Goal: Task Accomplishment & Management: Complete application form

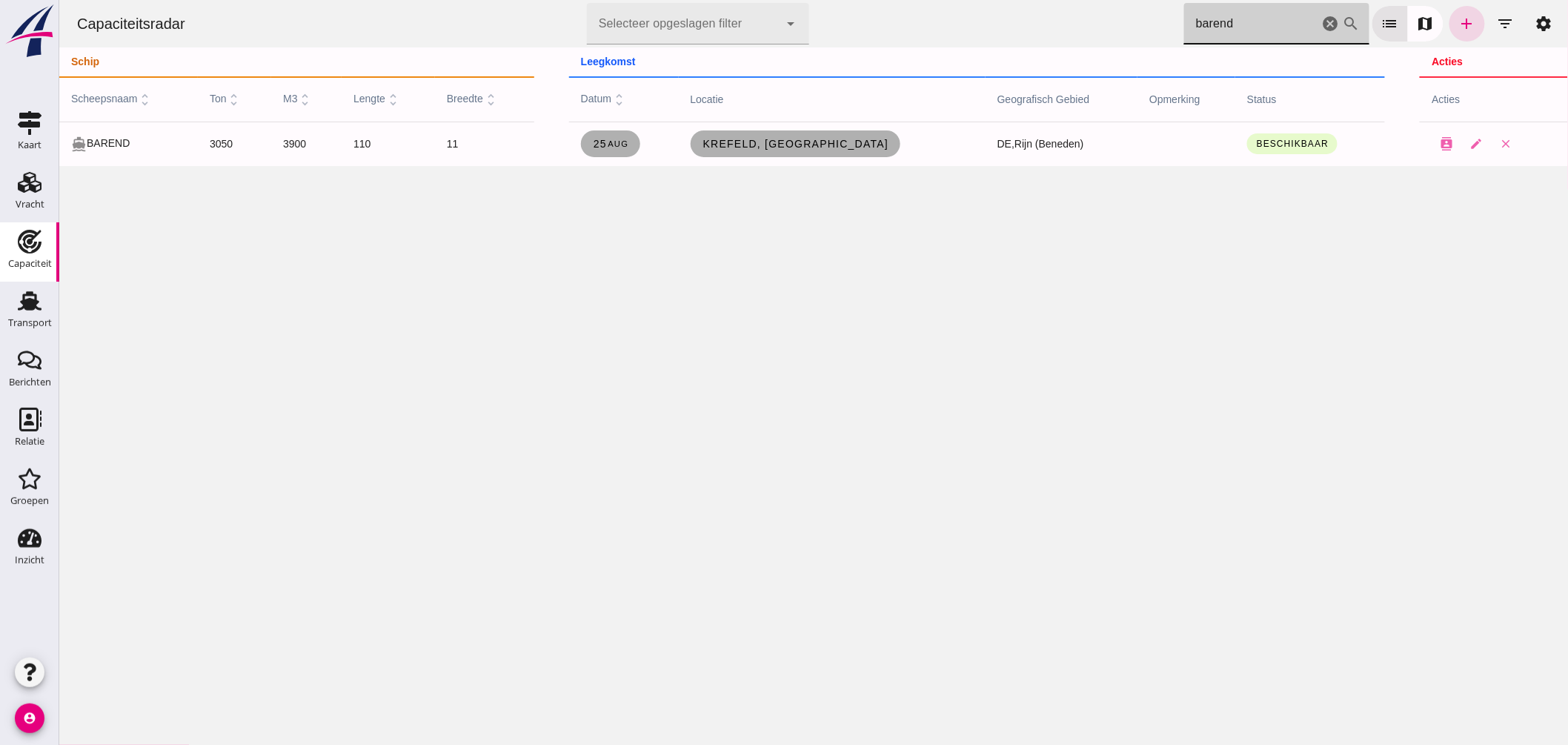
drag, startPoint x: 1162, startPoint y: 25, endPoint x: 1080, endPoint y: 2, distance: 85.2
click div "Capaciteitsradar Selecteer opgeslagen filter Selecteer opgeslagen filter cancel…"
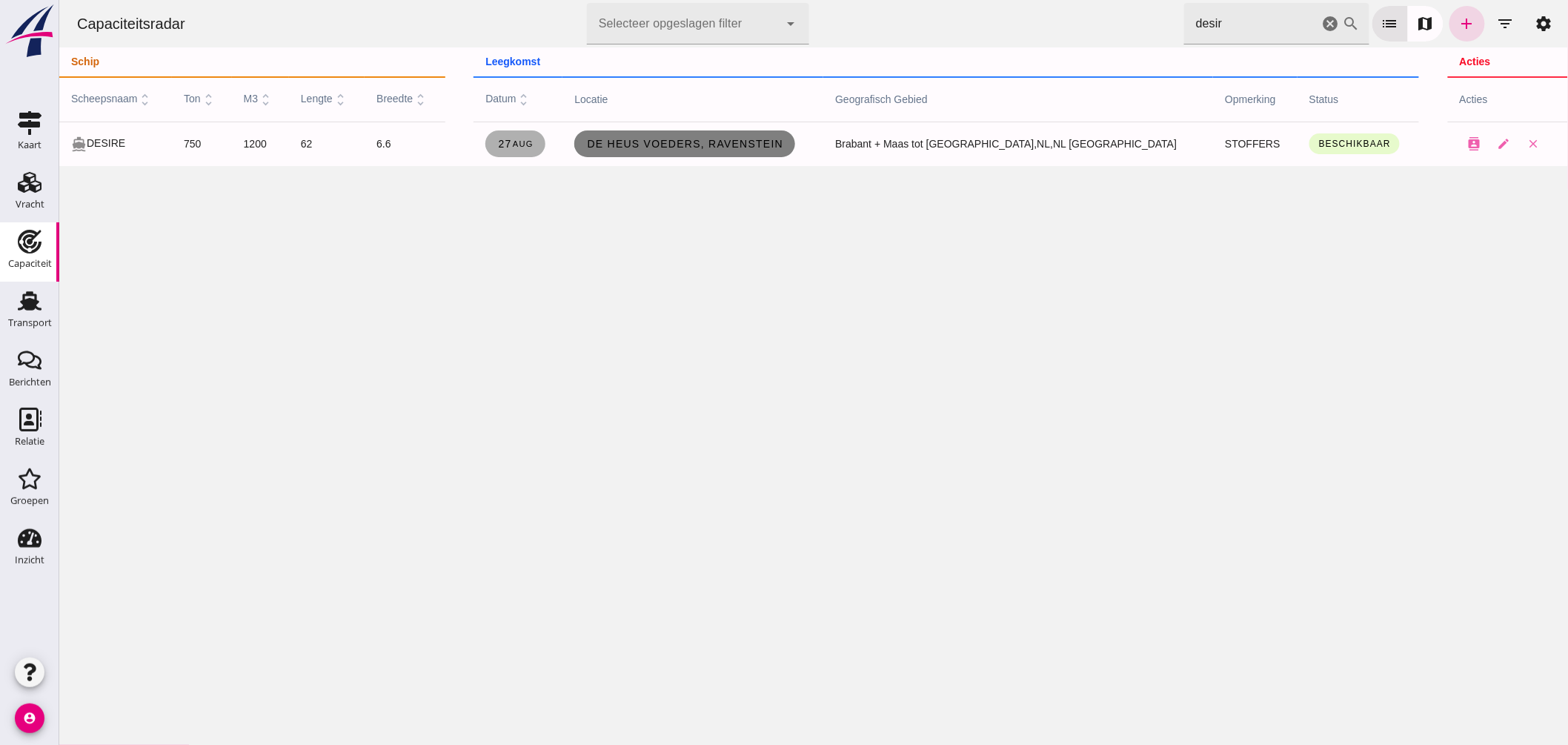
click span "De Heus Voeders, Ravenstein"
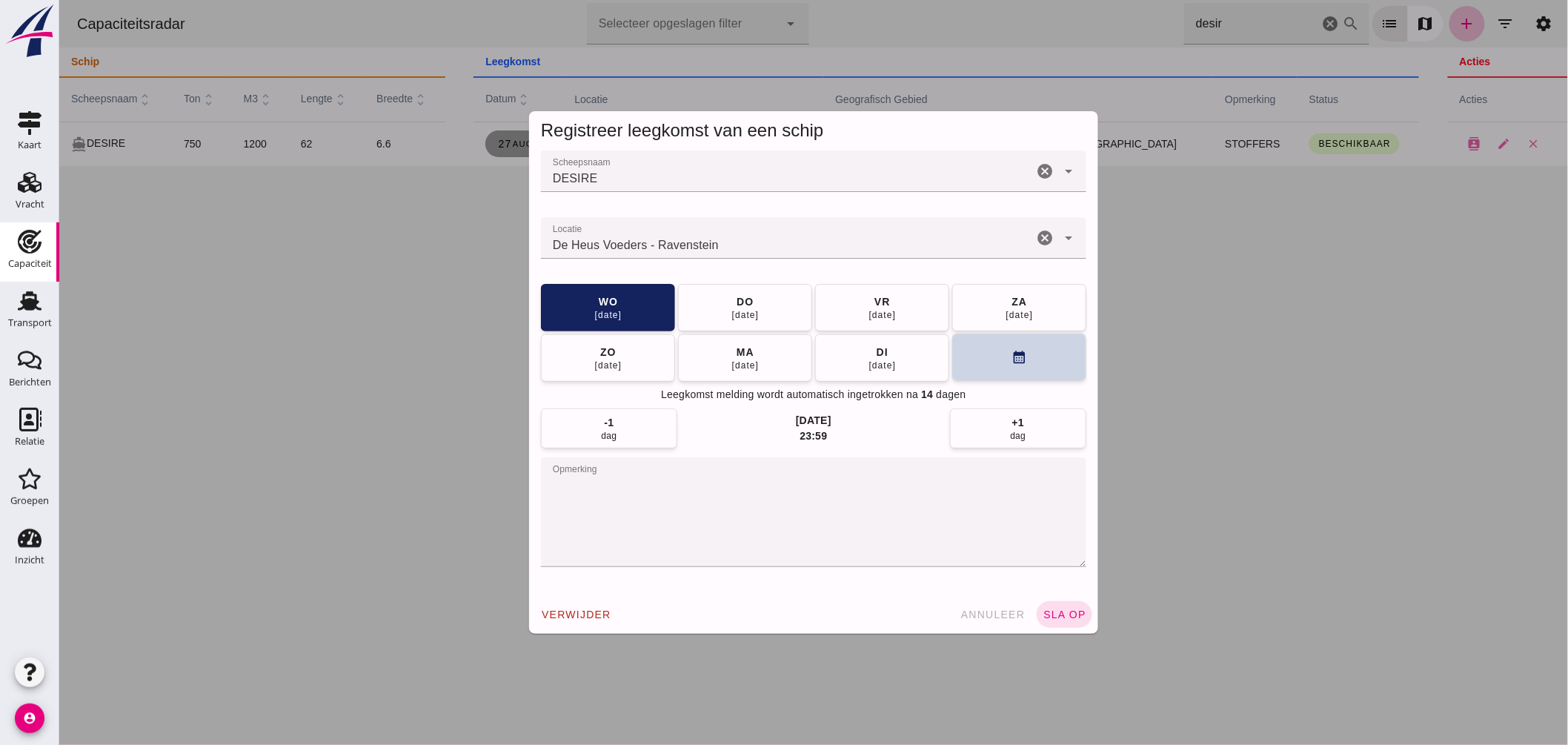
click button "calendar_month"
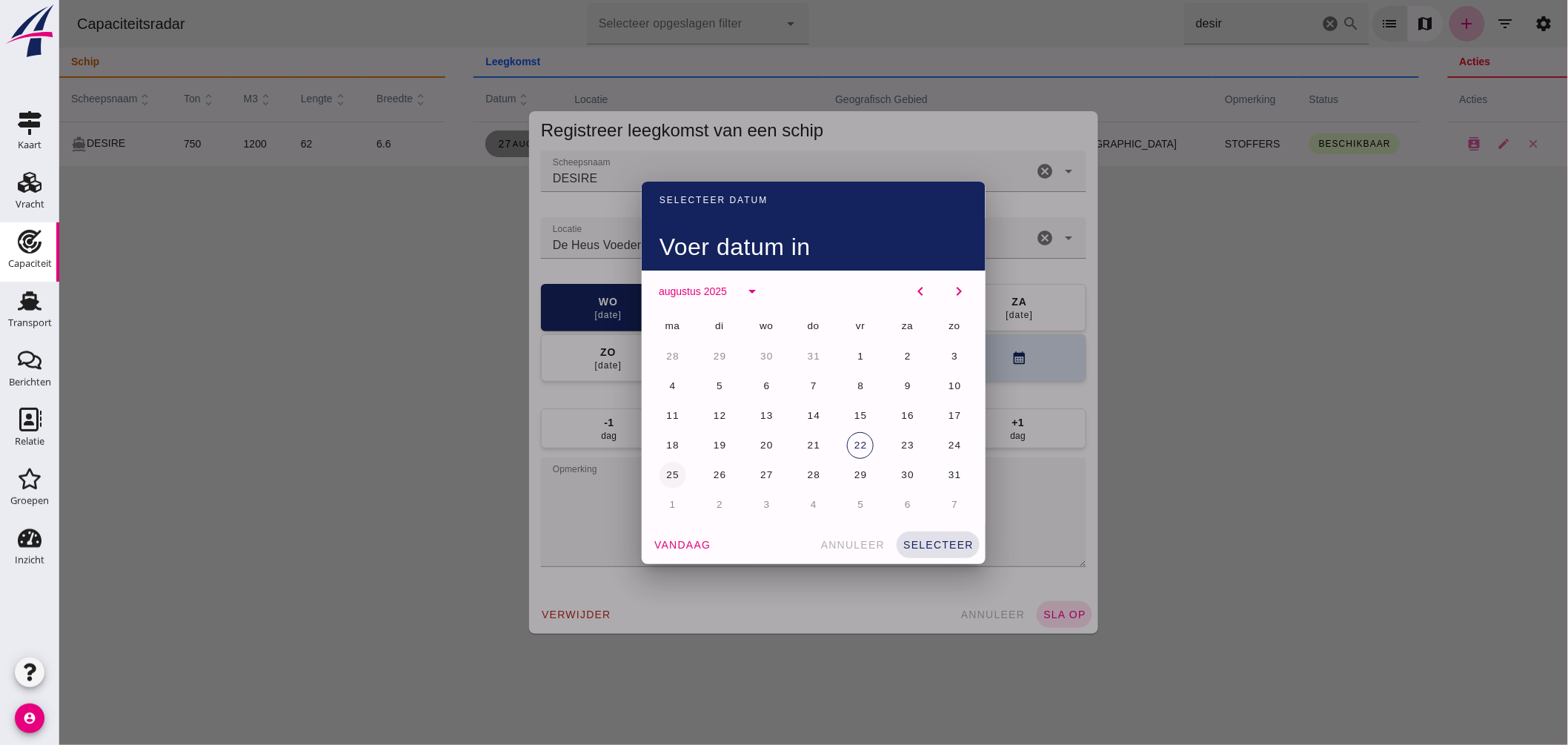
click button "25"
click span "selecteer"
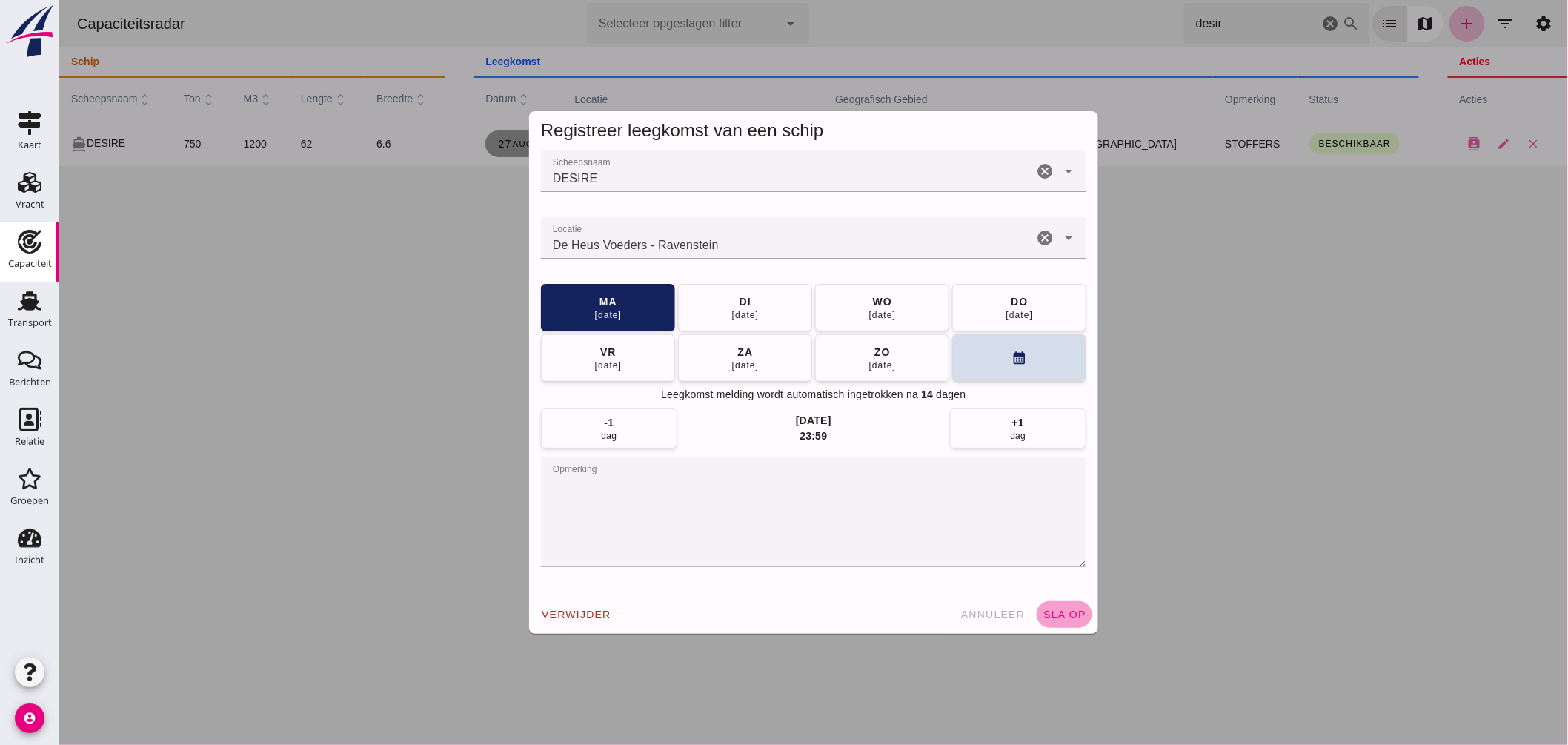
click span "sla op"
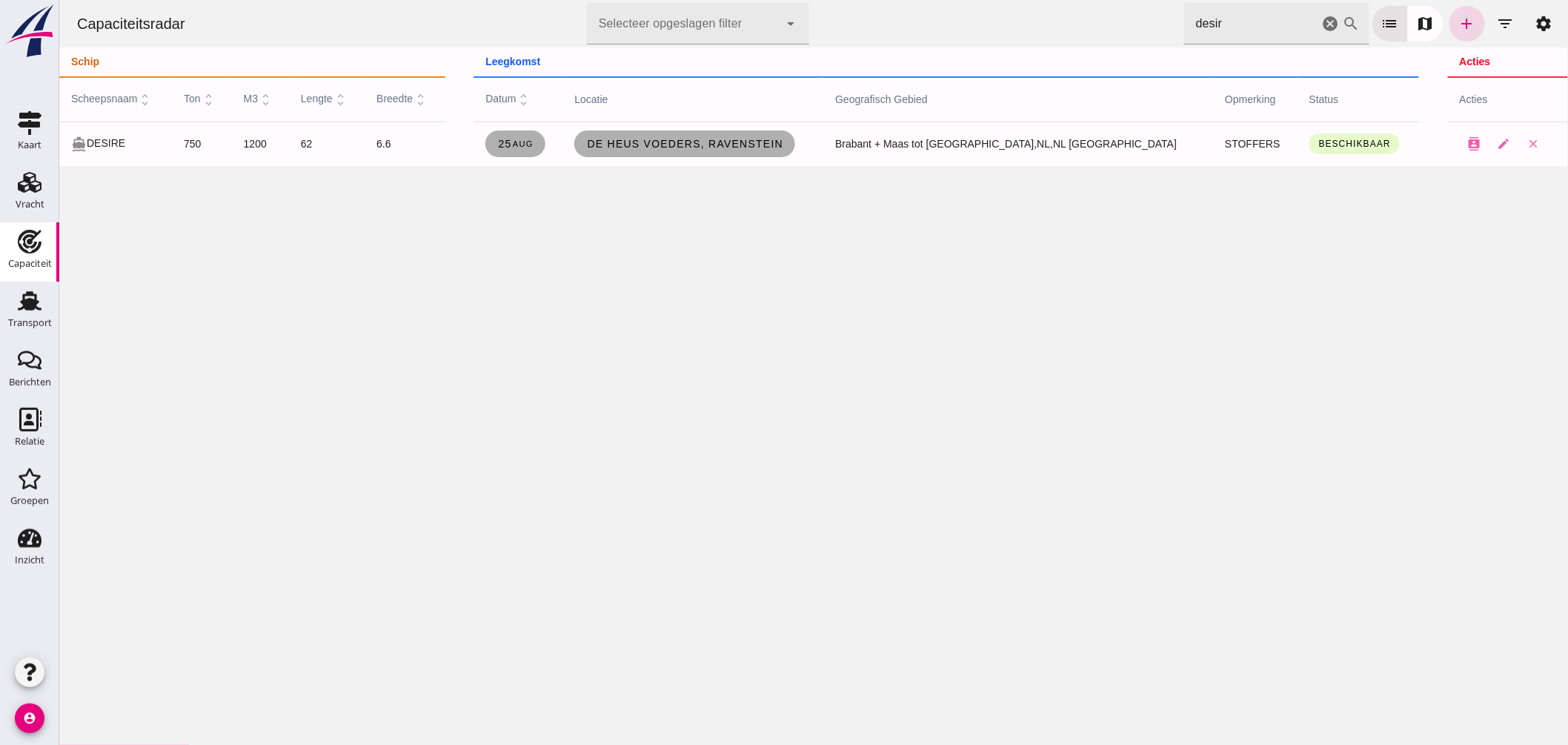
drag, startPoint x: 1234, startPoint y: 17, endPoint x: 645, endPoint y: -3, distance: 589.3
click at [645, 0] on html "Capaciteitsradar Selecteer opgeslagen filter Selecteer opgeslagen filter cancel…" at bounding box center [813, 372] width 1509 height 745
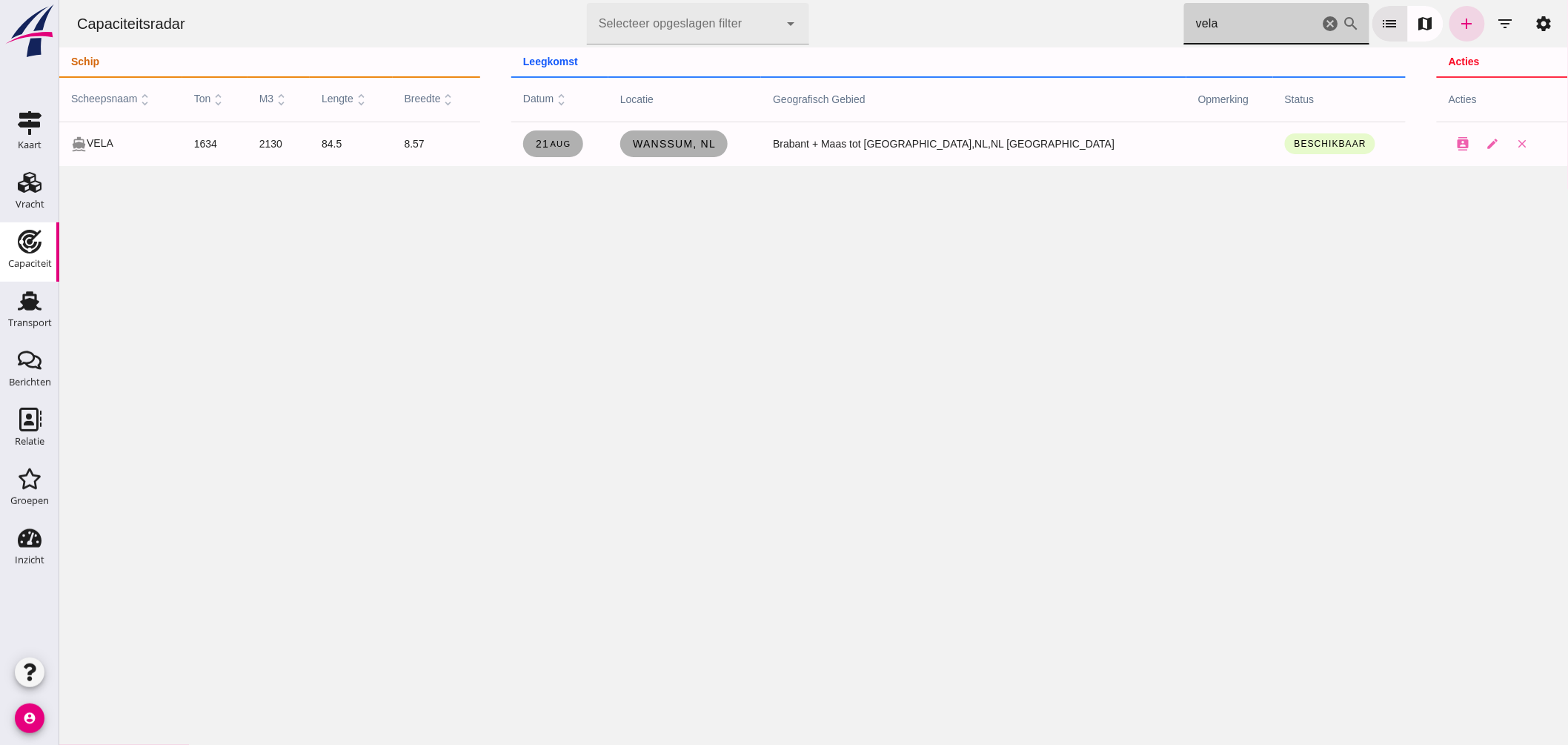
type input "vela"
click span "Wanssum, nl"
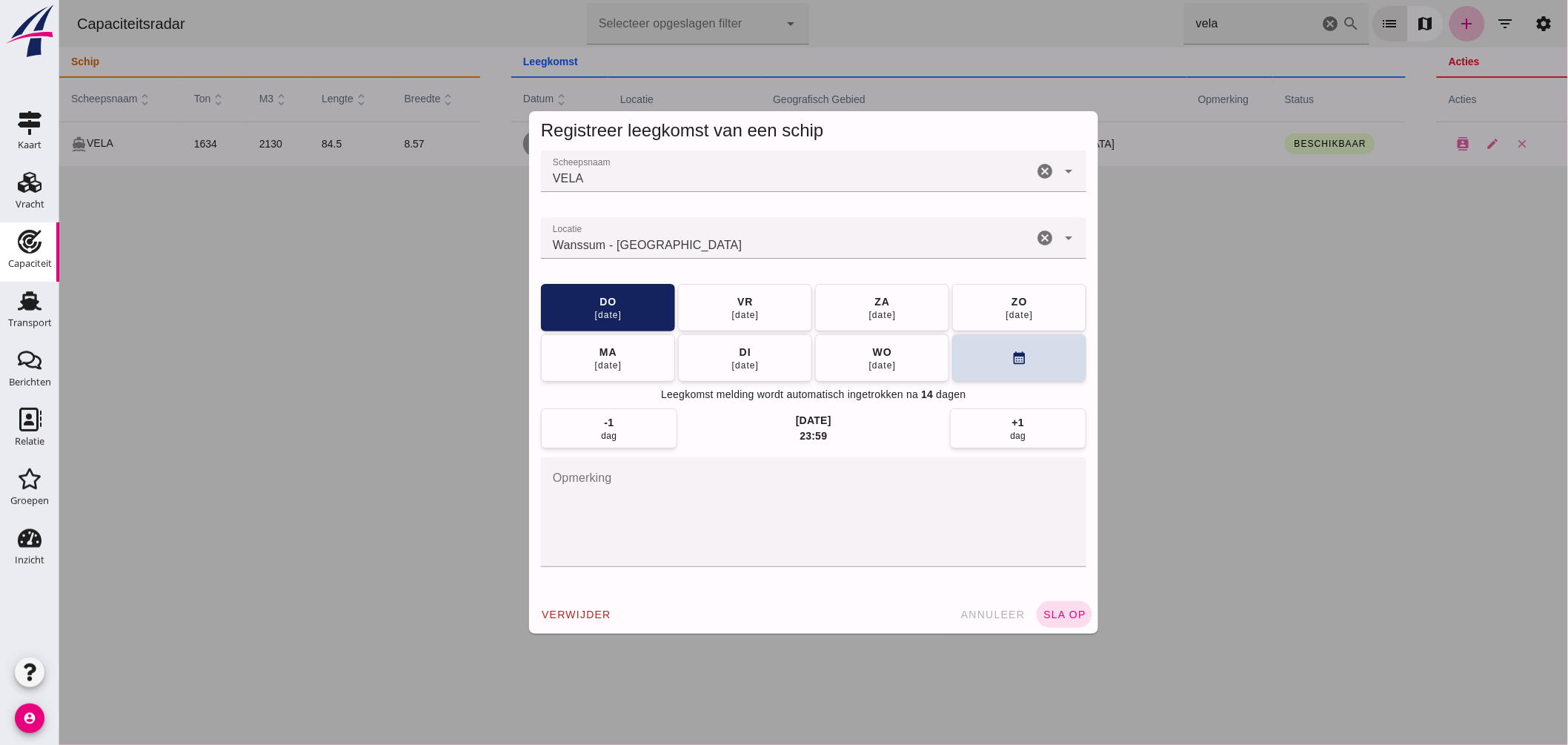
click input "Locatie"
type input "Wanssum - Limburg"
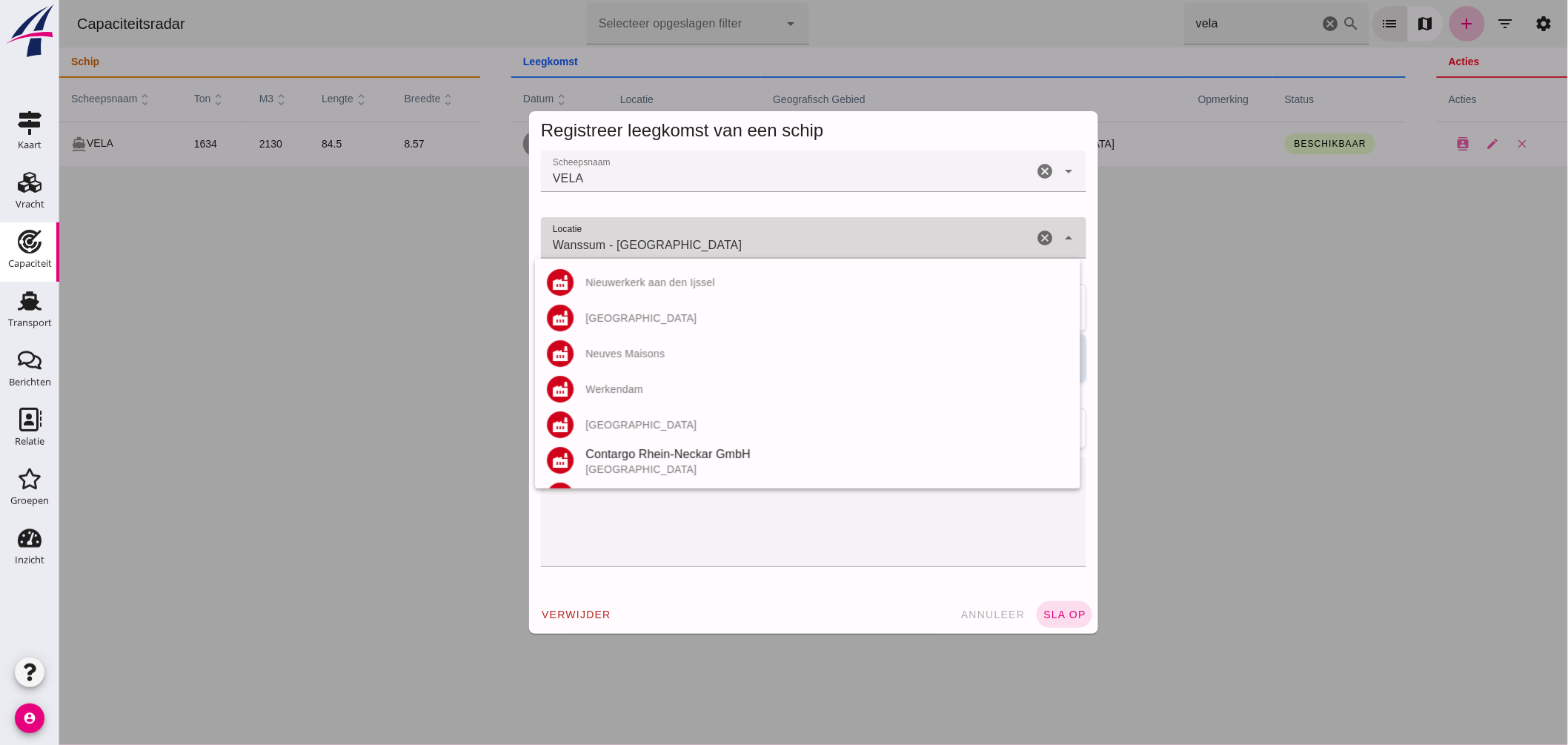
click input "Wanssum - Limburg"
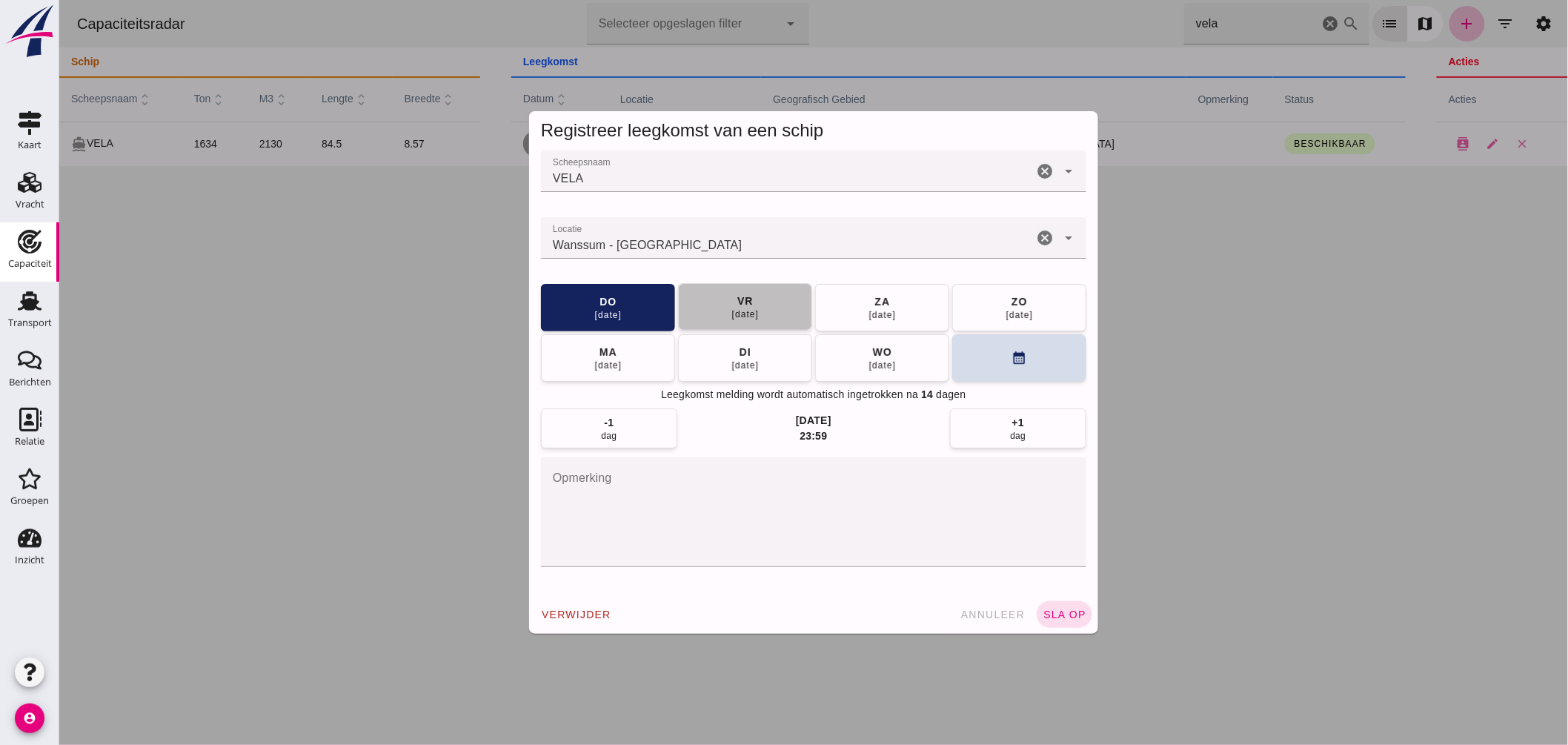
click div "22 aug"
click span "sla op"
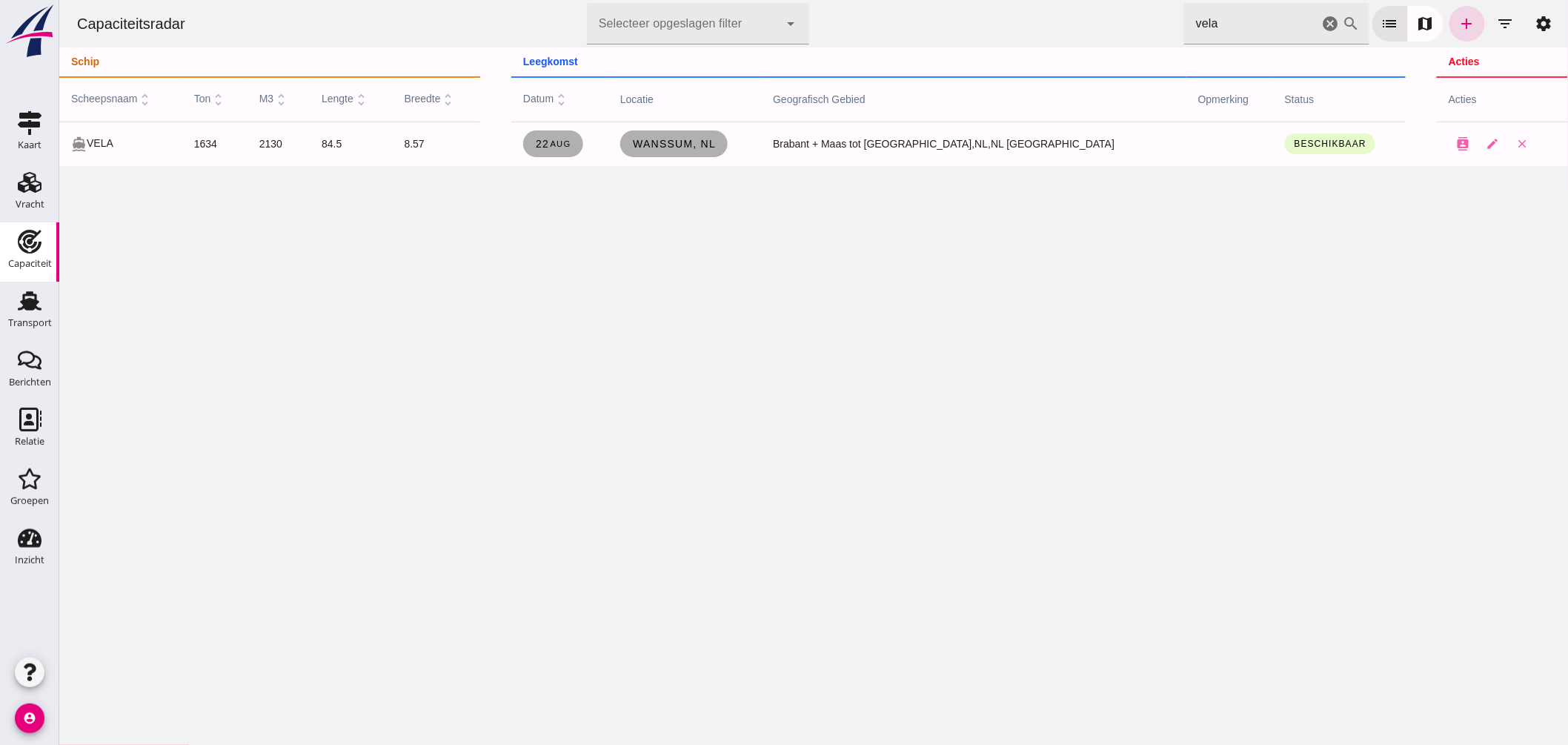
click at [1135, 543] on div "Capaciteitsradar Selecteer opgeslagen filter Selecteer opgeslagen filter cancel…" at bounding box center [813, 372] width 1509 height 745
drag, startPoint x: 1100, startPoint y: 15, endPoint x: 1013, endPoint y: 3, distance: 87.8
click div "Capaciteitsradar Selecteer opgeslagen filter Selecteer opgeslagen filter cancel…"
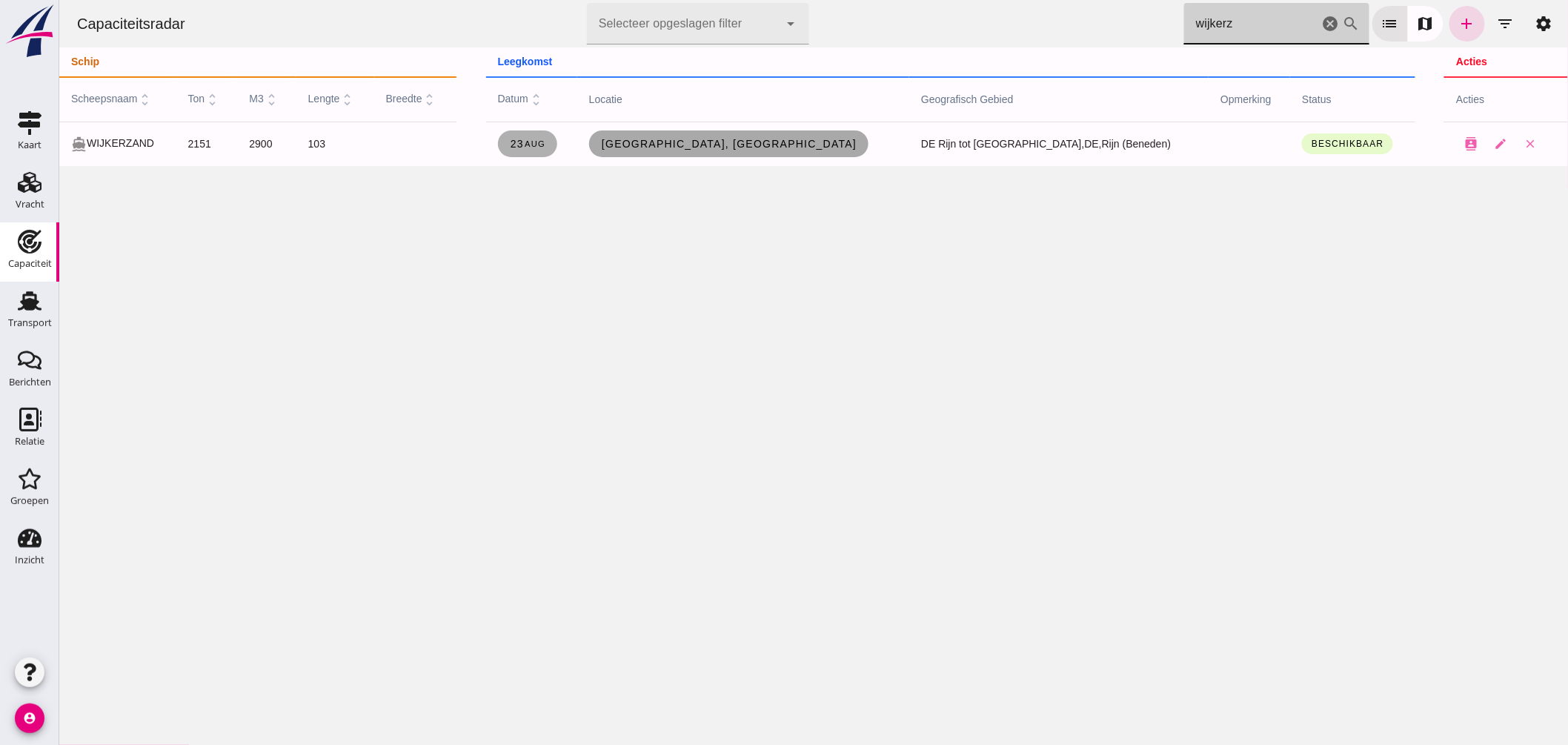
type input "wijkerz"
click span "Duisburg, de"
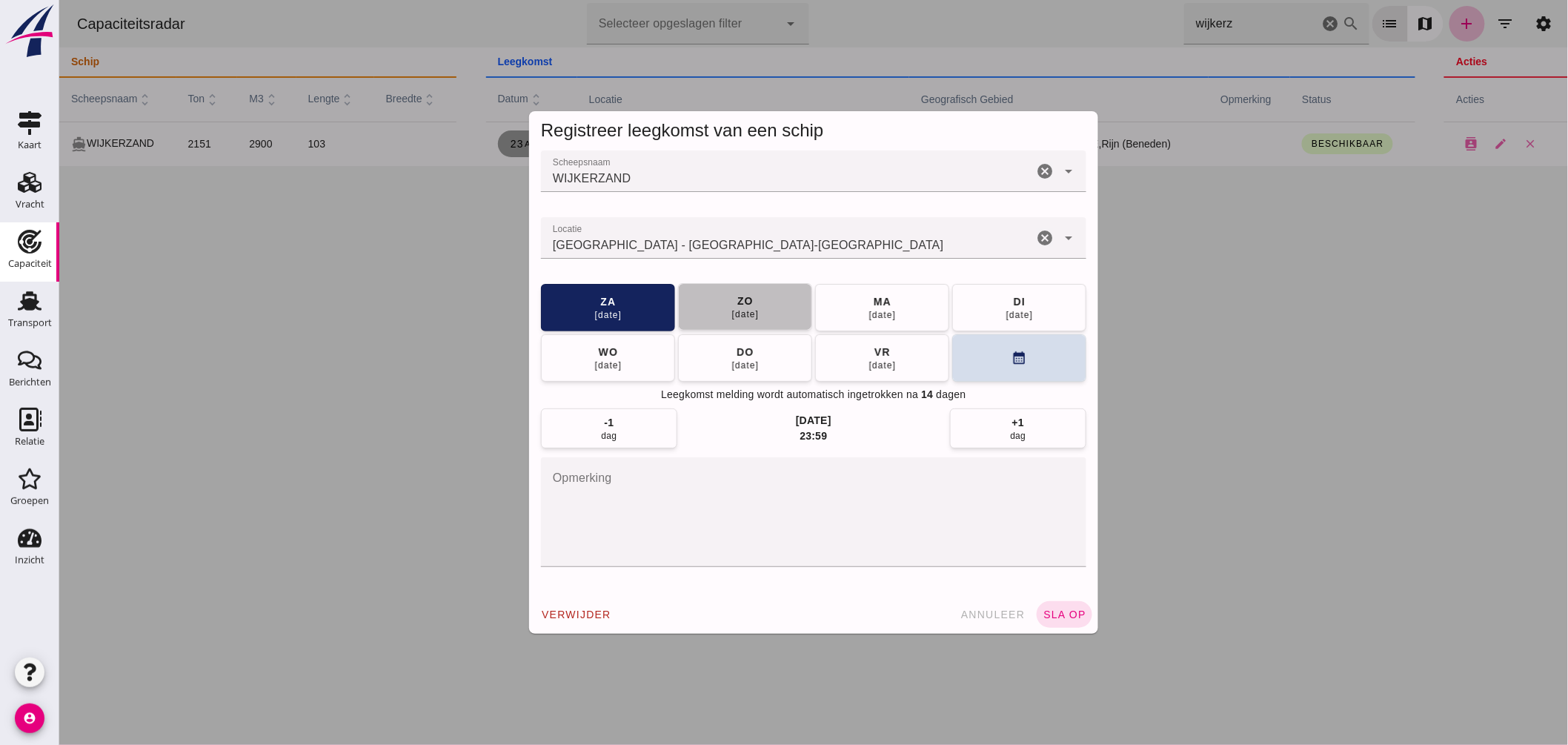
click button "zo 24 aug"
click span "sla op"
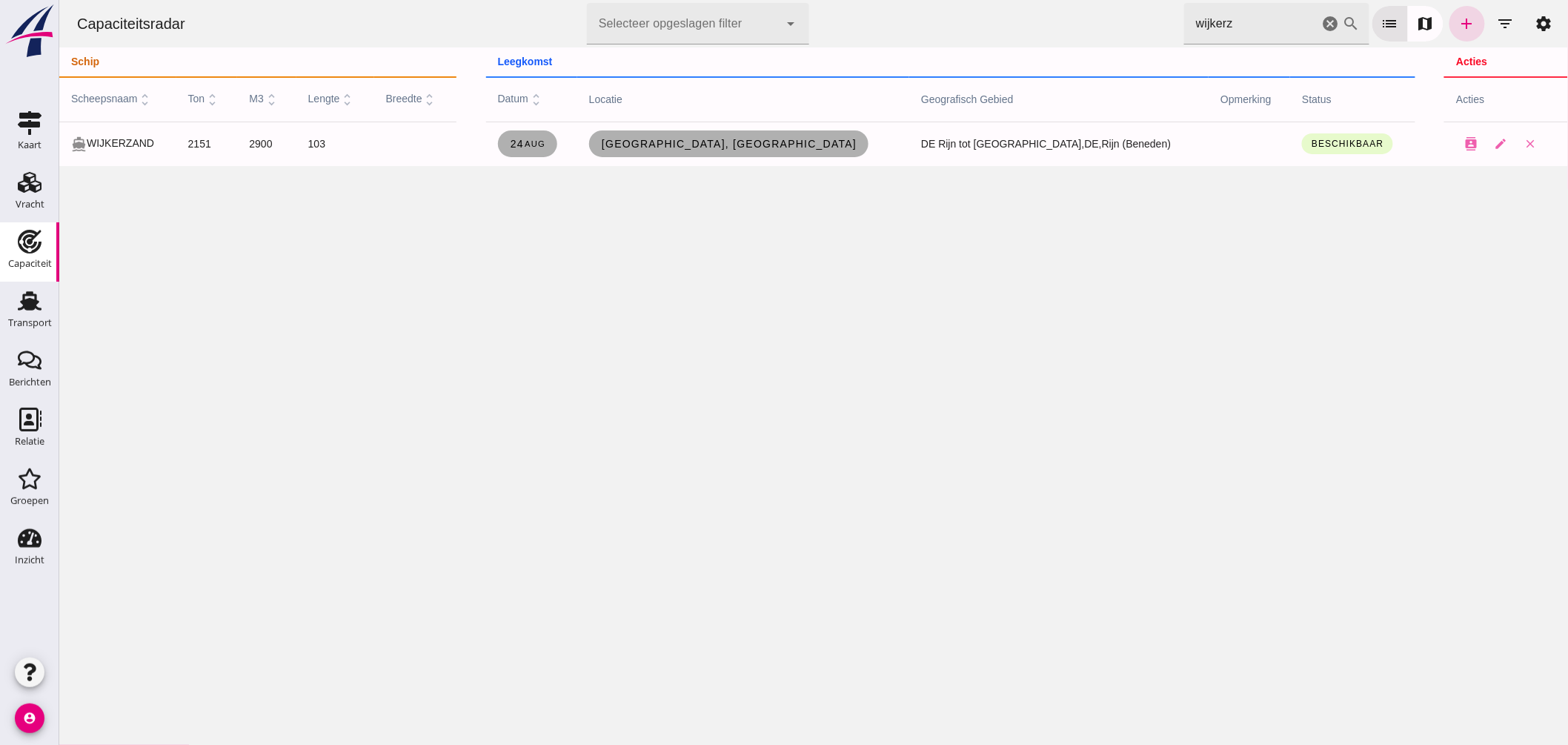
click icon "cancel"
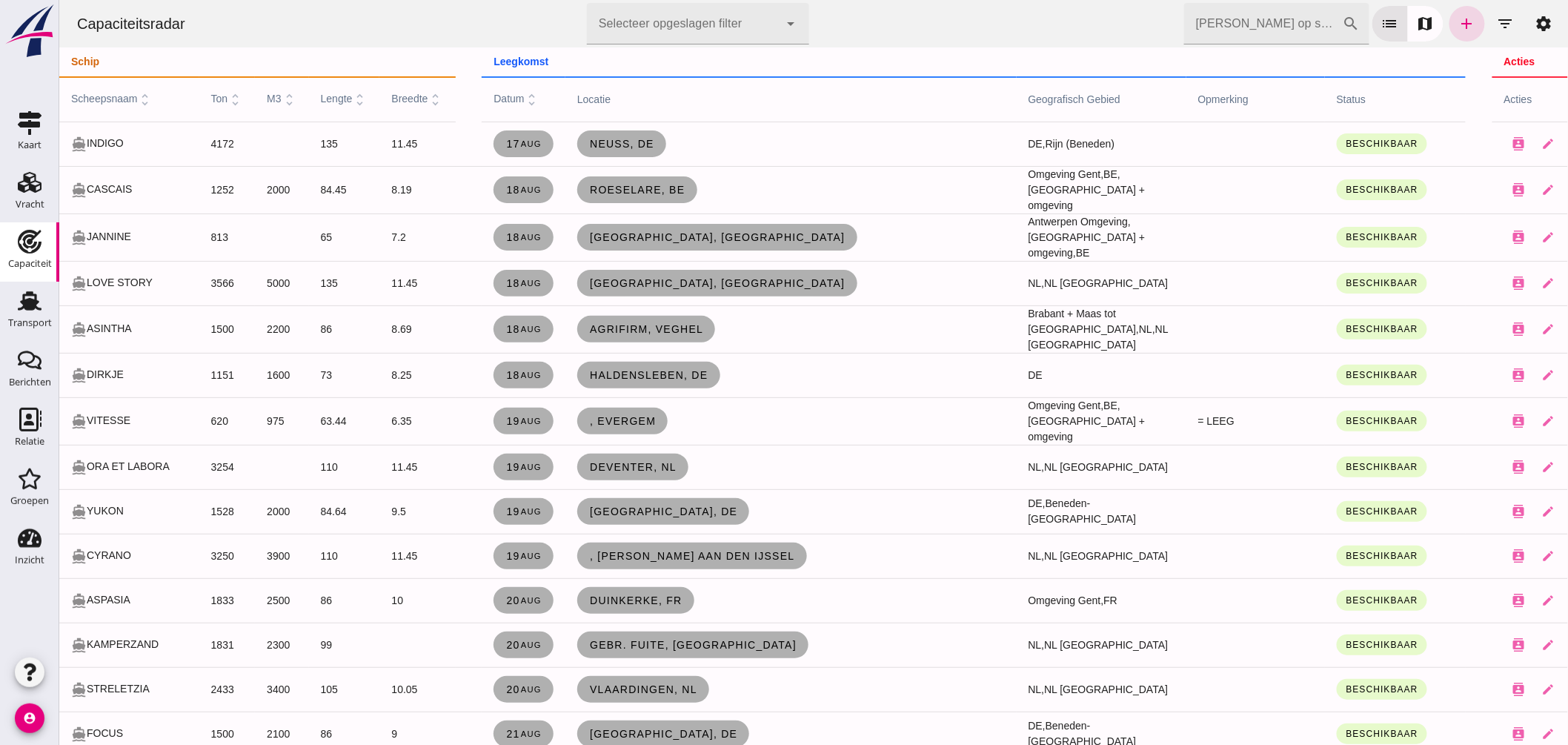
click input "Zoek op scheepsnaam"
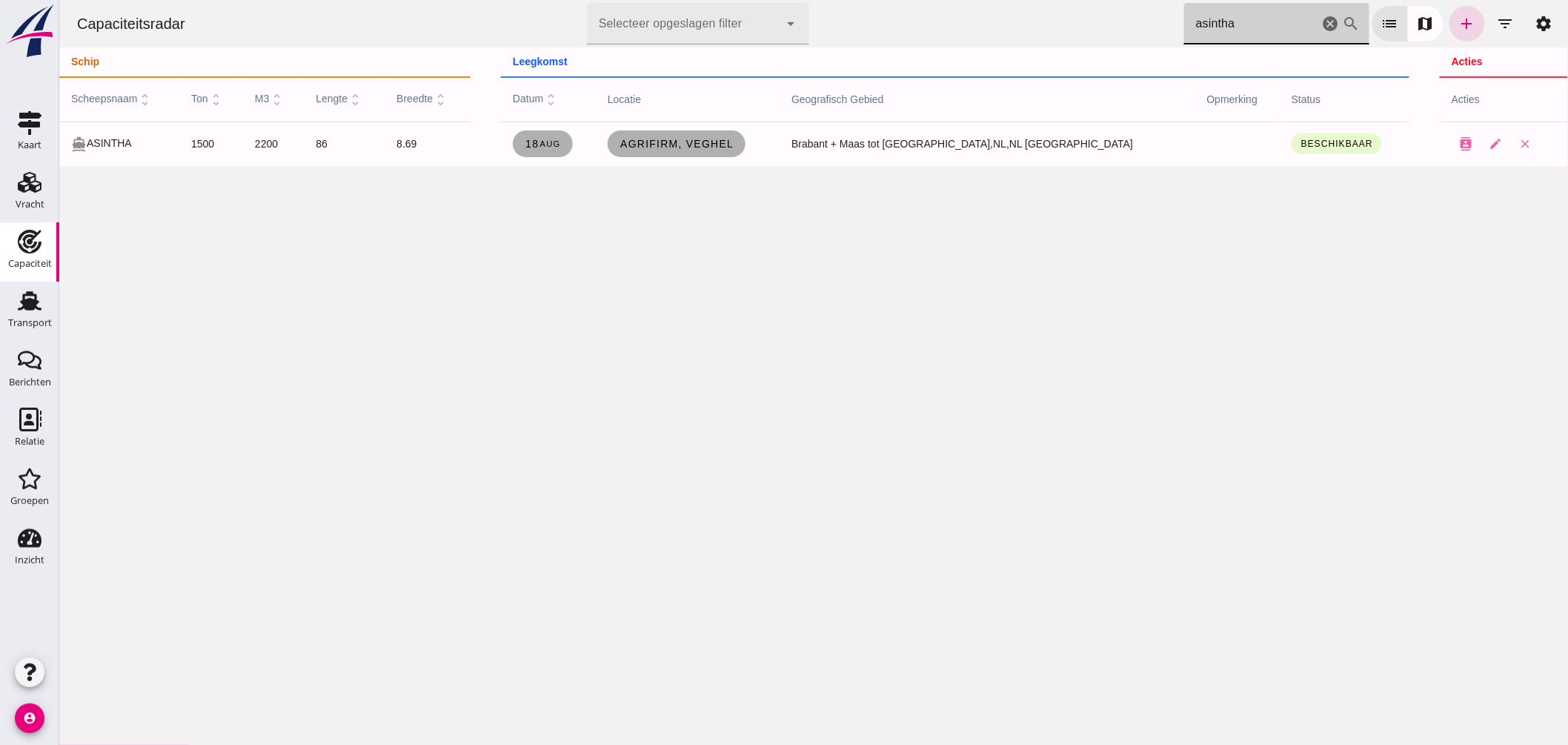
type input "asintha"
click span "Agrifirm, Veghel"
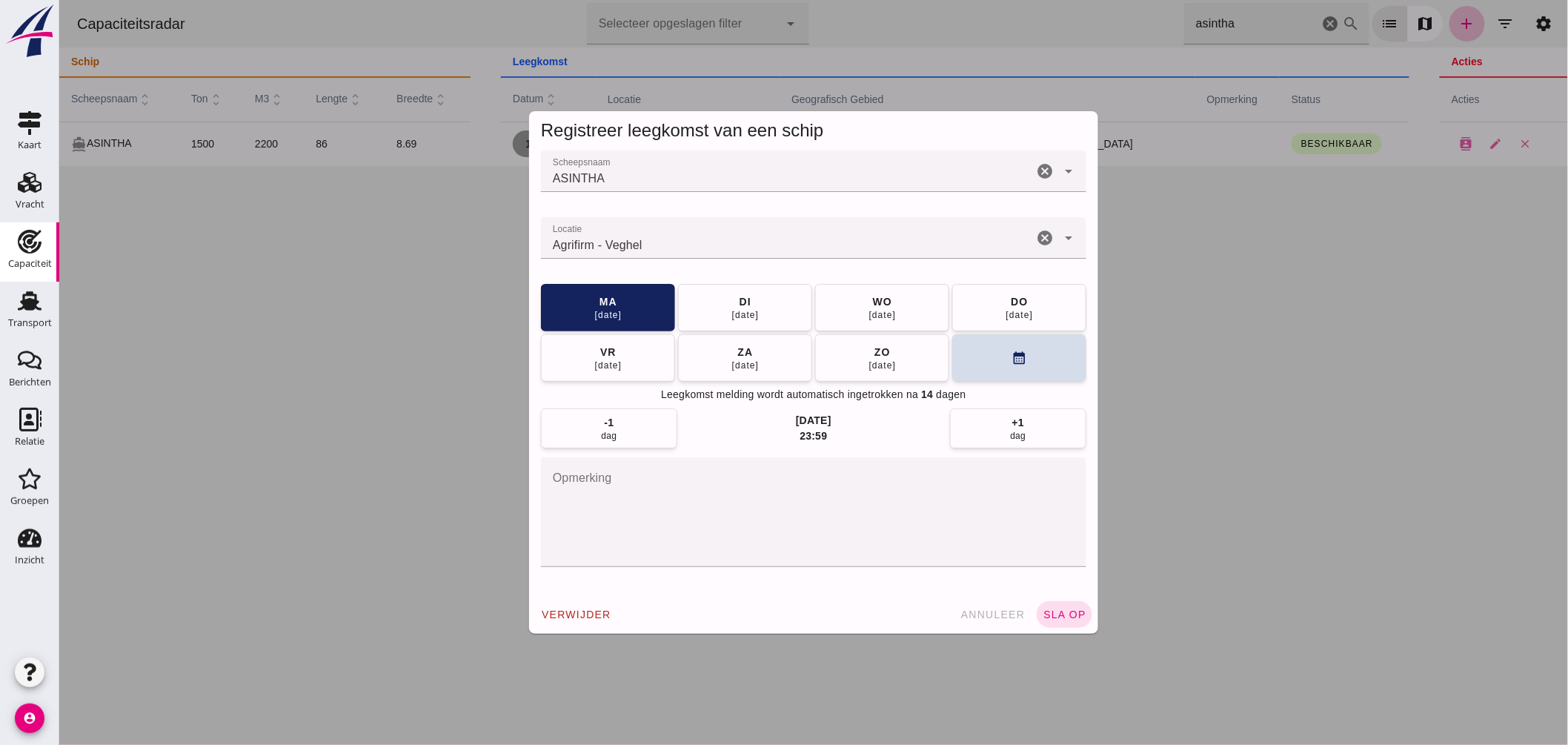
click input "Locatie"
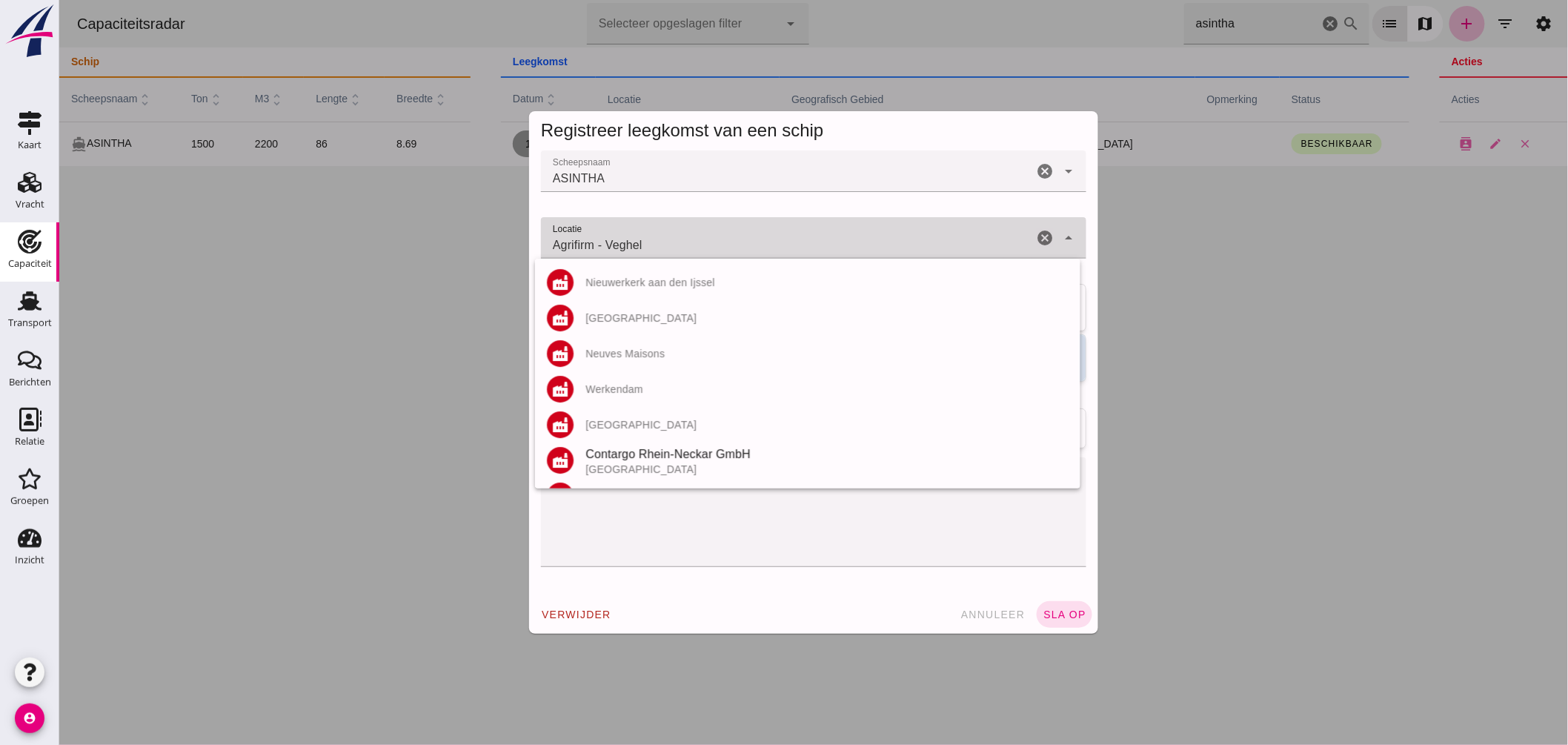
click input "Agrifirm - Veghel"
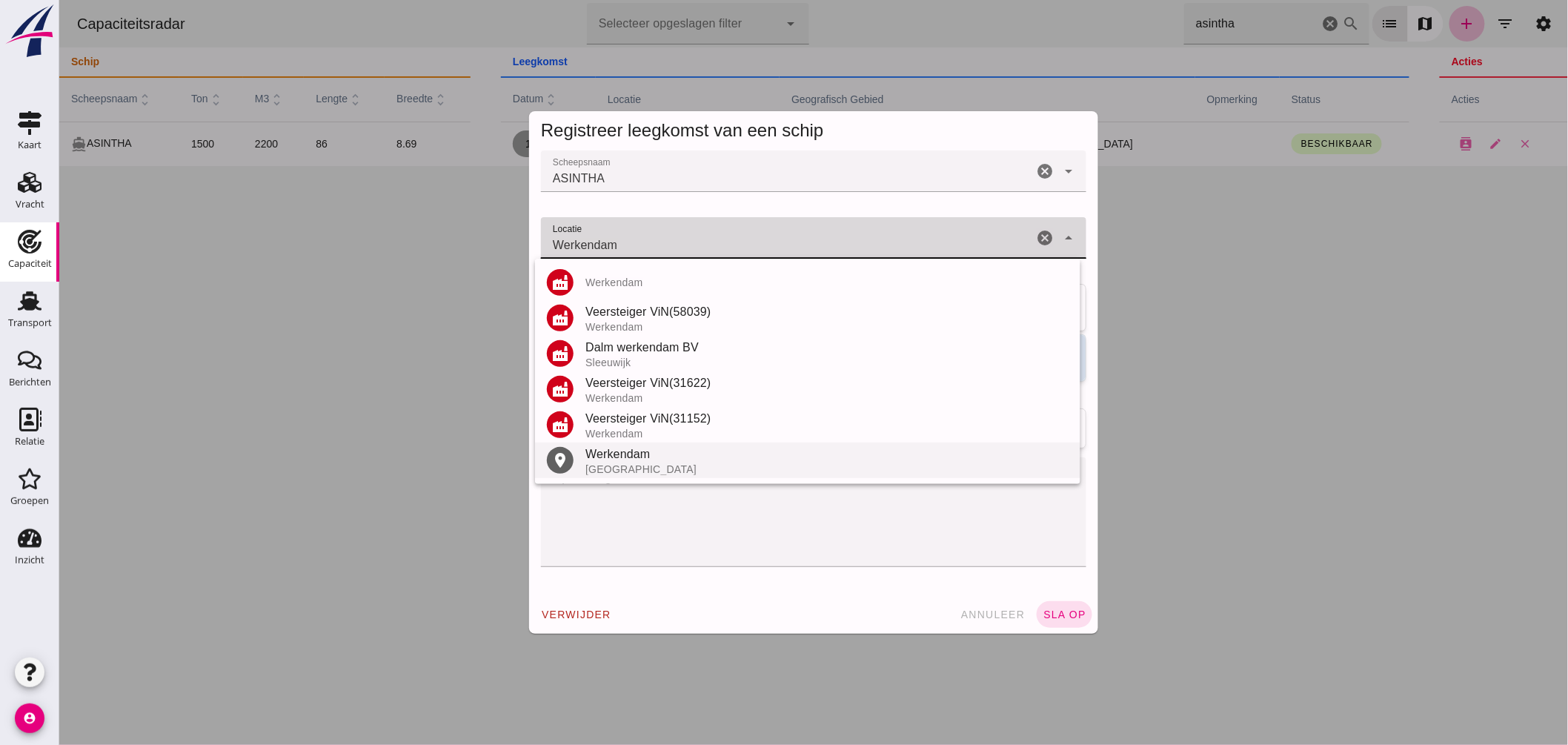
click at [626, 450] on div "Werkendam" at bounding box center [826, 454] width 483 height 18
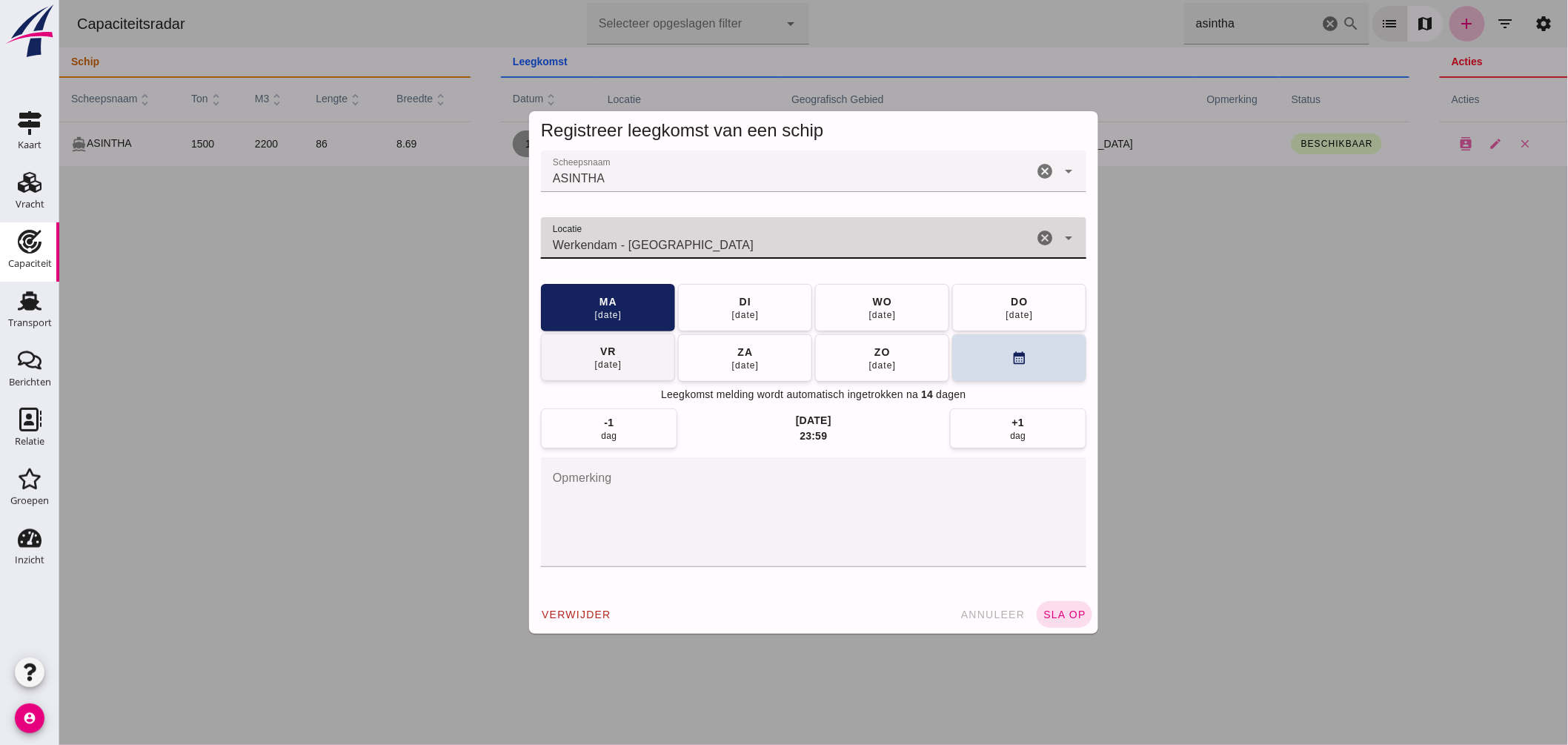
type input "Werkendam - Noord-Brabant"
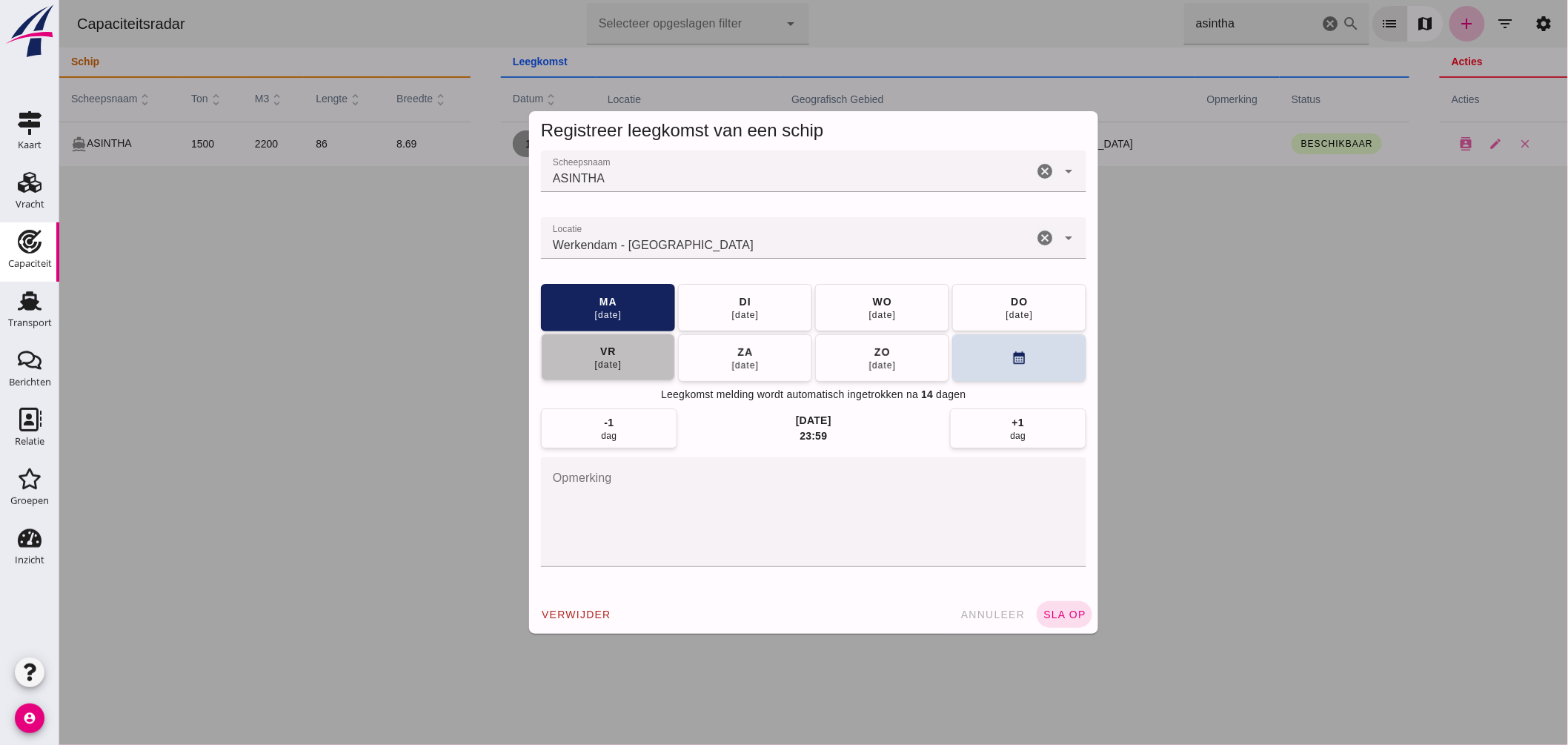
click button "[DATE]"
click span "sla op"
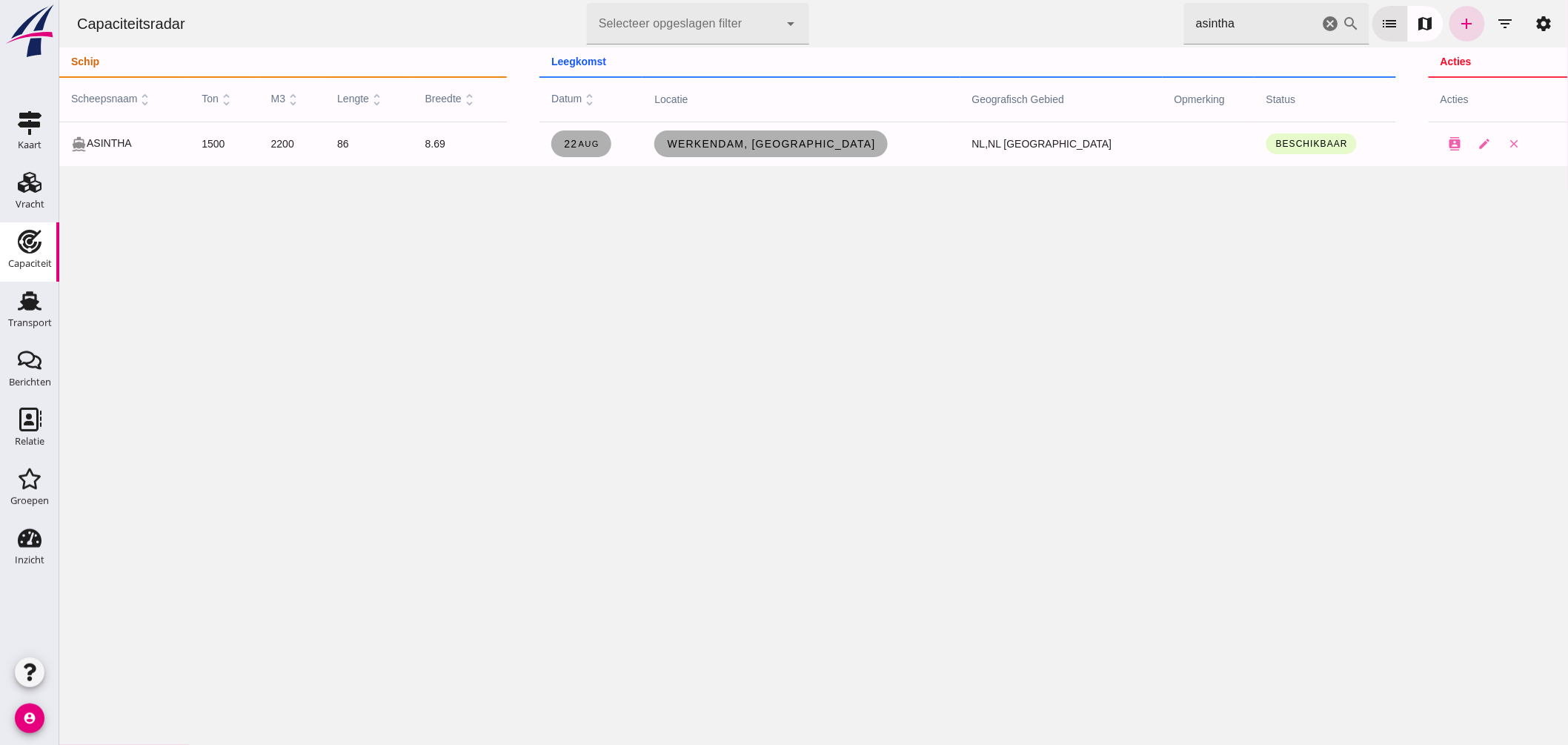
click at [424, 266] on div "Capaciteitsradar Selecteer opgeslagen filter Selecteer opgeslagen filter cancel…" at bounding box center [813, 372] width 1509 height 745
click icon "cancel"
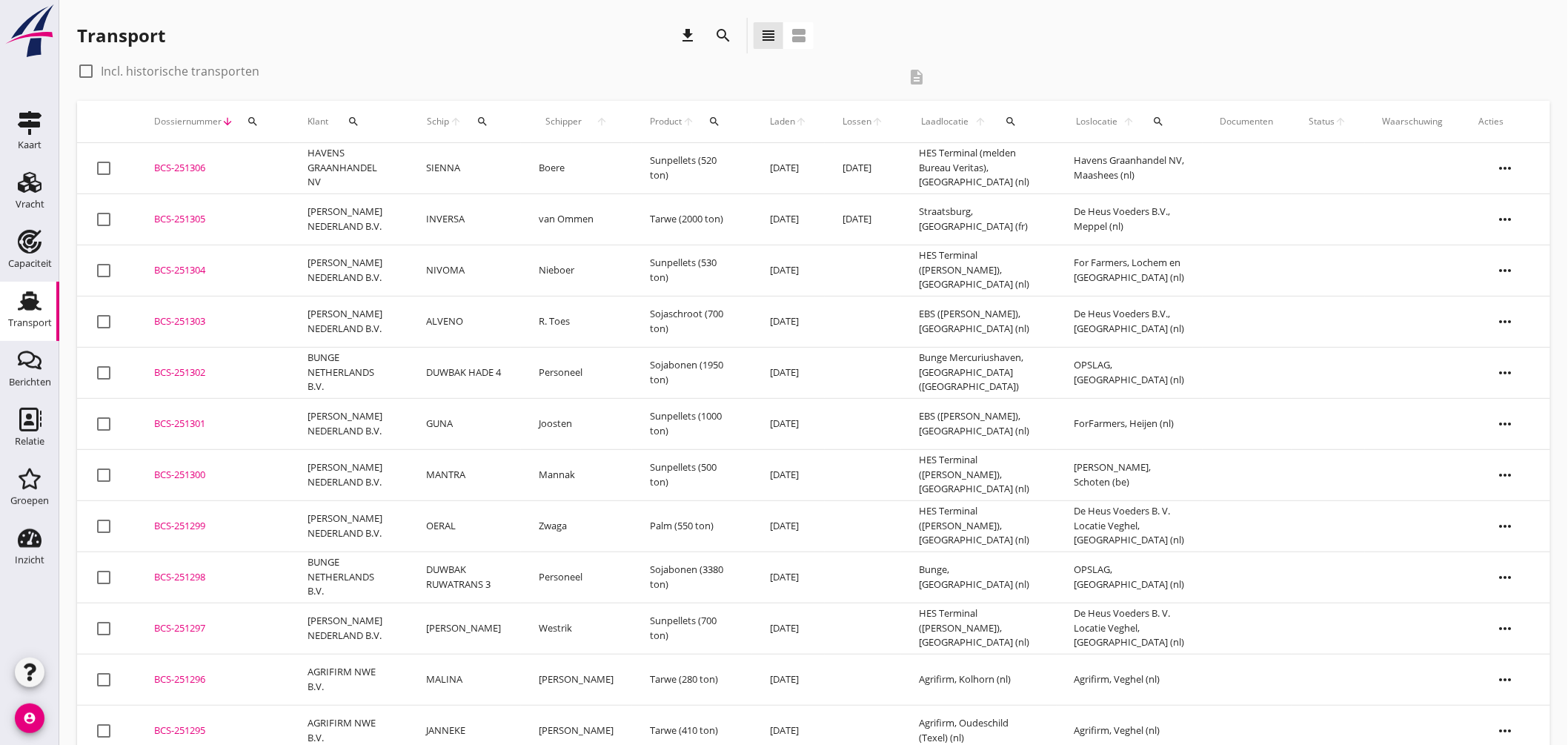
click at [489, 122] on icon "search" at bounding box center [483, 121] width 11 height 11
click at [558, 172] on input "Zoek op (scheeps)naam" at bounding box center [555, 164] width 154 height 24
click at [1014, 121] on icon "search" at bounding box center [1012, 121] width 11 height 11
click at [1038, 160] on input "text" at bounding box center [1096, 164] width 154 height 24
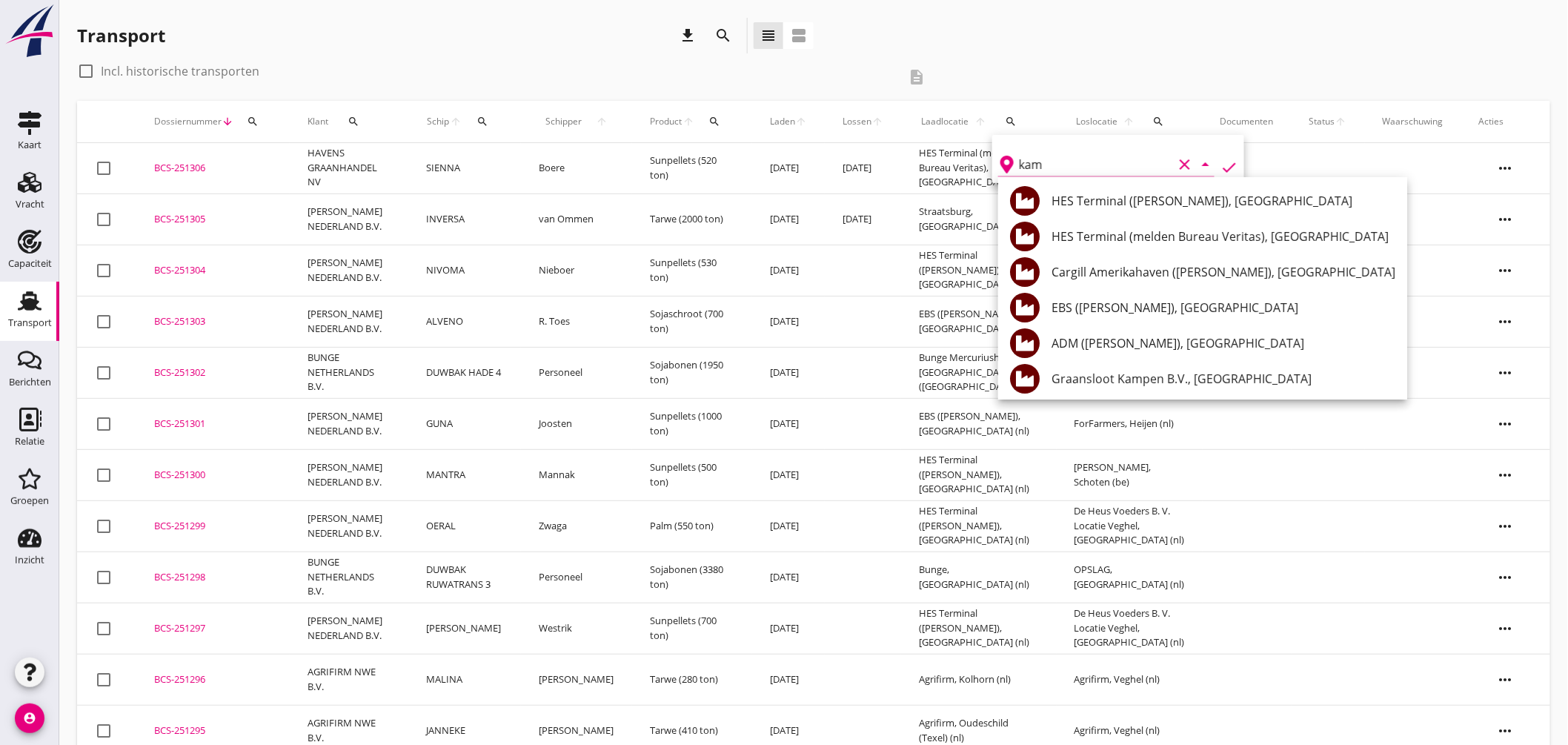
type input "kamp"
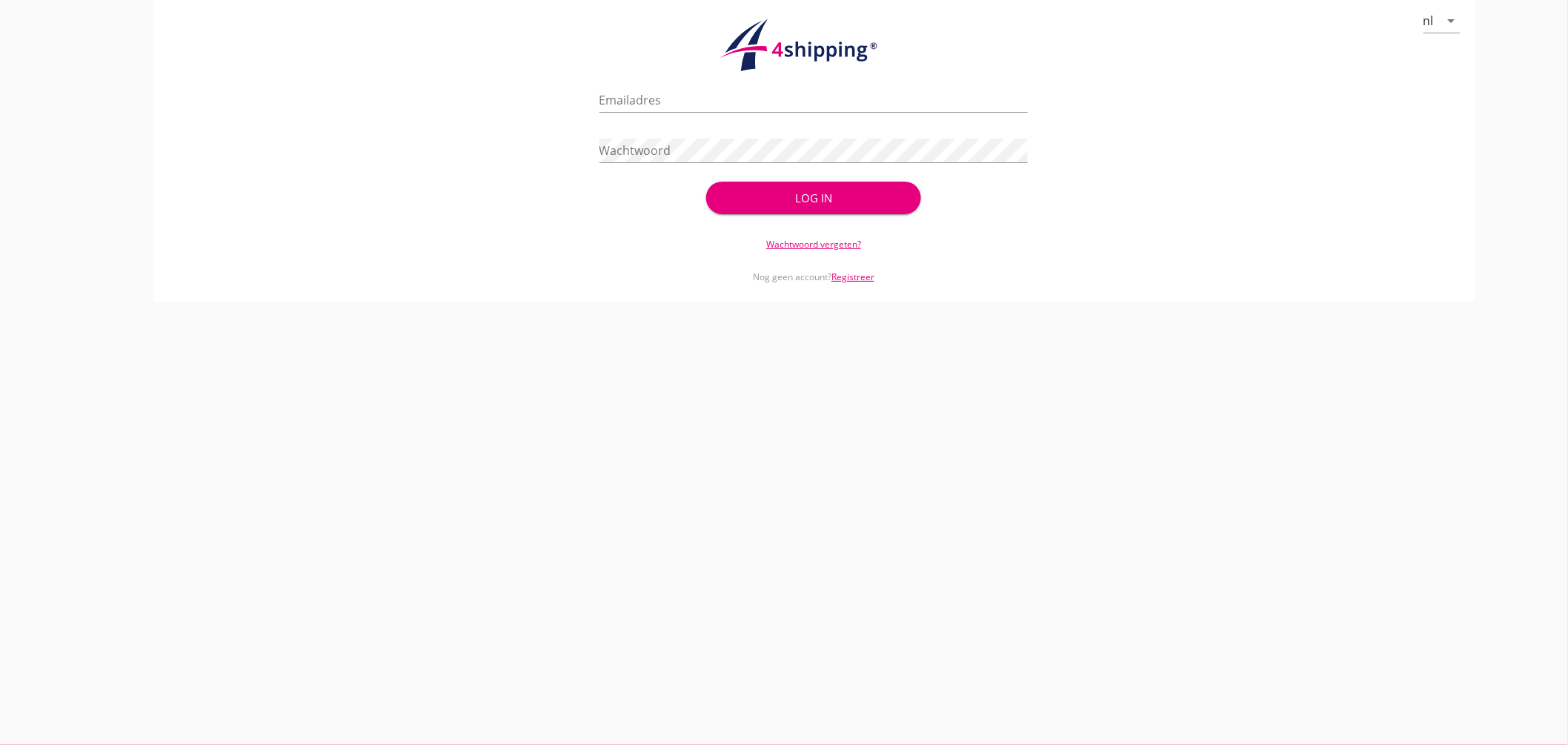
type input "[EMAIL_ADDRESS][DOMAIN_NAME]"
click at [857, 193] on div "Log in" at bounding box center [814, 198] width 166 height 17
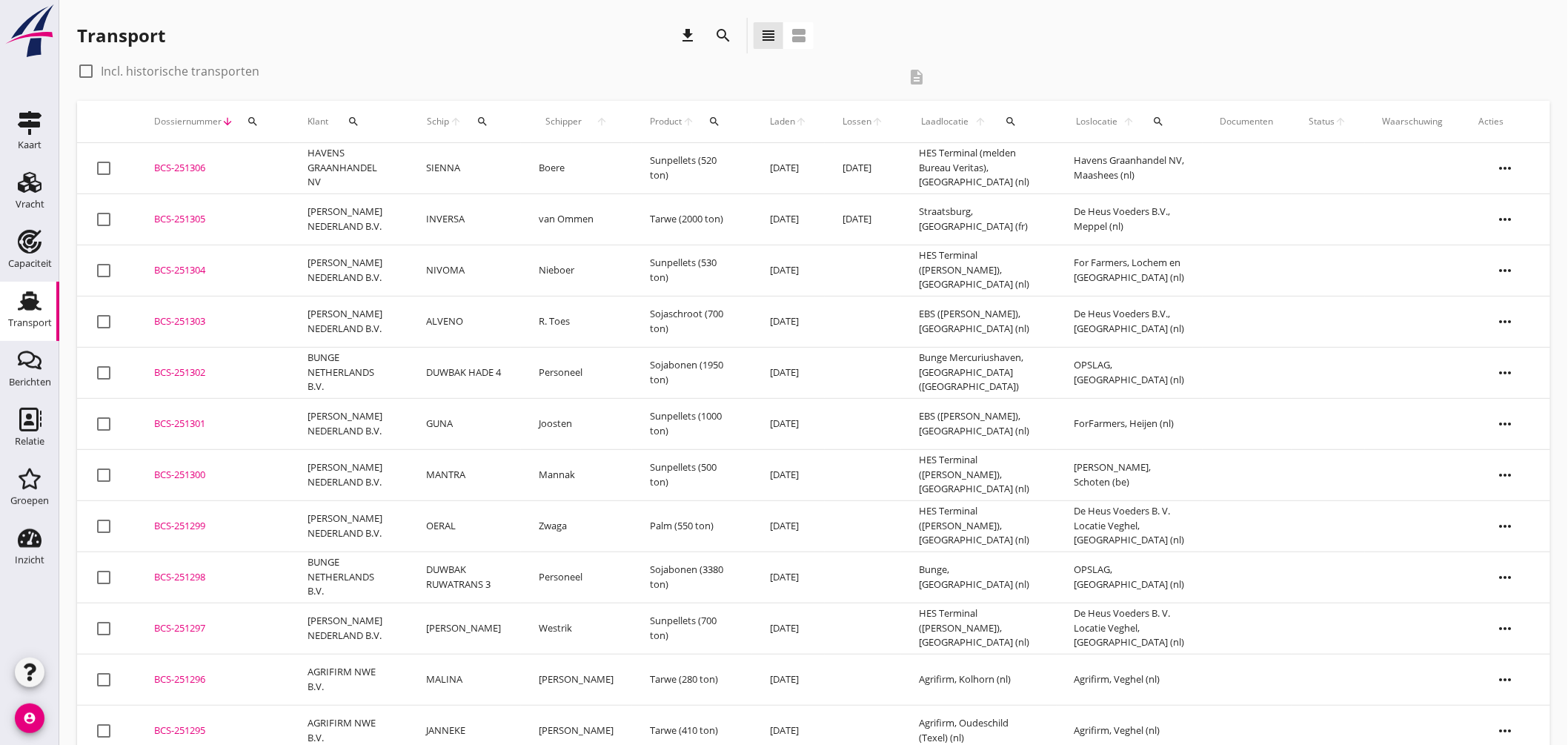
click at [282, 35] on div "Transport download search view_headline view_agenda" at bounding box center [446, 35] width 737 height 35
click at [477, 121] on div "search" at bounding box center [482, 121] width 28 height 11
click at [516, 151] on div "Zoek op (scheeps)naam arrow_drop_down" at bounding box center [577, 167] width 196 height 48
click at [550, 168] on input "Zoek op (scheeps)naam" at bounding box center [555, 164] width 154 height 24
click at [545, 193] on div "ZEESTER" at bounding box center [607, 193] width 150 height 18
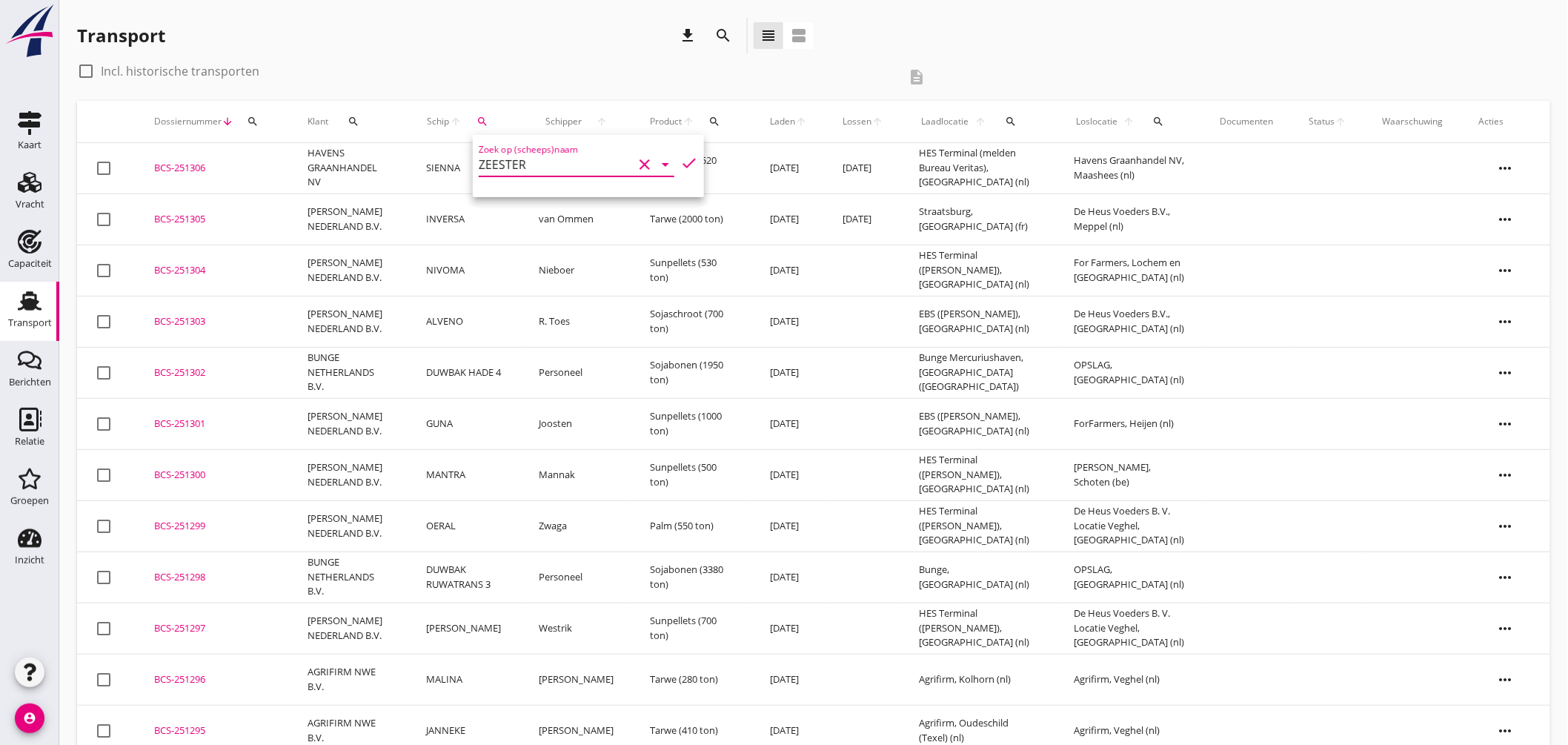
click at [690, 160] on div "Zoek op (scheeps)naam ZEESTER clear arrow_drop_down check" at bounding box center [589, 165] width 231 height 62
click at [684, 160] on icon "check" at bounding box center [689, 163] width 18 height 18
type input "ZEESTER"
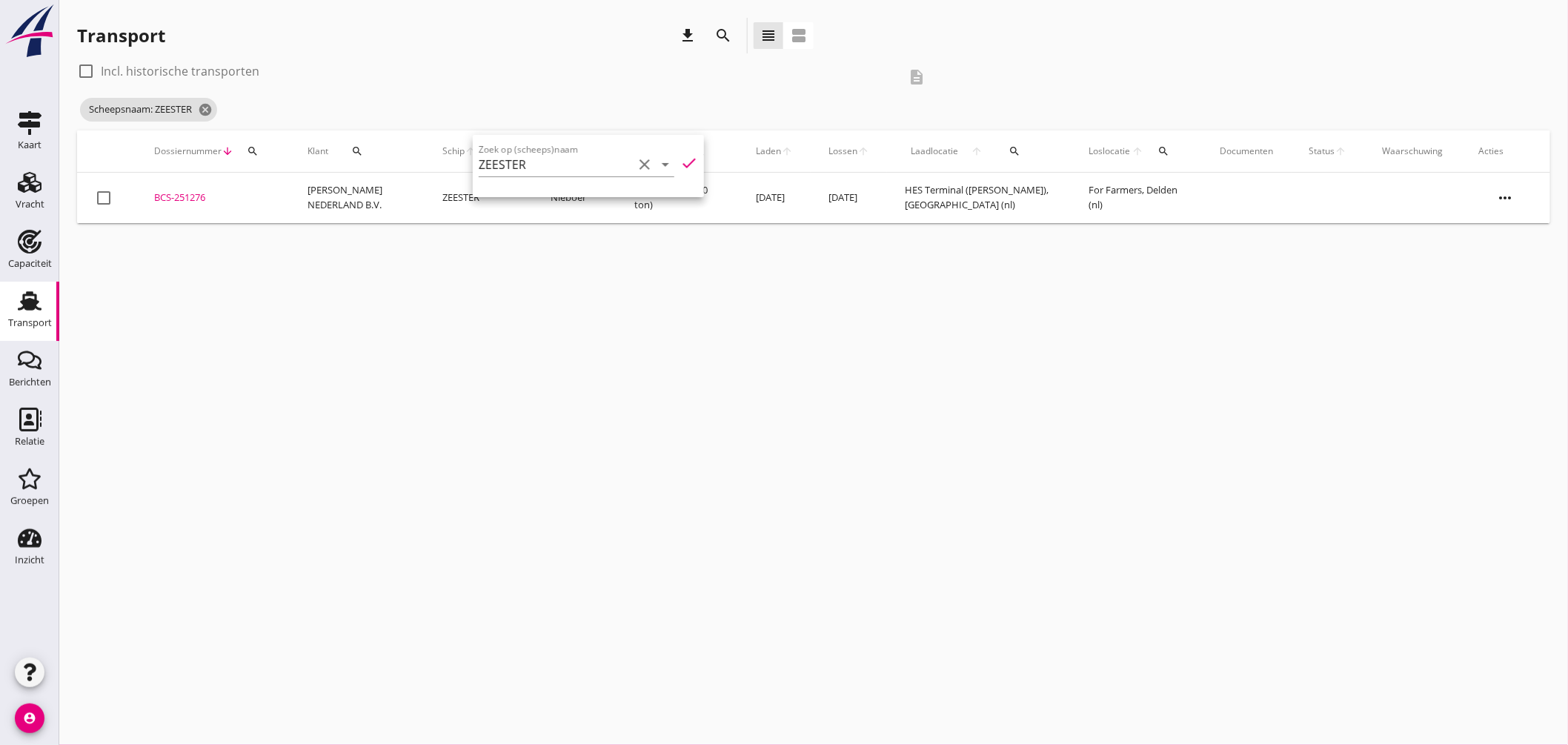
click at [211, 70] on label "Incl. historische transporten" at bounding box center [180, 72] width 159 height 15
checkbox input "true"
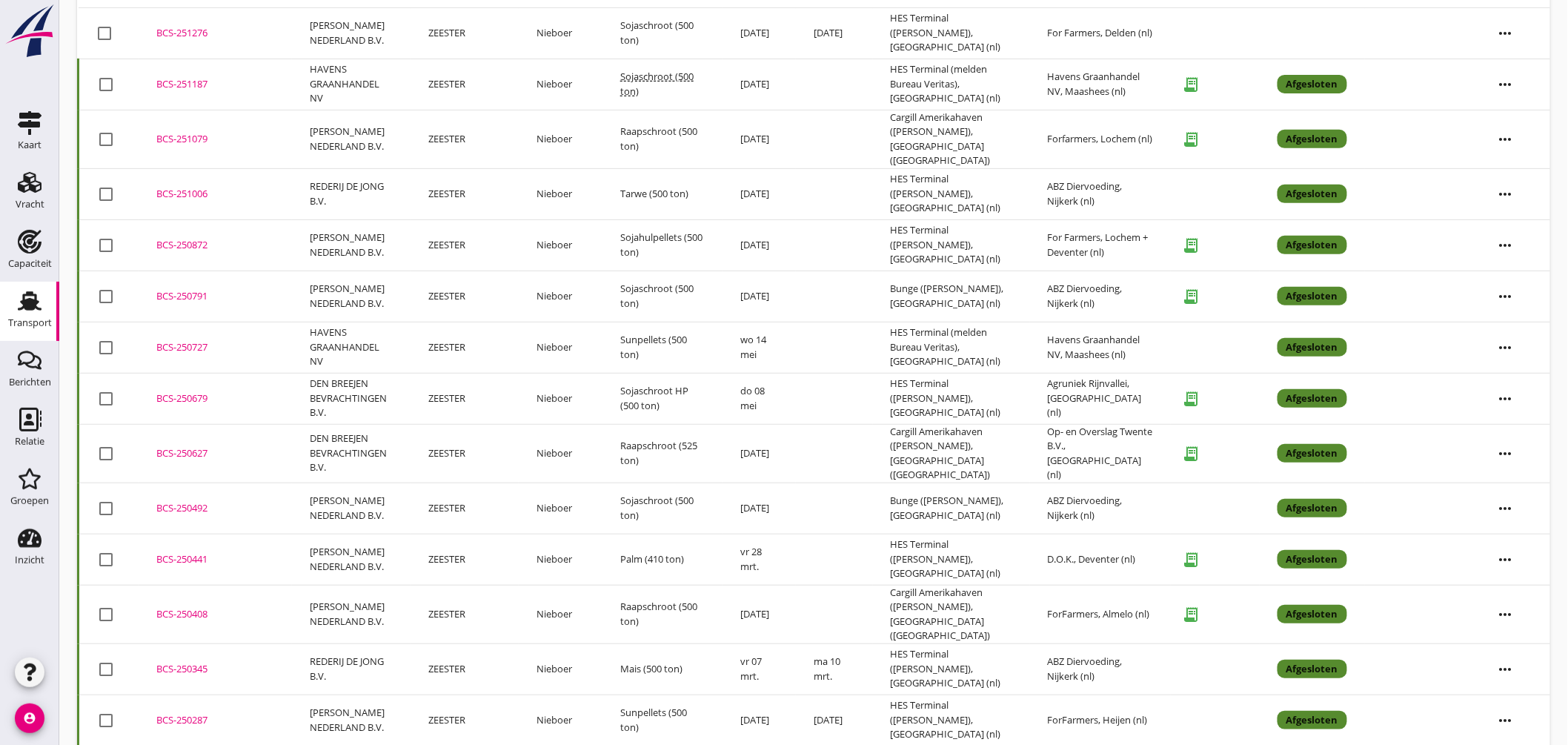
scroll to position [247, 0]
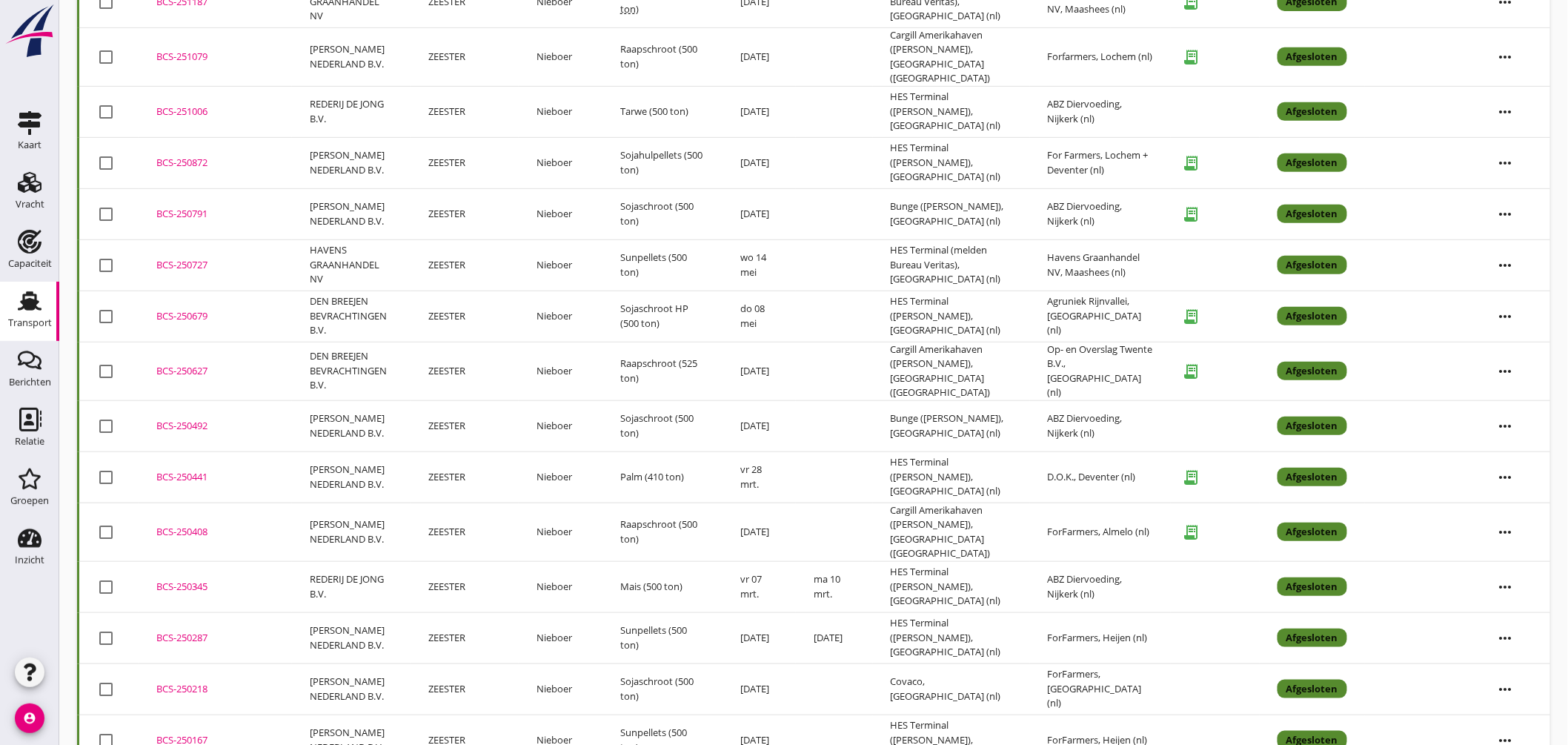
click at [193, 525] on div "BCS-250408" at bounding box center [215, 533] width 118 height 15
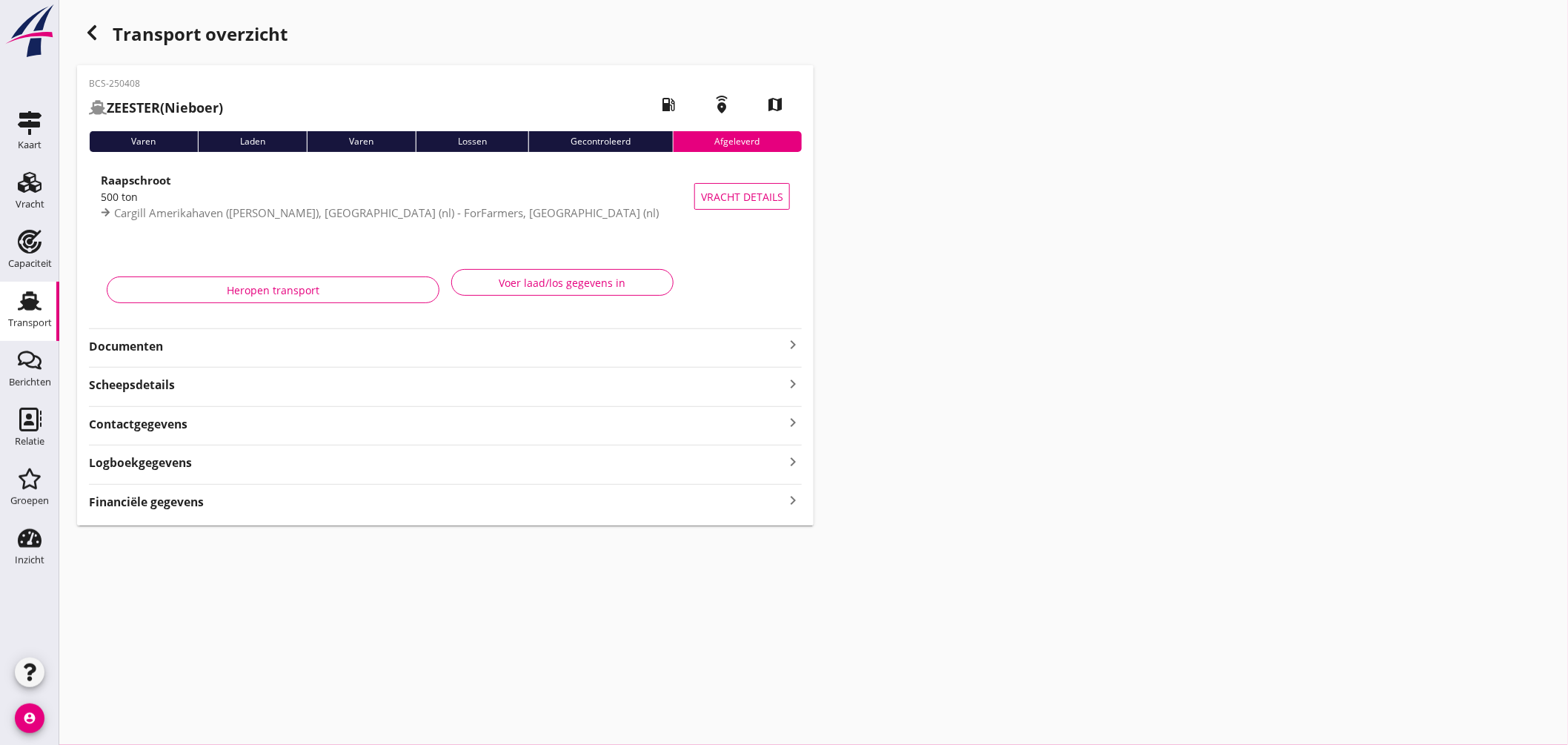
click at [794, 344] on icon "keyboard_arrow_right" at bounding box center [793, 344] width 18 height 18
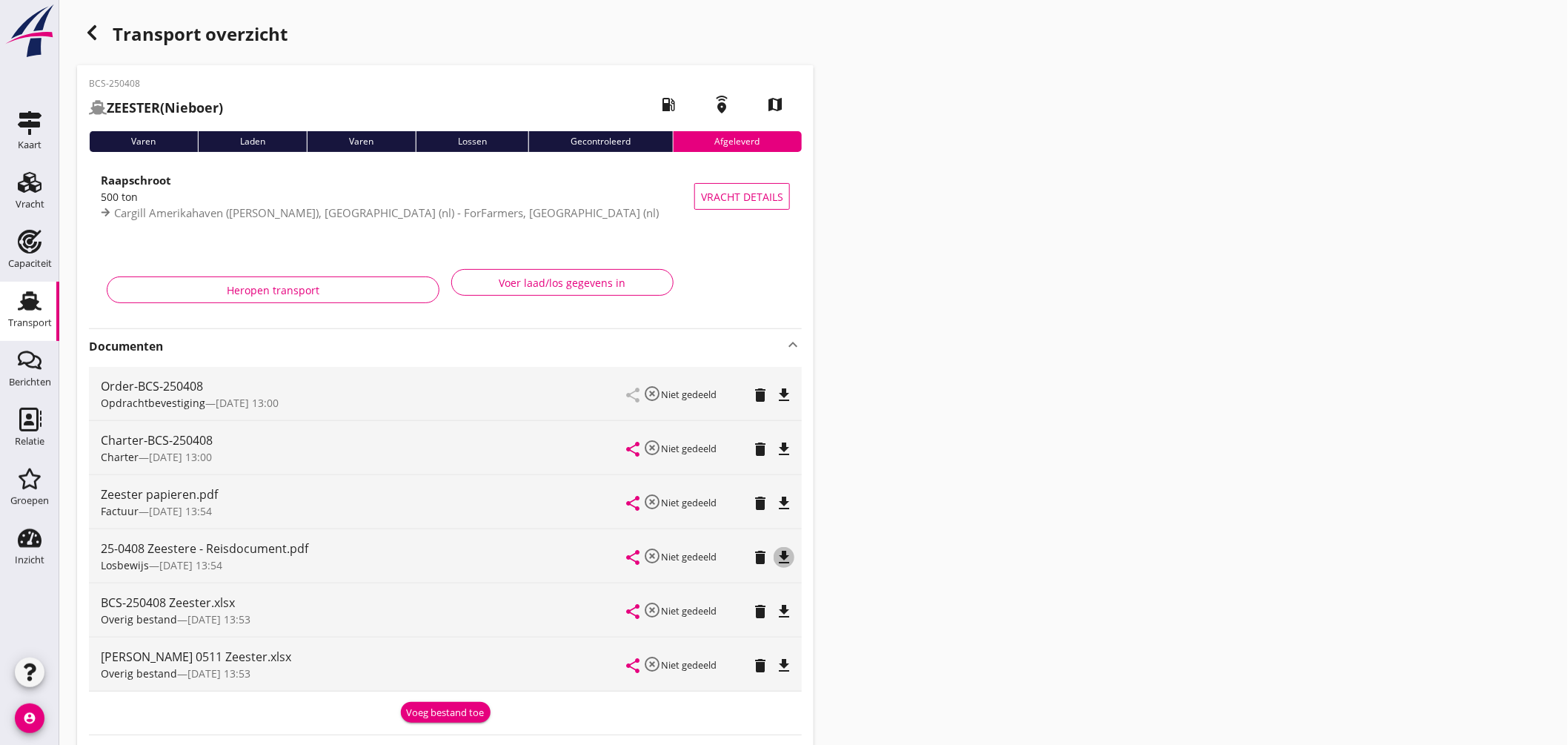
click at [790, 553] on icon "file_download" at bounding box center [784, 558] width 18 height 18
click at [30, 309] on use at bounding box center [30, 301] width 24 height 19
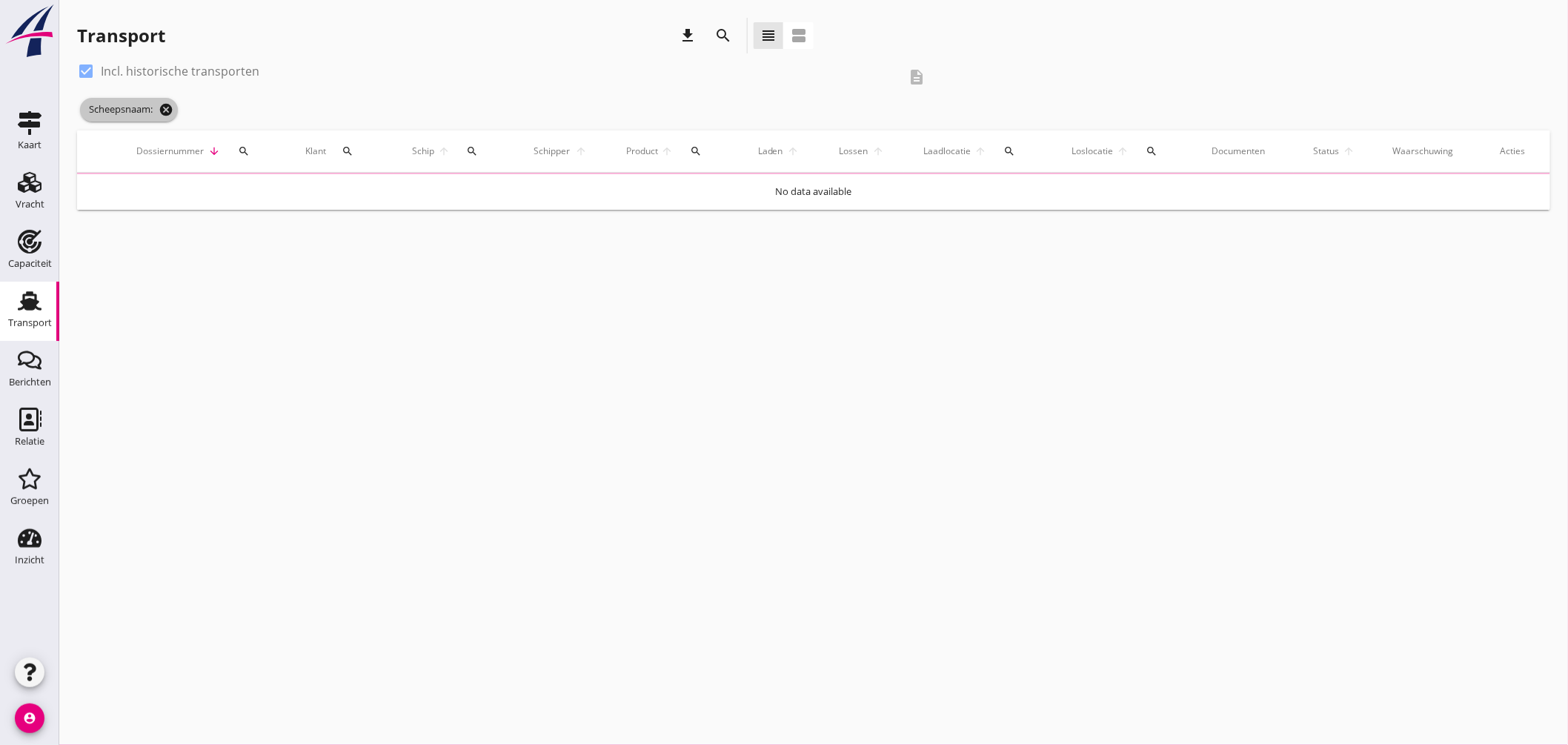
click at [169, 104] on icon "cancel" at bounding box center [166, 110] width 15 height 15
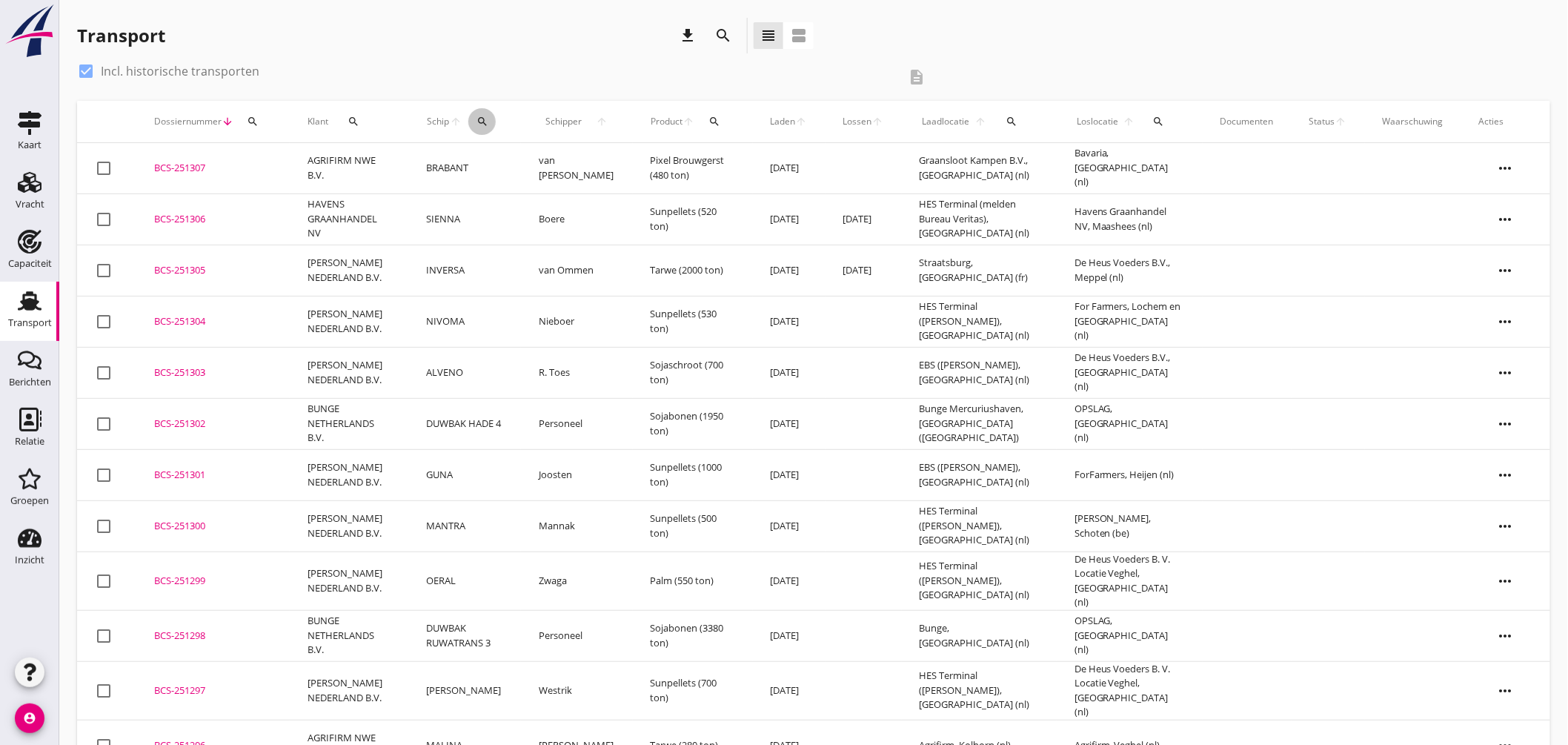
click at [484, 116] on icon "search" at bounding box center [483, 121] width 11 height 11
click at [565, 159] on input "Zoek op (scheeps)naam" at bounding box center [555, 164] width 154 height 24
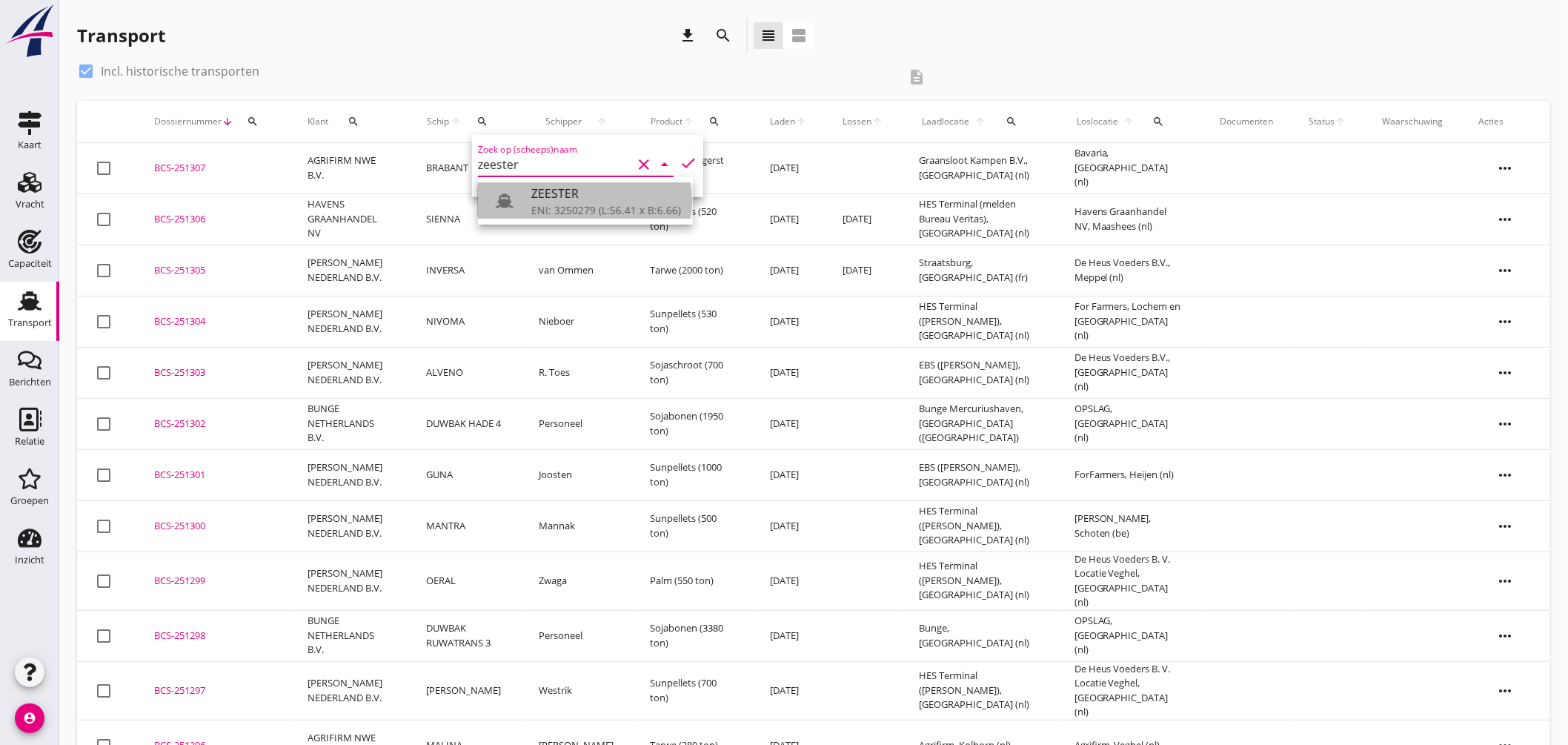
click at [560, 193] on div "ZEESTER" at bounding box center [606, 193] width 150 height 18
click at [685, 157] on icon "check" at bounding box center [688, 163] width 18 height 18
type input "ZEESTER"
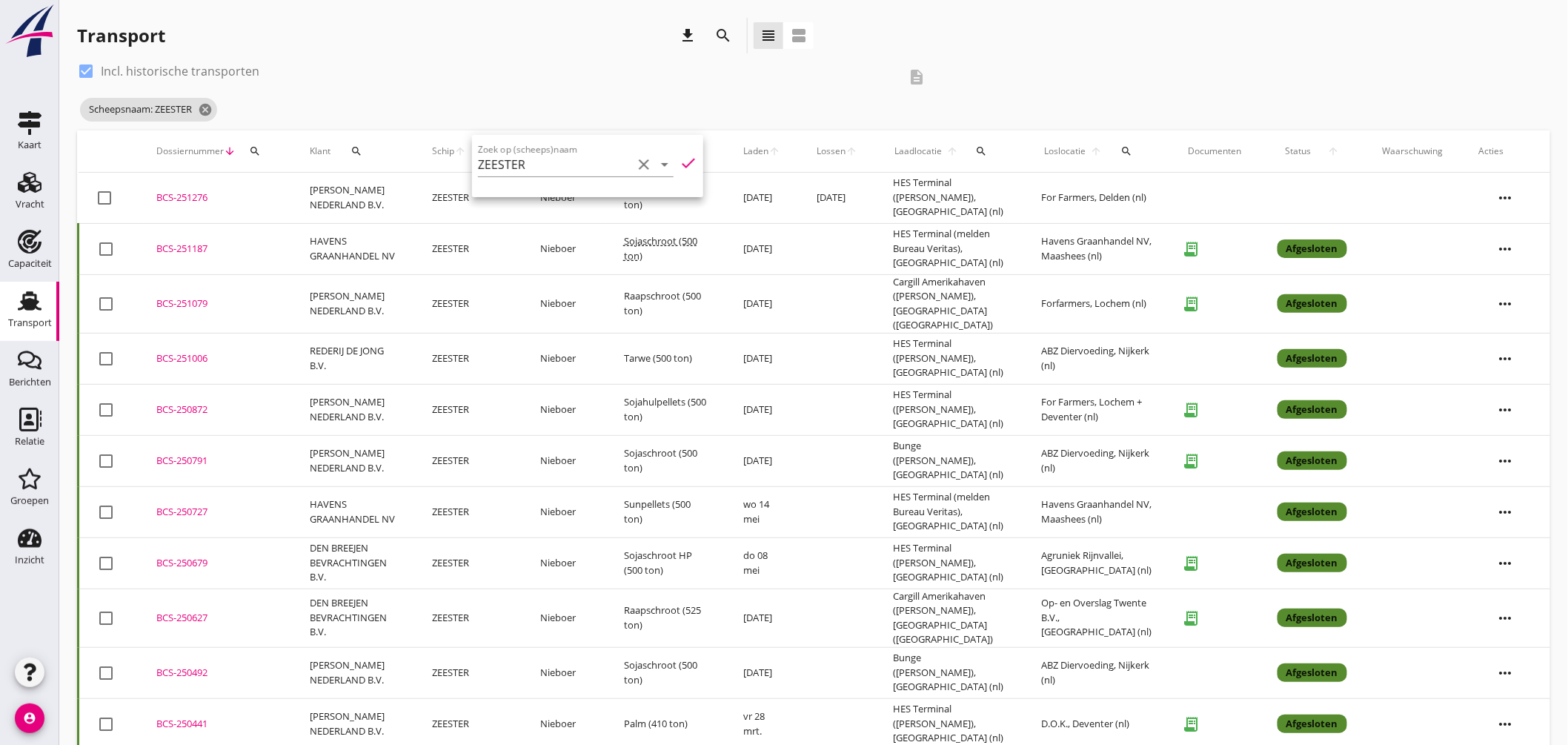
click at [84, 64] on div at bounding box center [86, 71] width 25 height 25
checkbox input "false"
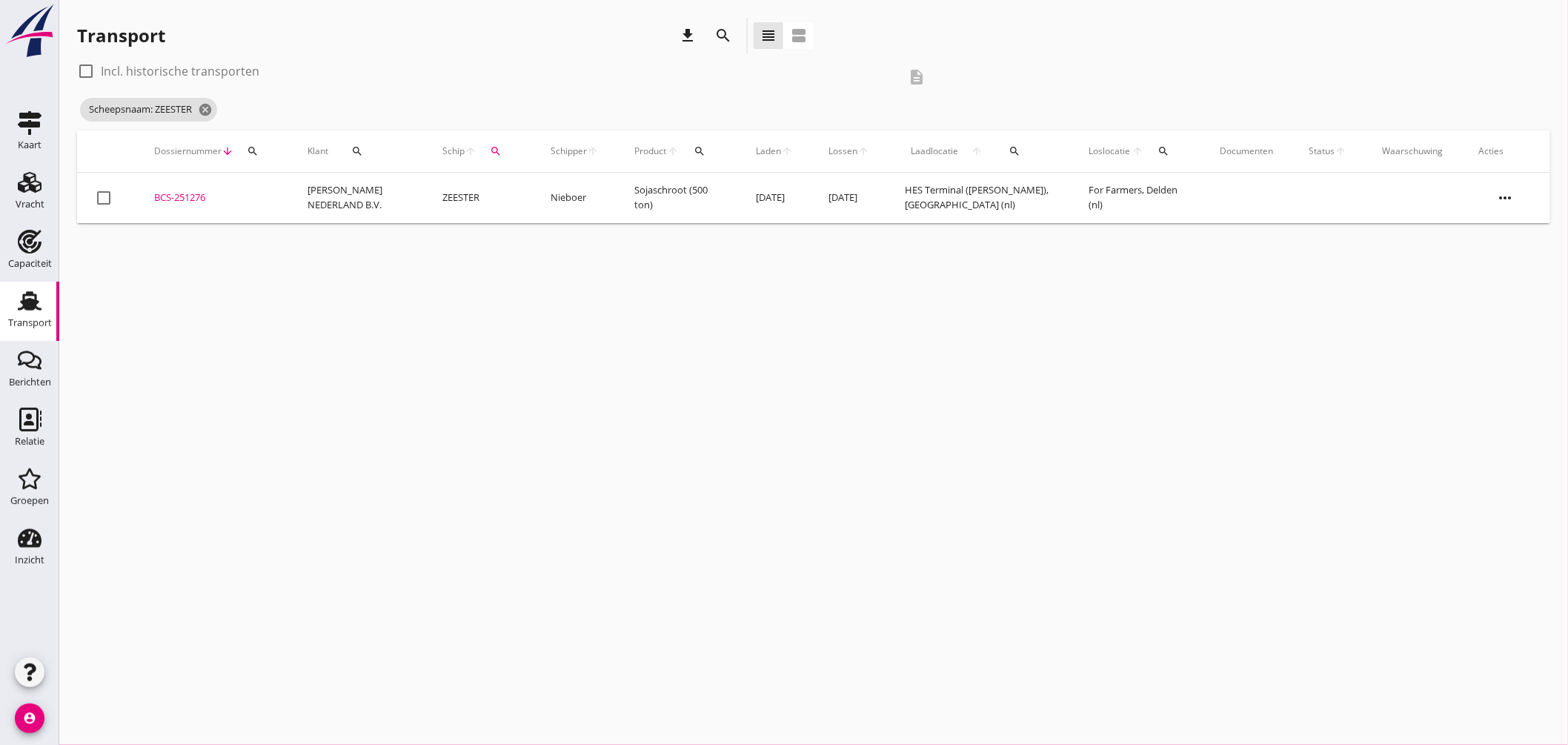
click at [197, 194] on div "BCS-251276" at bounding box center [212, 198] width 118 height 15
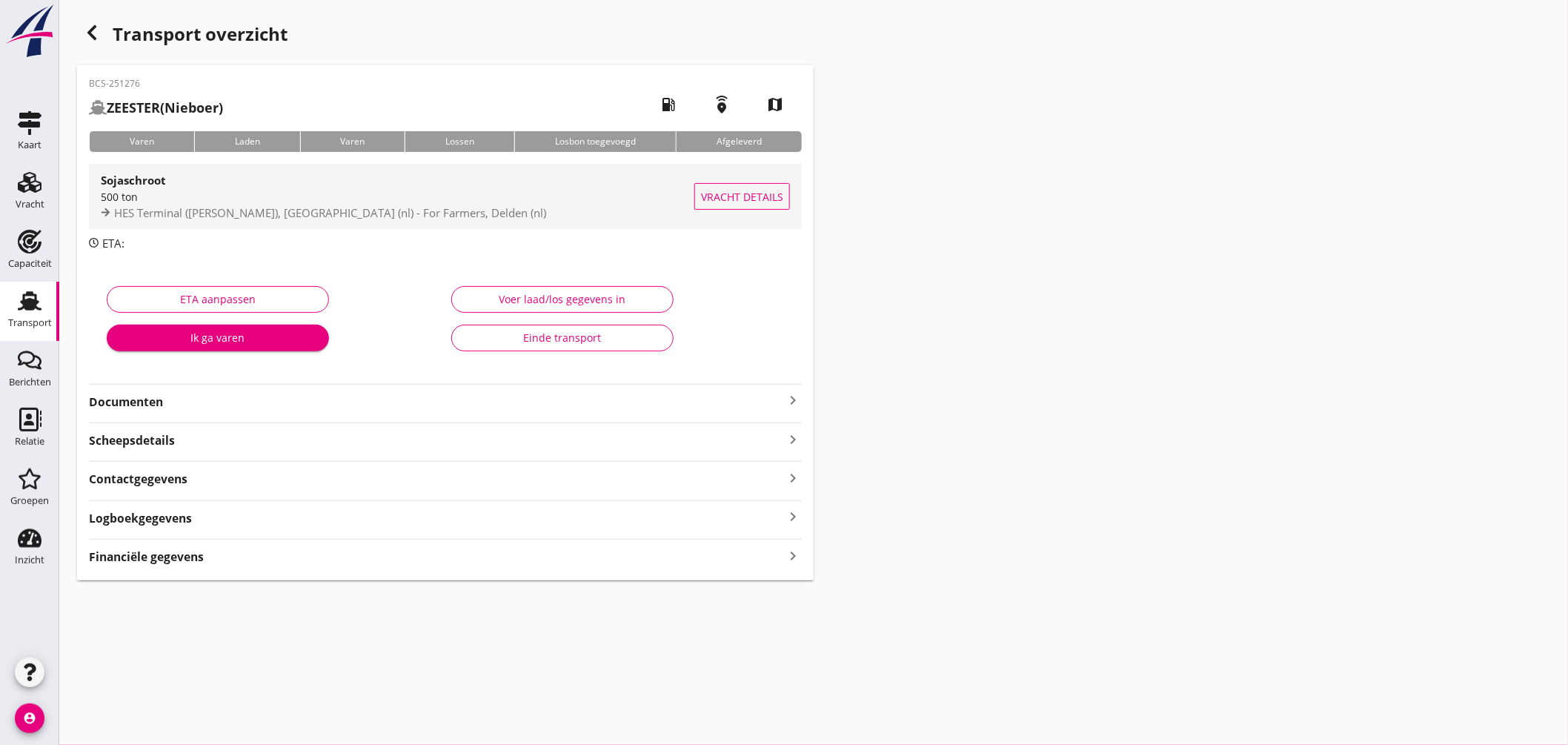
click at [453, 195] on div "500 ton" at bounding box center [397, 197] width 594 height 15
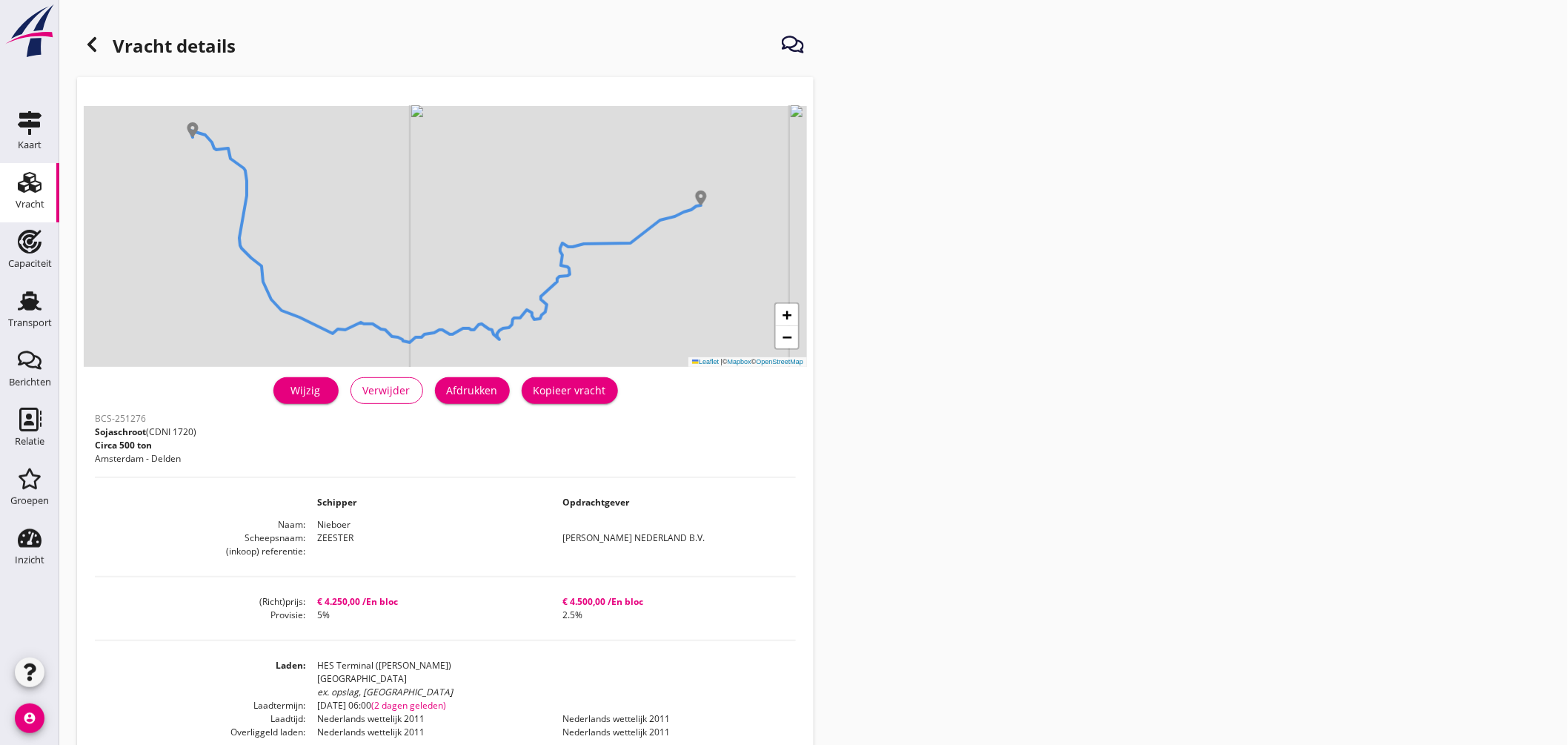
click at [97, 41] on icon at bounding box center [92, 44] width 18 height 18
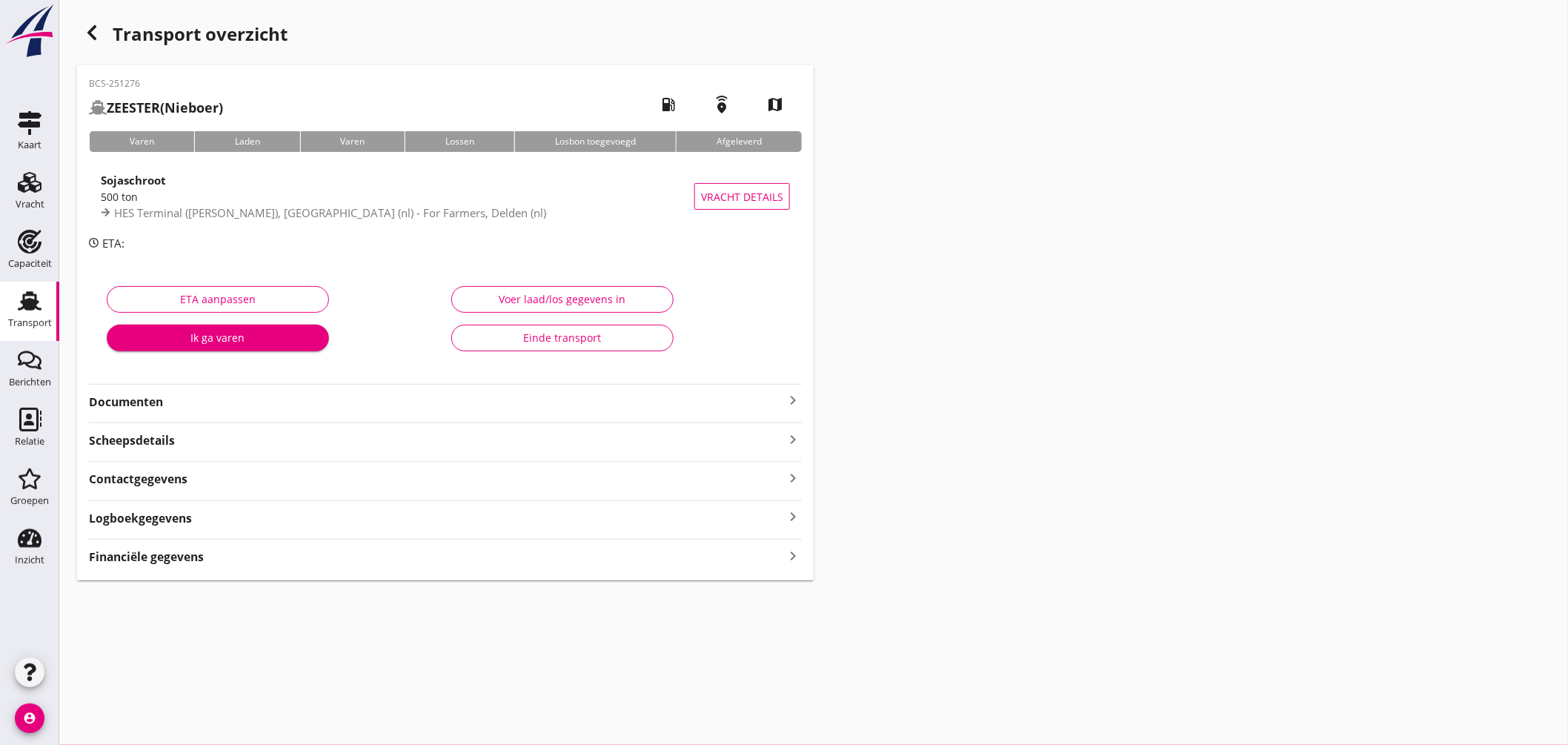
click at [792, 401] on icon "keyboard_arrow_right" at bounding box center [793, 400] width 18 height 18
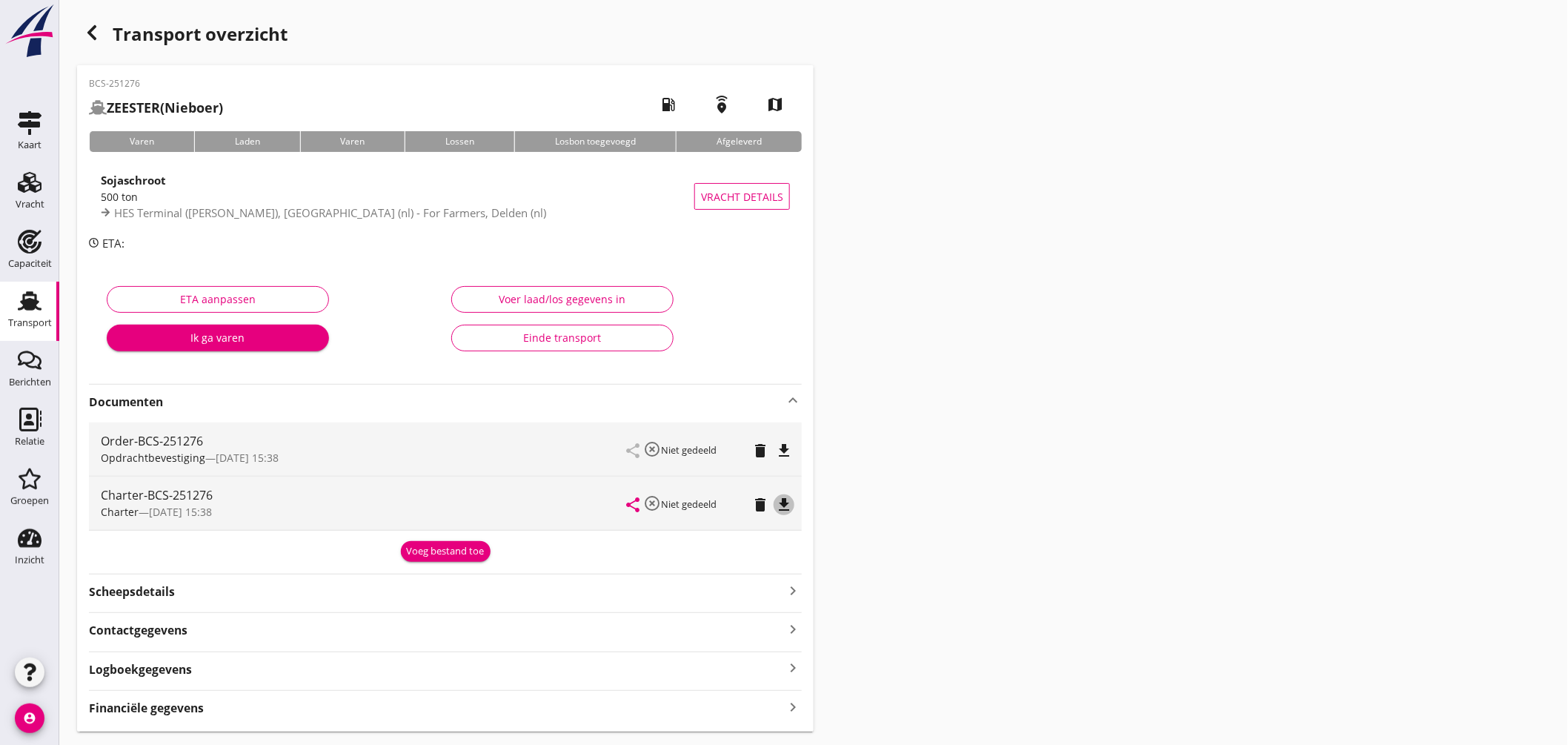
click at [789, 503] on icon "file_download" at bounding box center [784, 505] width 18 height 18
click at [32, 306] on use at bounding box center [30, 301] width 24 height 19
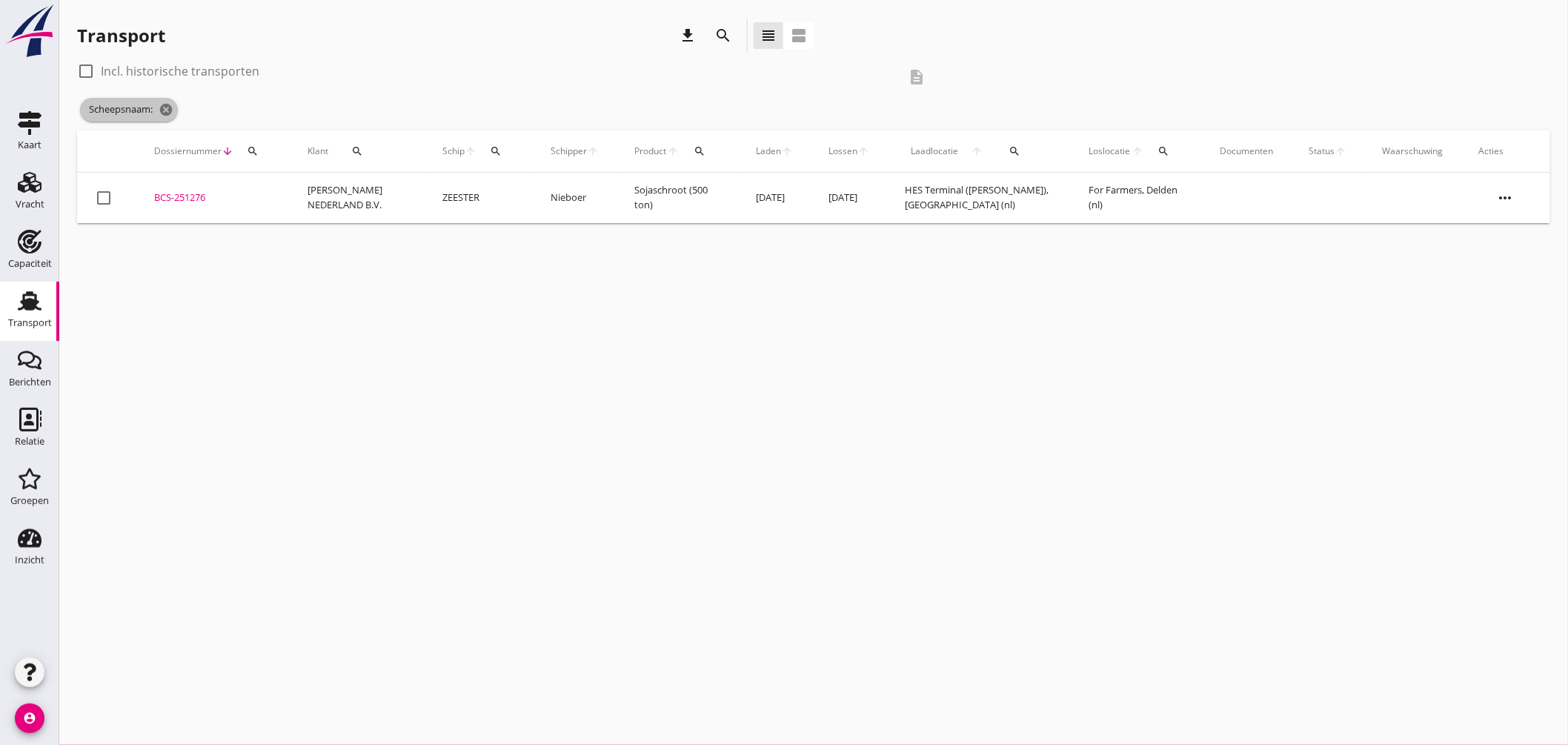
click at [165, 105] on icon "cancel" at bounding box center [166, 110] width 15 height 15
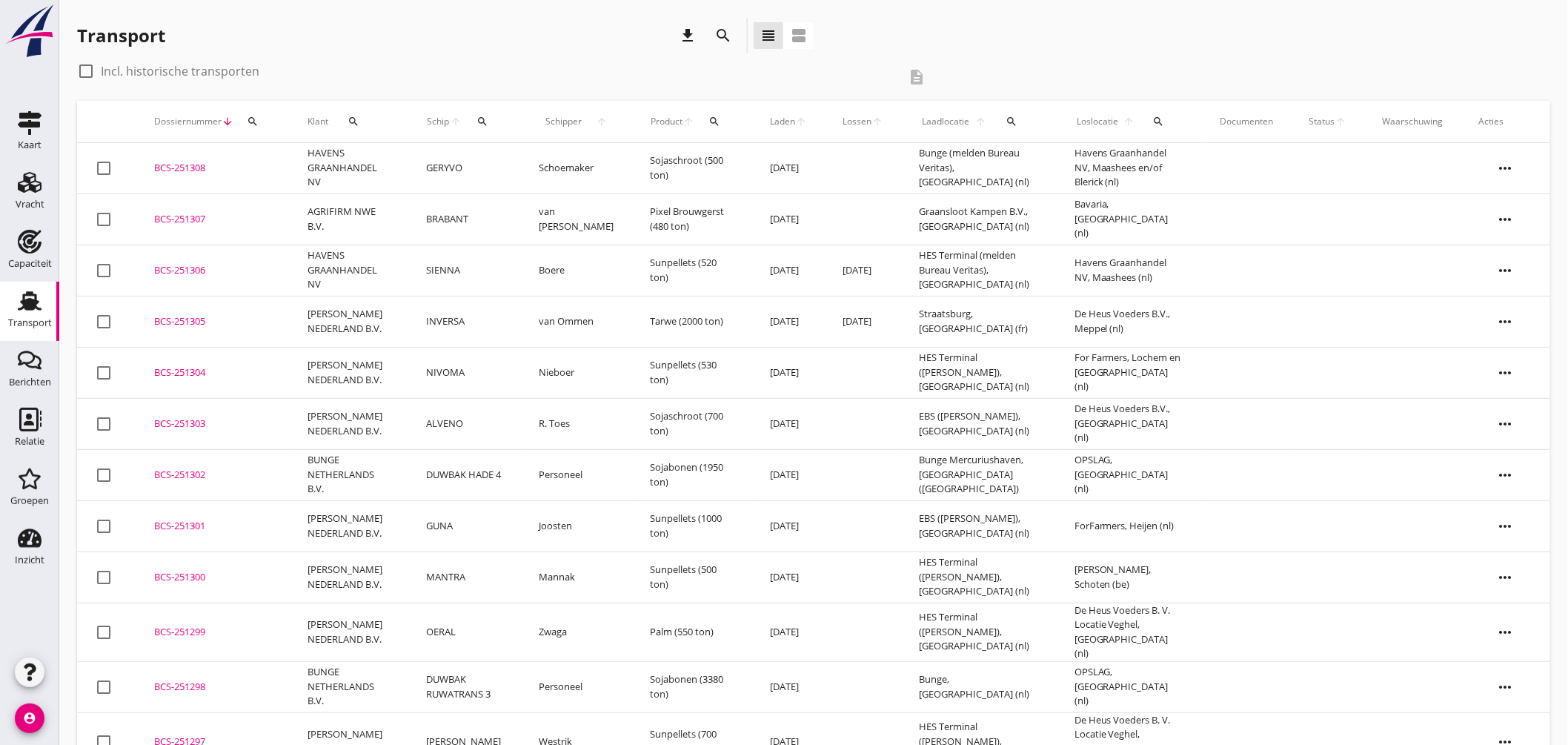
click at [1162, 114] on button "search" at bounding box center [1158, 121] width 32 height 27
click at [1206, 157] on input "text" at bounding box center [1246, 164] width 154 height 24
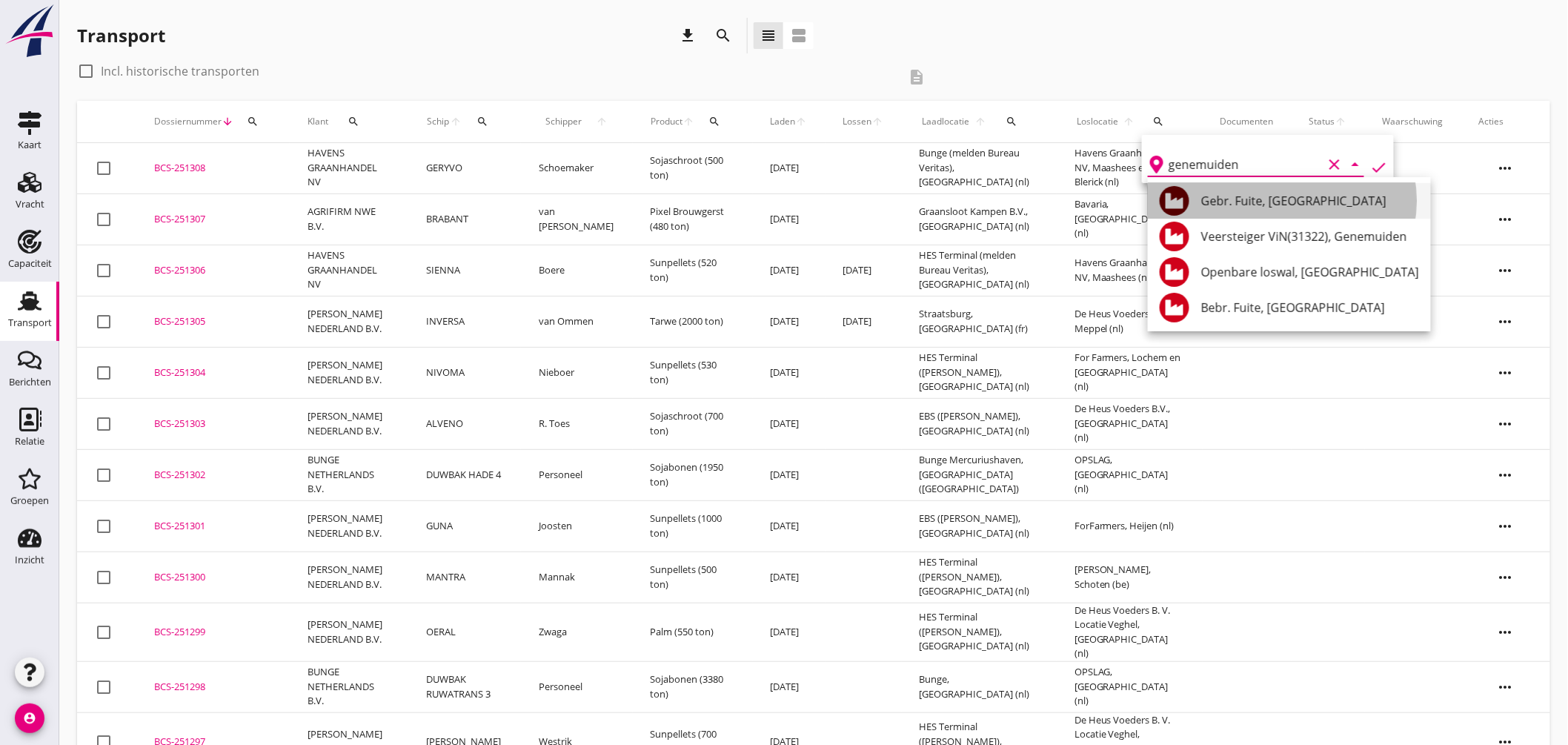
click at [1268, 197] on div "Gebr. Fuite, Genemuiden" at bounding box center [1311, 201] width 218 height 18
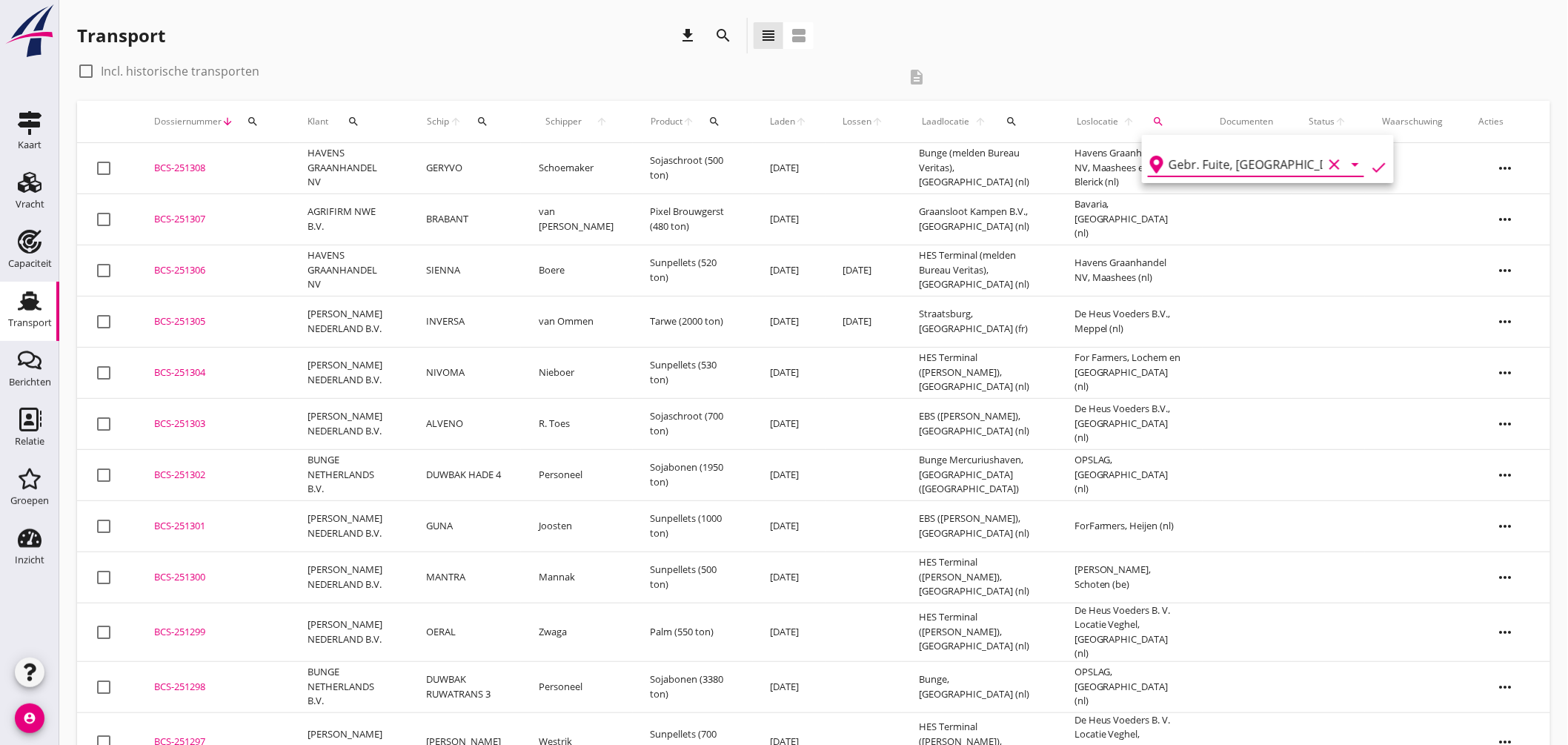
click at [1377, 162] on icon "check" at bounding box center [1379, 167] width 18 height 18
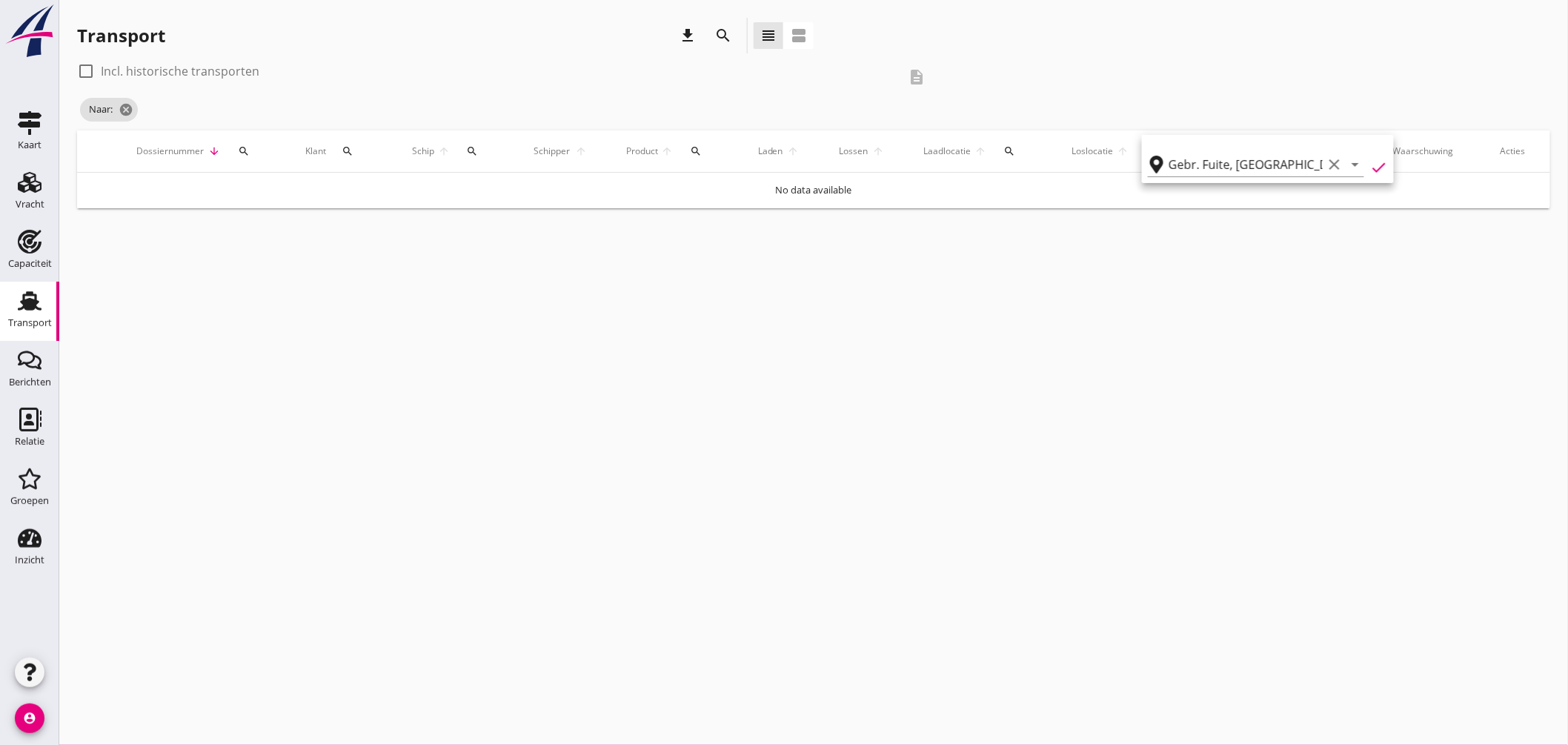
type input "Gebr. Fuite"
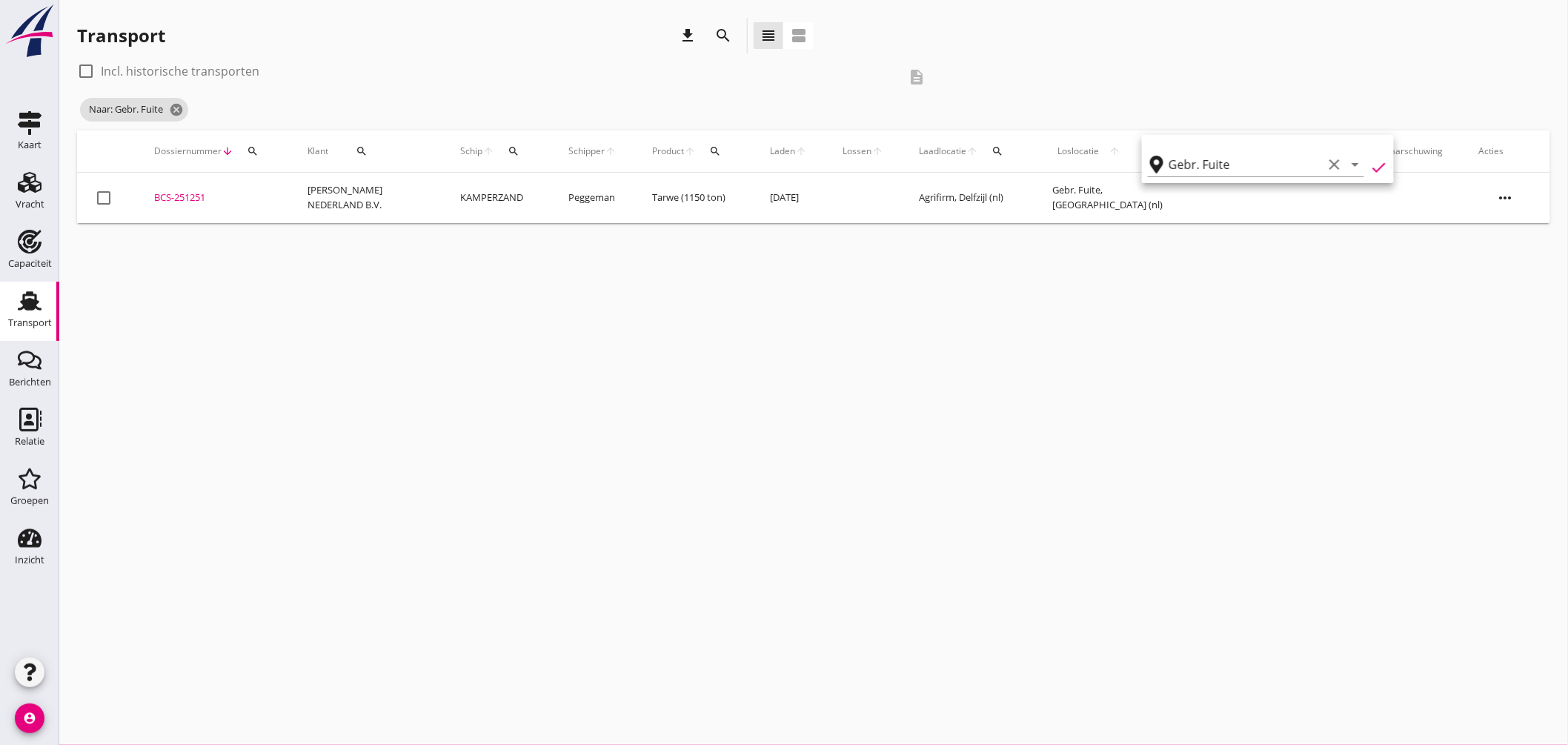
click at [92, 64] on div at bounding box center [86, 71] width 25 height 25
checkbox input "true"
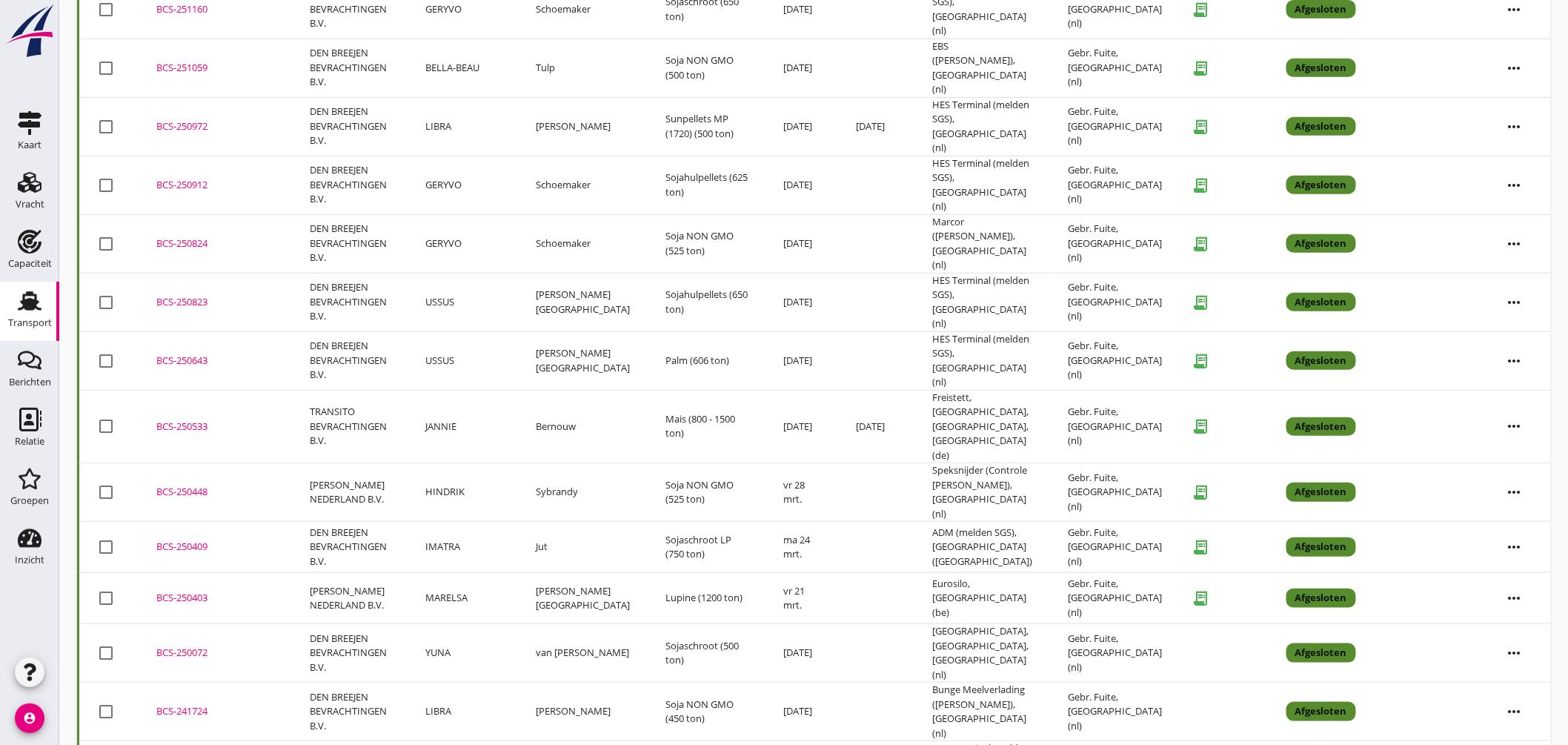
scroll to position [493, 0]
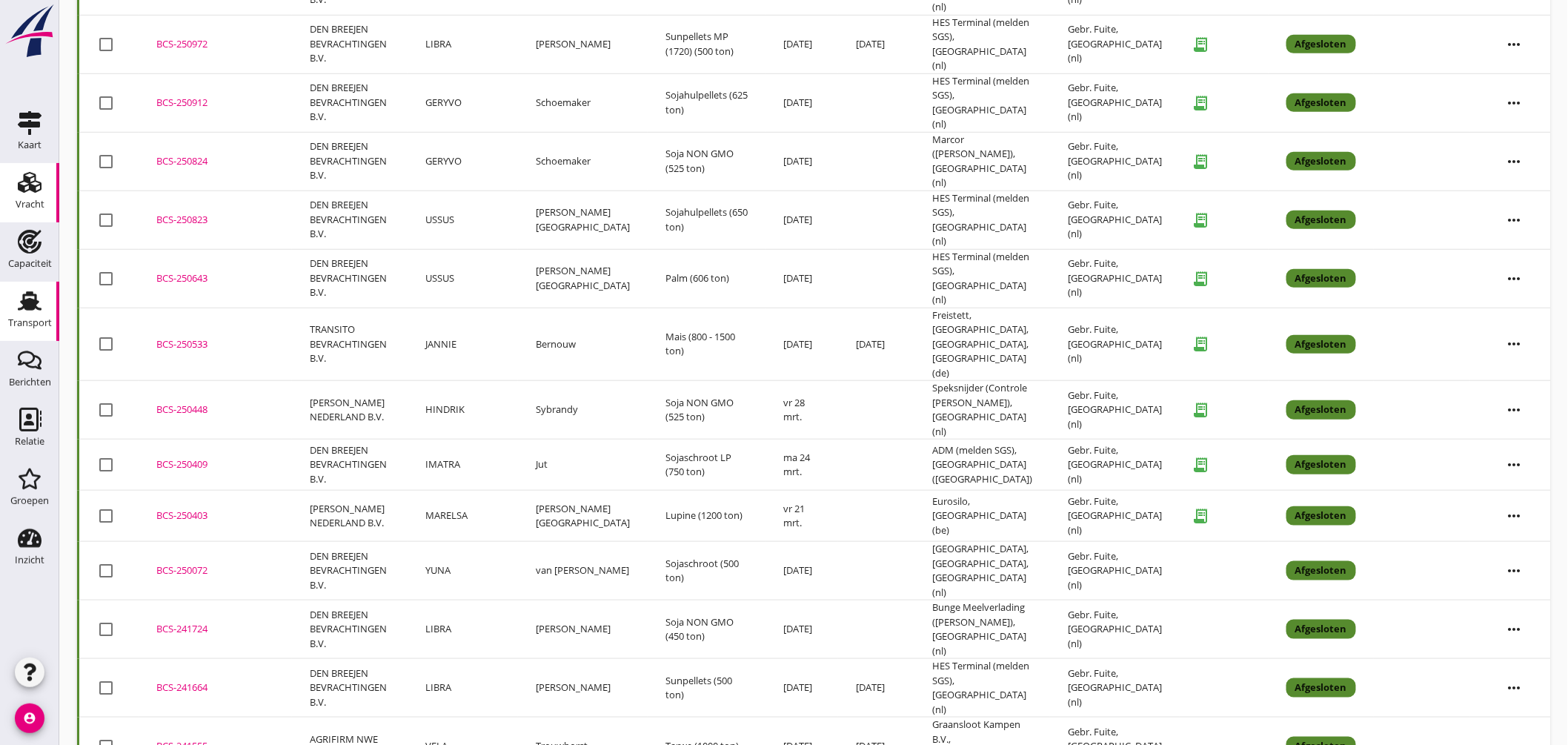
click at [38, 183] on icon "Vracht" at bounding box center [30, 182] width 24 height 24
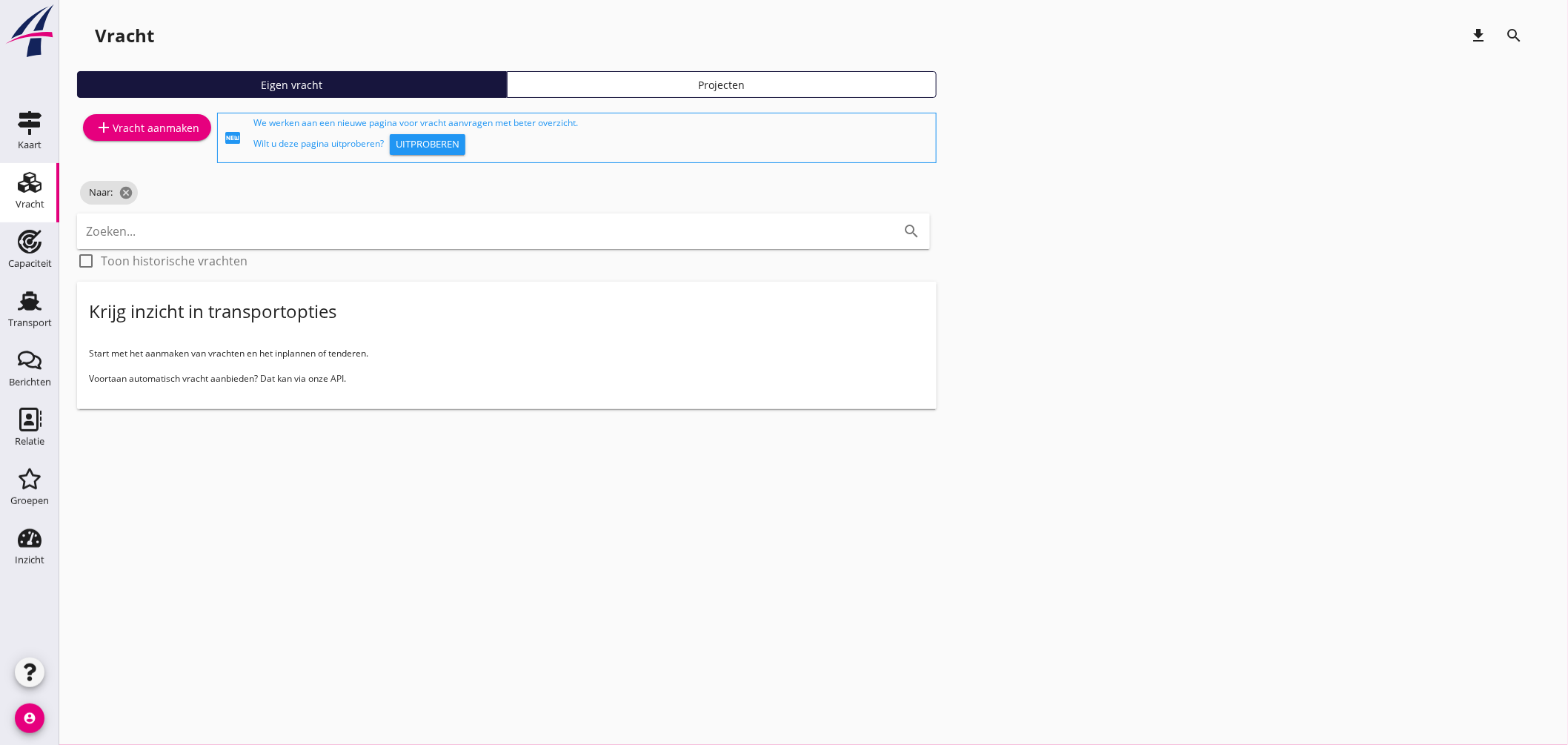
click at [173, 117] on link "add Vracht aanmaken" at bounding box center [147, 127] width 128 height 27
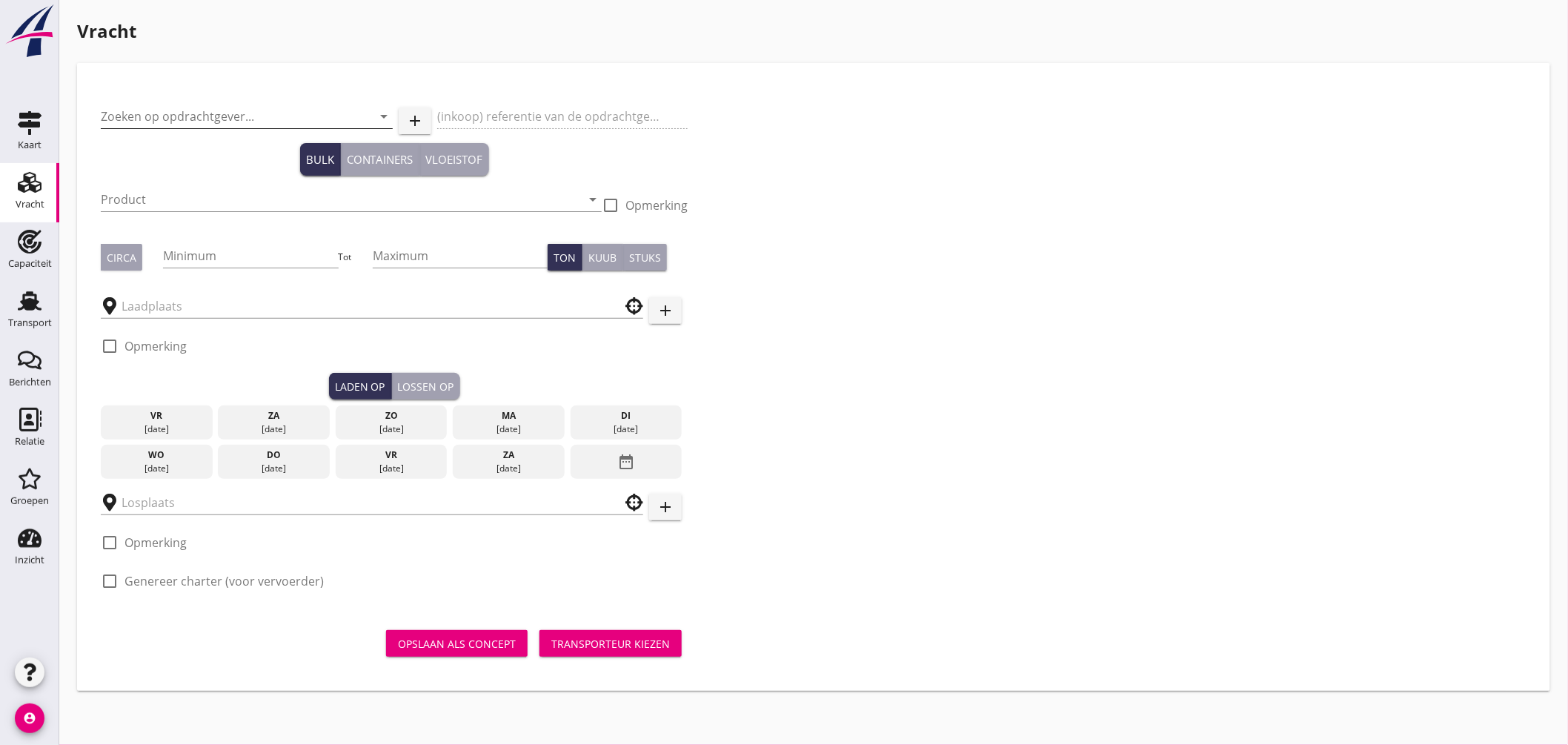
click at [225, 119] on input "Zoeken op opdrachtgever..." at bounding box center [226, 116] width 250 height 24
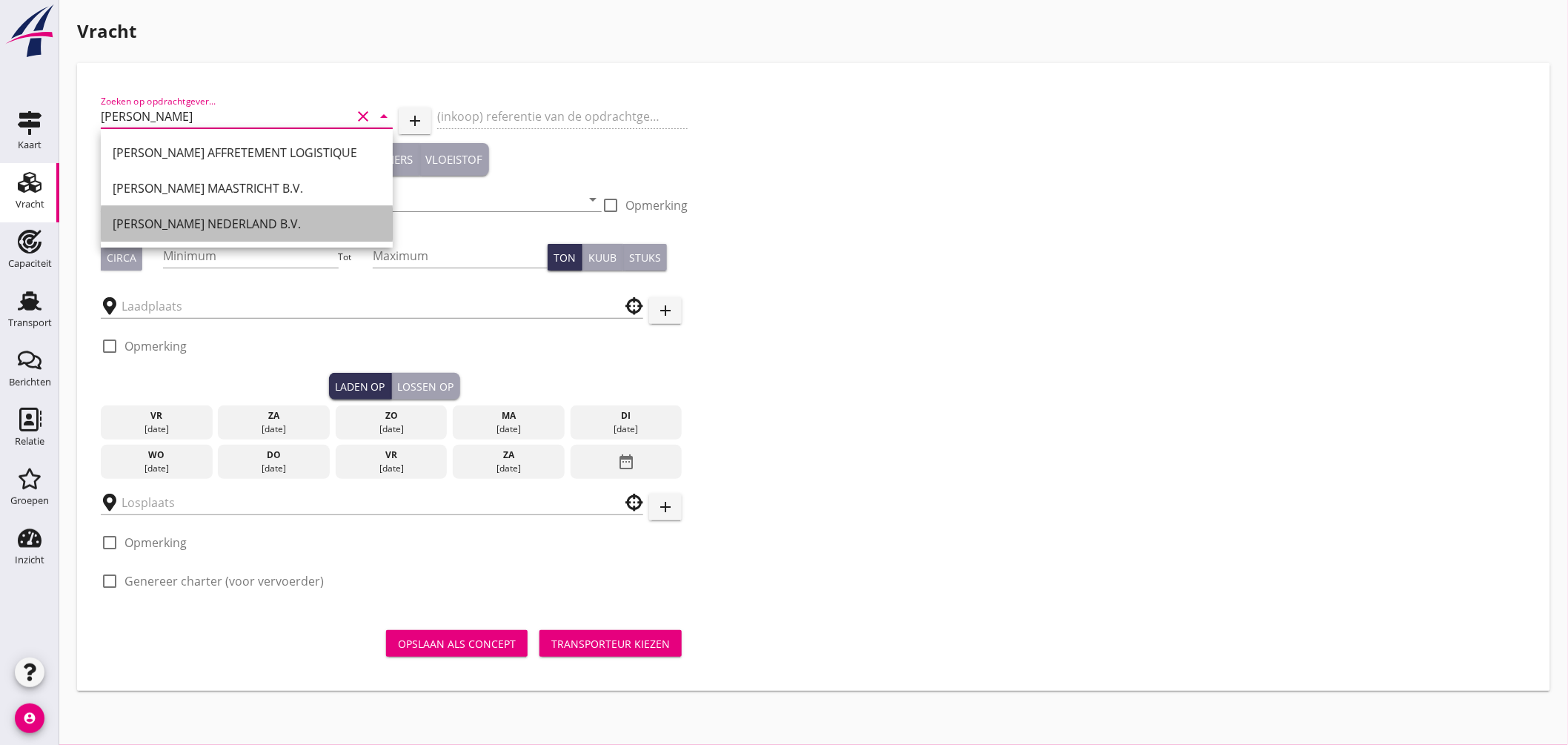
click at [219, 219] on div "[PERSON_NAME] NEDERLAND B.V." at bounding box center [247, 224] width 269 height 18
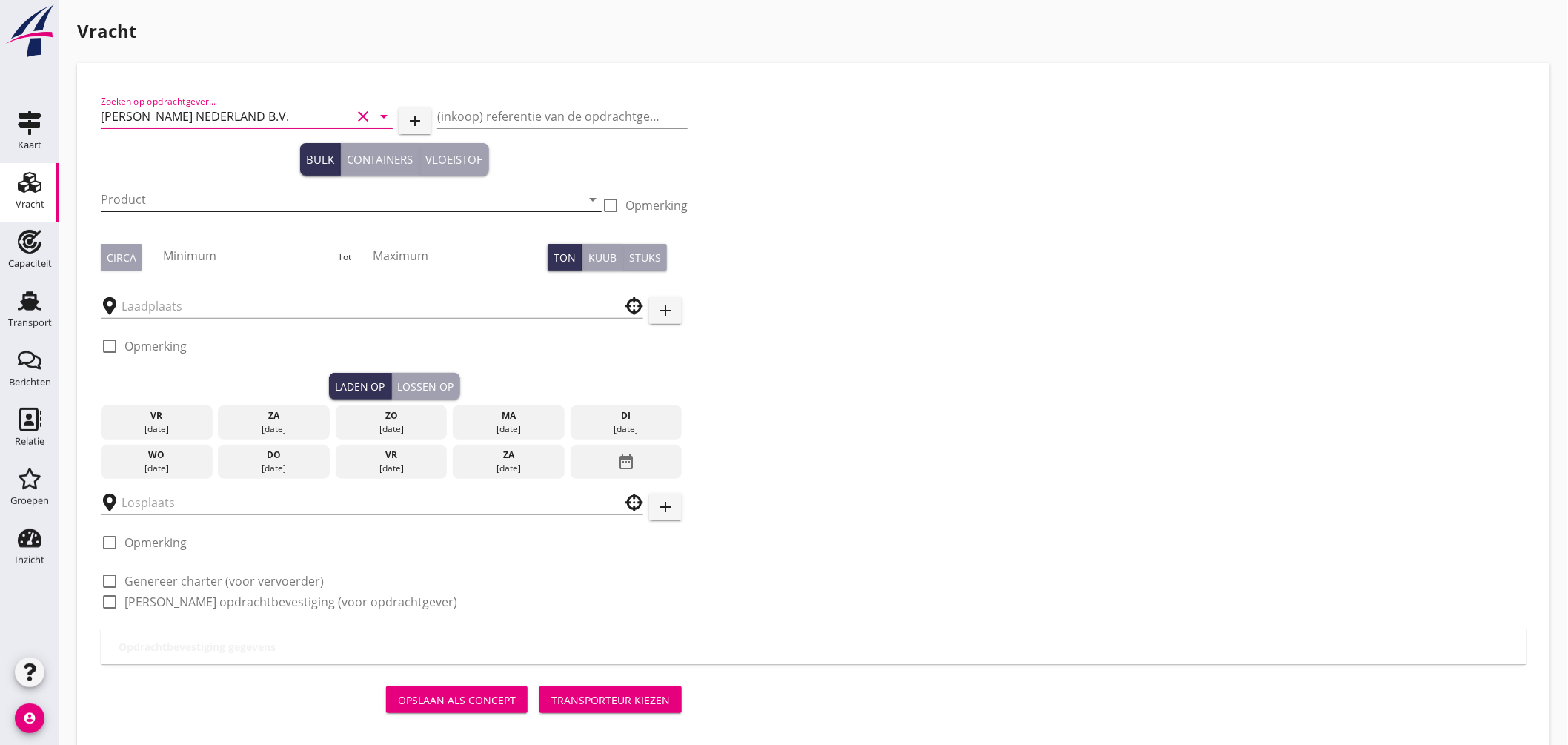
type input "[PERSON_NAME] NEDERLAND B.V."
click at [209, 195] on input "Product" at bounding box center [340, 199] width 480 height 24
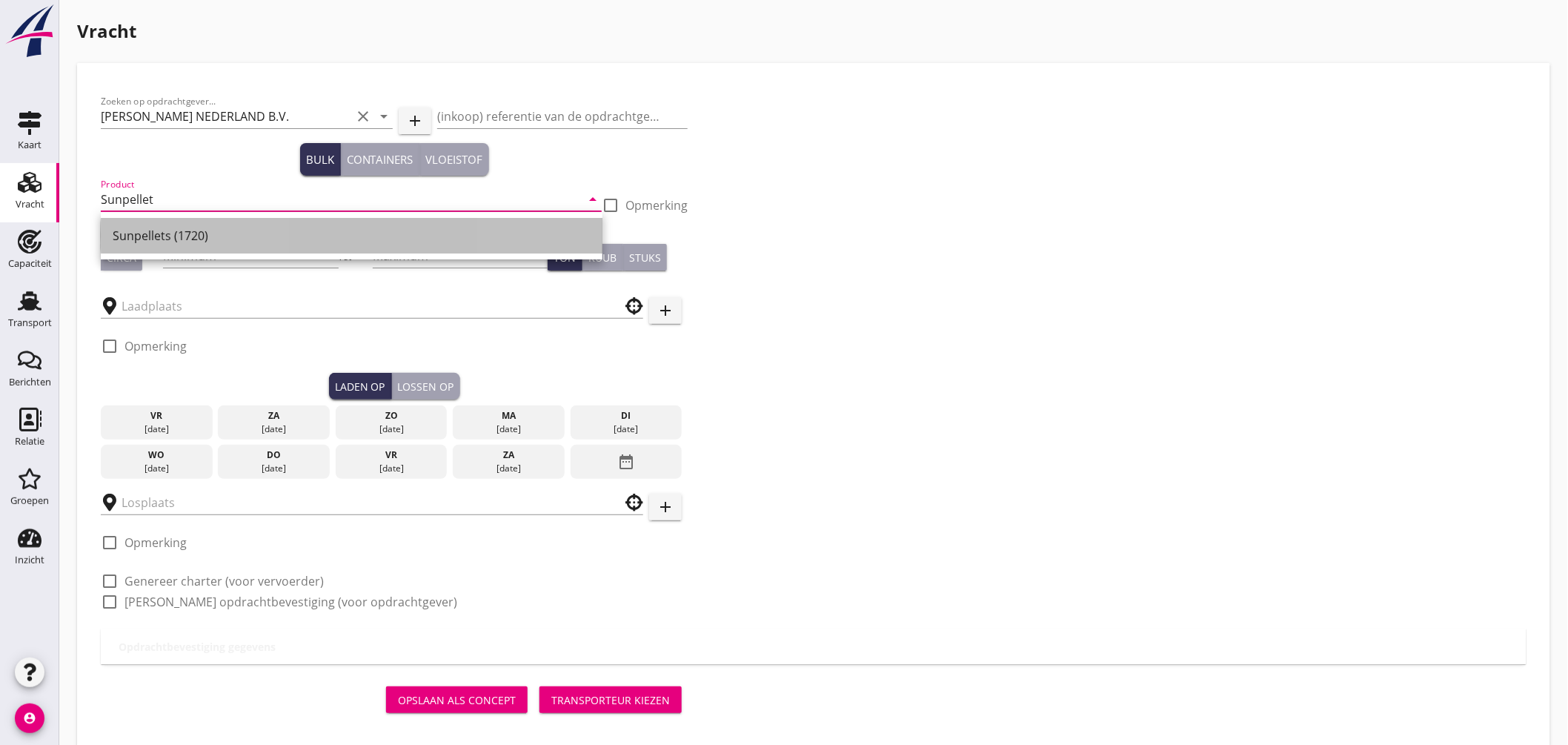
click at [170, 238] on div "Sunpellets (1720)" at bounding box center [352, 235] width 478 height 18
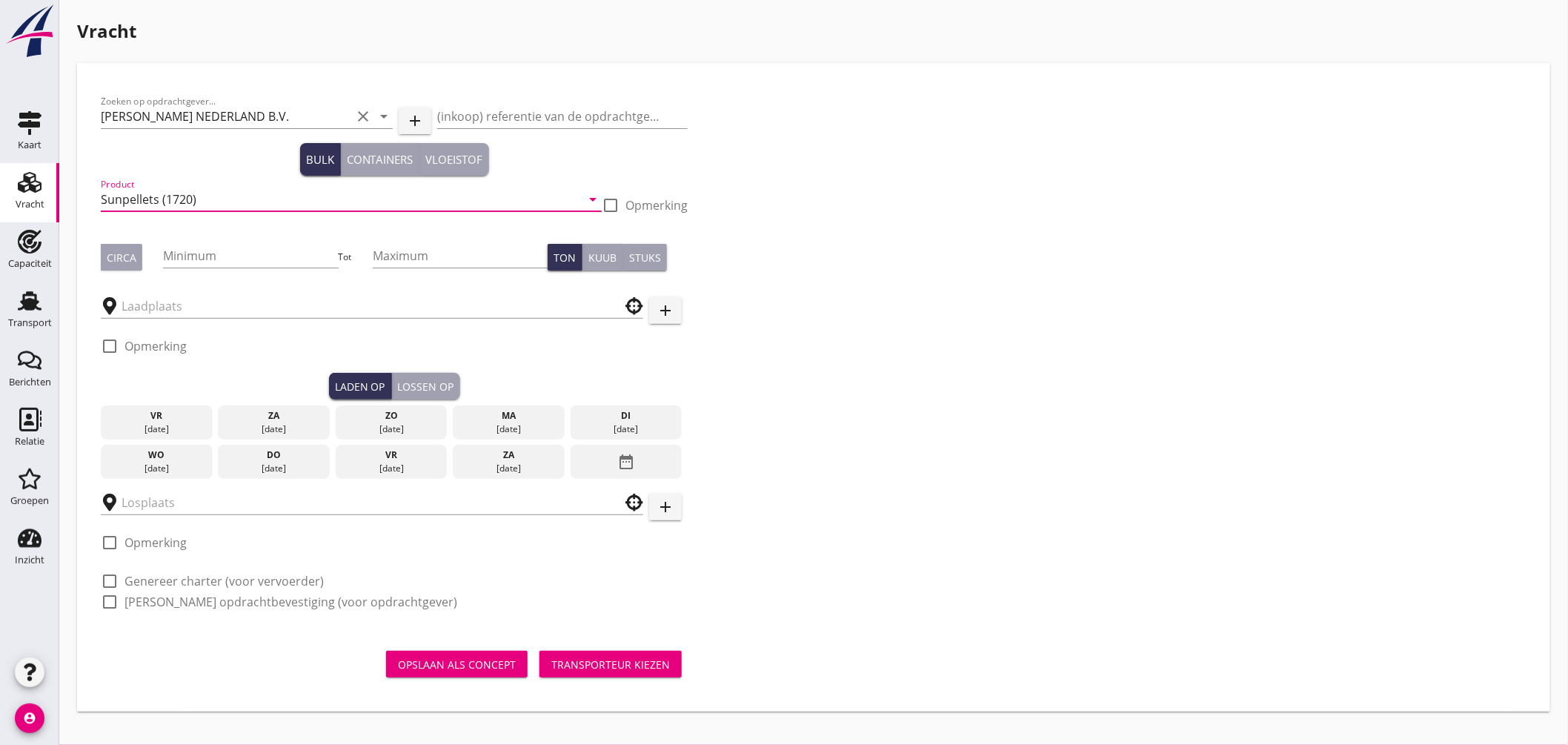
type input "Sunpellets (1720)"
click at [121, 254] on div "Circa" at bounding box center [121, 257] width 30 height 15
click at [170, 250] on input "Minimum" at bounding box center [250, 255] width 175 height 24
type input "544"
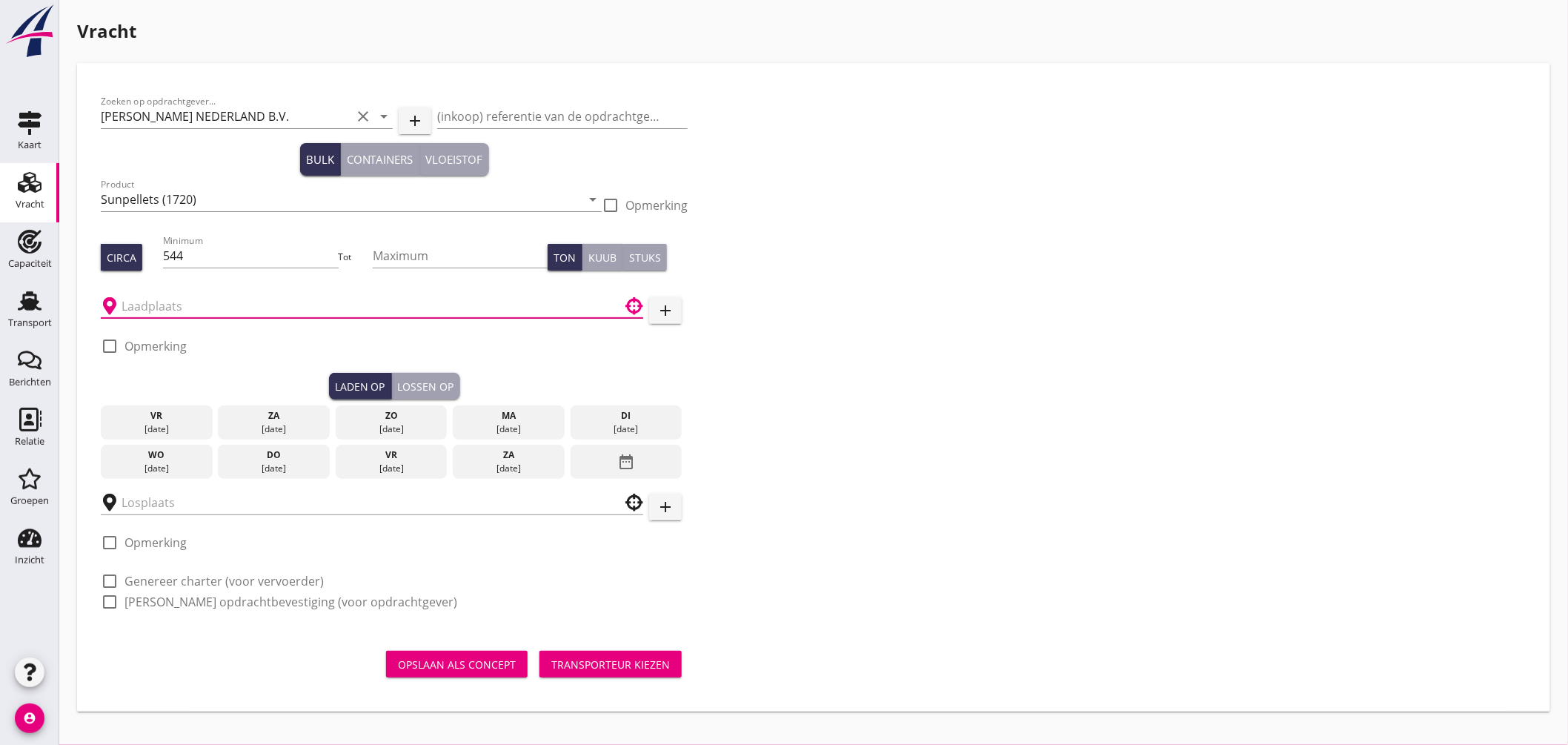
click at [180, 309] on input "text" at bounding box center [361, 306] width 480 height 24
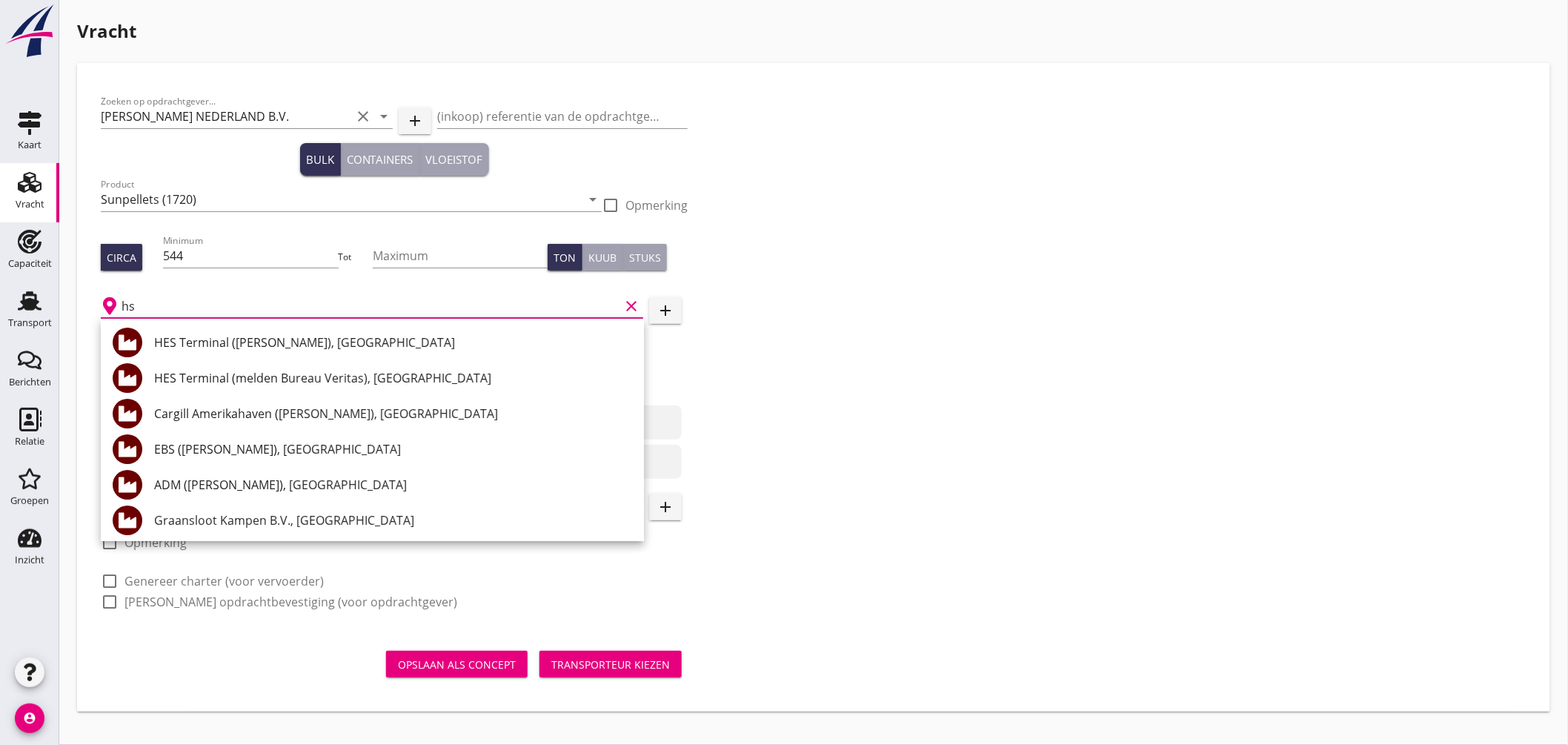
click at [218, 350] on div "HES Terminal ([PERSON_NAME]), [GEOGRAPHIC_DATA]" at bounding box center [393, 342] width 478 height 18
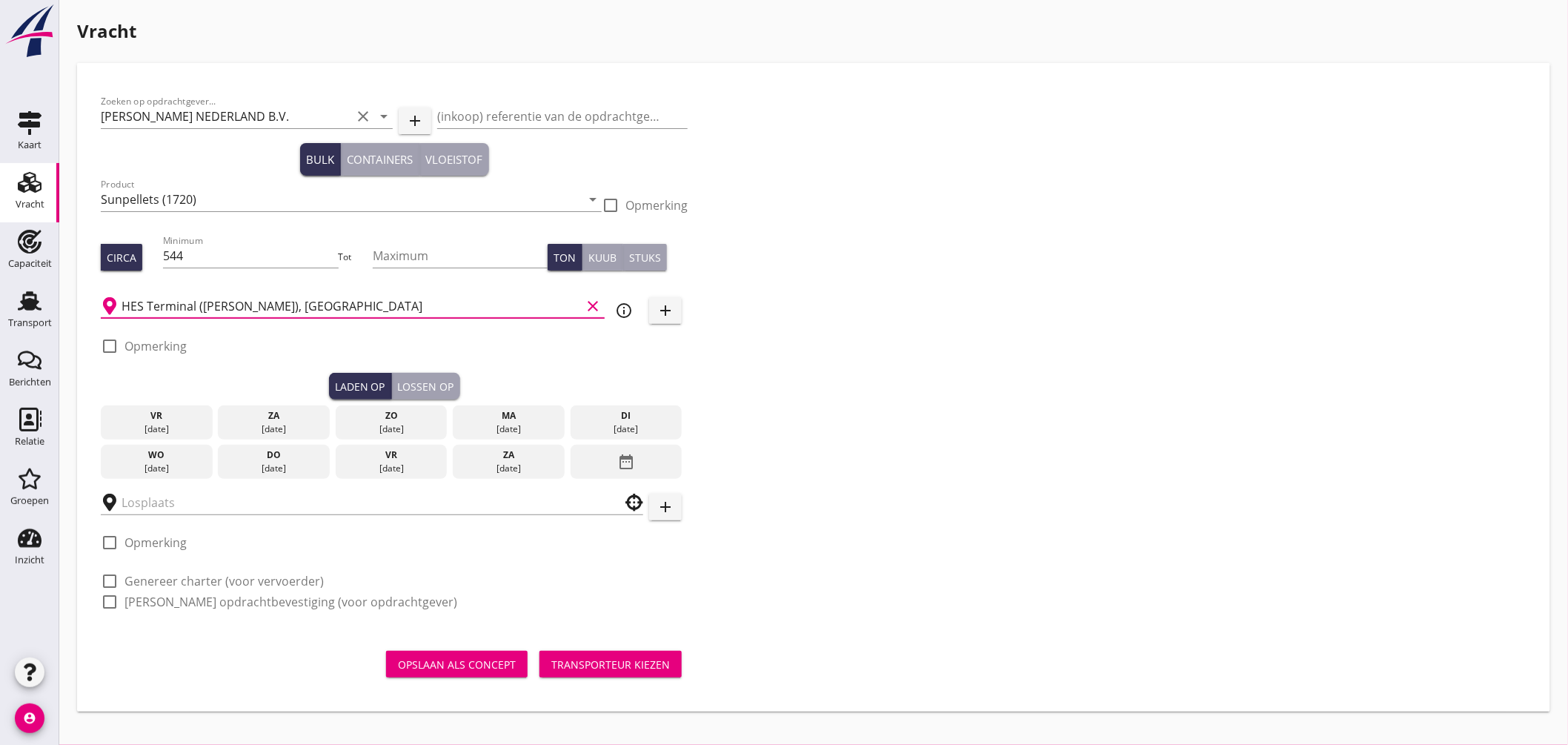
type input "HES Terminal ([PERSON_NAME]), [GEOGRAPHIC_DATA]"
click at [108, 349] on div at bounding box center [110, 346] width 25 height 25
checkbox input "true"
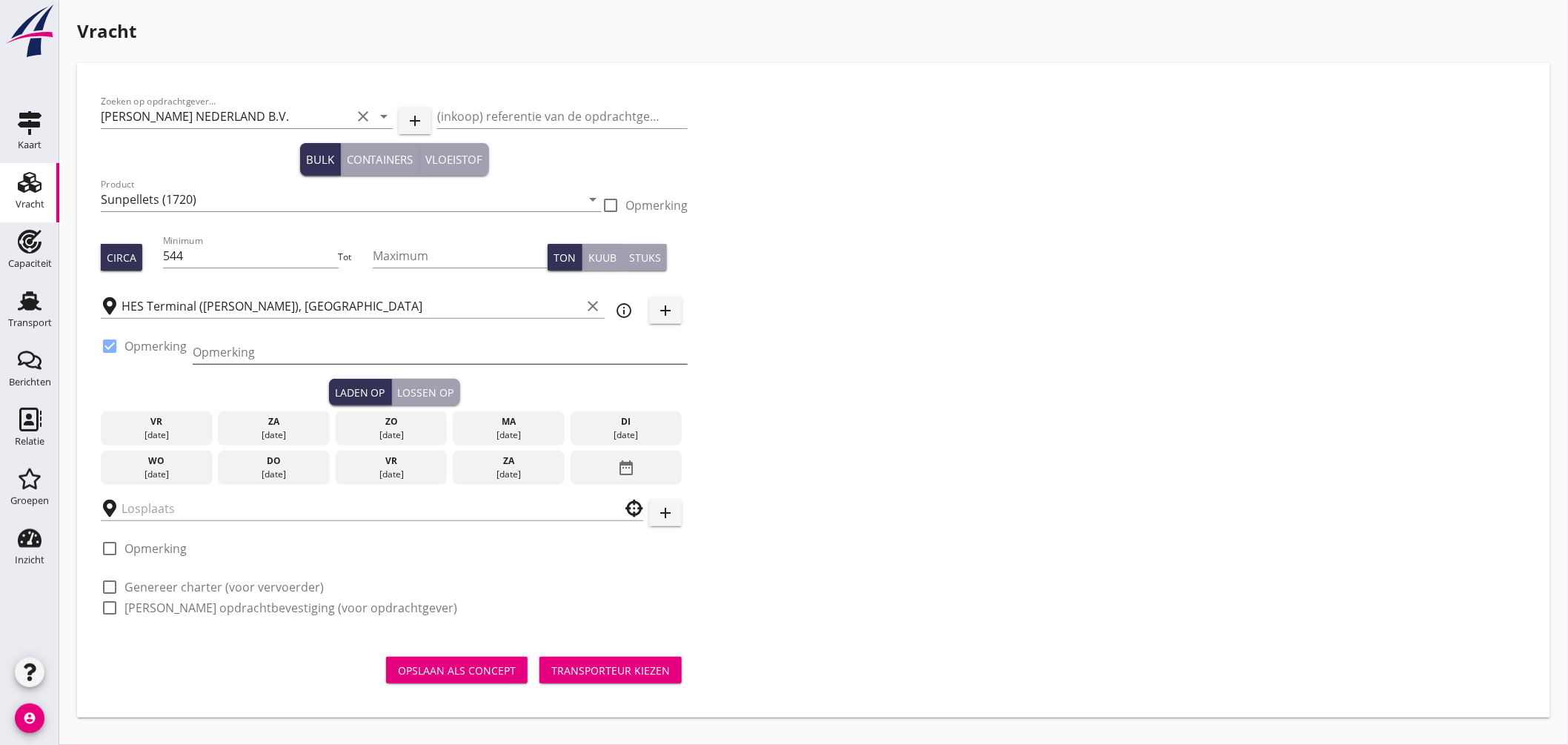
click at [238, 357] on input "Opmerking" at bounding box center [441, 352] width 495 height 24
type input "Ex. NANXING ANGELA, Mercurius-/Westhaven"
click at [589, 427] on div "di" at bounding box center [626, 422] width 104 height 13
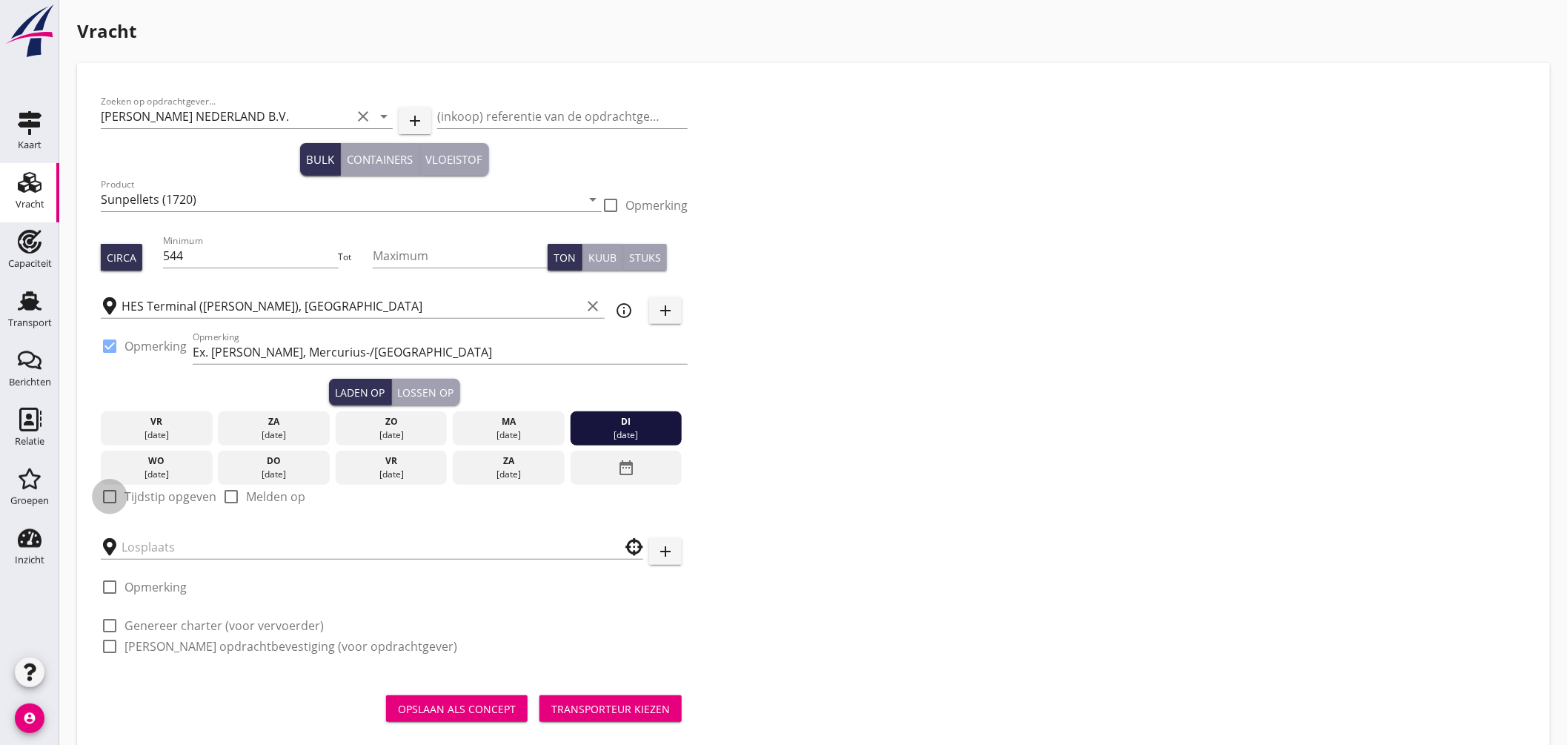
click at [107, 493] on div at bounding box center [110, 496] width 25 height 25
checkbox input "true"
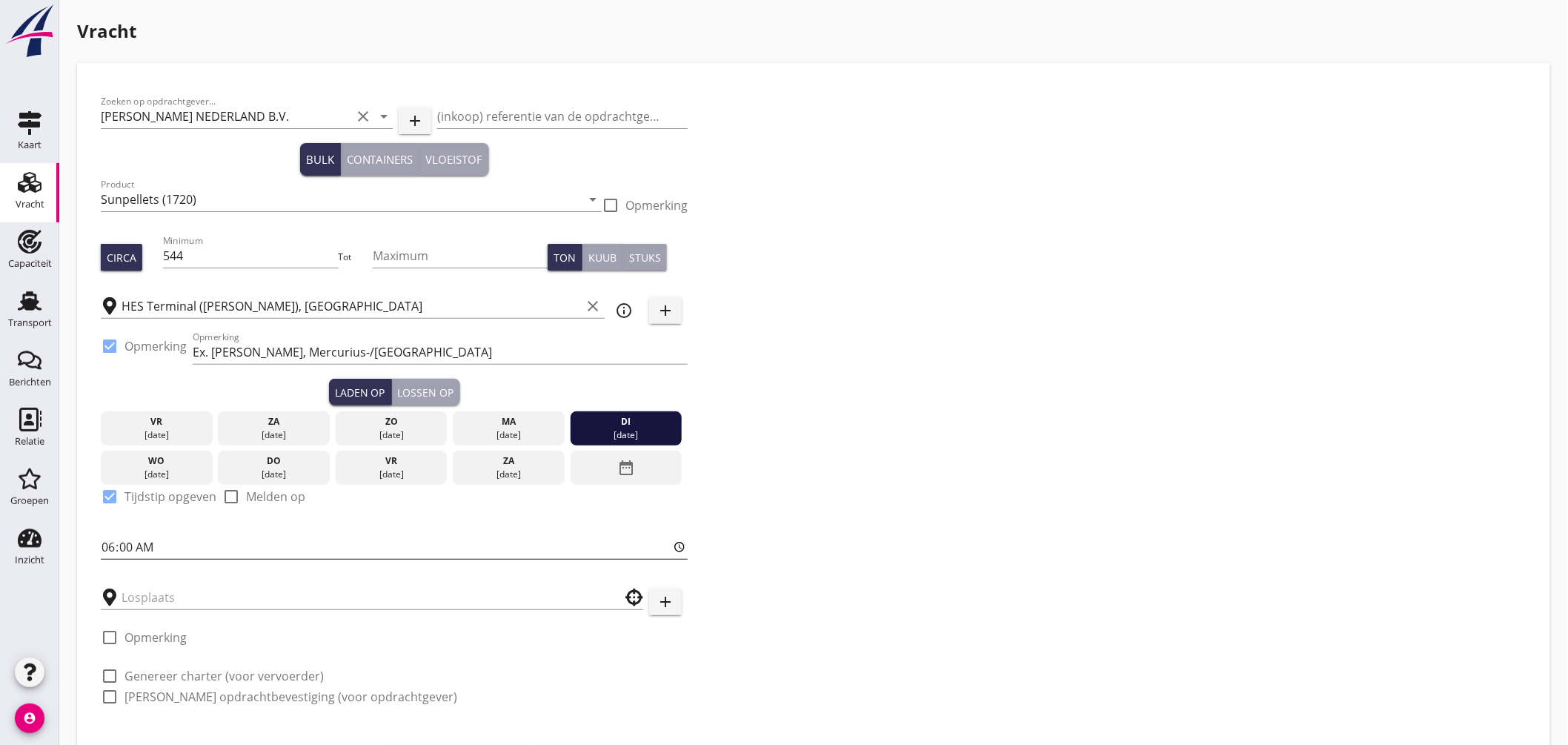
drag, startPoint x: 104, startPoint y: 549, endPoint x: 106, endPoint y: 539, distance: 10.2
click at [104, 549] on input "06:00" at bounding box center [394, 547] width 587 height 24
type input "18:00"
click at [209, 599] on input "text" at bounding box center [361, 597] width 480 height 24
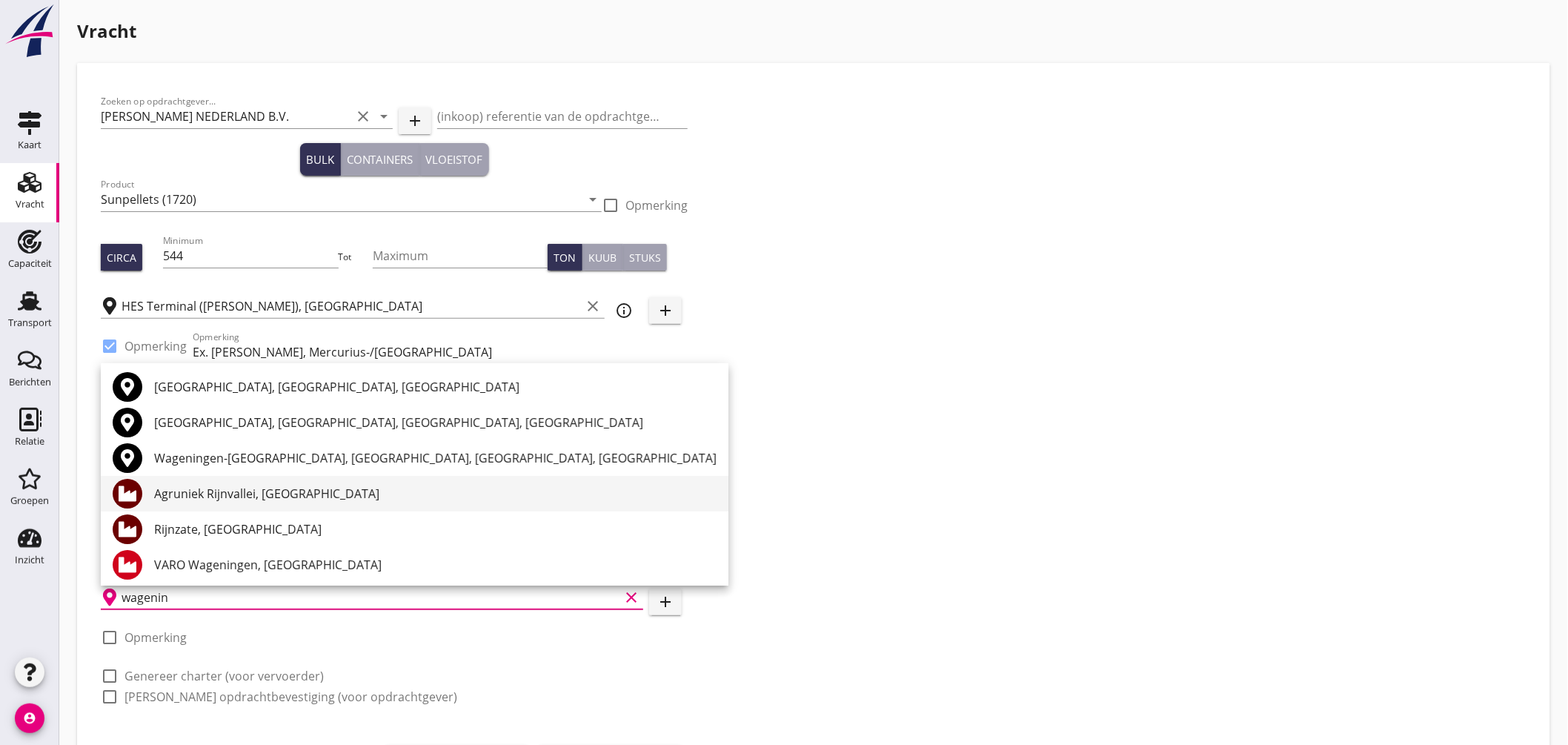
click at [257, 499] on div "Agruniek Rijnvallei, Wageningen" at bounding box center [435, 493] width 562 height 18
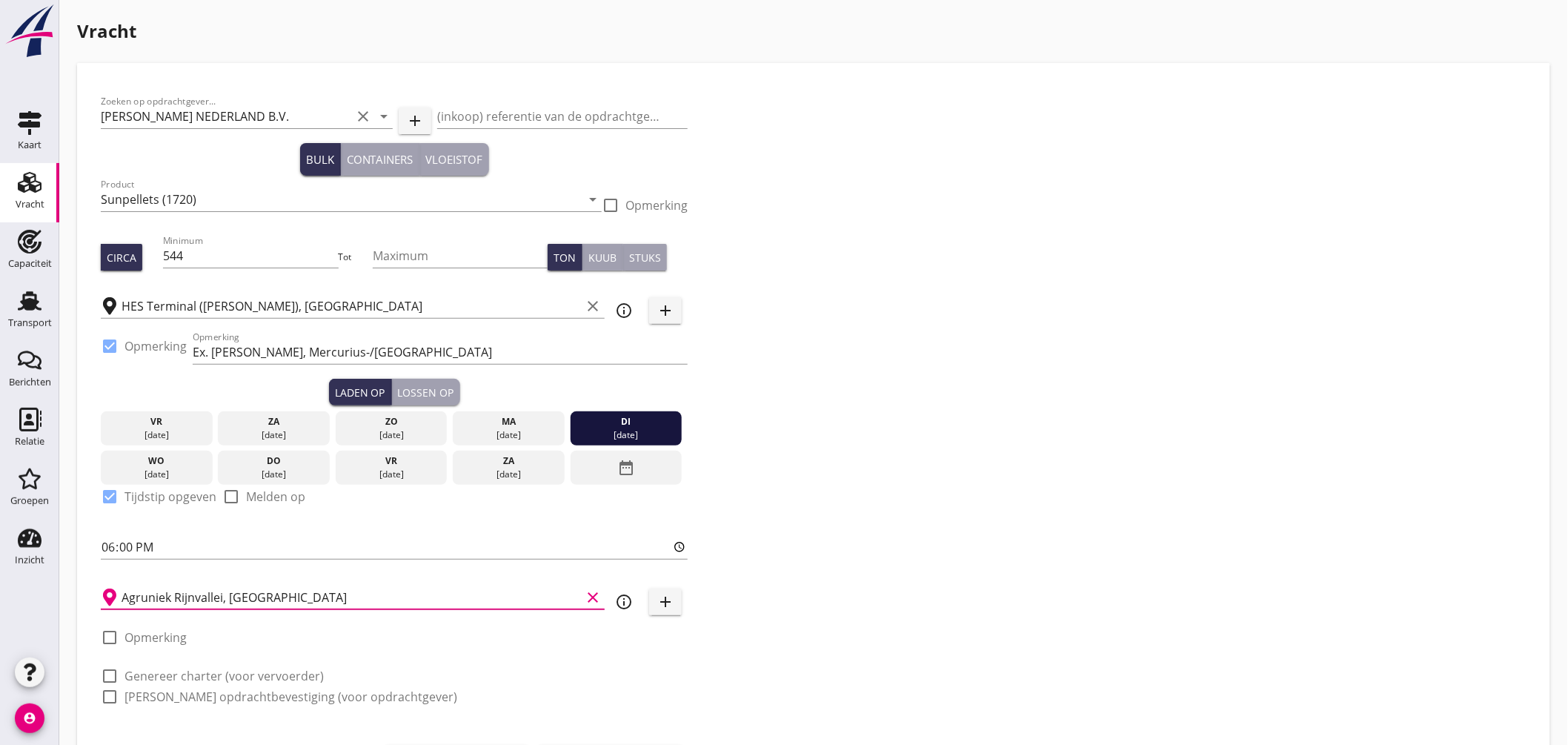
scroll to position [77, 0]
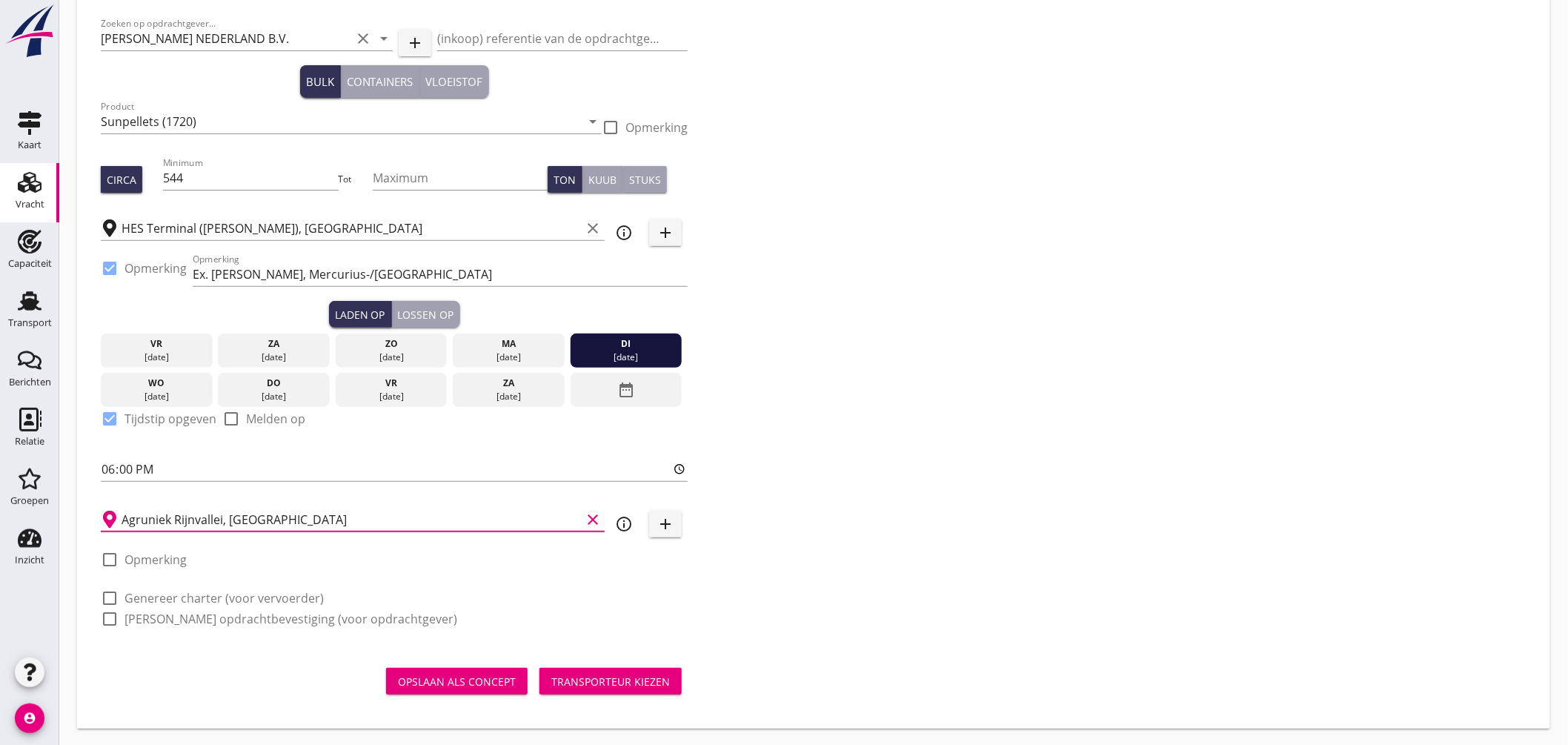
type input "Agruniek Rijnvallei, Wageningen"
click at [195, 593] on label "Genereer charter (voor vervoerder)" at bounding box center [224, 599] width 200 height 15
checkbox input "true"
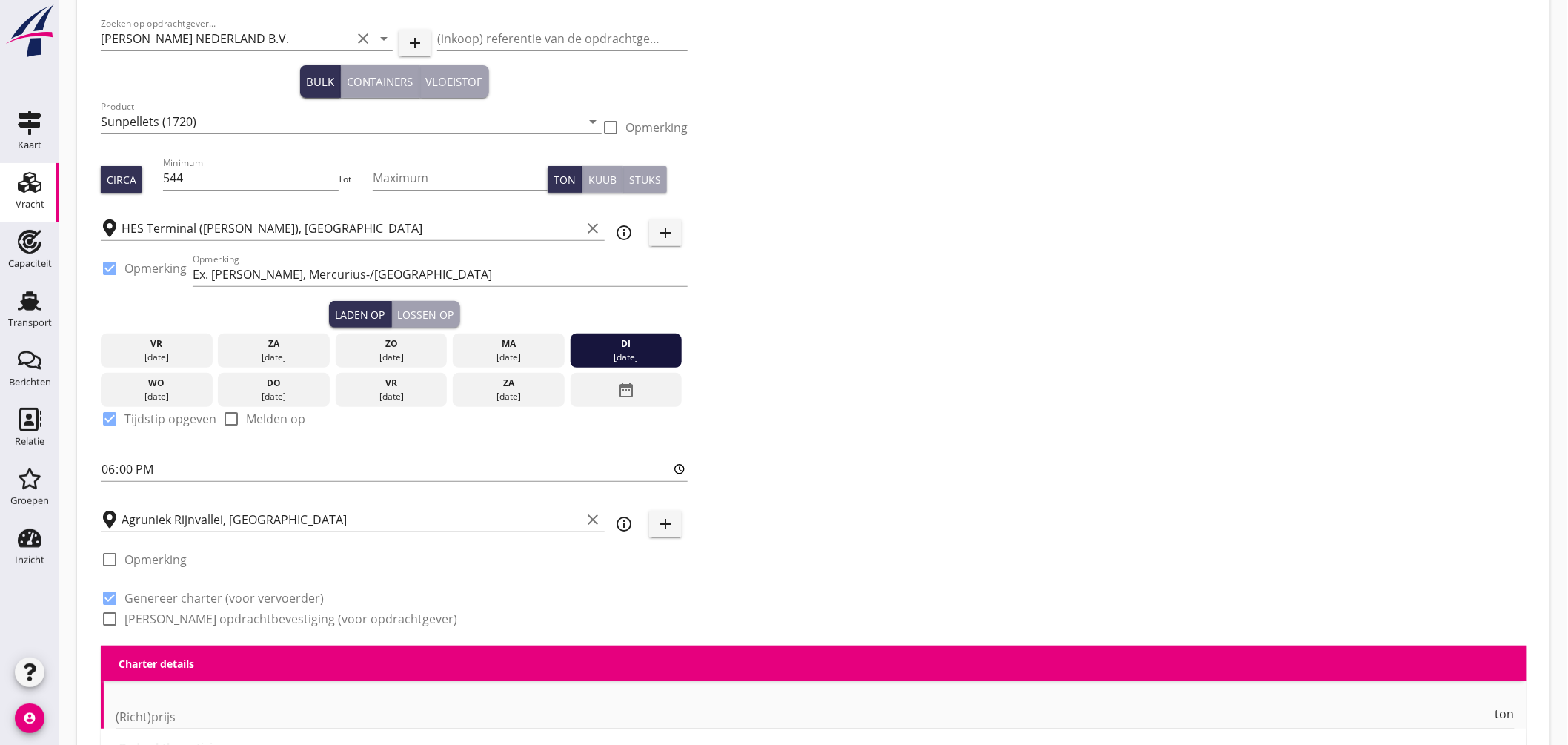
checkbox input "true"
drag, startPoint x: 196, startPoint y: 615, endPoint x: 213, endPoint y: 609, distance: 18.0
click at [197, 615] on label "Genereer opdrachtbevestiging (voor opdrachtgever)" at bounding box center [291, 620] width 333 height 15
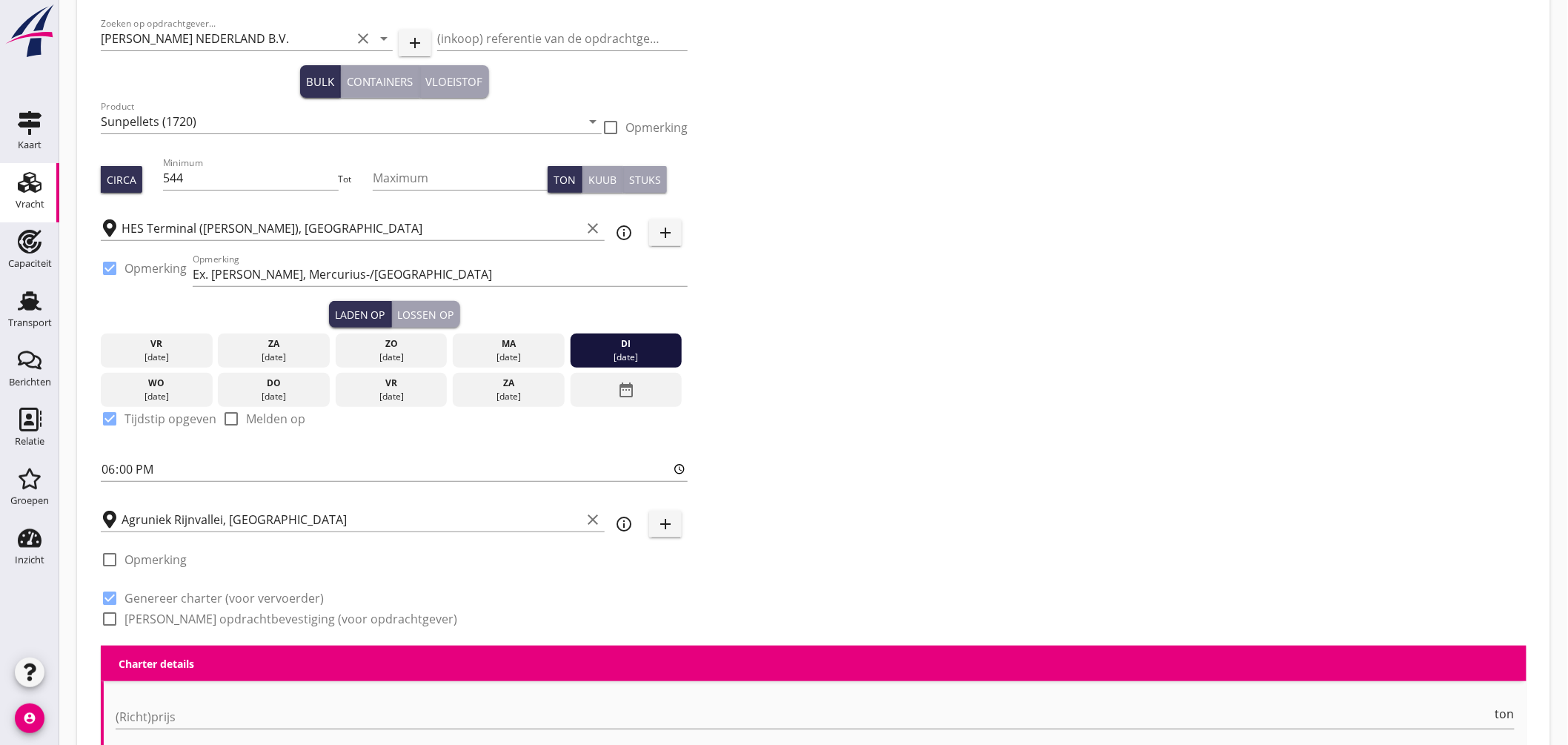
checkbox input "true"
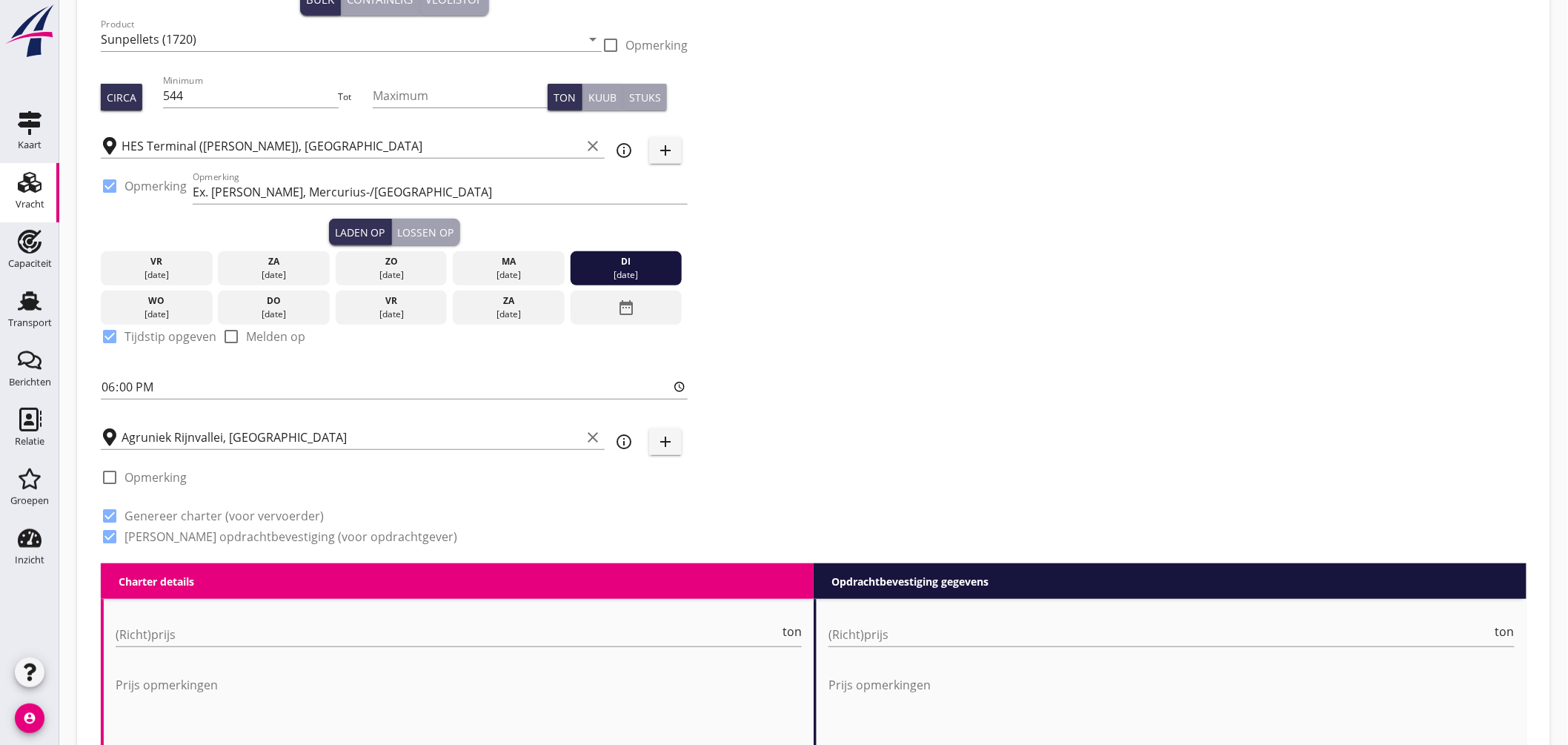
scroll to position [407, 0]
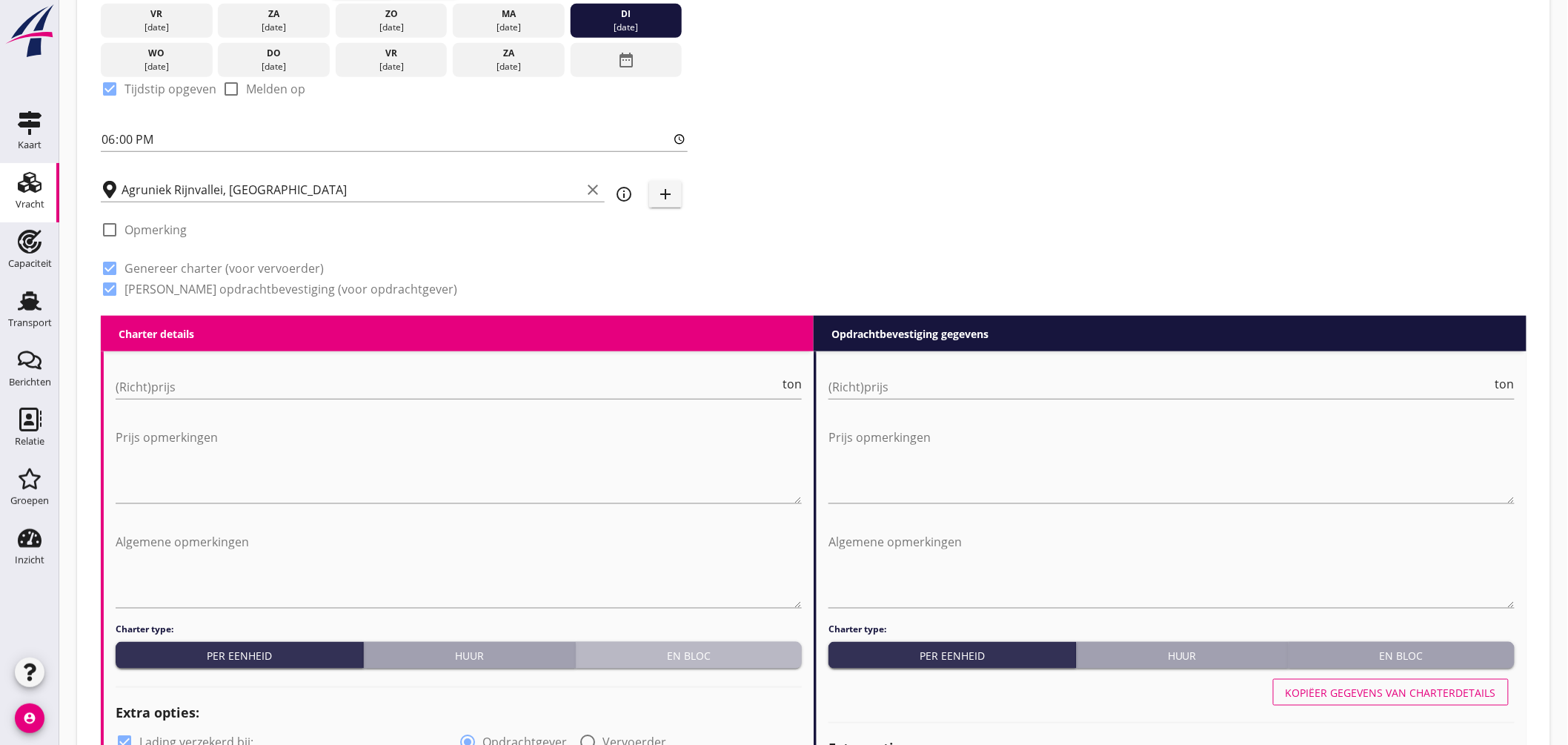
click at [681, 649] on div "En bloc" at bounding box center [689, 656] width 214 height 15
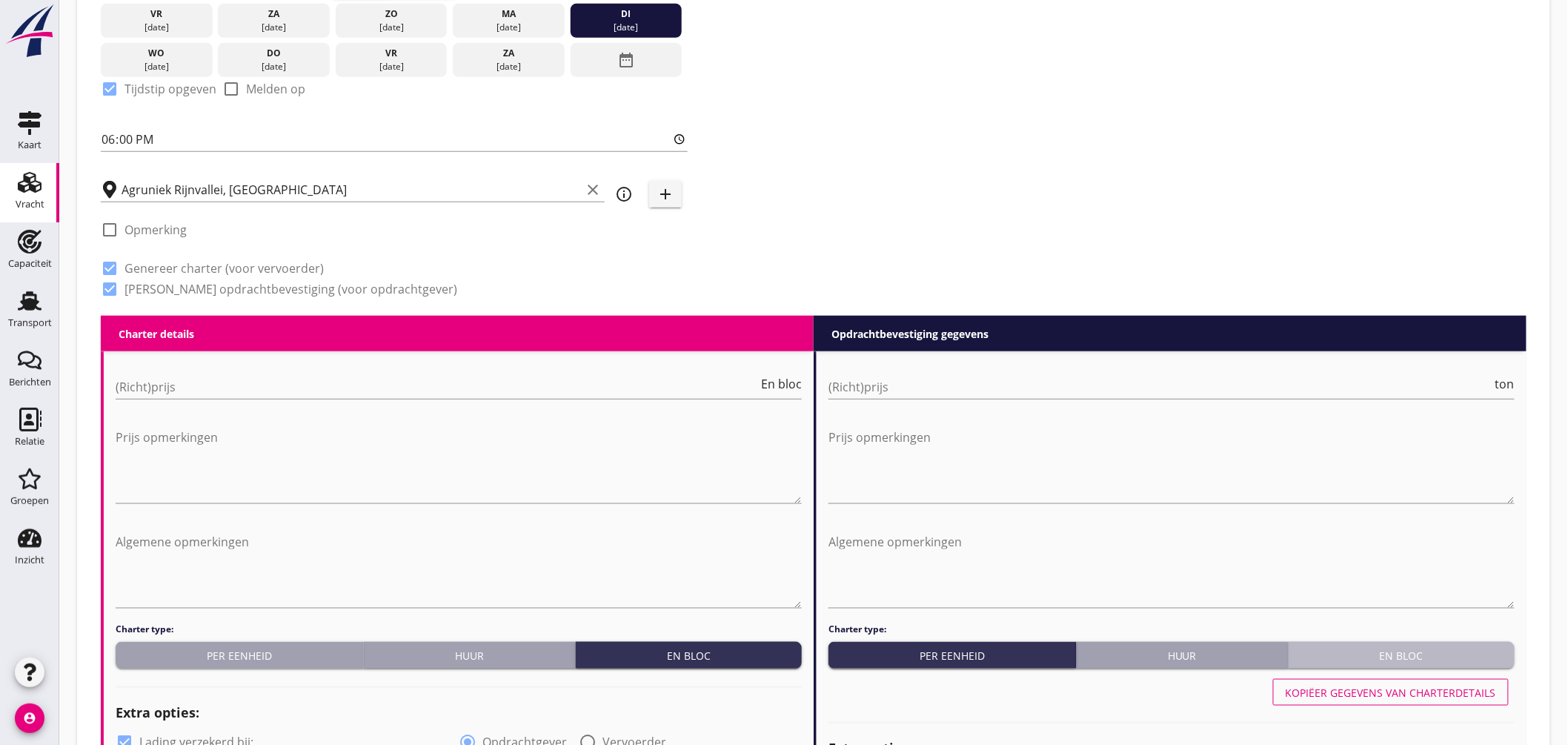
click at [1442, 642] on button "En bloc" at bounding box center [1402, 655] width 226 height 27
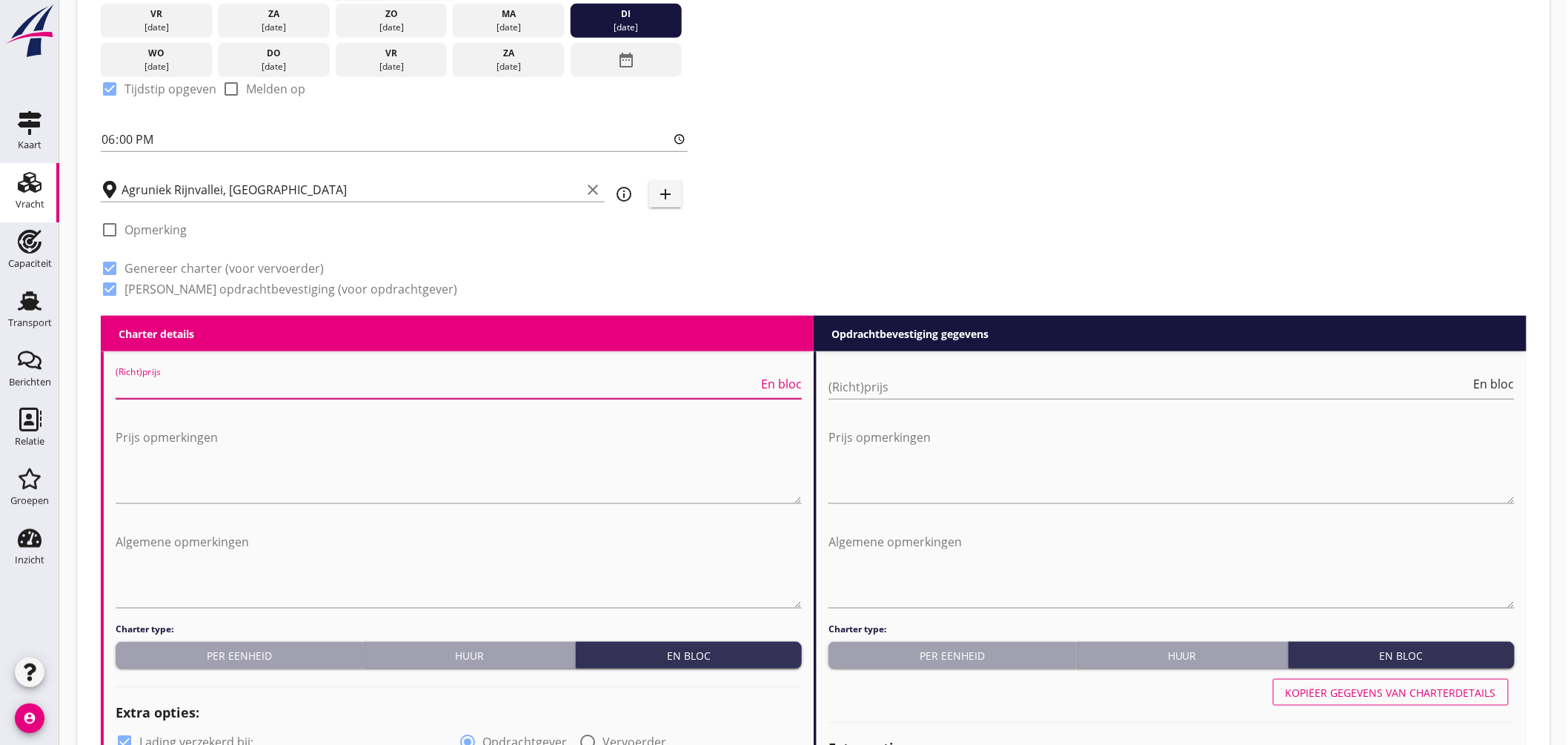
click at [364, 375] on input "(Richt)prijs" at bounding box center [437, 386] width 642 height 24
type input "3500"
click at [890, 387] on input "(Richt)prijs" at bounding box center [1150, 386] width 642 height 24
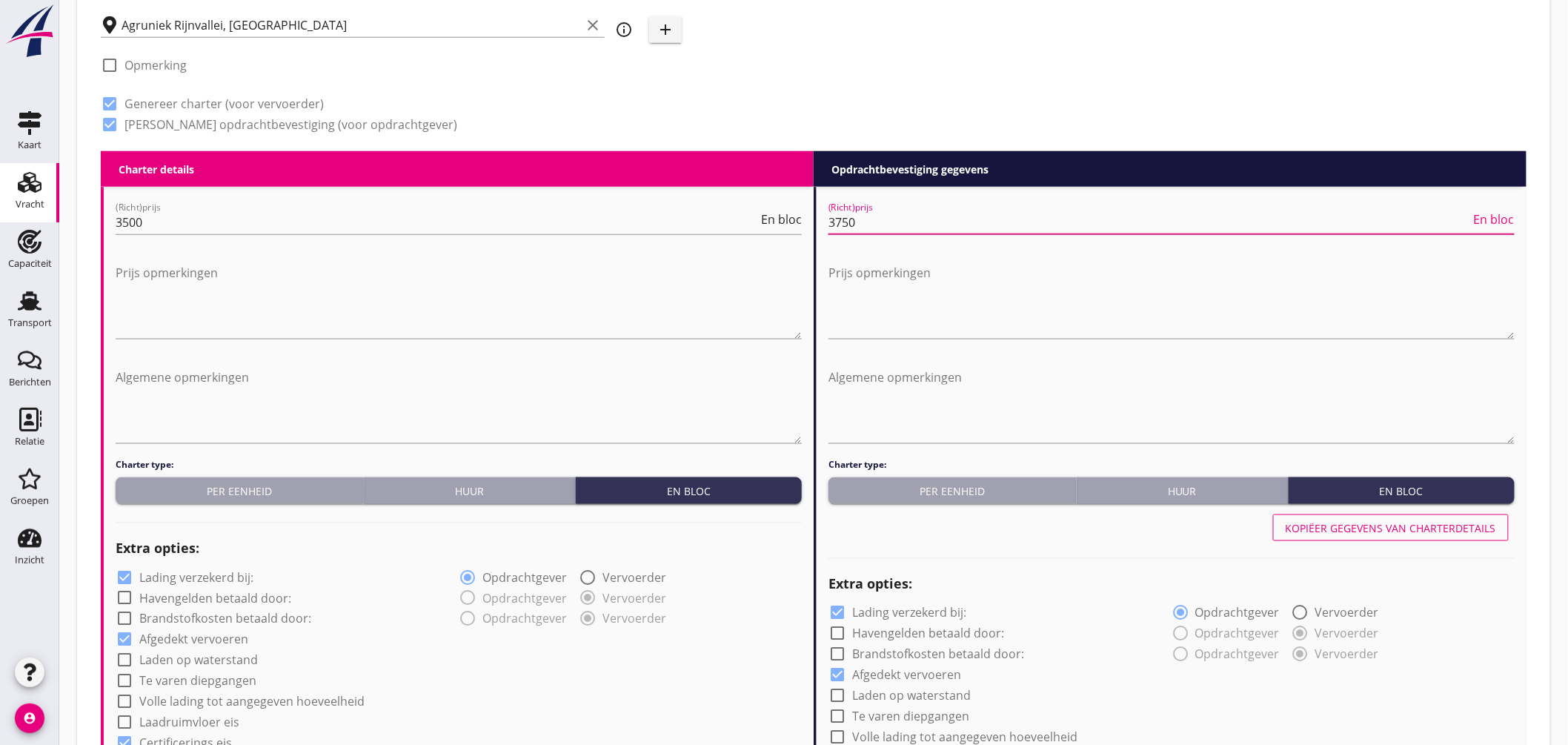
scroll to position [737, 0]
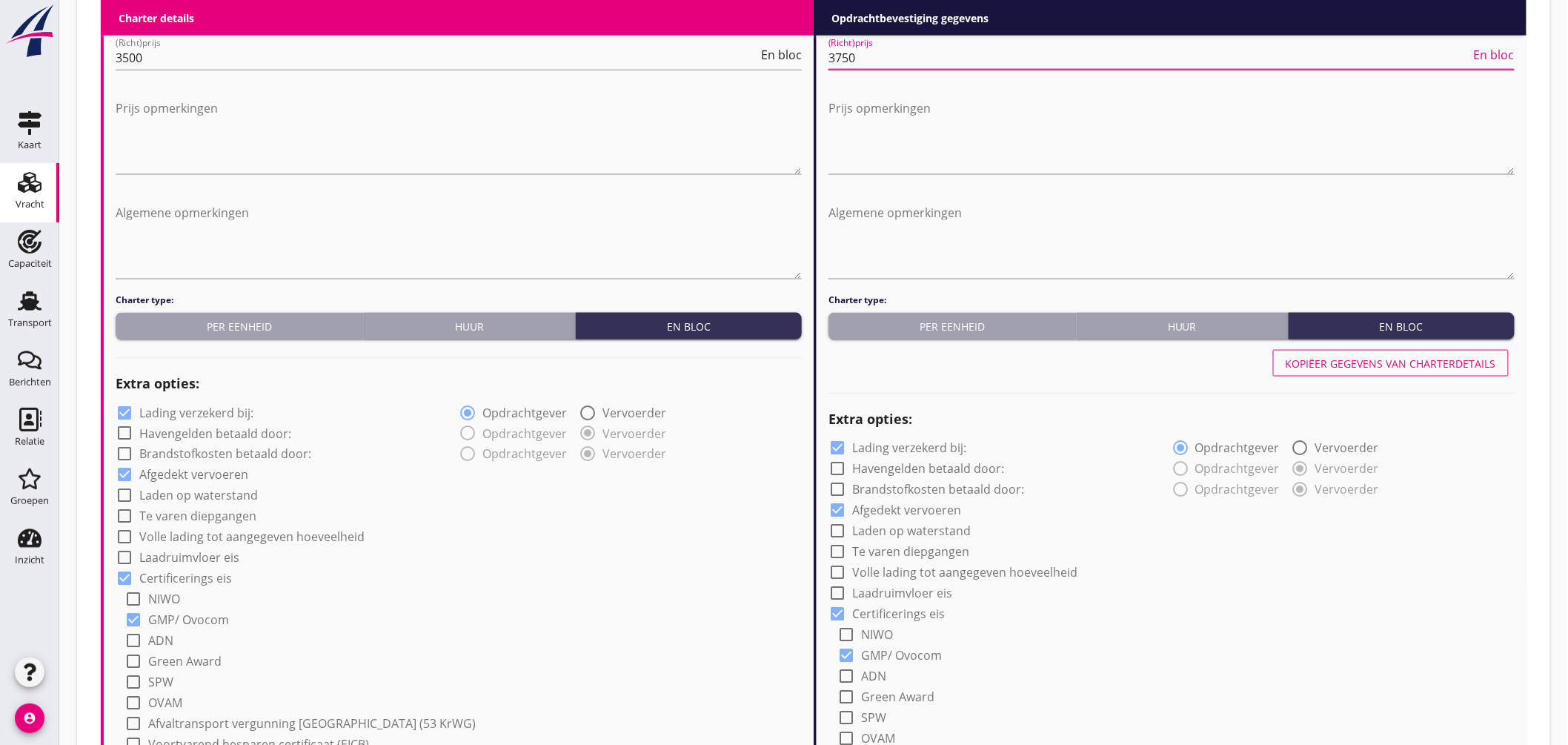
type input "3750"
click at [203, 413] on label "Lading verzekerd bij:" at bounding box center [196, 413] width 114 height 15
checkbox input "false"
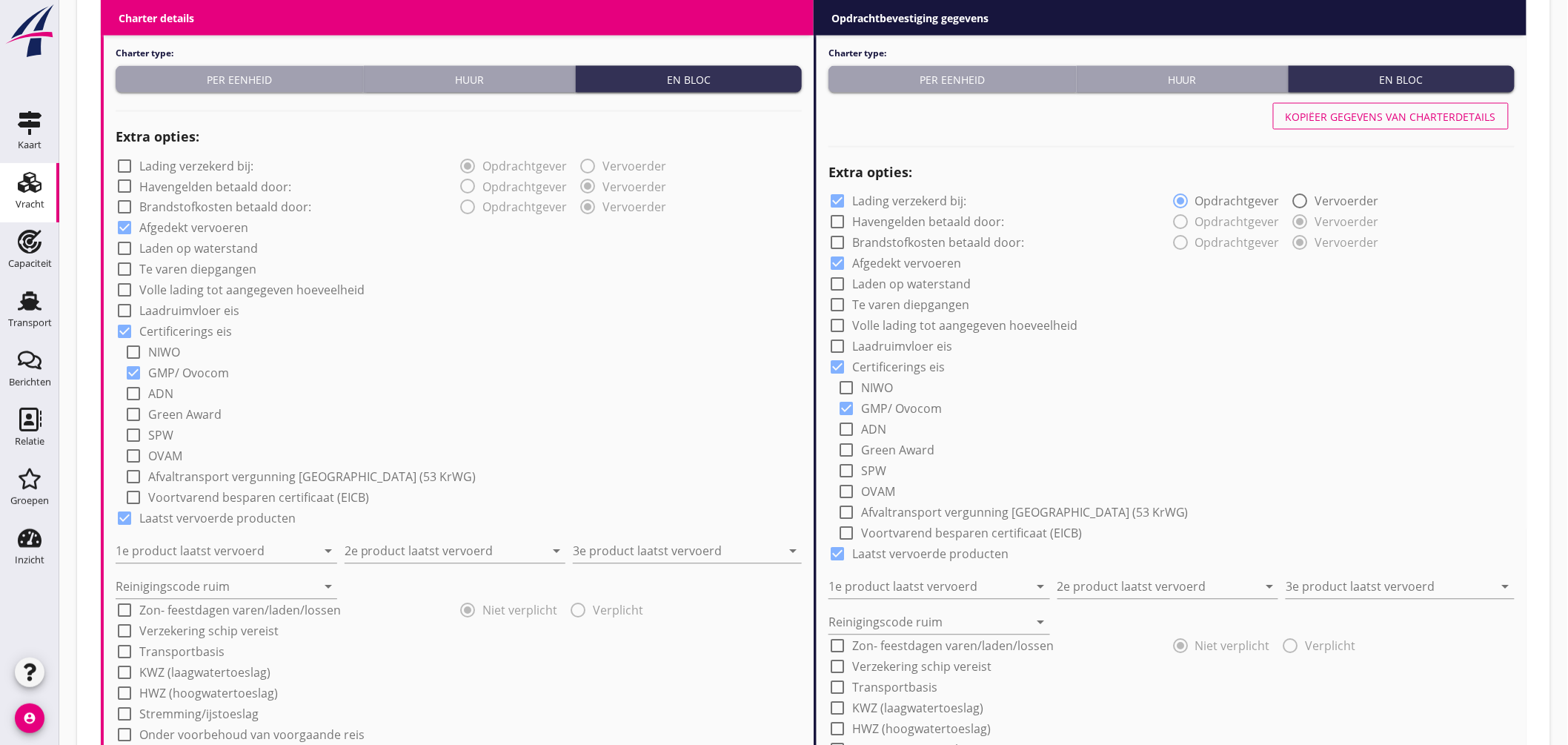
scroll to position [1232, 0]
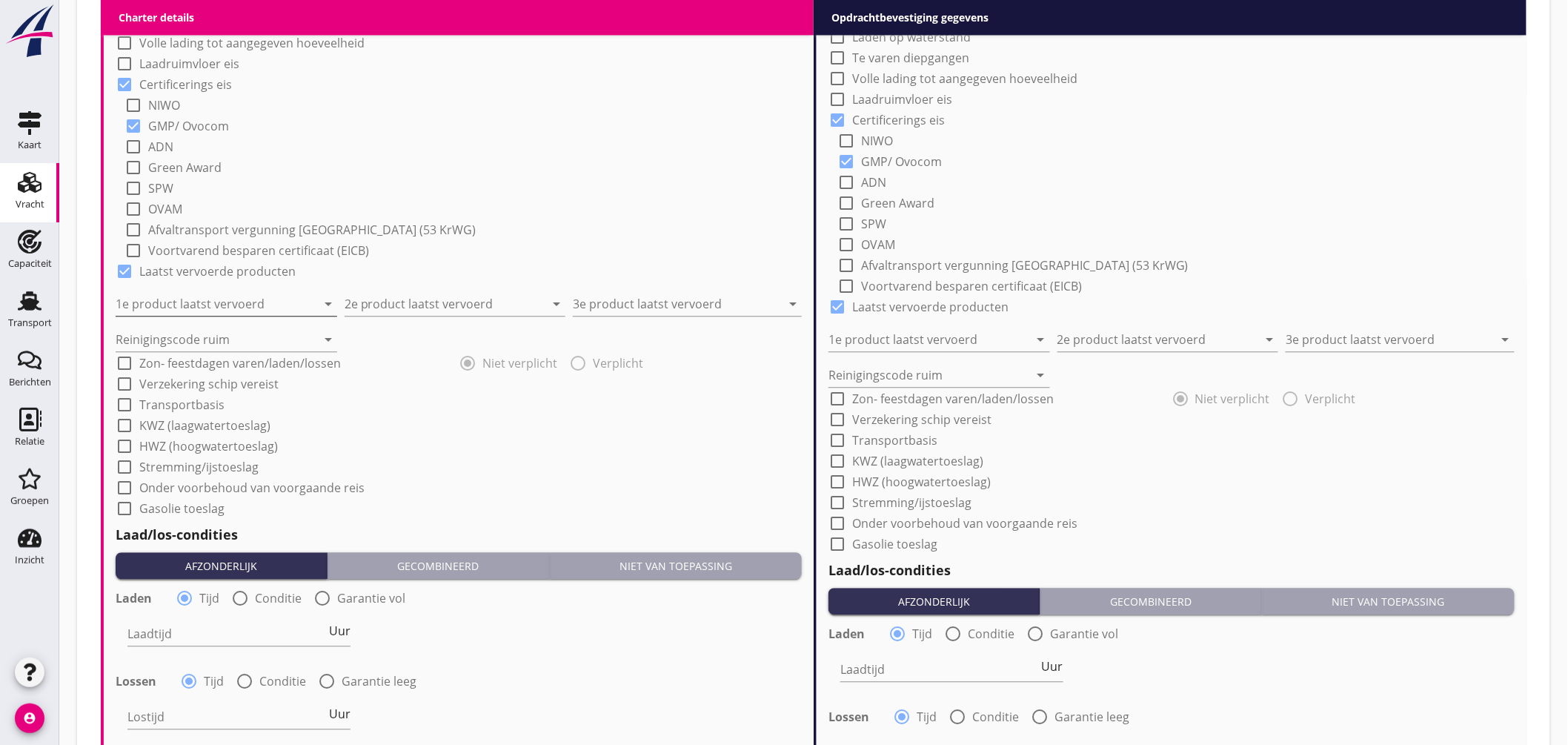
click at [227, 306] on input "1e product laatst vervoerd" at bounding box center [216, 303] width 201 height 24
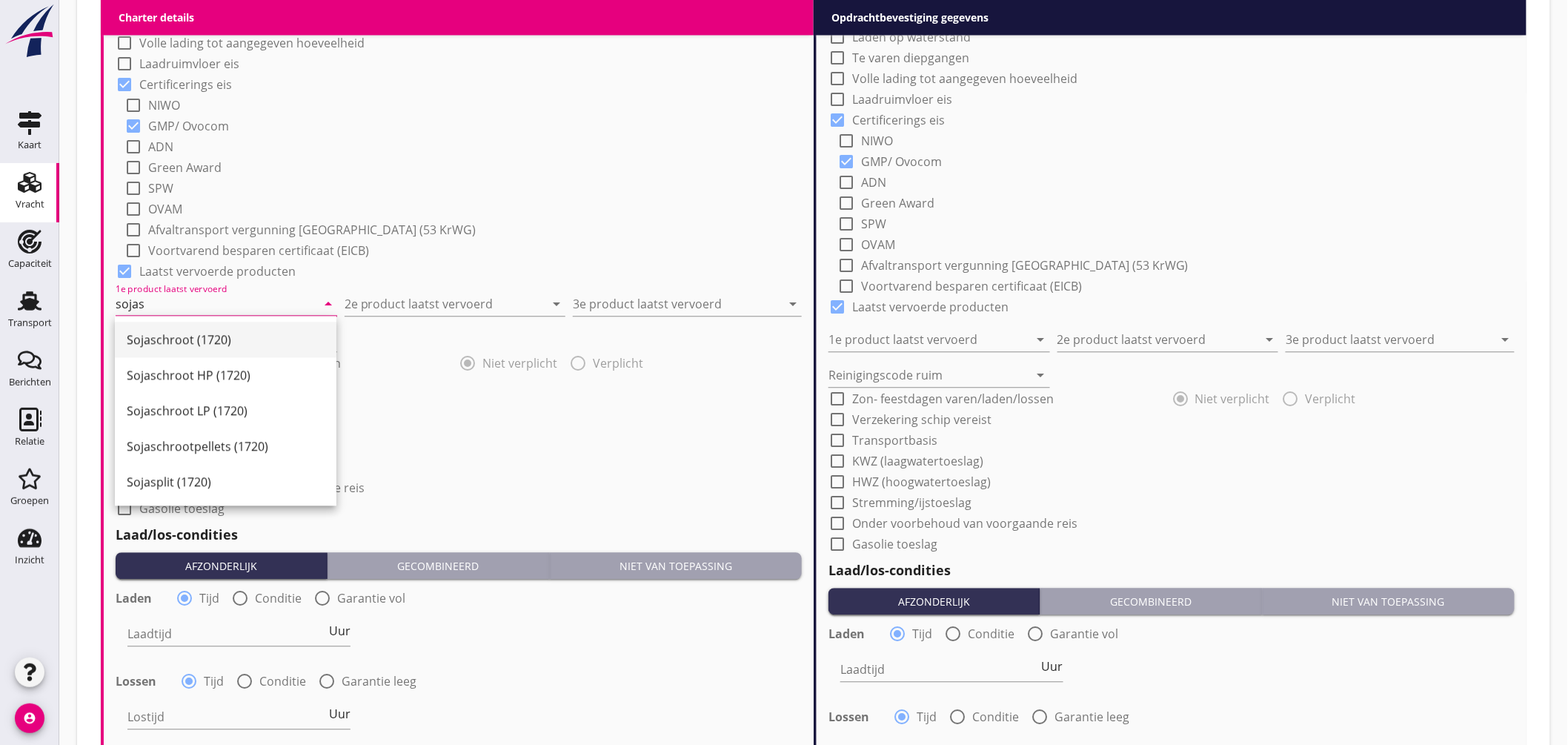
click at [229, 332] on div "Sojaschroot (1720)" at bounding box center [226, 340] width 198 height 18
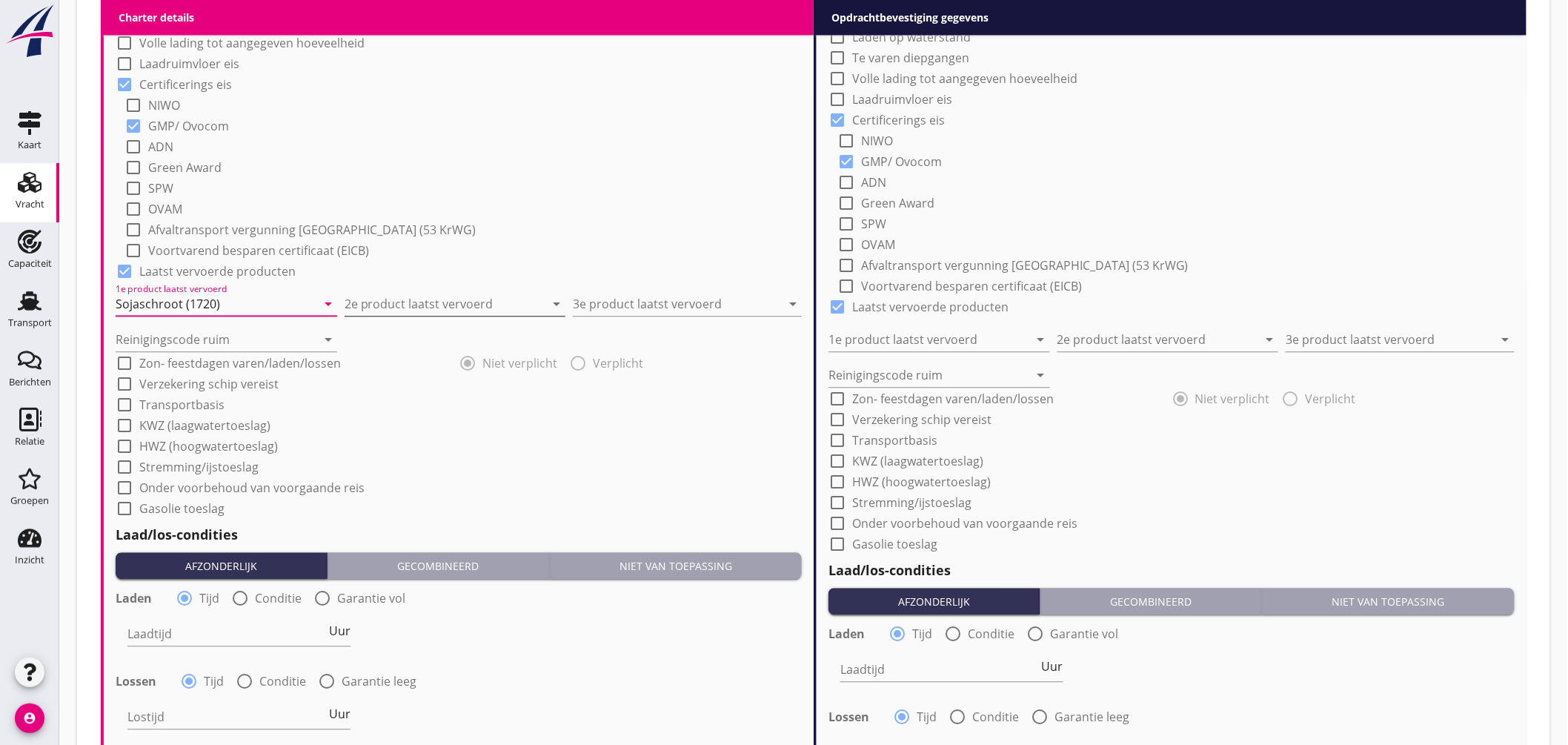
type input "Sojaschroot (1720)"
click at [378, 305] on input "2e product laatst vervoerd" at bounding box center [446, 303] width 201 height 24
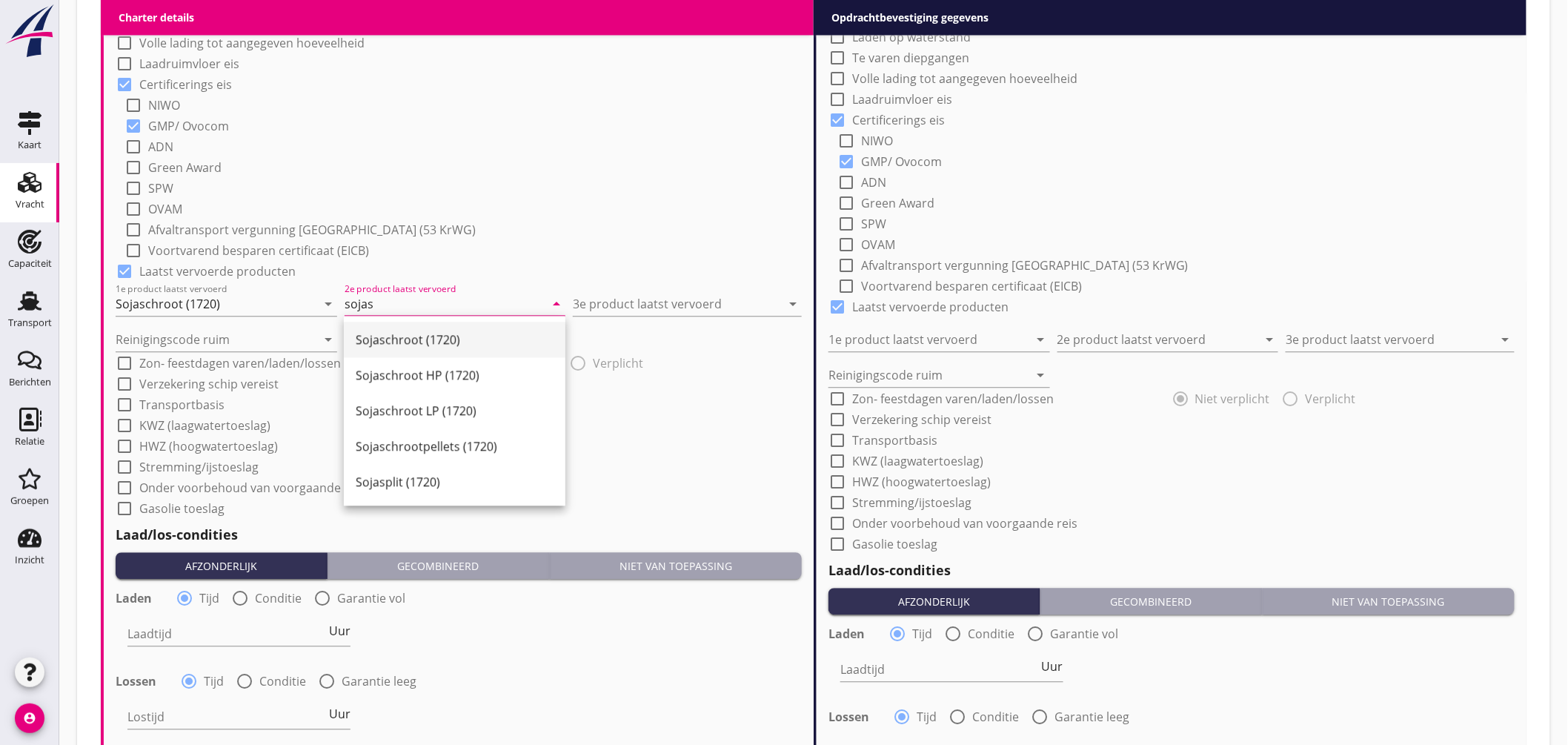
click at [401, 331] on div "Sojaschroot (1720)" at bounding box center [454, 340] width 198 height 18
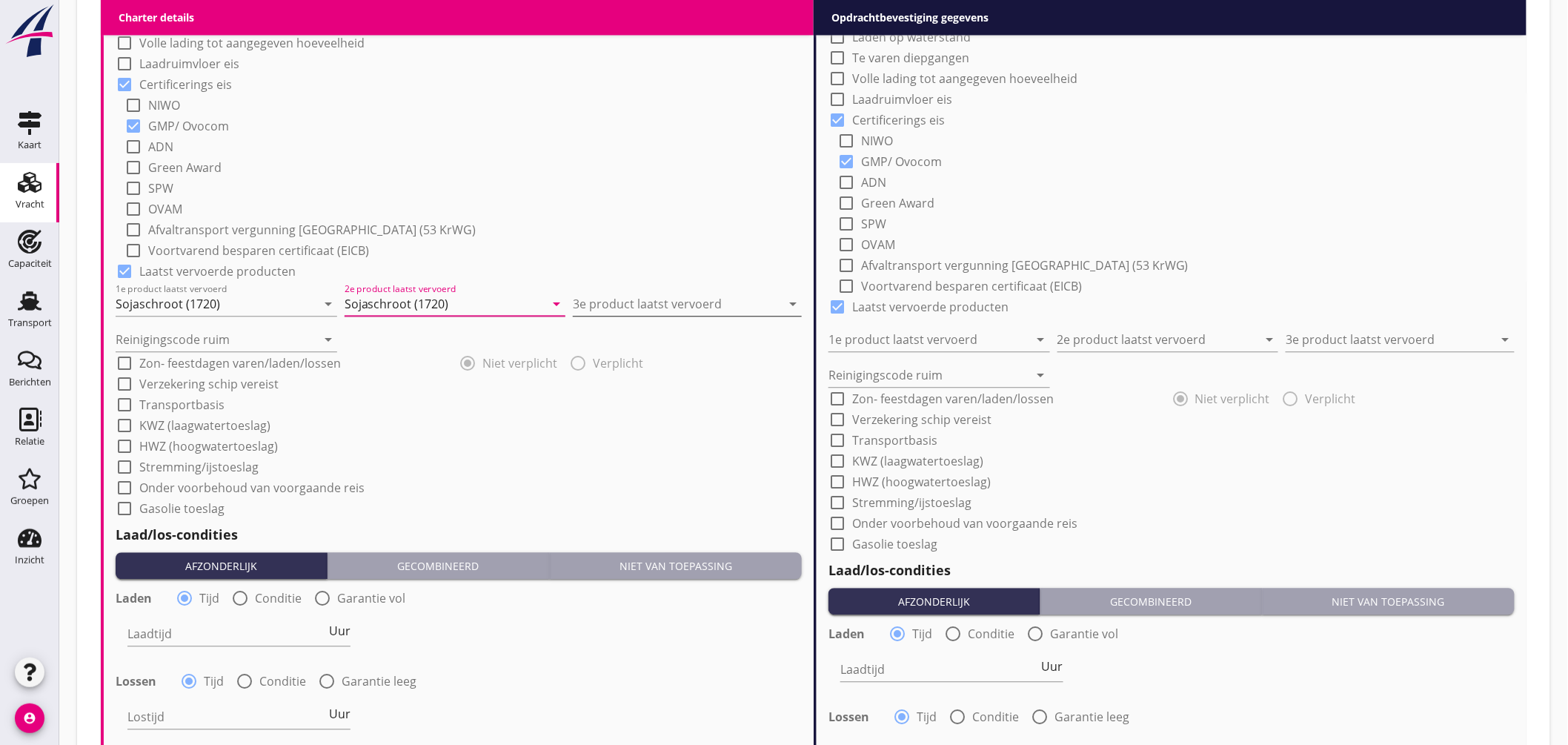
type input "Sojaschroot (1720)"
click at [600, 313] on input "3e product laatst vervoerd" at bounding box center [677, 303] width 208 height 24
click at [599, 346] on div "Raapschroot (1720)" at bounding box center [687, 340] width 206 height 18
type input "Raapschroot (1720)"
click at [184, 332] on input "Reinigingscode ruim" at bounding box center [216, 340] width 201 height 24
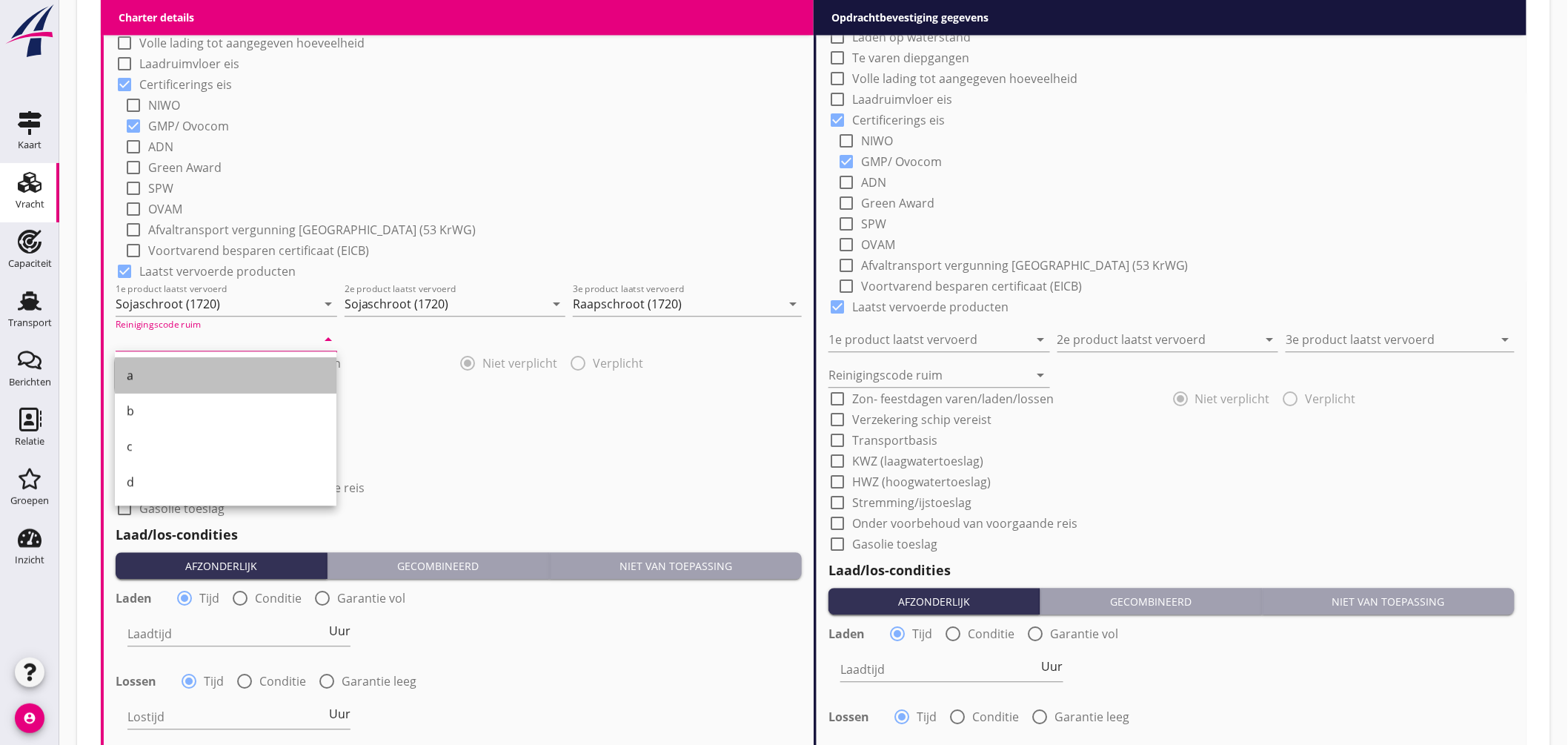
click at [164, 369] on div "a" at bounding box center [226, 375] width 198 height 18
type input "a"
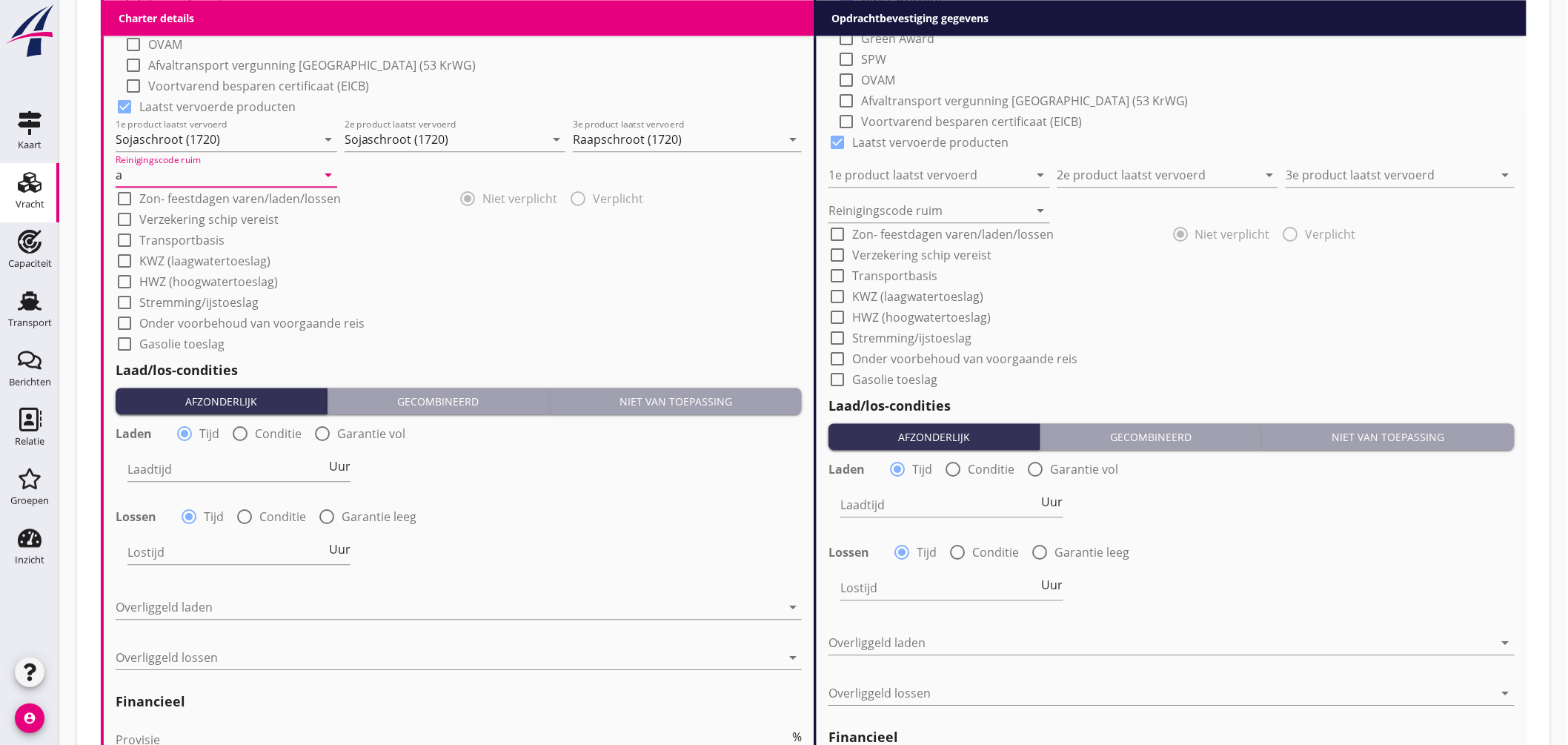
scroll to position [1561, 0]
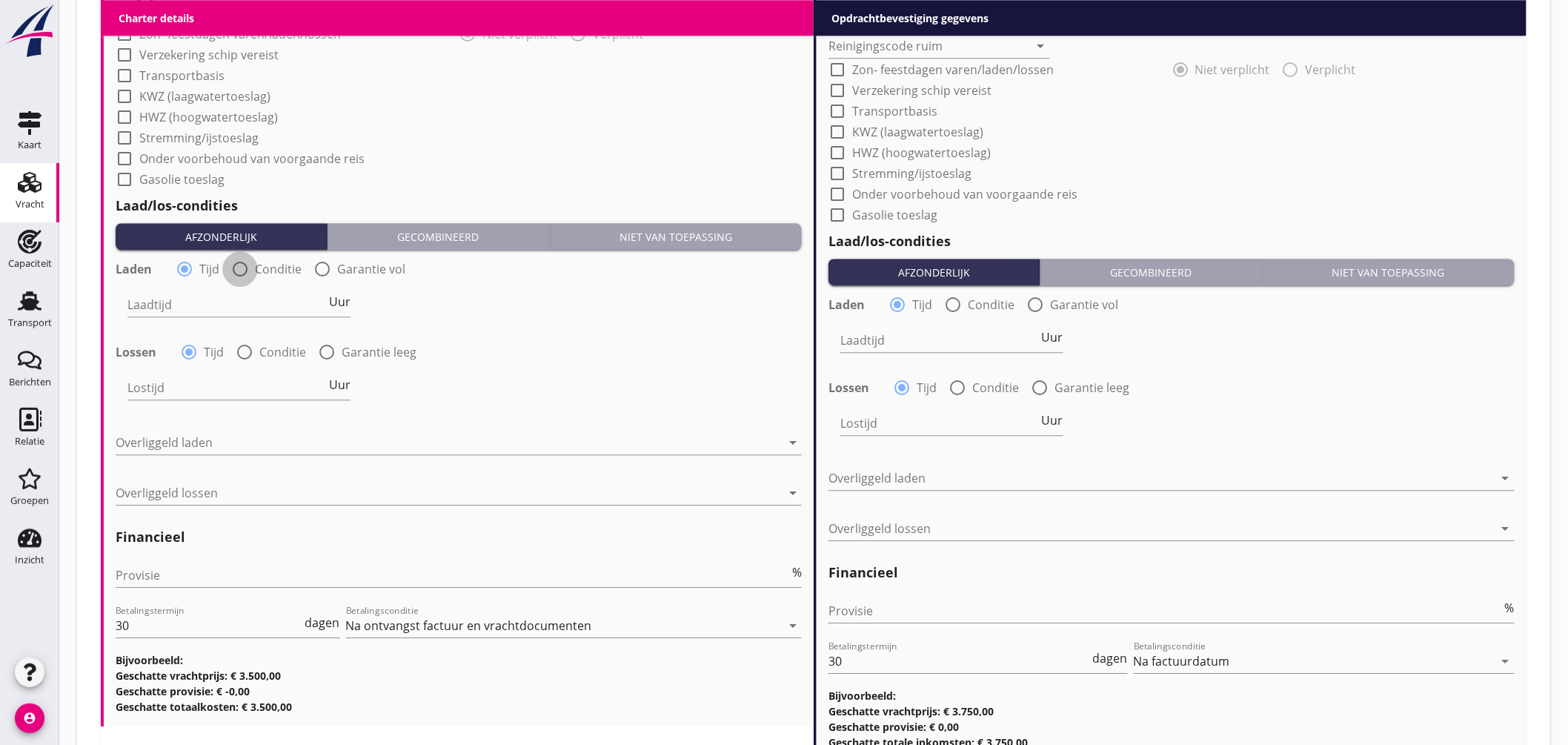
click at [236, 271] on div at bounding box center [240, 269] width 25 height 25
radio input "false"
radio input "true"
click at [243, 308] on div at bounding box center [284, 304] width 315 height 24
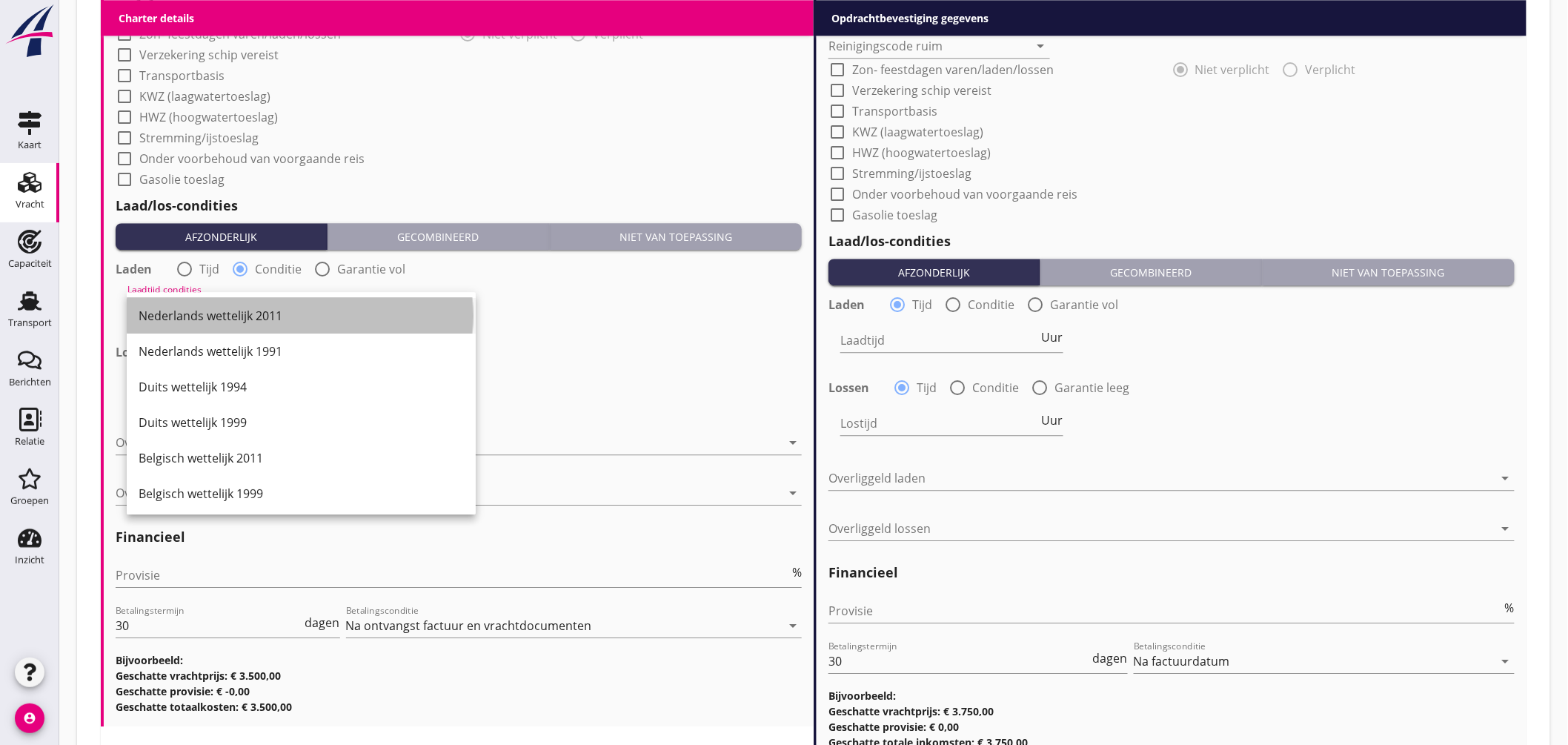
click at [250, 319] on div "Nederlands wettelijk 2011" at bounding box center [301, 316] width 325 height 18
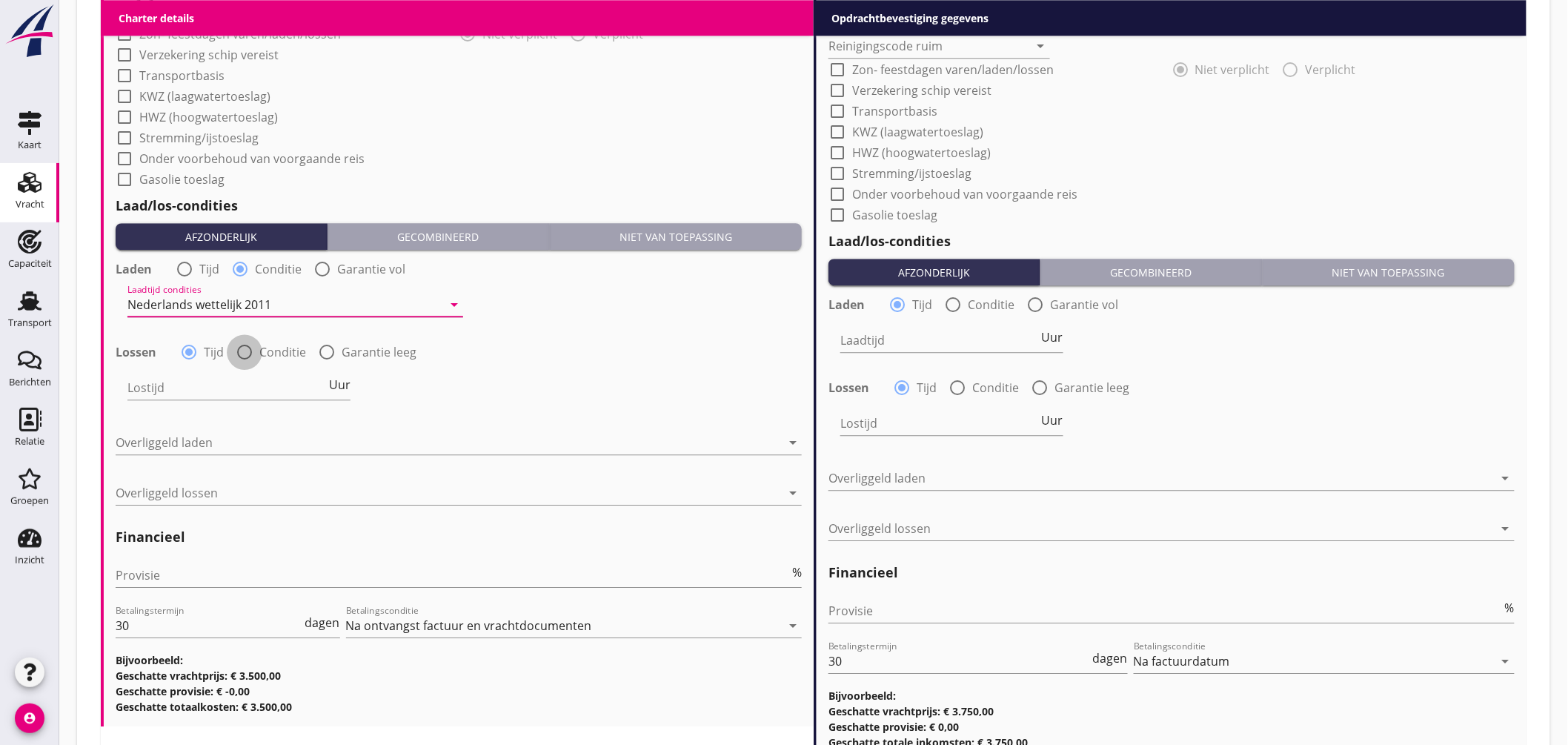
click at [245, 347] on div at bounding box center [245, 352] width 25 height 25
radio input "false"
radio input "true"
click at [243, 382] on div at bounding box center [284, 387] width 315 height 24
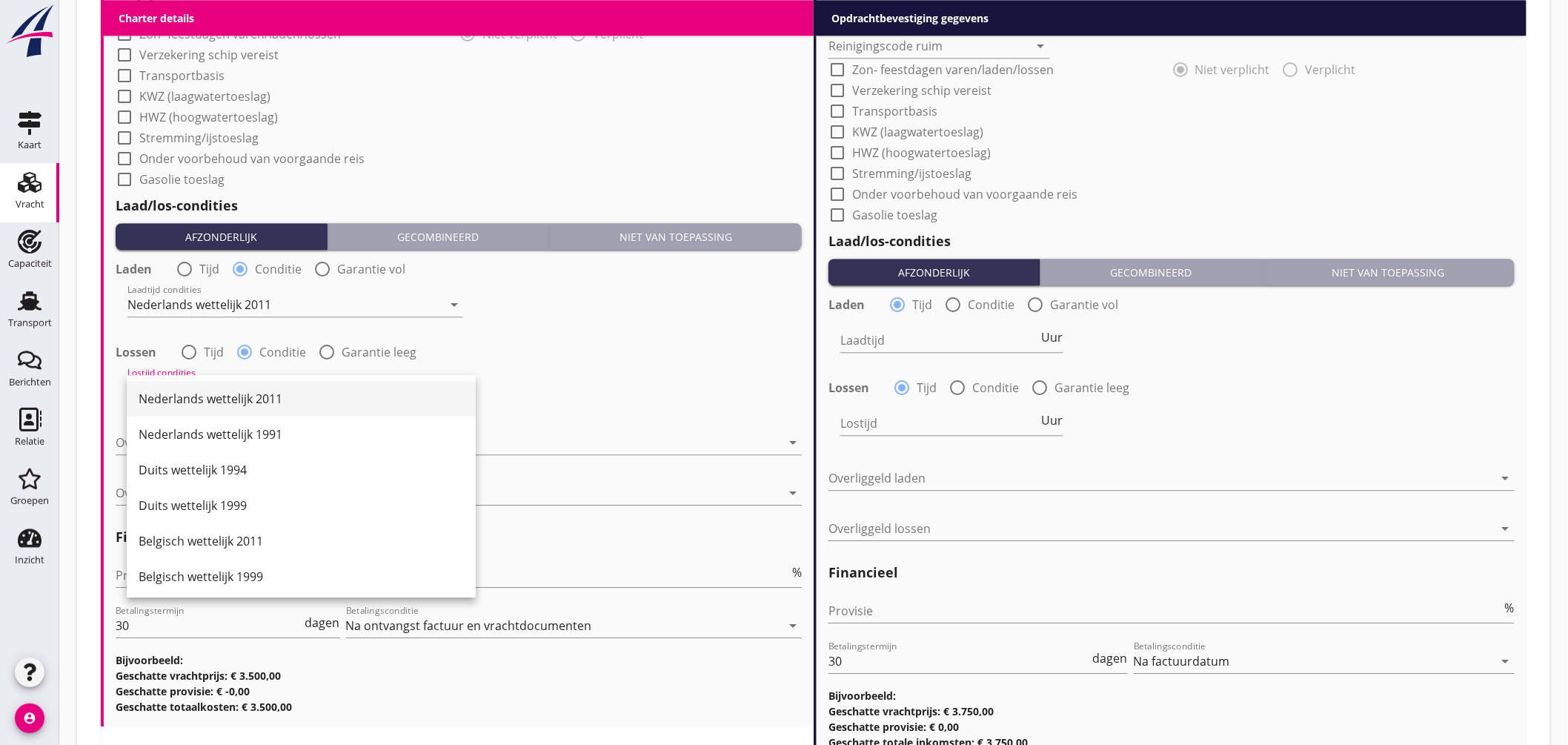
click at [247, 387] on div "Nederlands wettelijk 2011" at bounding box center [301, 398] width 325 height 35
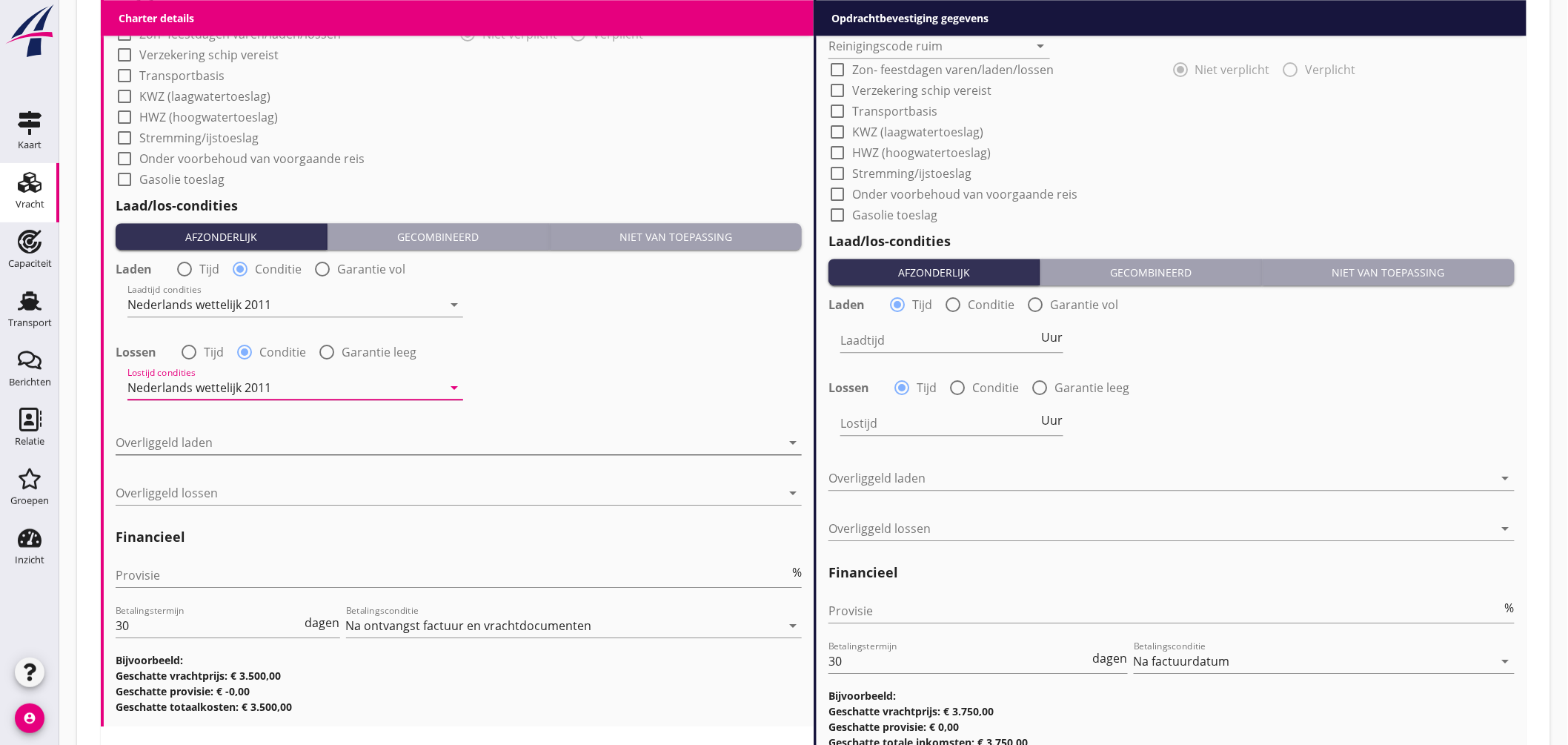
click at [229, 443] on div at bounding box center [448, 442] width 665 height 24
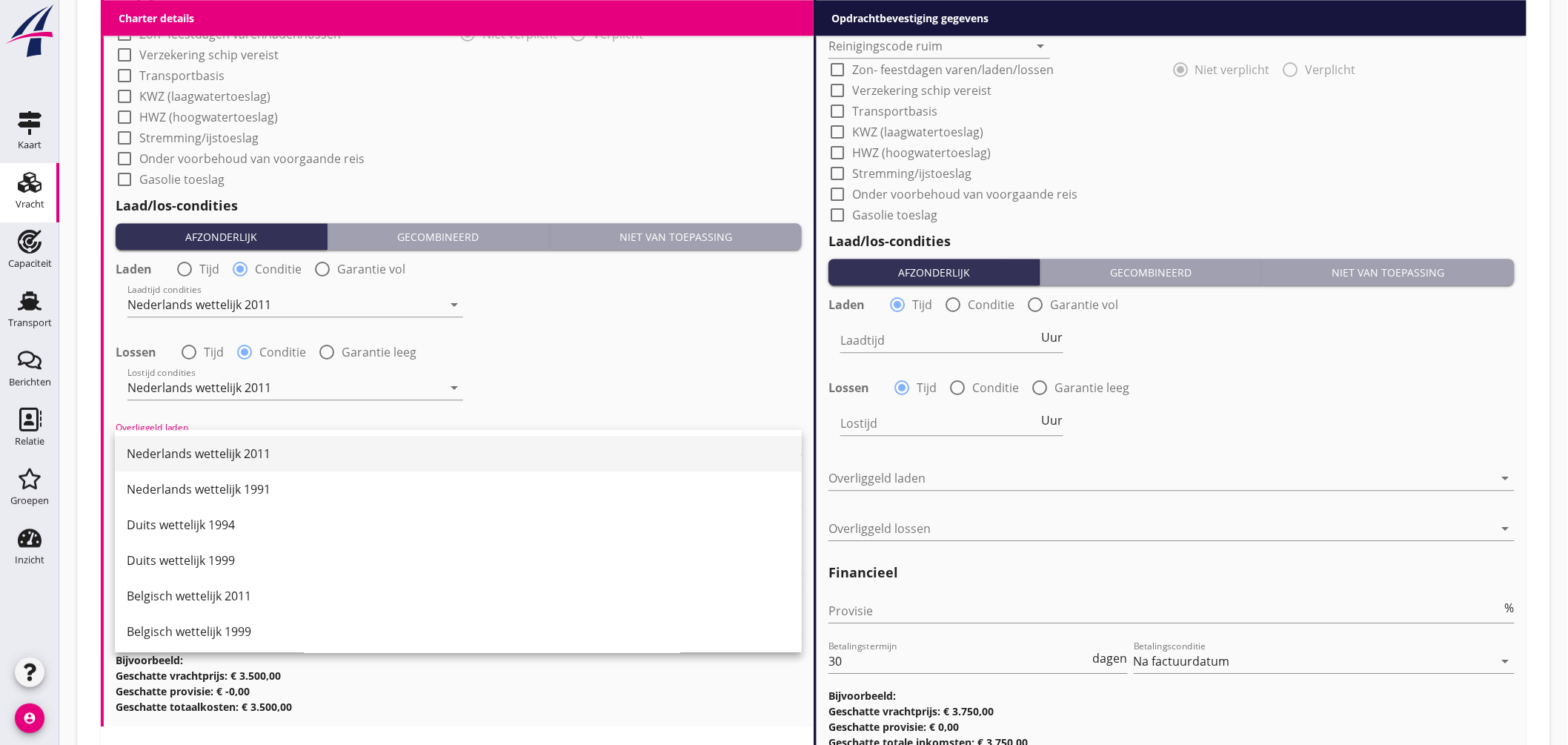
click at [234, 446] on div "Nederlands wettelijk 2011" at bounding box center [459, 453] width 664 height 18
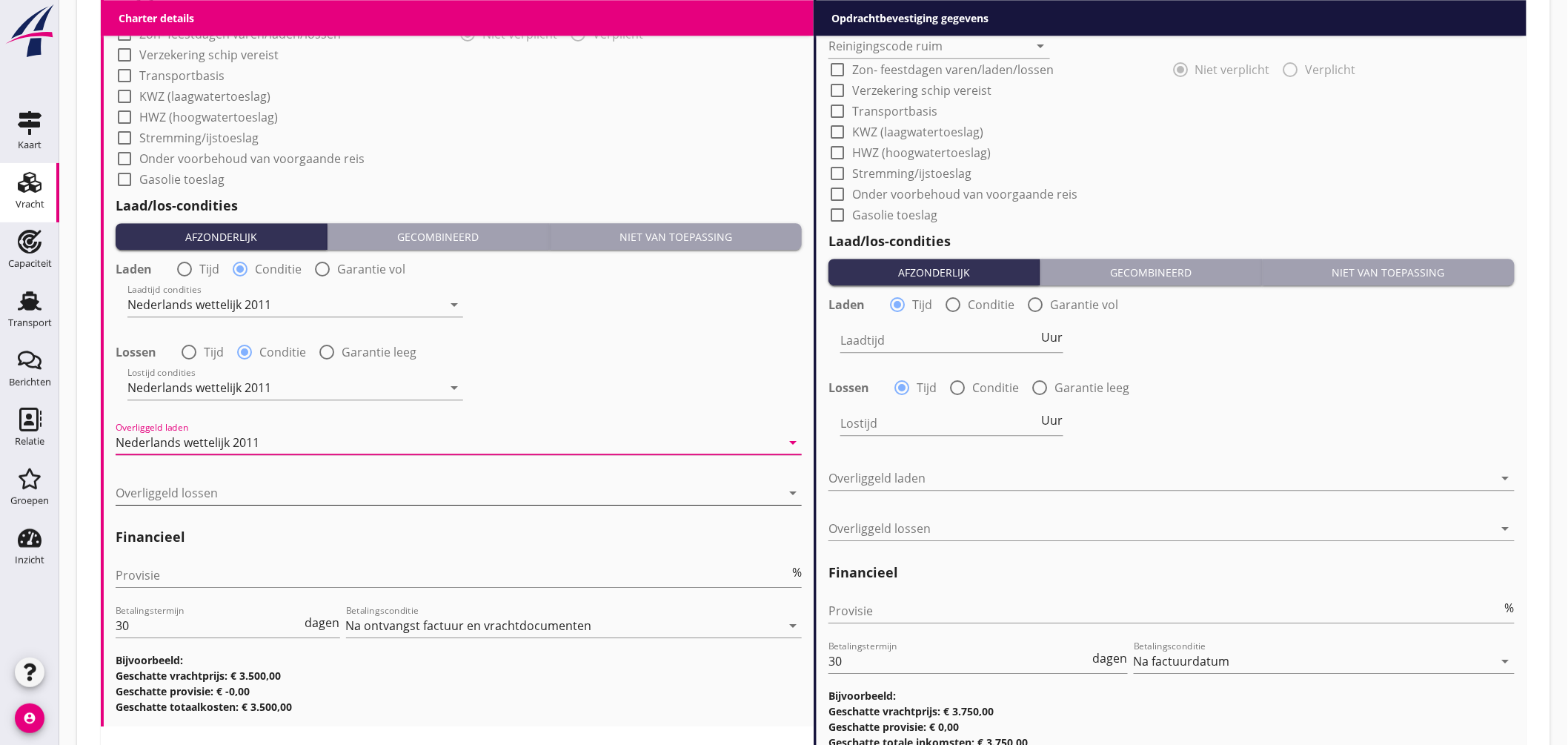
click at [229, 497] on div at bounding box center [448, 493] width 665 height 24
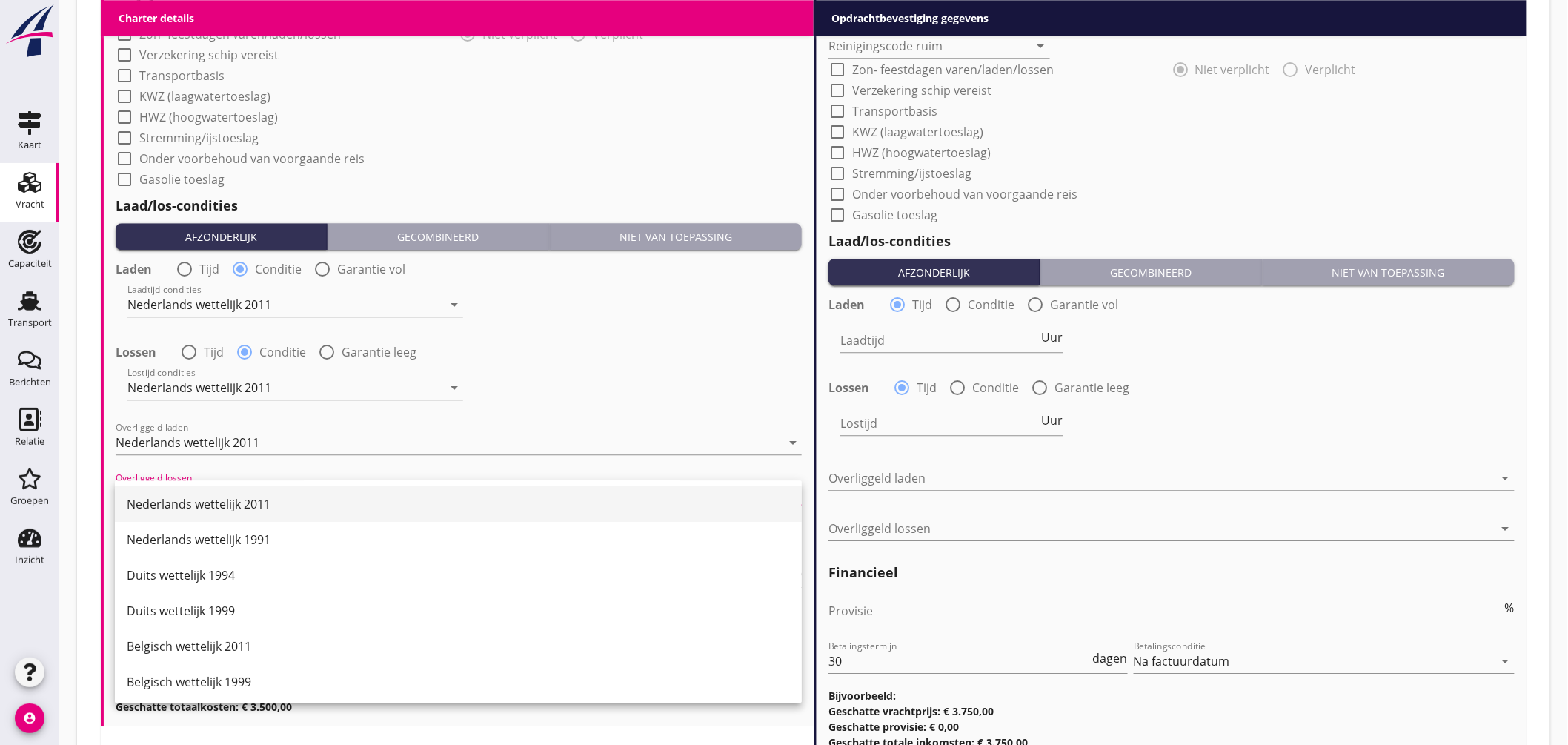
click at [246, 498] on div "Nederlands wettelijk 2011" at bounding box center [459, 504] width 664 height 18
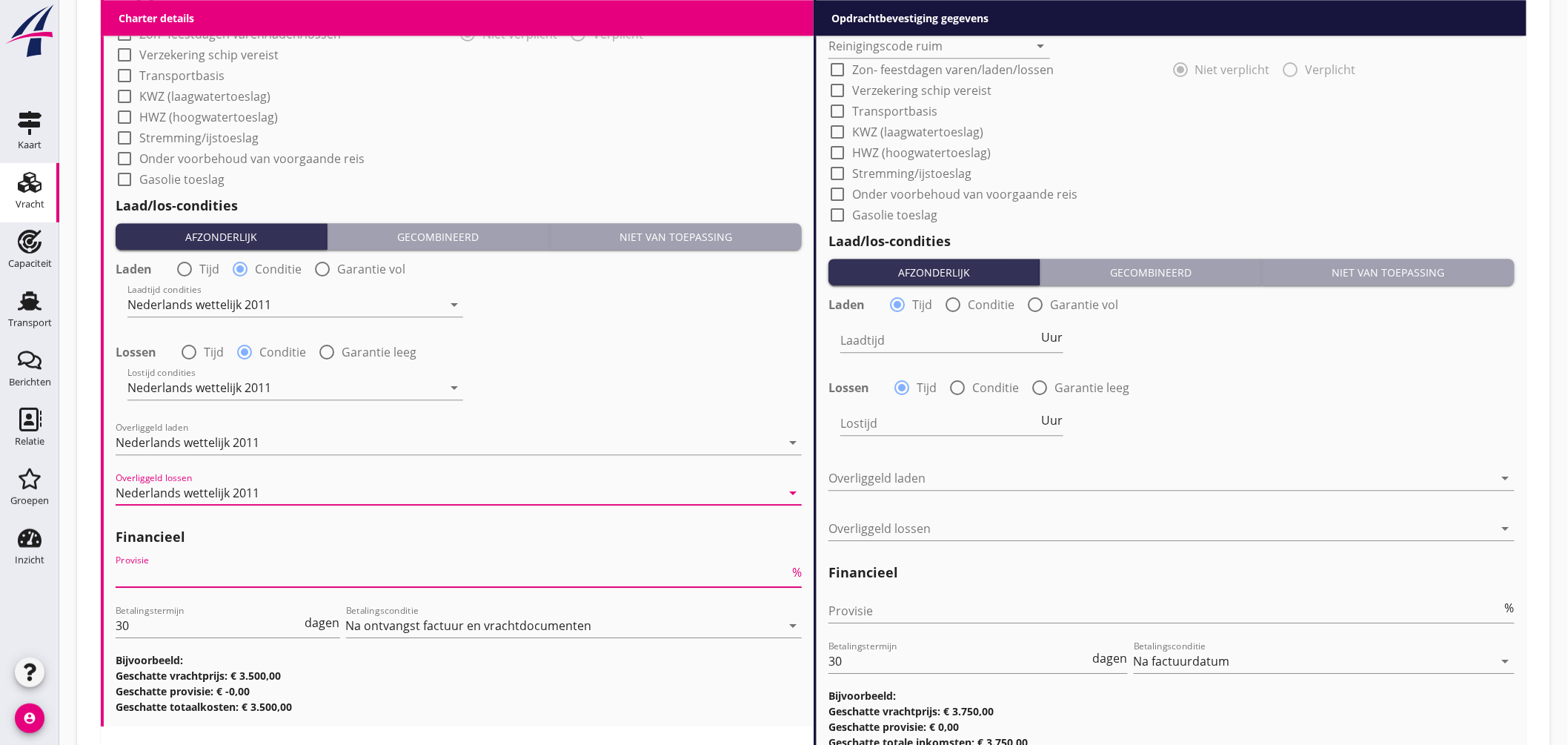
click at [171, 573] on input "Provisie" at bounding box center [452, 575] width 674 height 24
type input "5"
click at [879, 608] on input "Provisie" at bounding box center [1165, 610] width 674 height 24
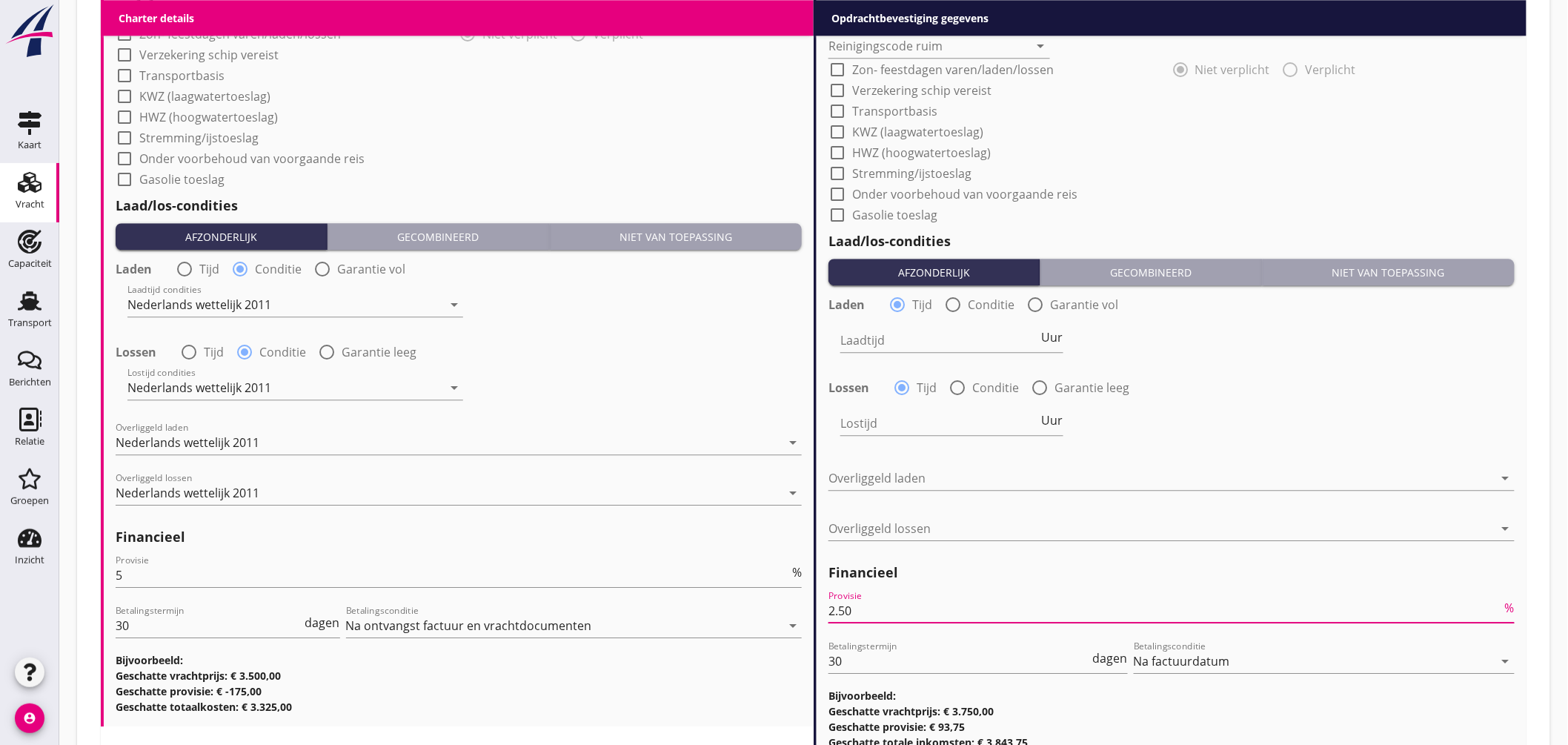
type input "2.50"
click at [975, 302] on label "Conditie" at bounding box center [991, 305] width 47 height 15
radio input "false"
radio input "true"
click at [952, 340] on div at bounding box center [997, 340] width 315 height 24
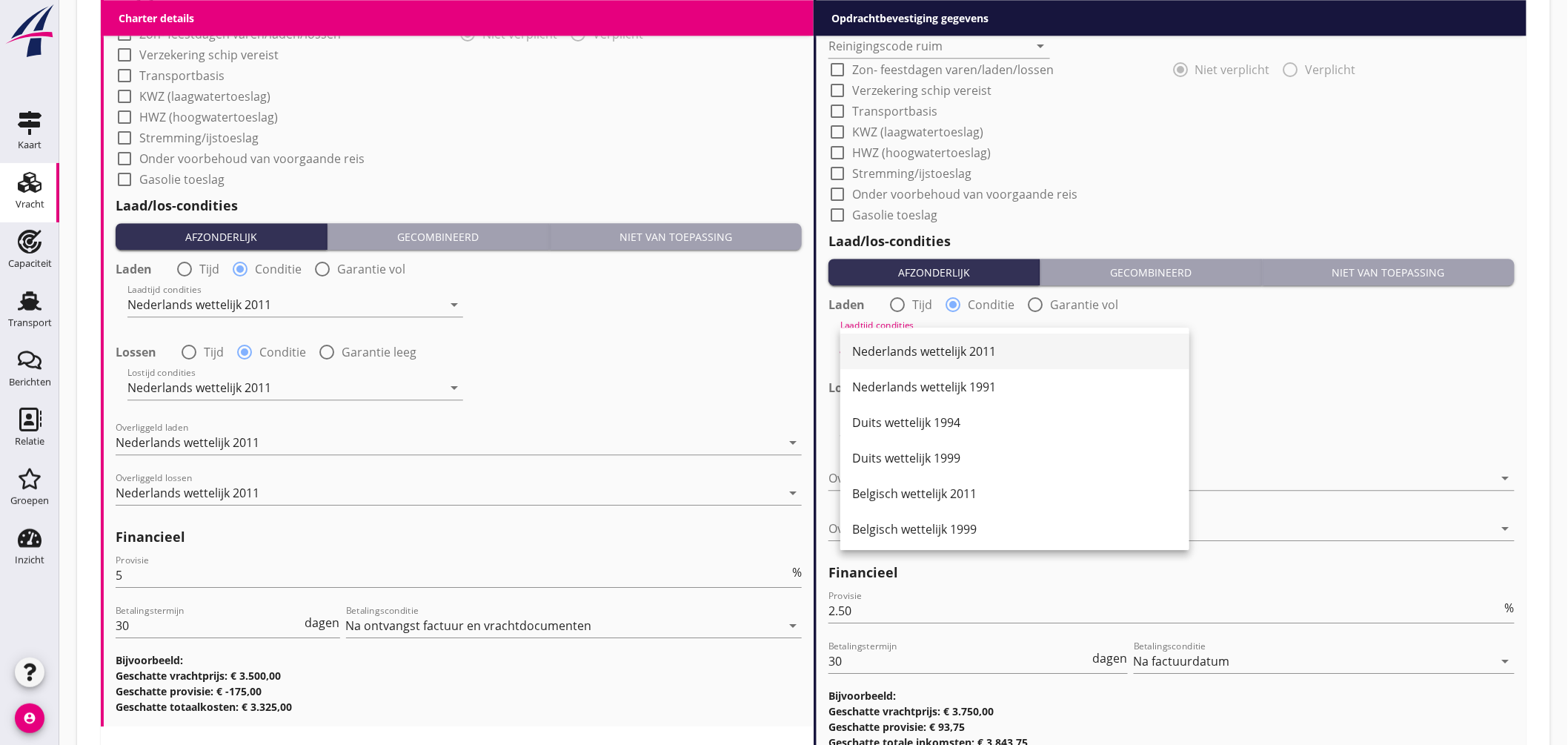
click at [952, 348] on div "Nederlands wettelijk 2011" at bounding box center [1015, 351] width 325 height 18
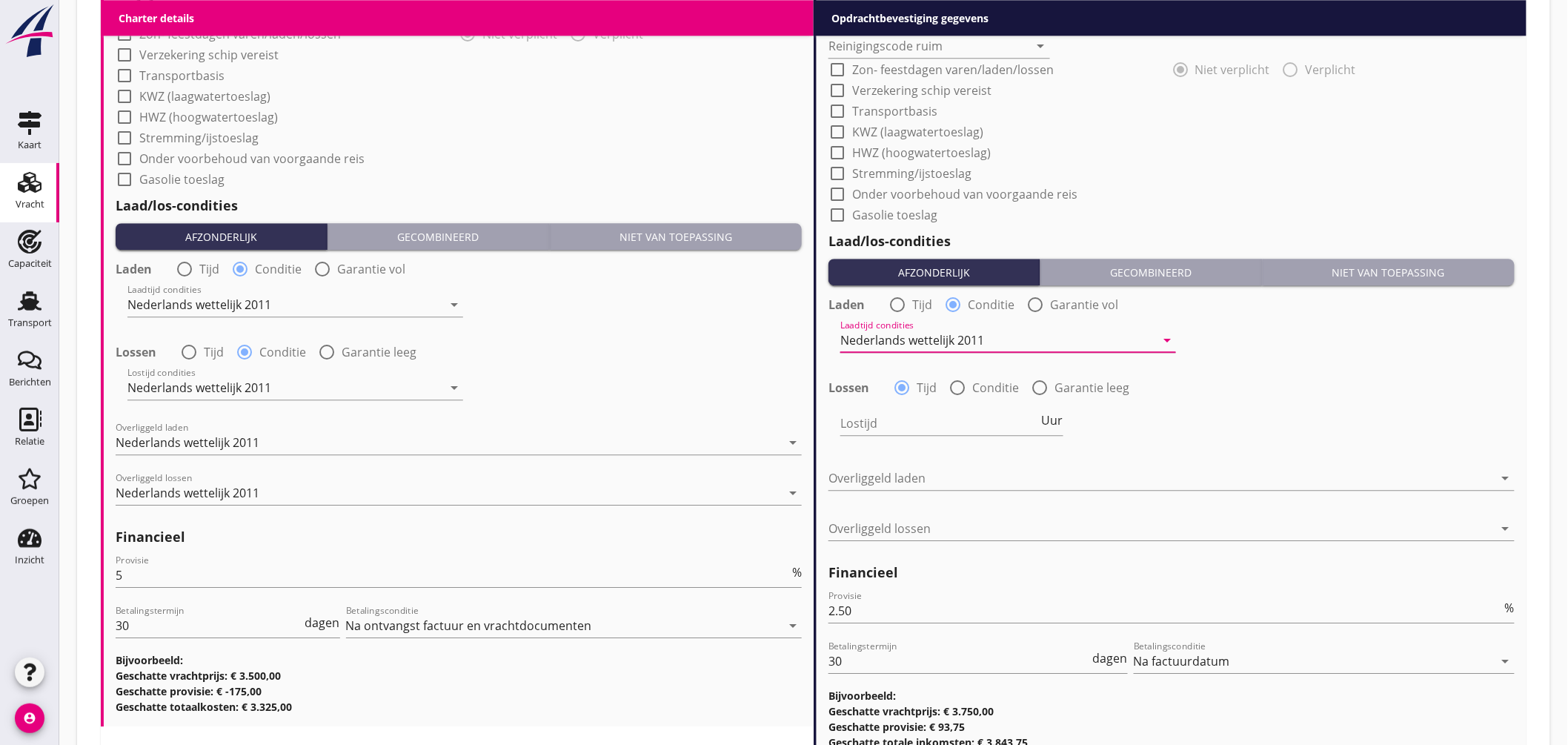
drag, startPoint x: 938, startPoint y: 382, endPoint x: 945, endPoint y: 386, distance: 8.1
click at [938, 383] on div "Lossen radio_button_checked Tijd radio_button_unchecked Conditie radio_button_u…" at bounding box center [985, 387] width 313 height 18
click at [948, 385] on div at bounding box center [957, 387] width 25 height 25
radio input "false"
radio input "true"
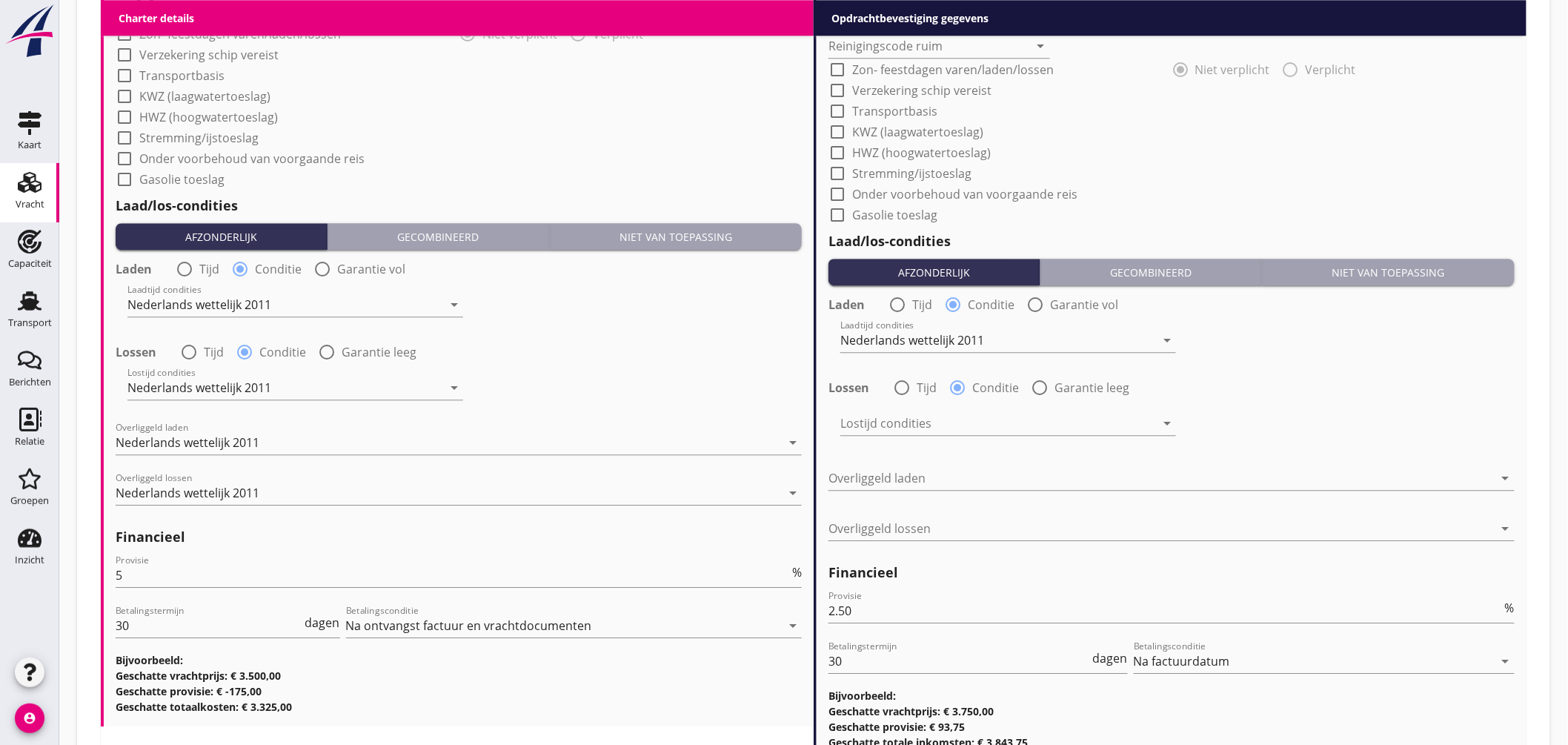
click at [938, 427] on div at bounding box center [997, 423] width 315 height 24
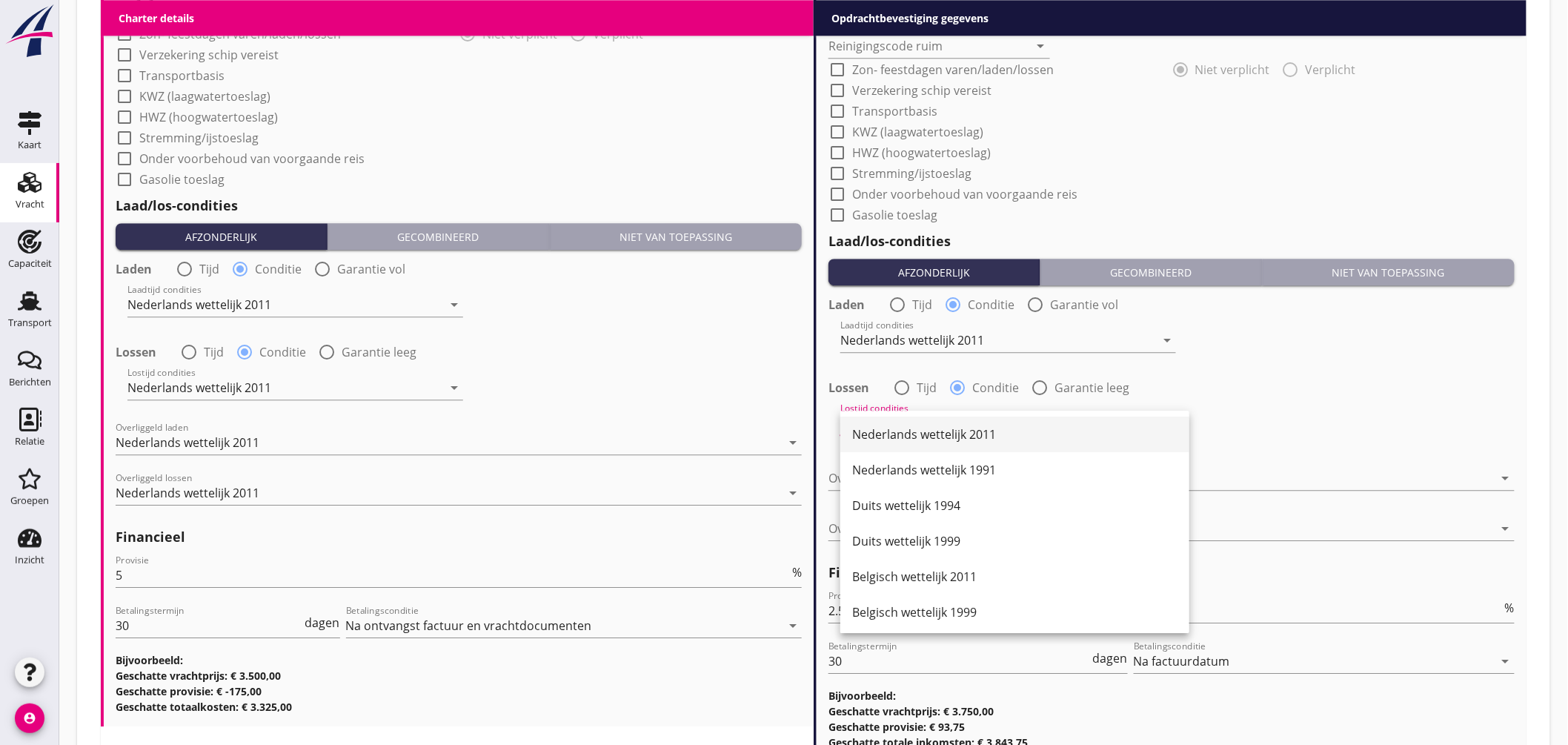
click at [939, 435] on div "Nederlands wettelijk 2011" at bounding box center [1015, 434] width 325 height 18
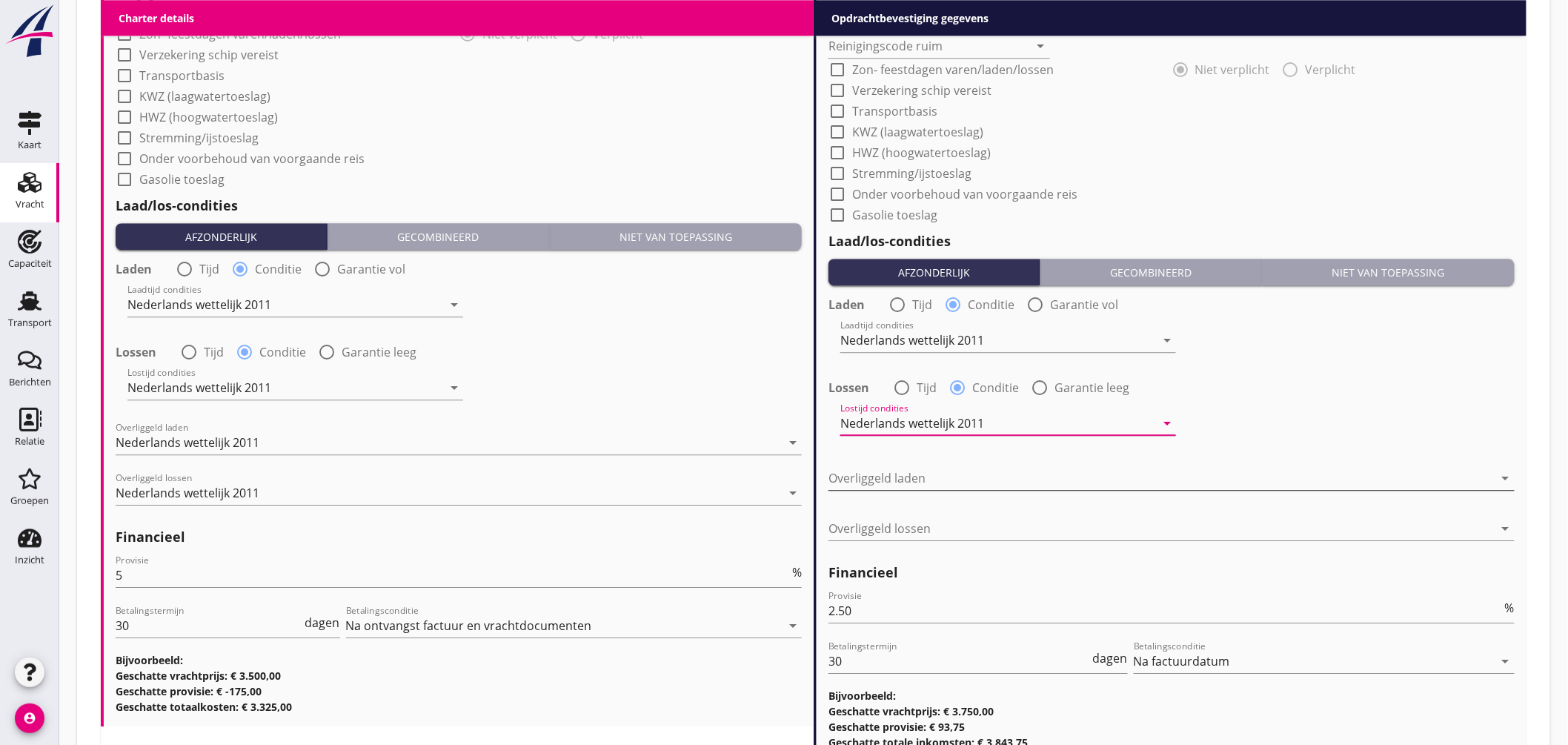
click at [929, 476] on div at bounding box center [1162, 478] width 665 height 24
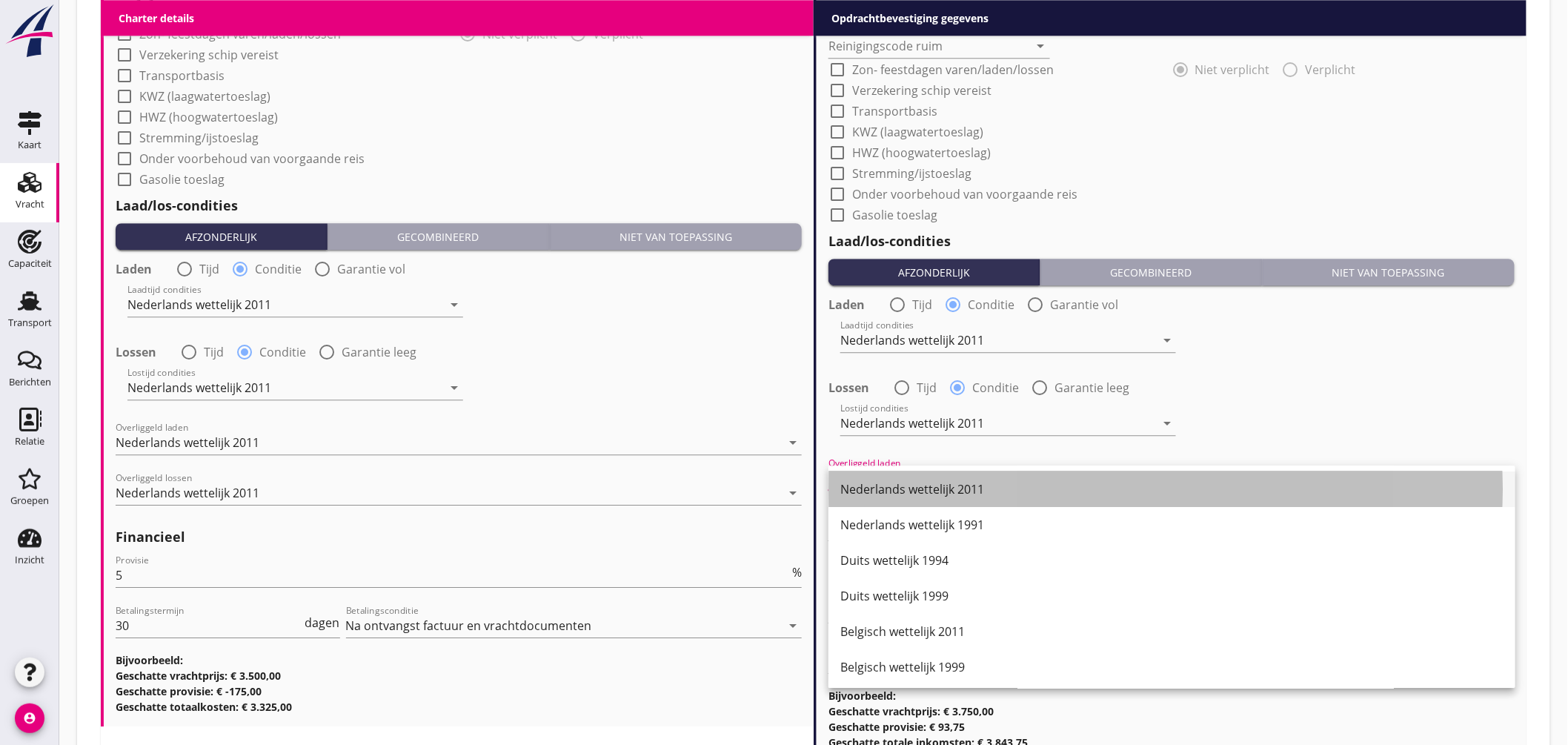
click at [932, 480] on div "Nederlands wettelijk 2011" at bounding box center [1172, 489] width 664 height 18
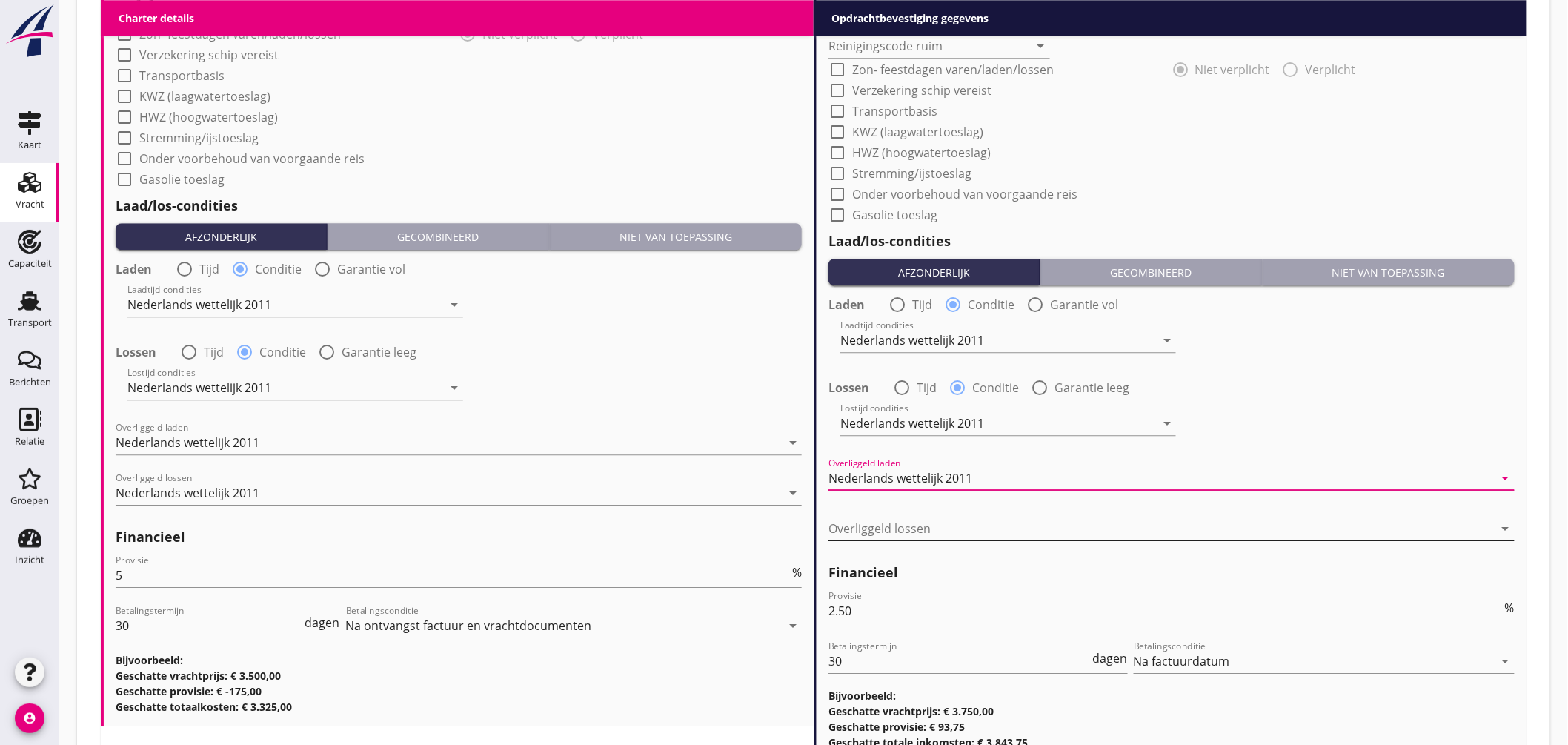
click at [925, 532] on div at bounding box center [1162, 528] width 665 height 24
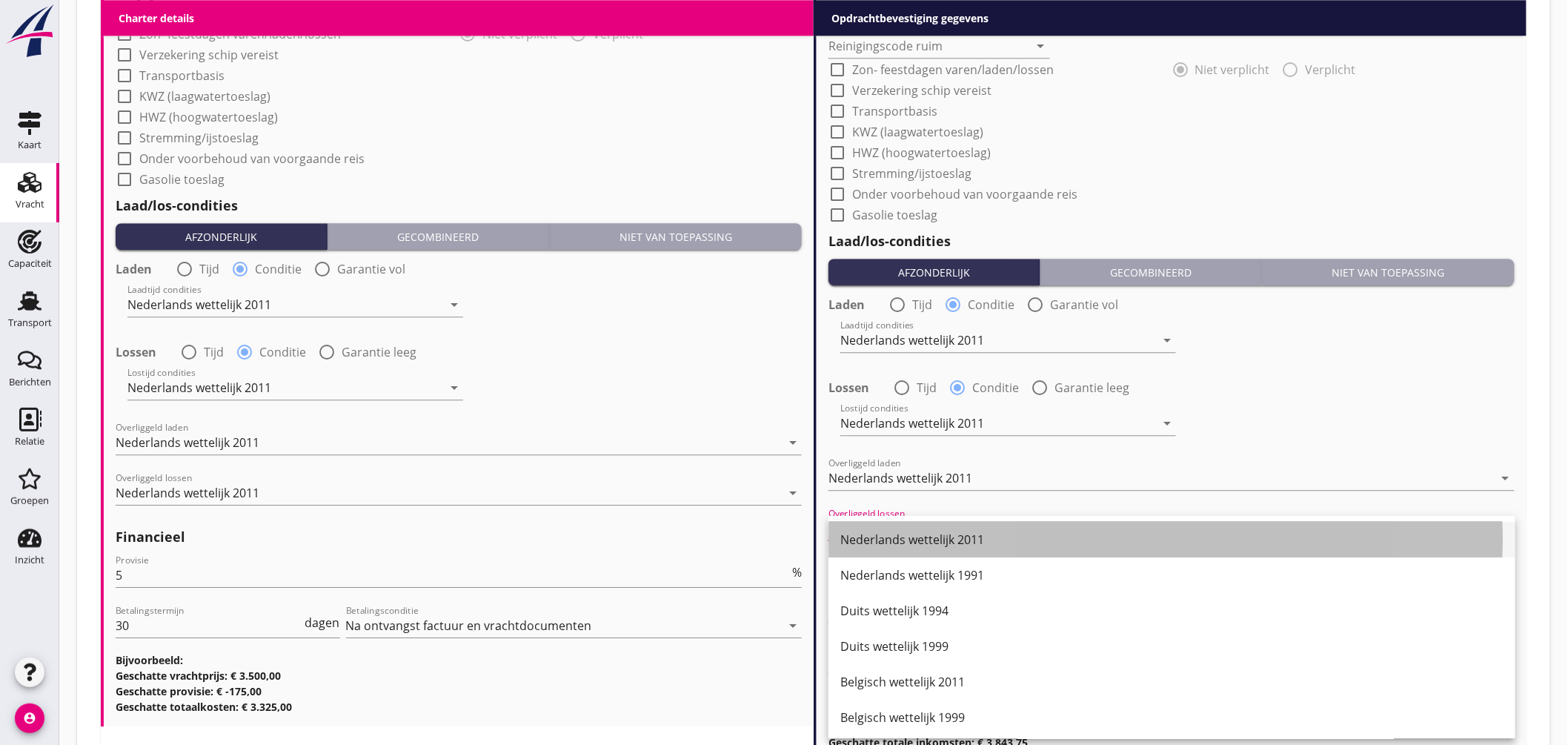
click at [929, 539] on div "Nederlands wettelijk 2011" at bounding box center [1172, 539] width 664 height 18
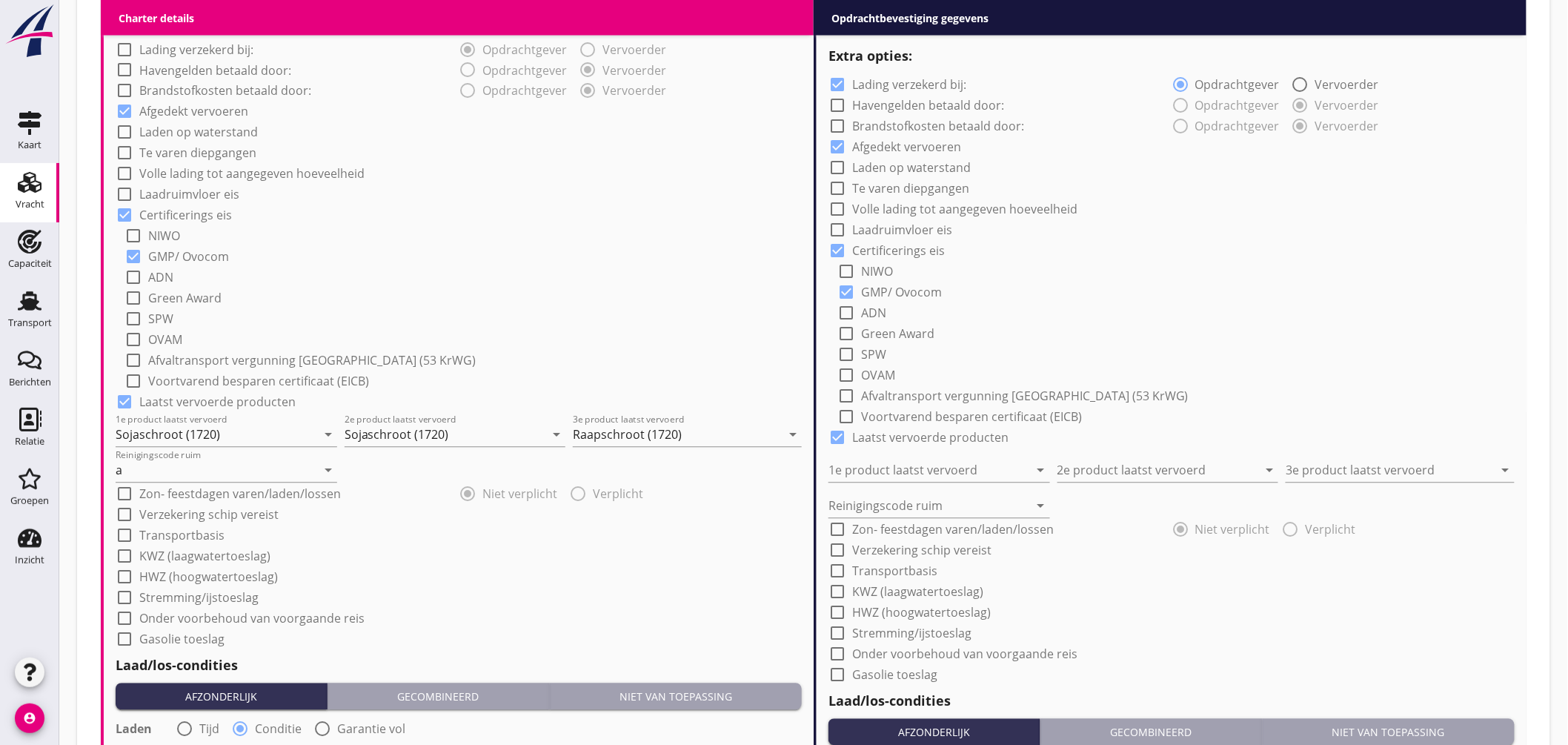
scroll to position [1018, 0]
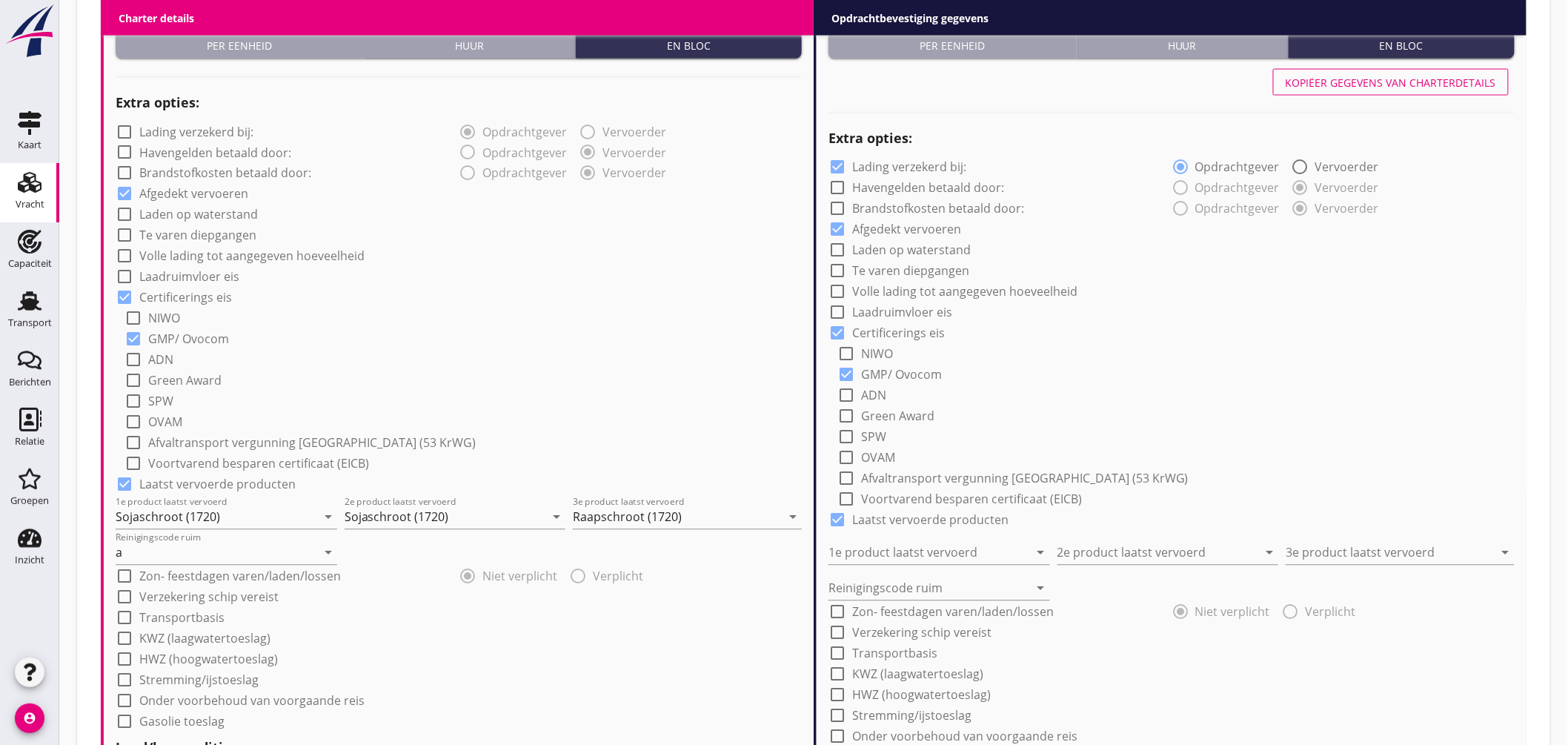
click at [1451, 87] on div "Kopiëer gegevens van charterdetails" at bounding box center [1391, 82] width 210 height 15
checkbox input "false"
type input "Sojaschroot (1720)"
type input "Raapschroot (1720)"
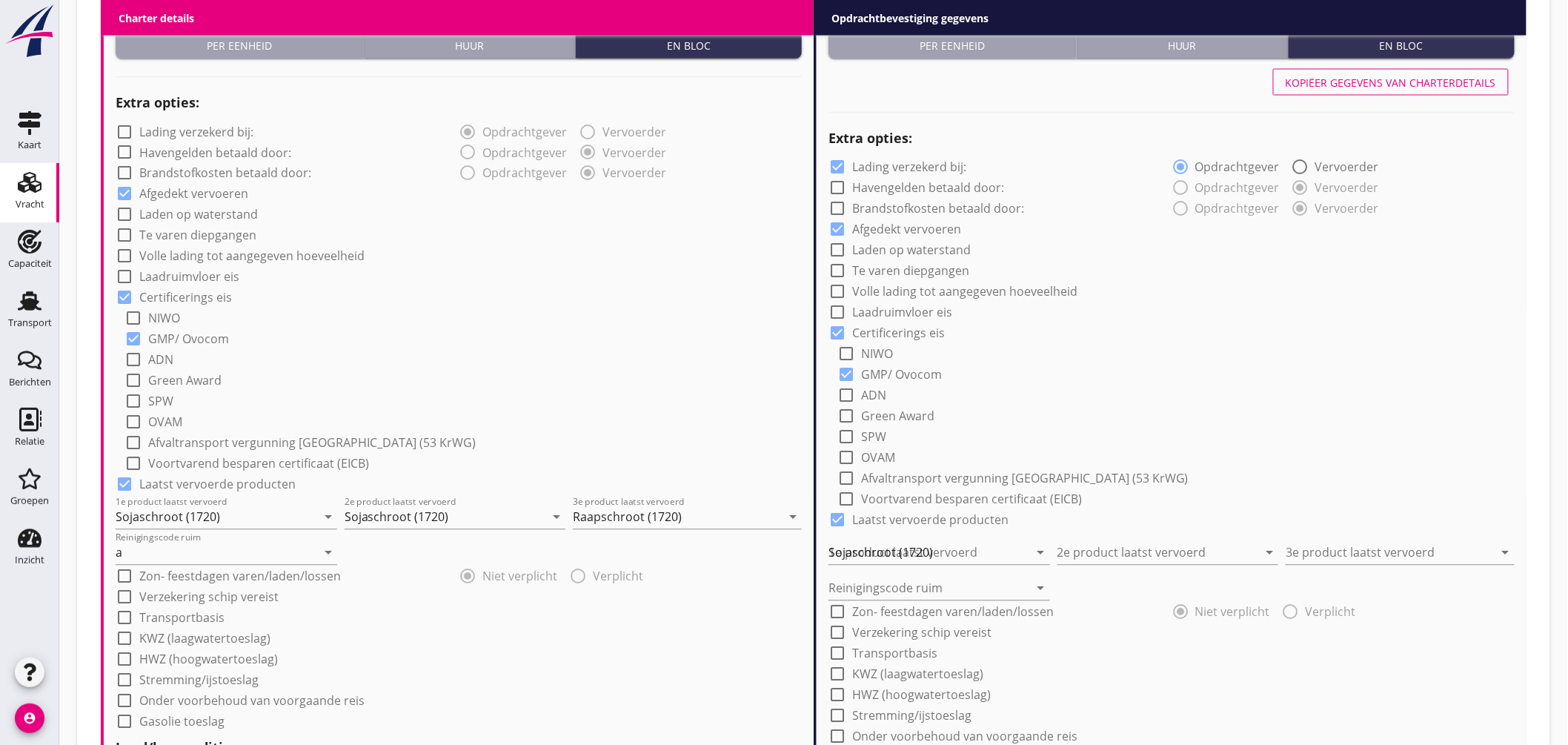
type input "a"
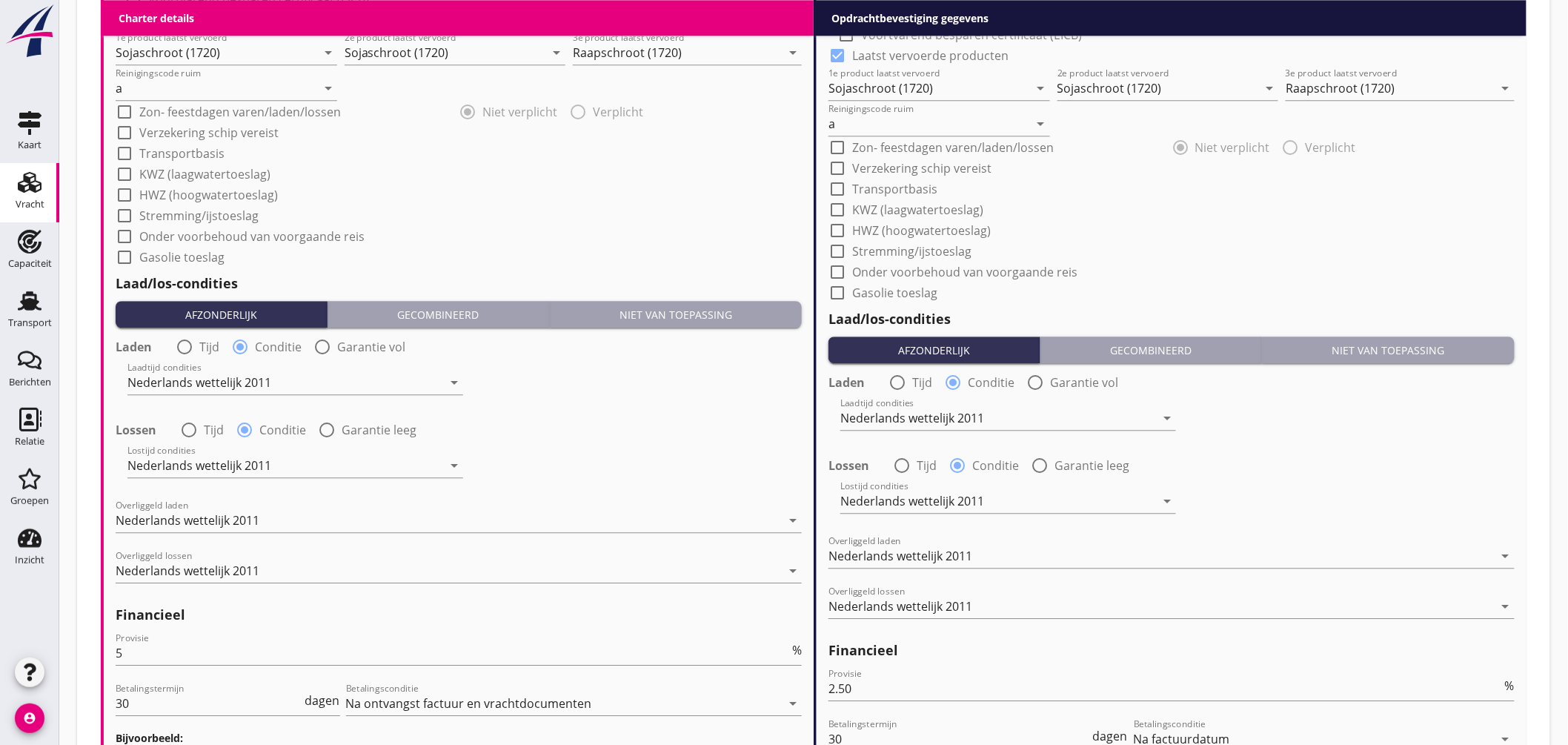
scroll to position [1677, 0]
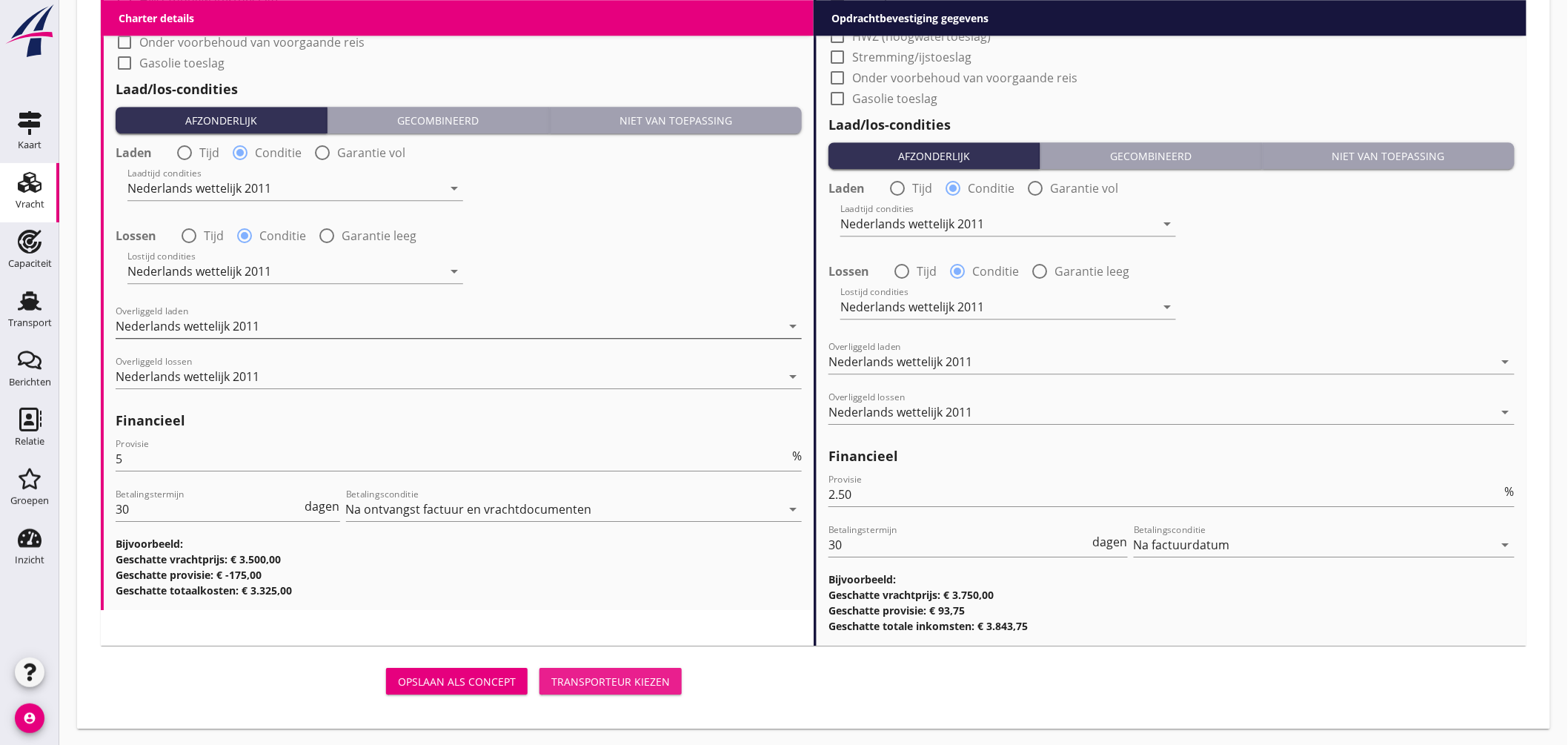
drag, startPoint x: 624, startPoint y: 675, endPoint x: 737, endPoint y: 336, distance: 357.3
click at [625, 674] on div "Transporteur kiezen" at bounding box center [611, 682] width 119 height 15
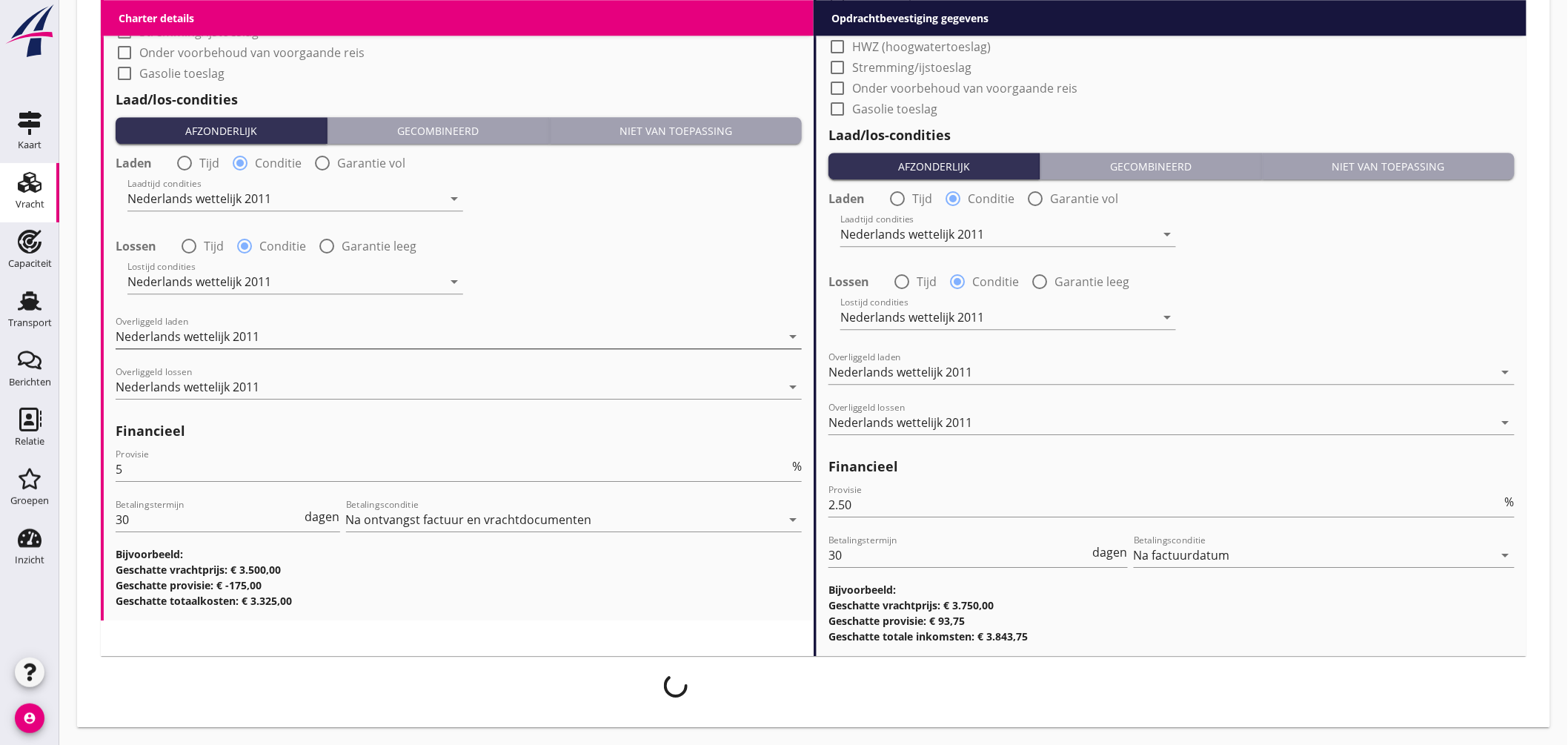
scroll to position [1665, 0]
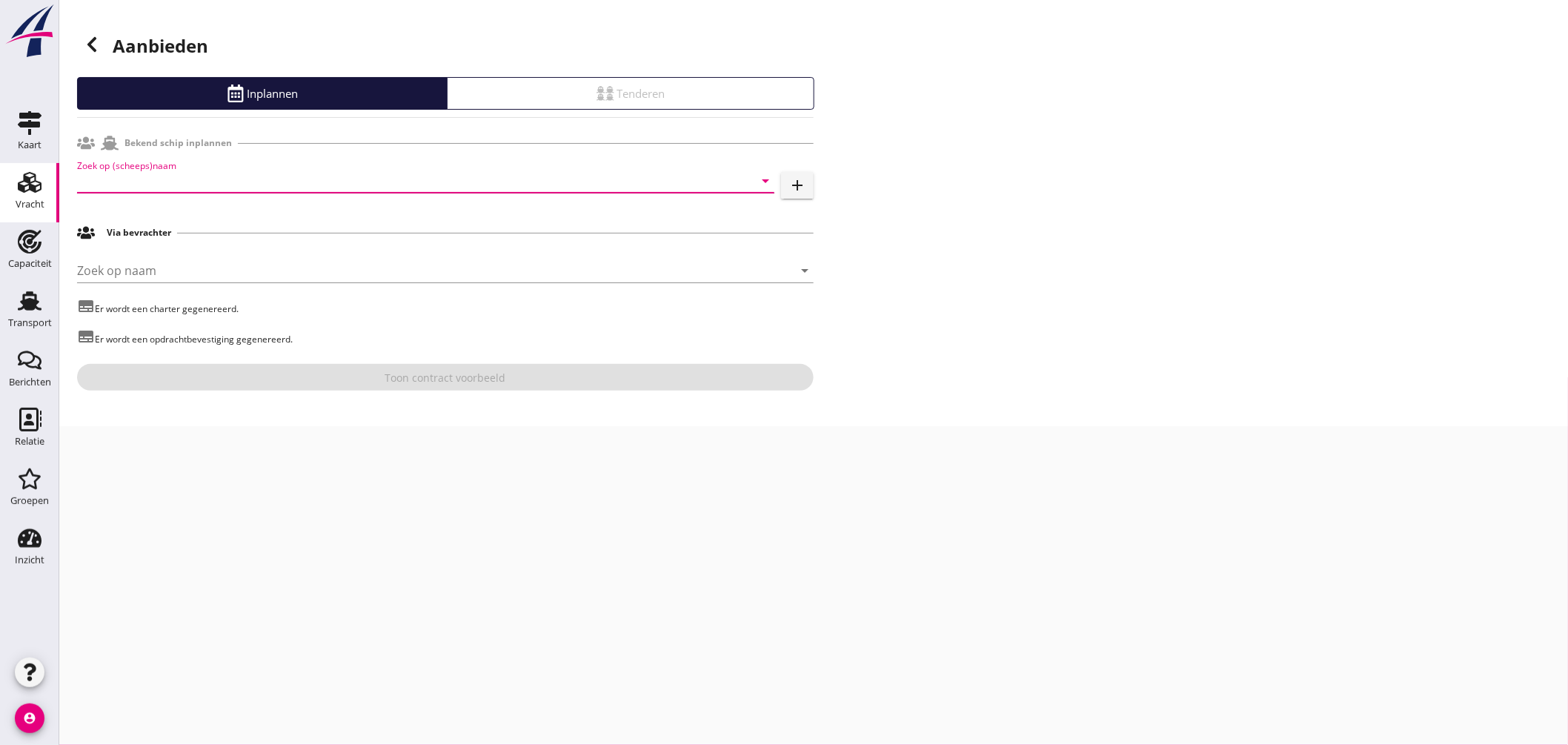
click at [334, 181] on input "Zoek op (scheeps)naam" at bounding box center [405, 181] width 656 height 24
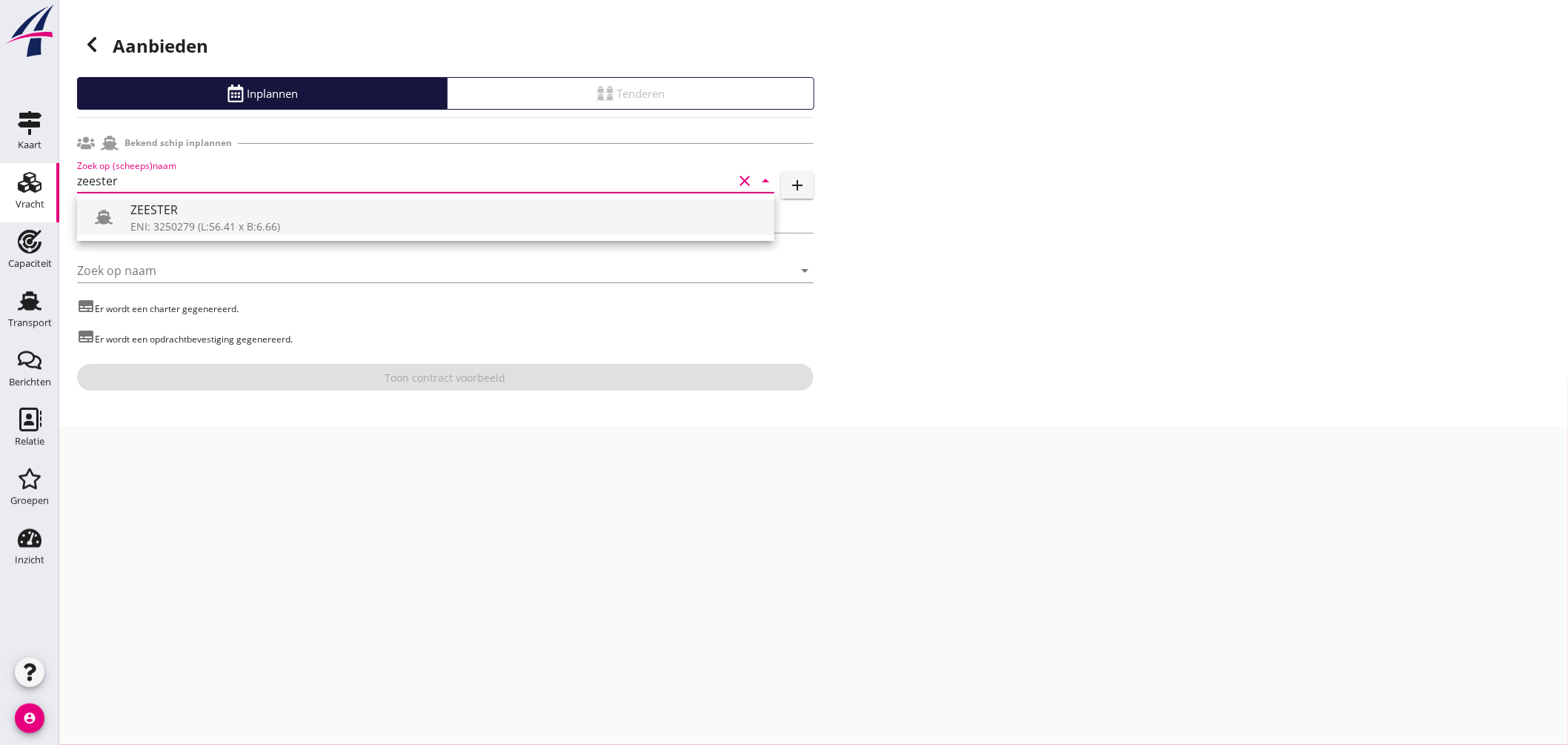
click at [193, 220] on div "ENI: 3250279 (L:56.41 x B:6.66)" at bounding box center [446, 227] width 632 height 15
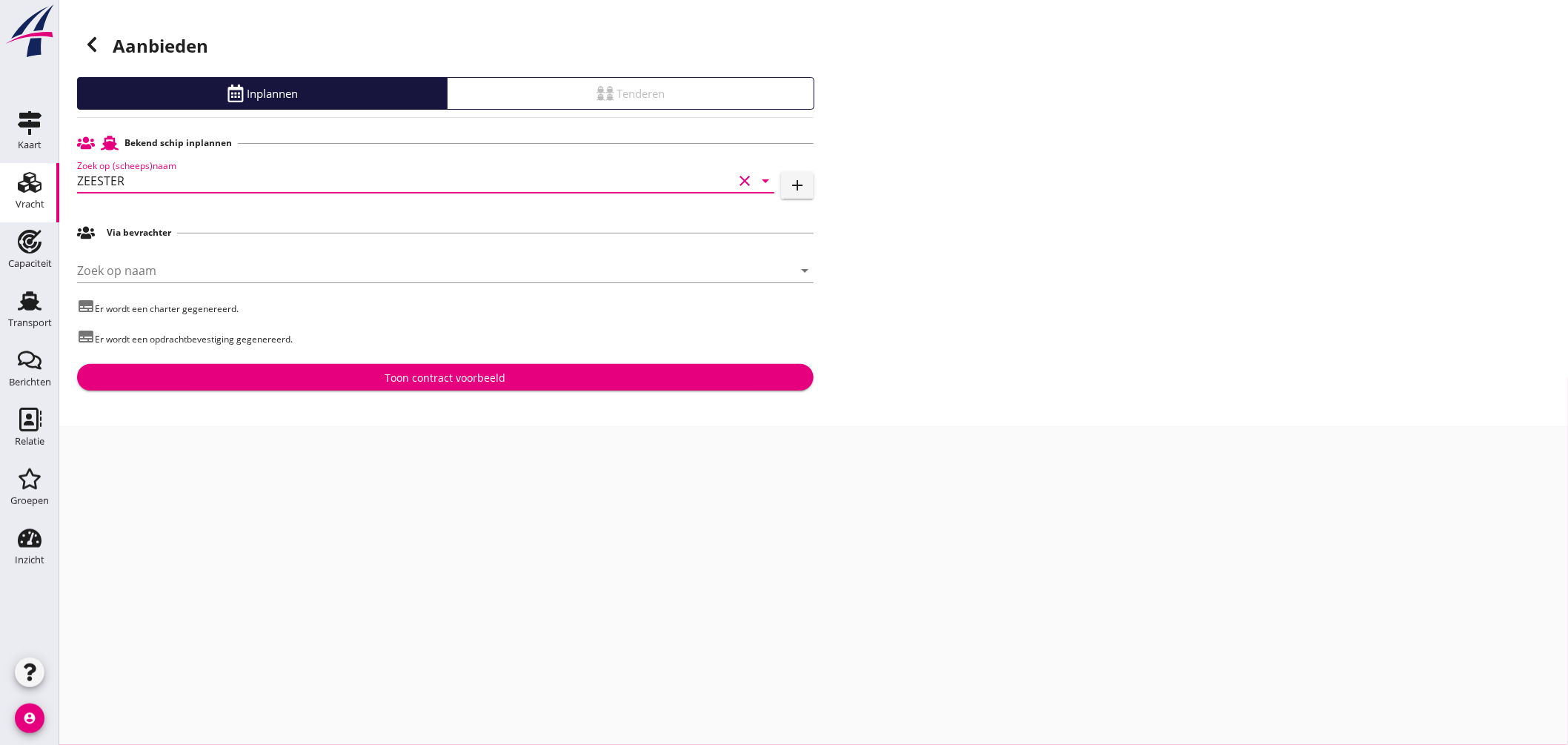
type input "ZEESTER"
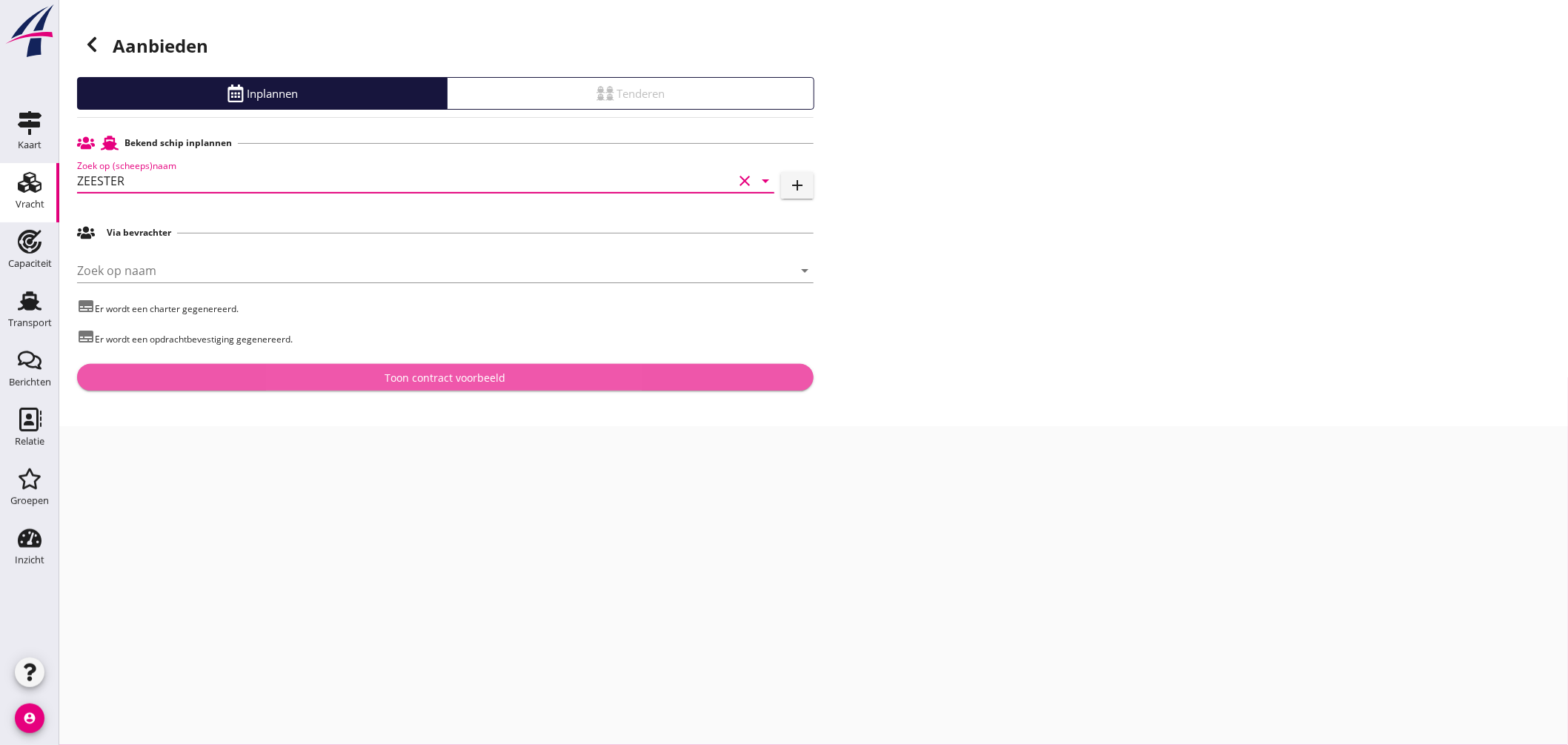
click at [411, 371] on div "Toon contract voorbeeld" at bounding box center [446, 378] width 120 height 15
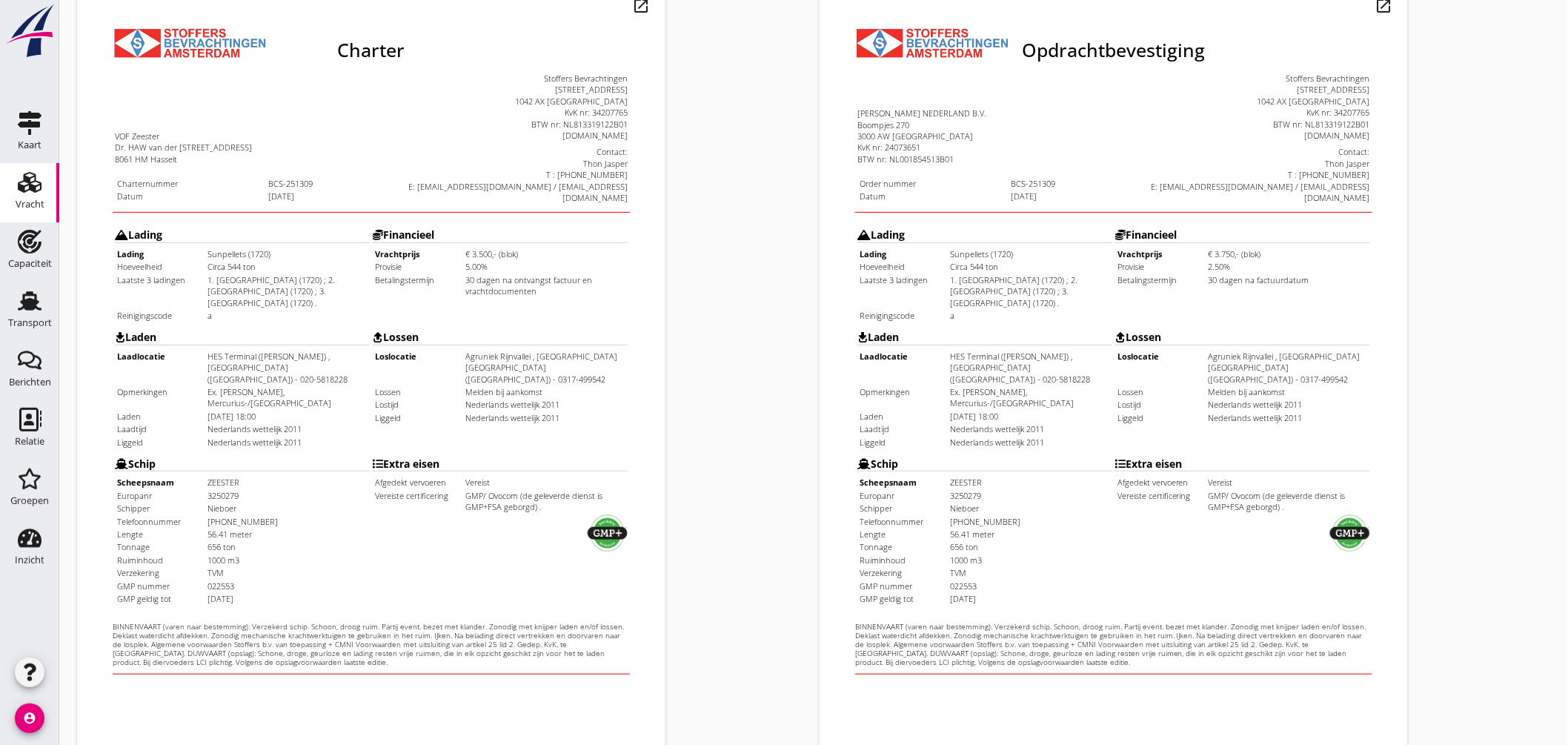
scroll to position [351, 0]
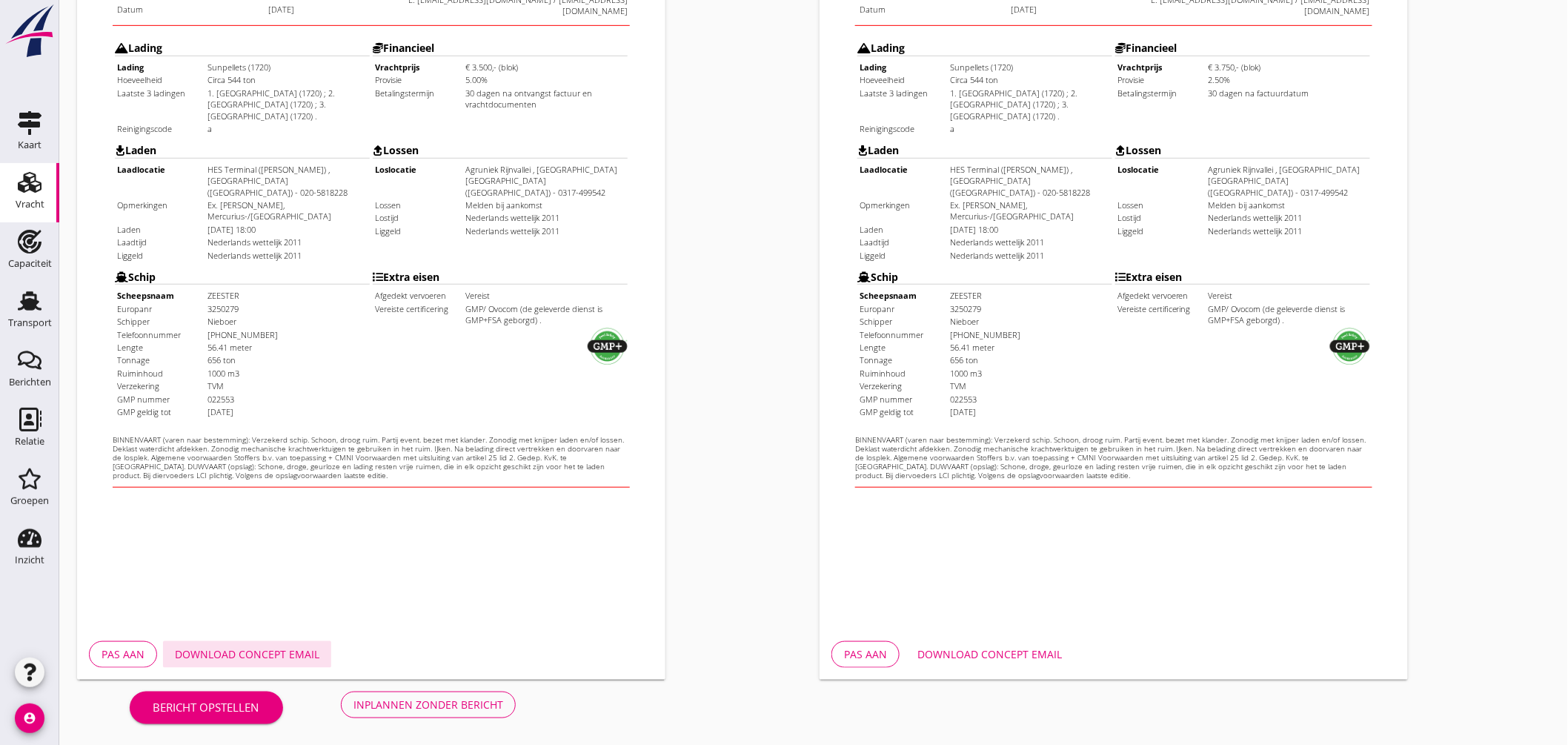
click at [264, 647] on div "Download concept email" at bounding box center [247, 654] width 144 height 15
click at [971, 656] on div "Download concept email" at bounding box center [990, 654] width 144 height 15
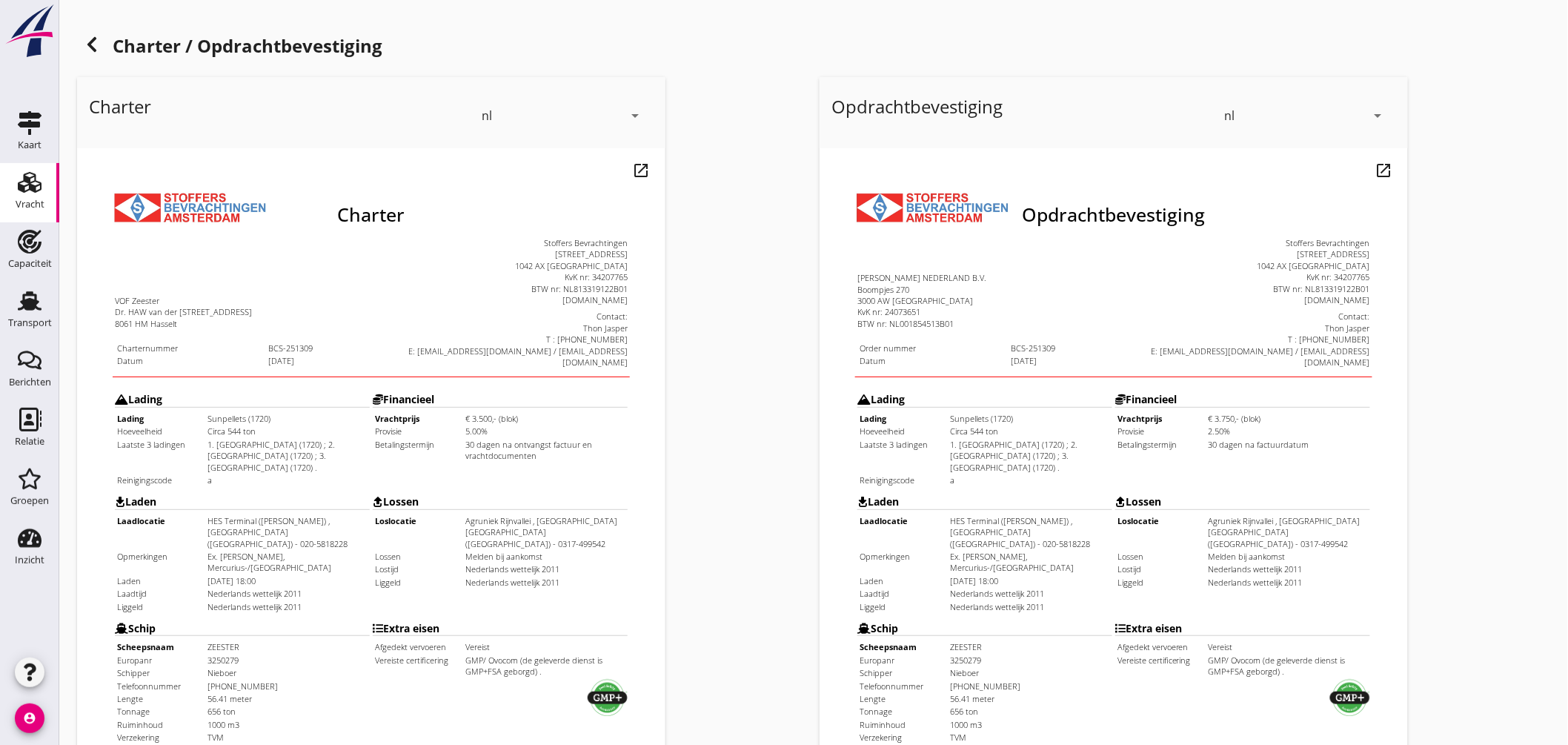
click at [91, 38] on icon at bounding box center [92, 44] width 18 height 18
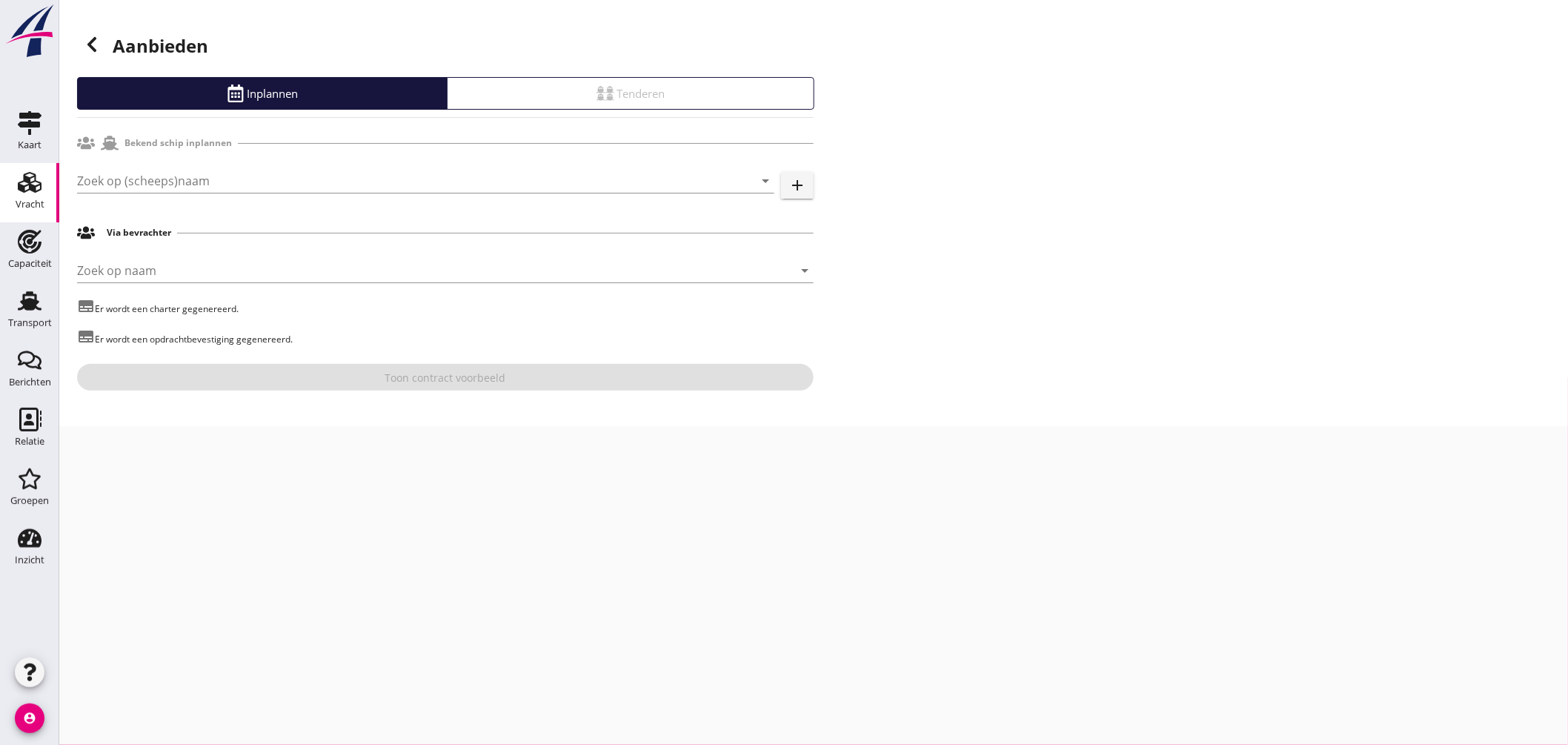
click at [92, 50] on icon at bounding box center [92, 44] width 18 height 18
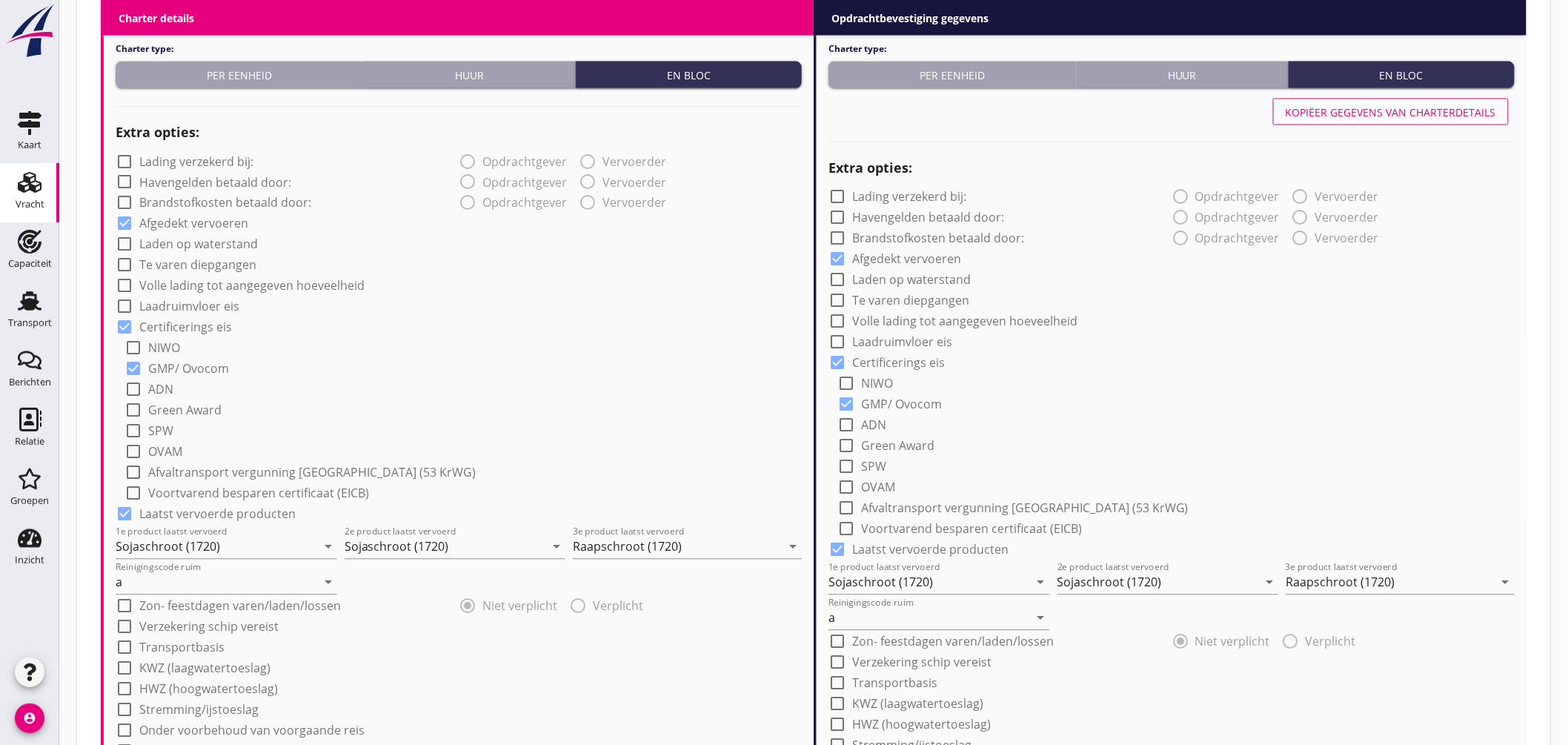
scroll to position [1318, 0]
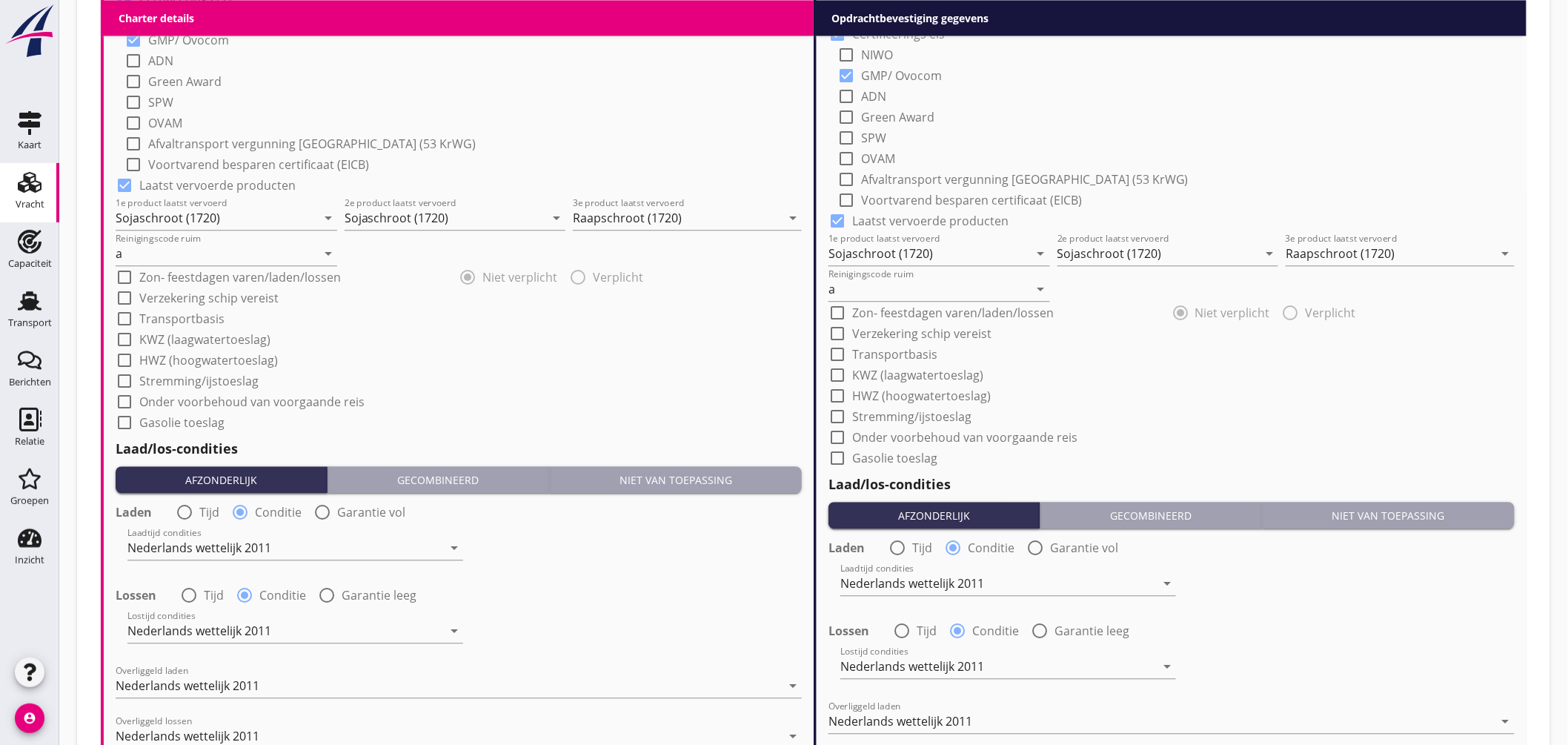
click at [321, 398] on label "Onder voorbehoud van voorgaande reis" at bounding box center [252, 402] width 226 height 15
checkbox input "true"
click at [892, 432] on label "Onder voorbehoud van voorgaande reis" at bounding box center [966, 438] width 226 height 15
checkbox input "true"
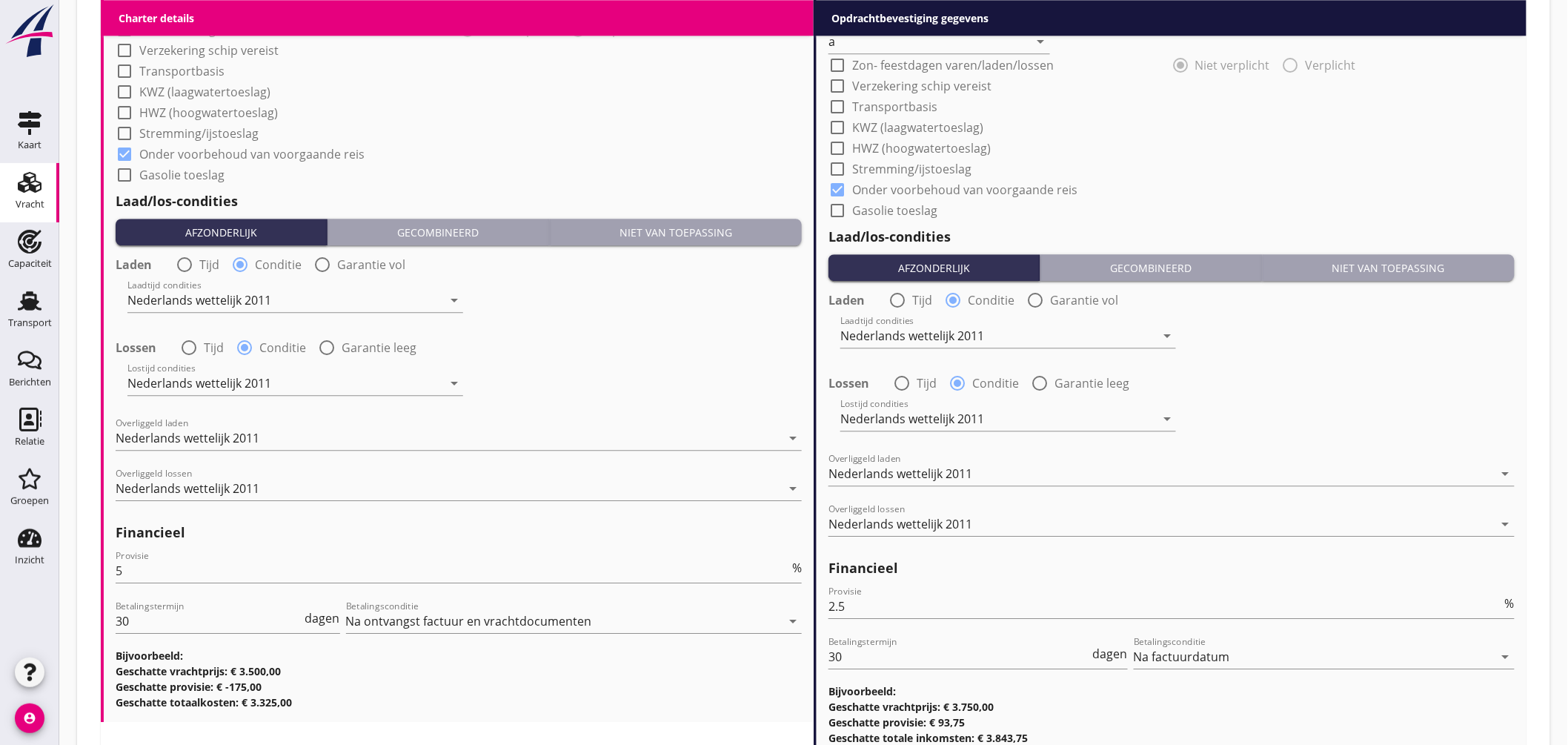
scroll to position [1677, 0]
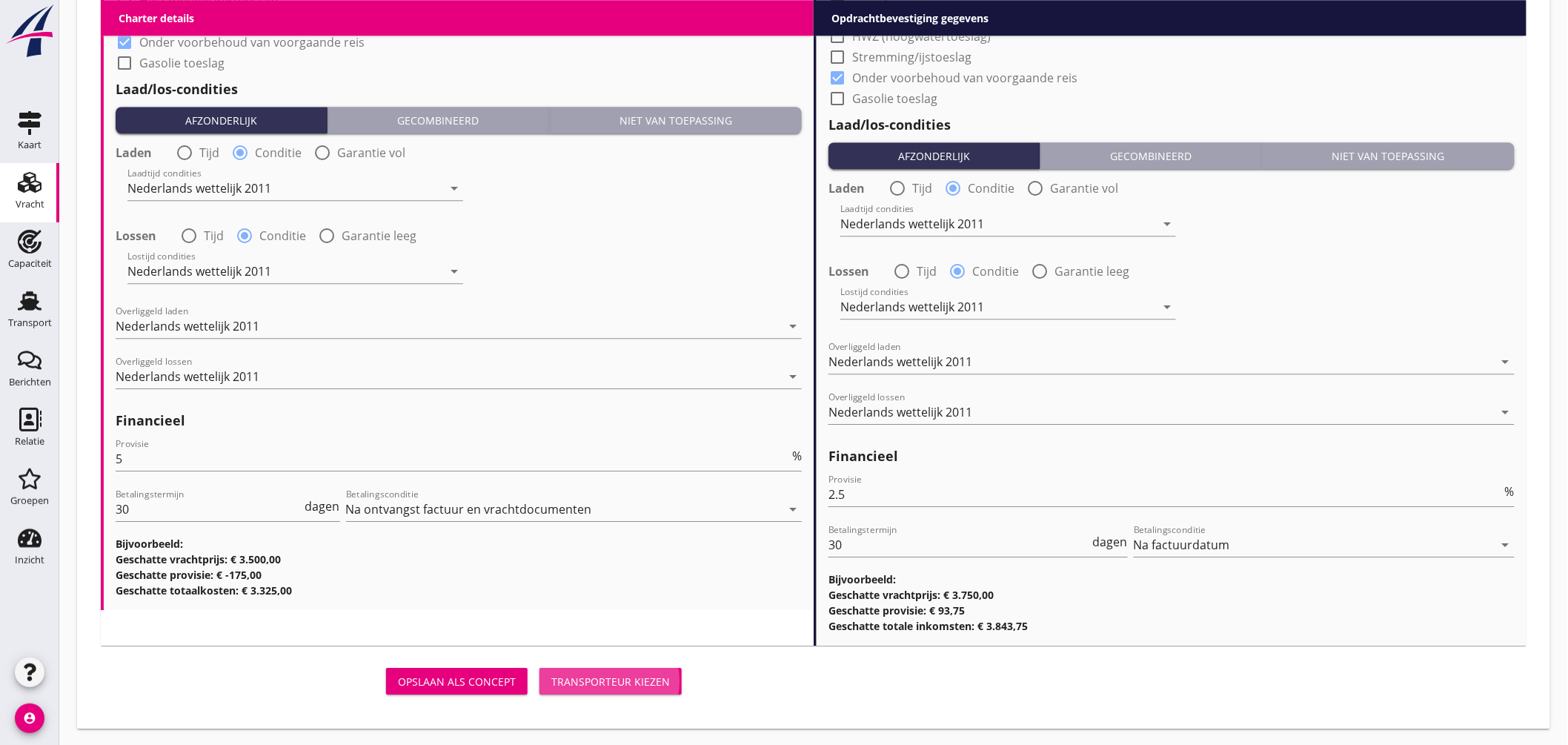
click at [614, 669] on button "Transporteur kiezen" at bounding box center [610, 682] width 142 height 27
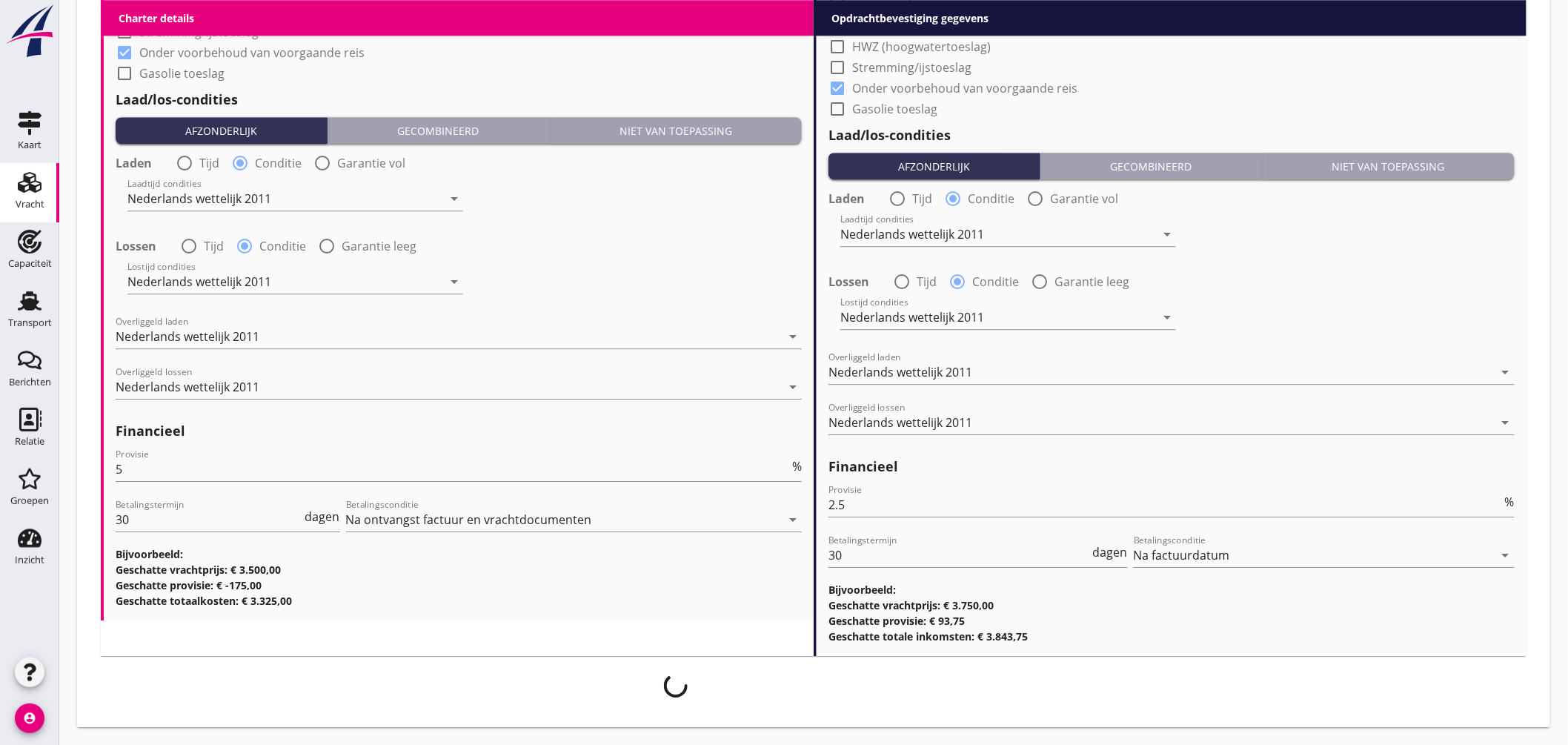
scroll to position [1665, 0]
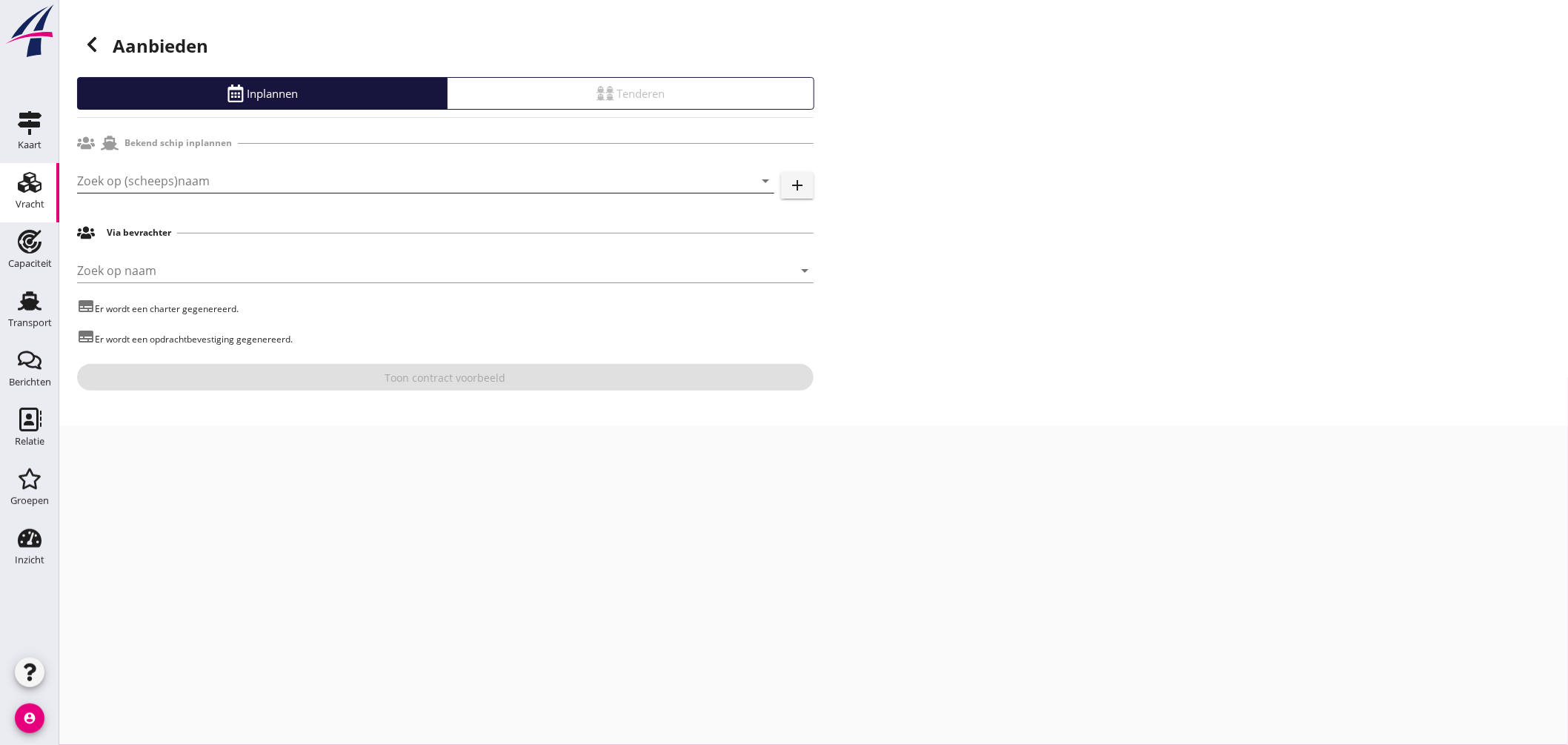
click at [408, 182] on input "Zoek op (scheeps)naam" at bounding box center [405, 181] width 656 height 24
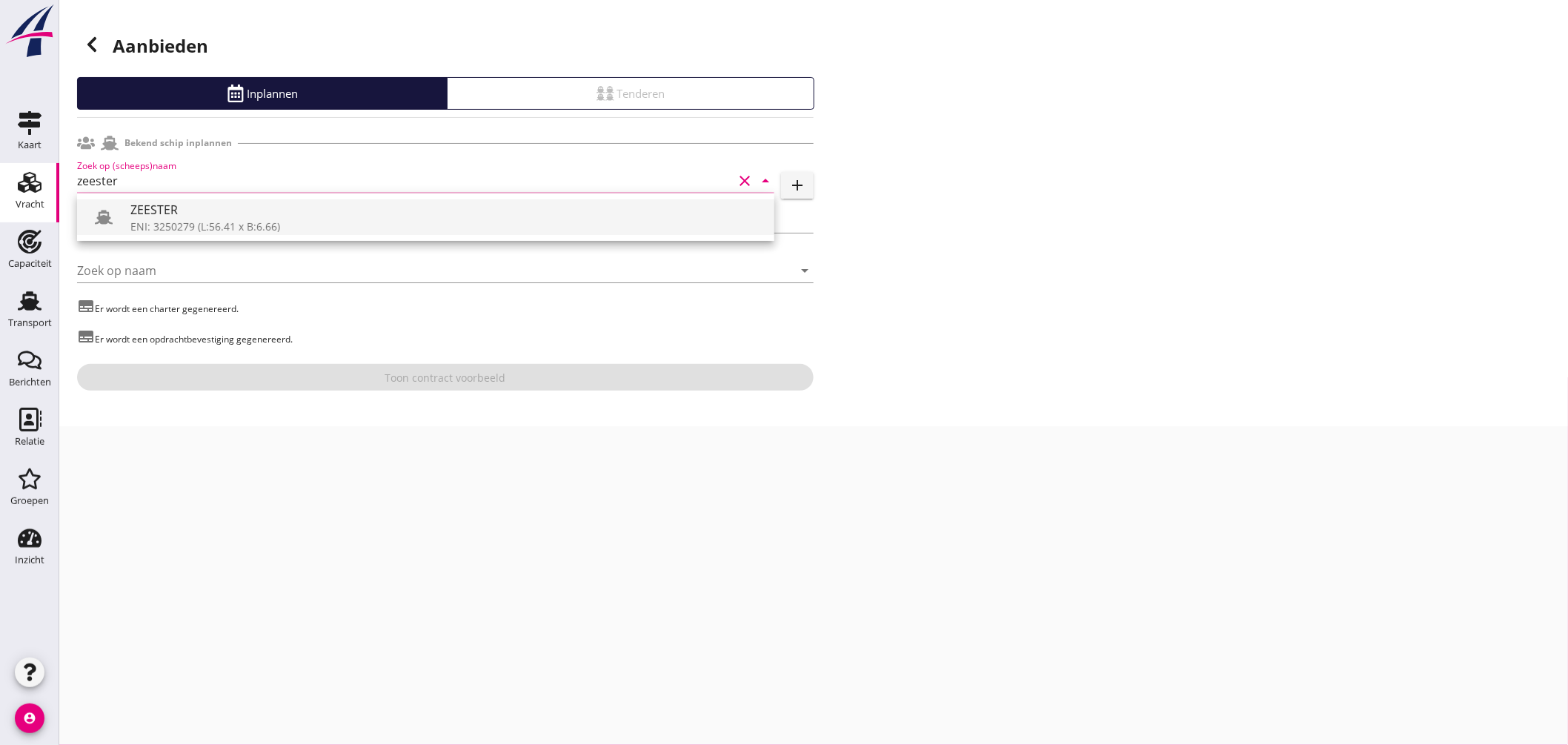
click at [316, 216] on div "ZEESTER" at bounding box center [446, 209] width 632 height 18
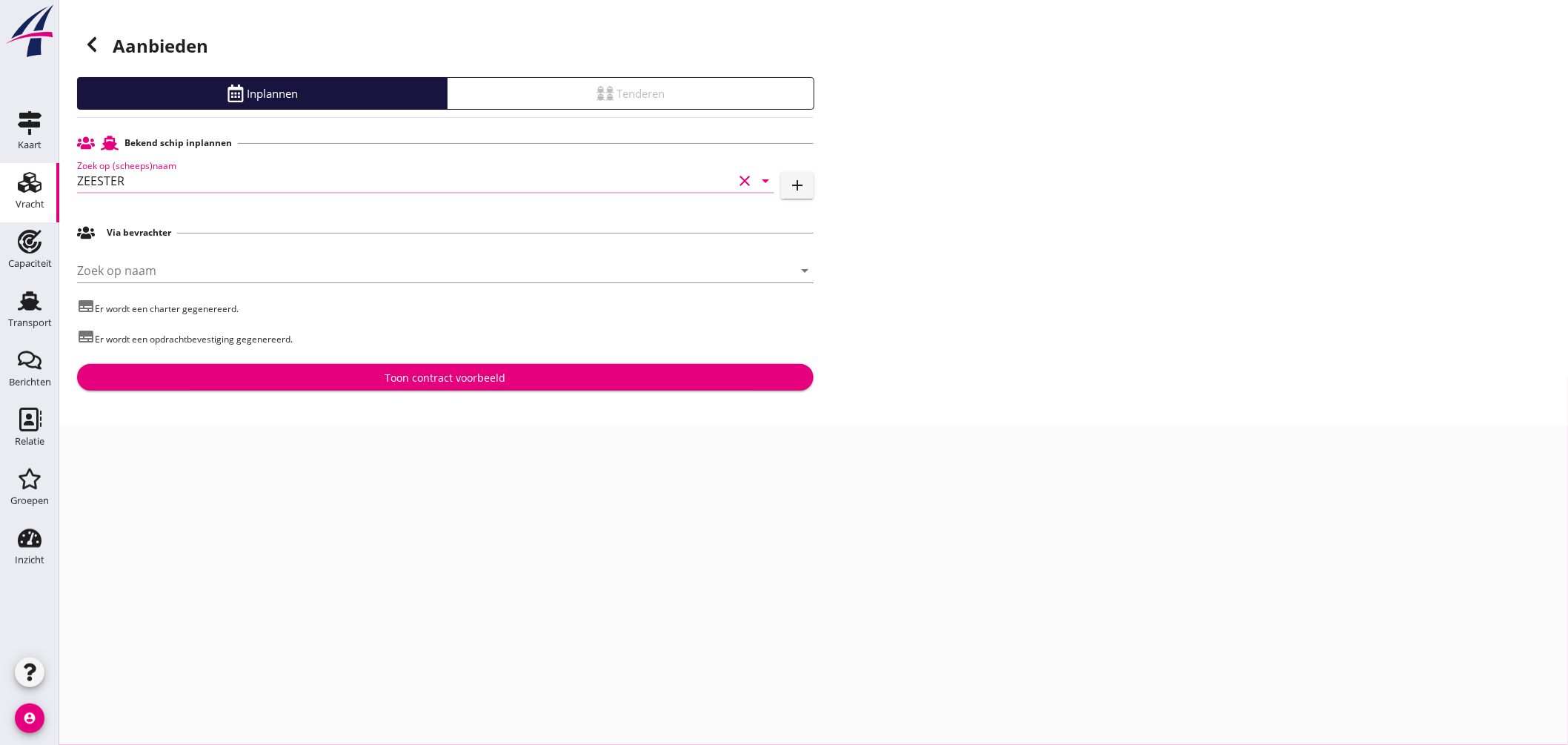
type input "ZEESTER"
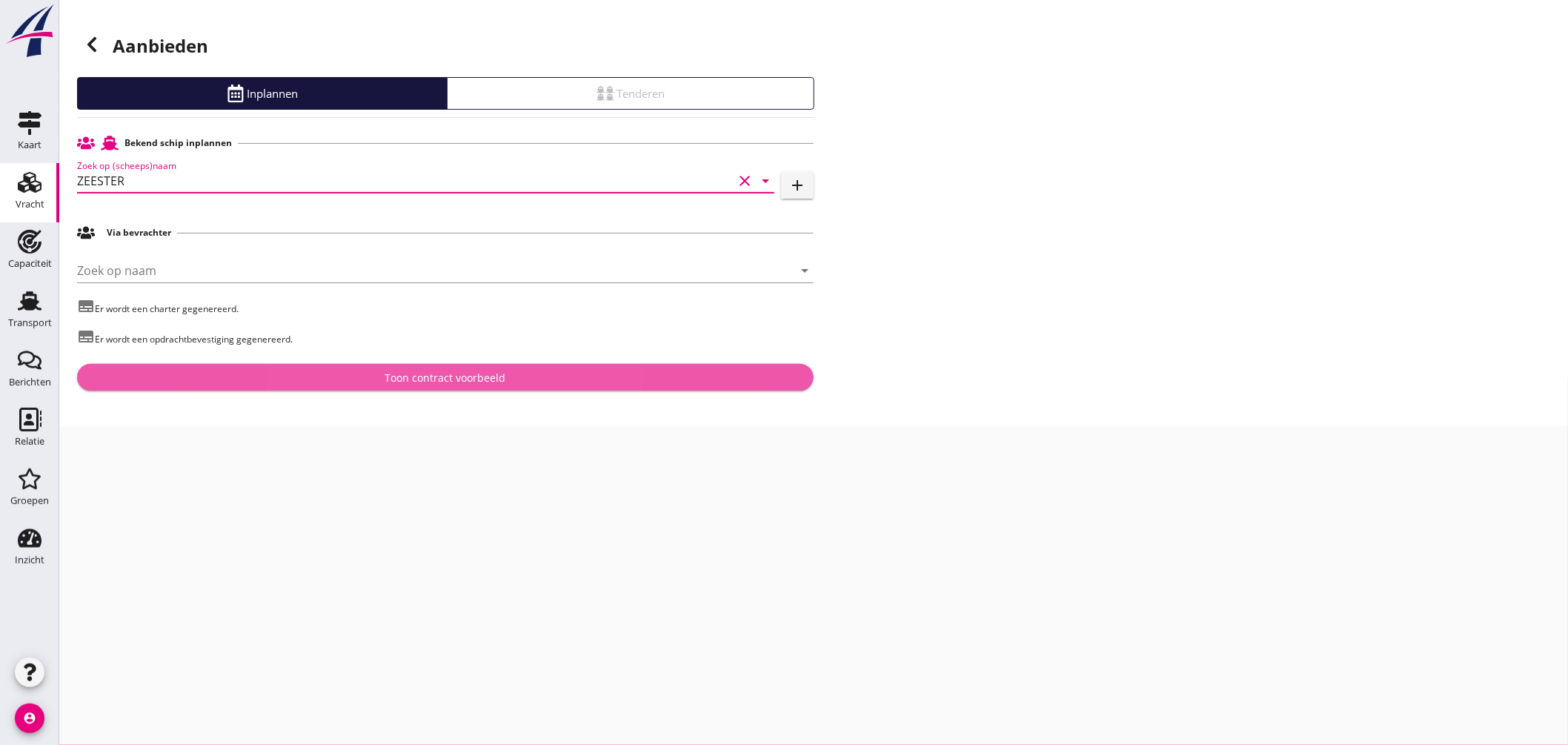
click at [468, 373] on div "Toon contract voorbeeld" at bounding box center [446, 378] width 120 height 15
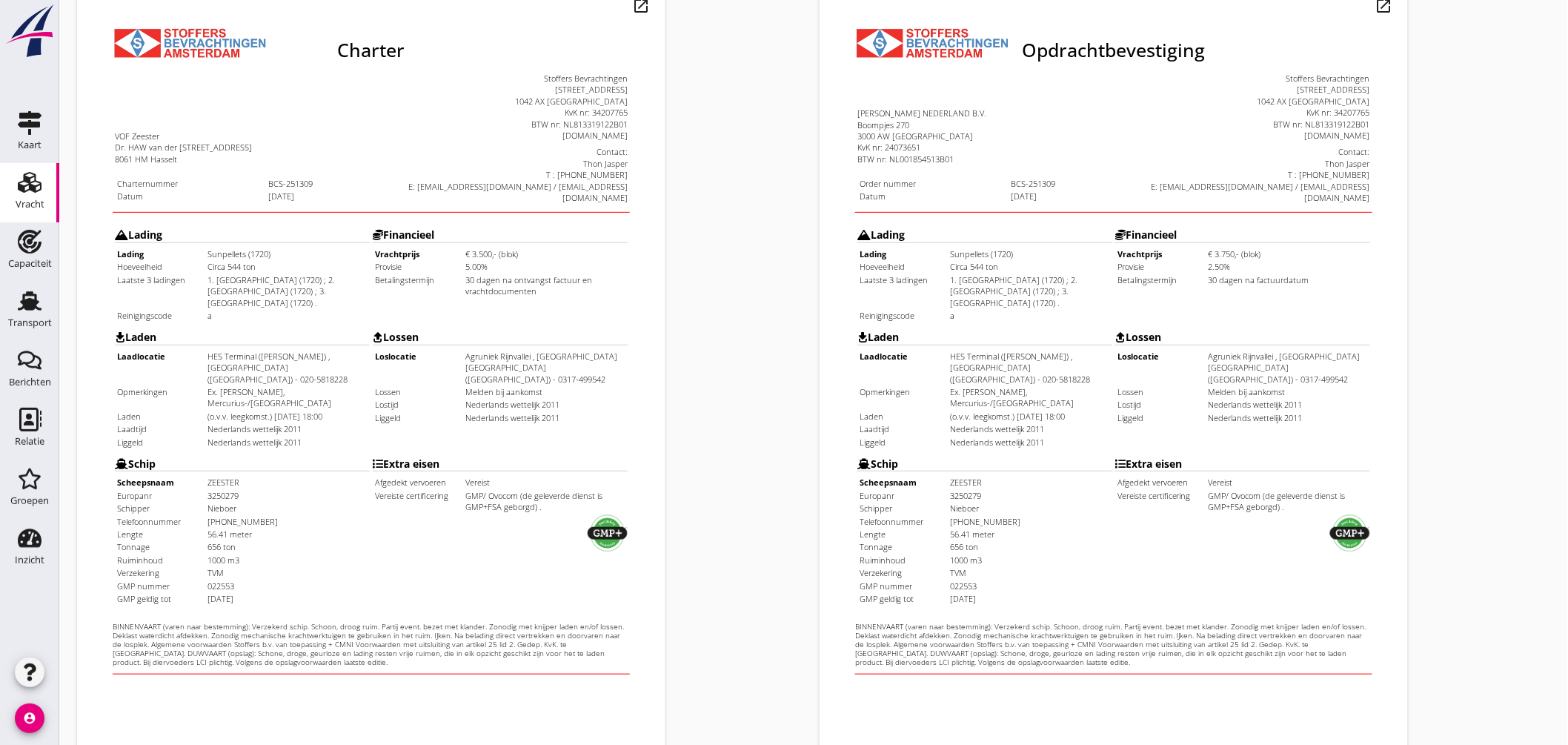
scroll to position [351, 0]
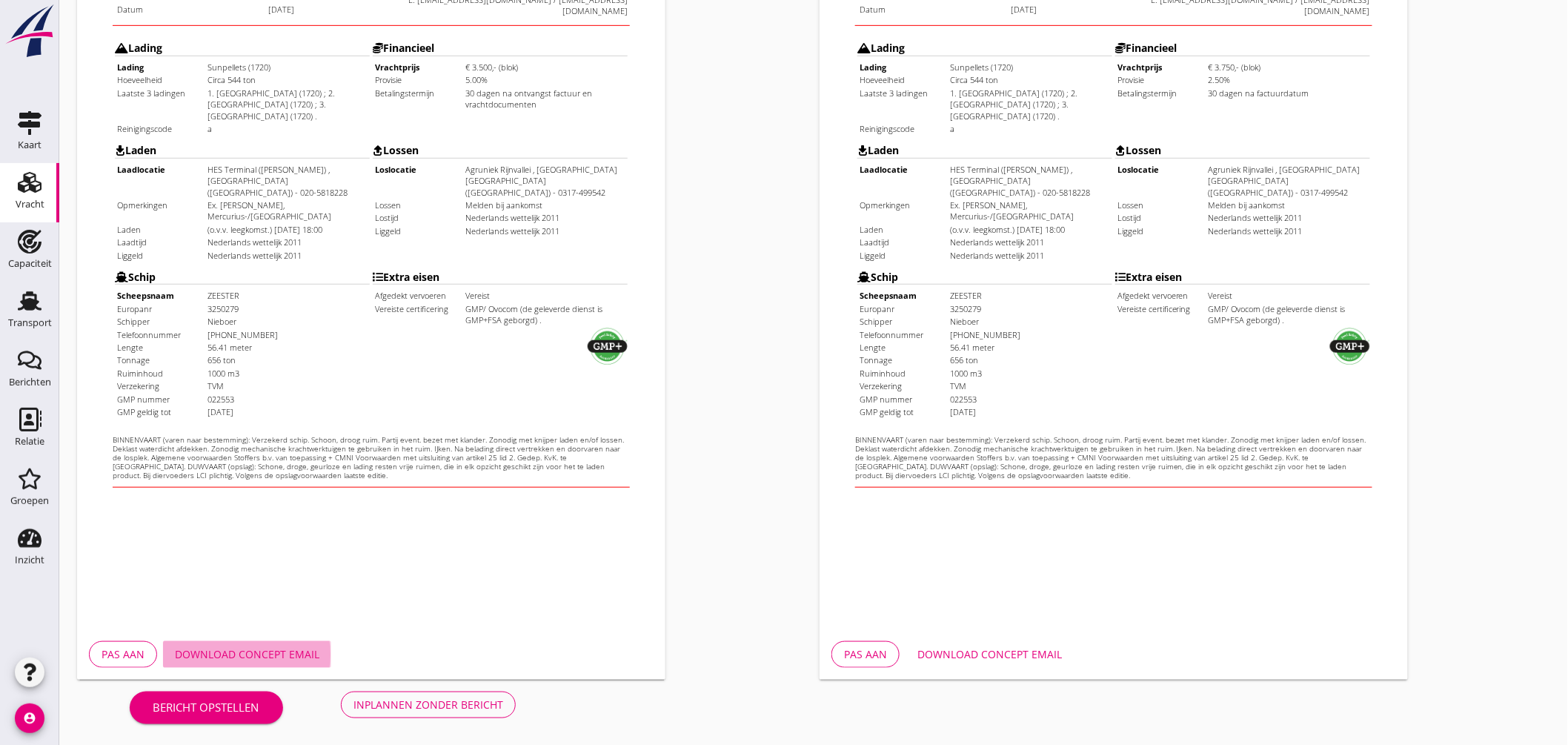
click at [293, 651] on div "Download concept email" at bounding box center [247, 654] width 144 height 15
click at [1010, 645] on button "Download concept email" at bounding box center [990, 655] width 168 height 27
click at [265, 647] on div "Download concept email" at bounding box center [247, 654] width 144 height 15
click at [1011, 655] on div "Download concept email" at bounding box center [990, 654] width 144 height 15
click at [440, 691] on button "Inplannen zonder bericht" at bounding box center [428, 705] width 175 height 27
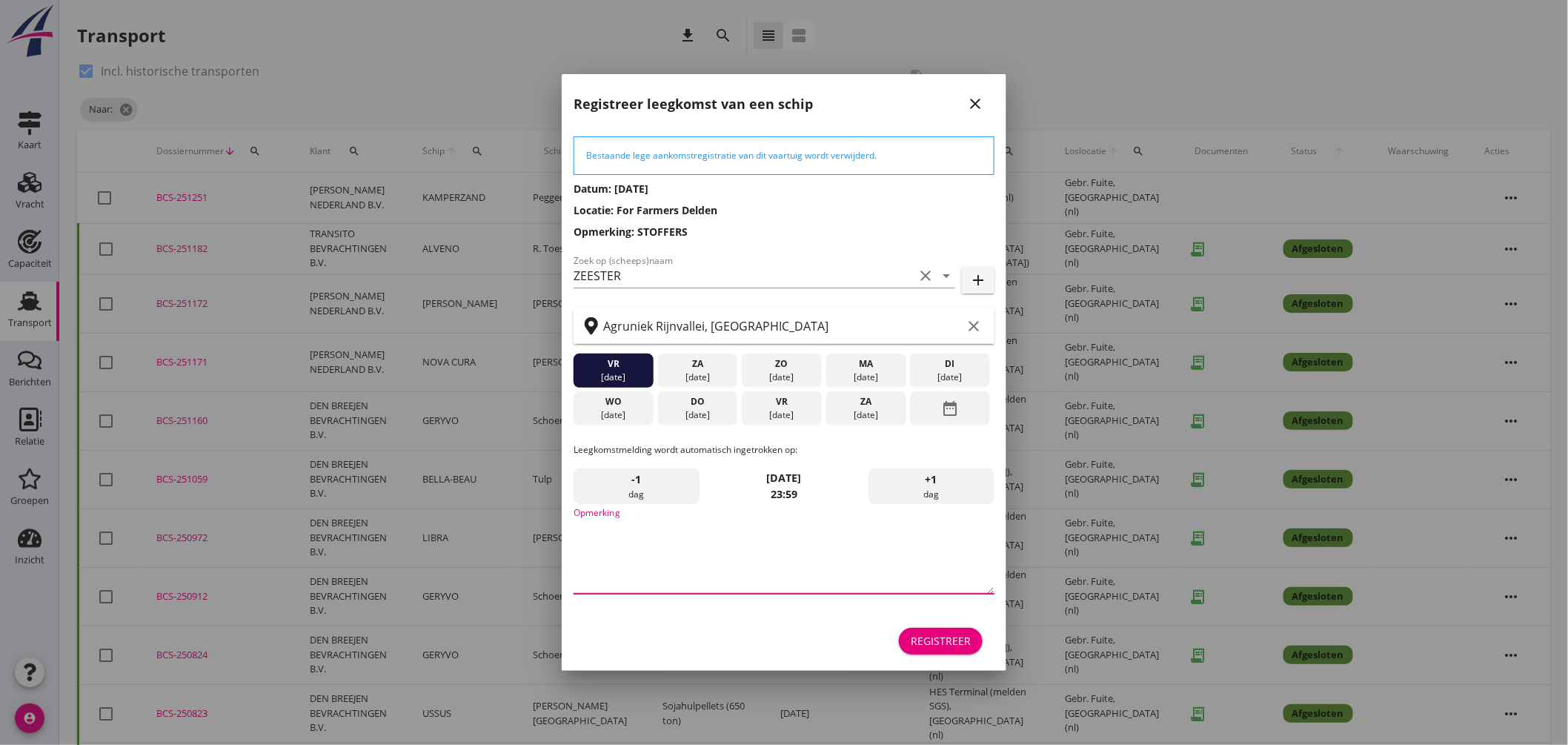
click at [653, 547] on textarea "Opmerking" at bounding box center [784, 555] width 421 height 77
type textarea "STOFFERS"
click at [713, 409] on div "[DATE]" at bounding box center [698, 415] width 73 height 13
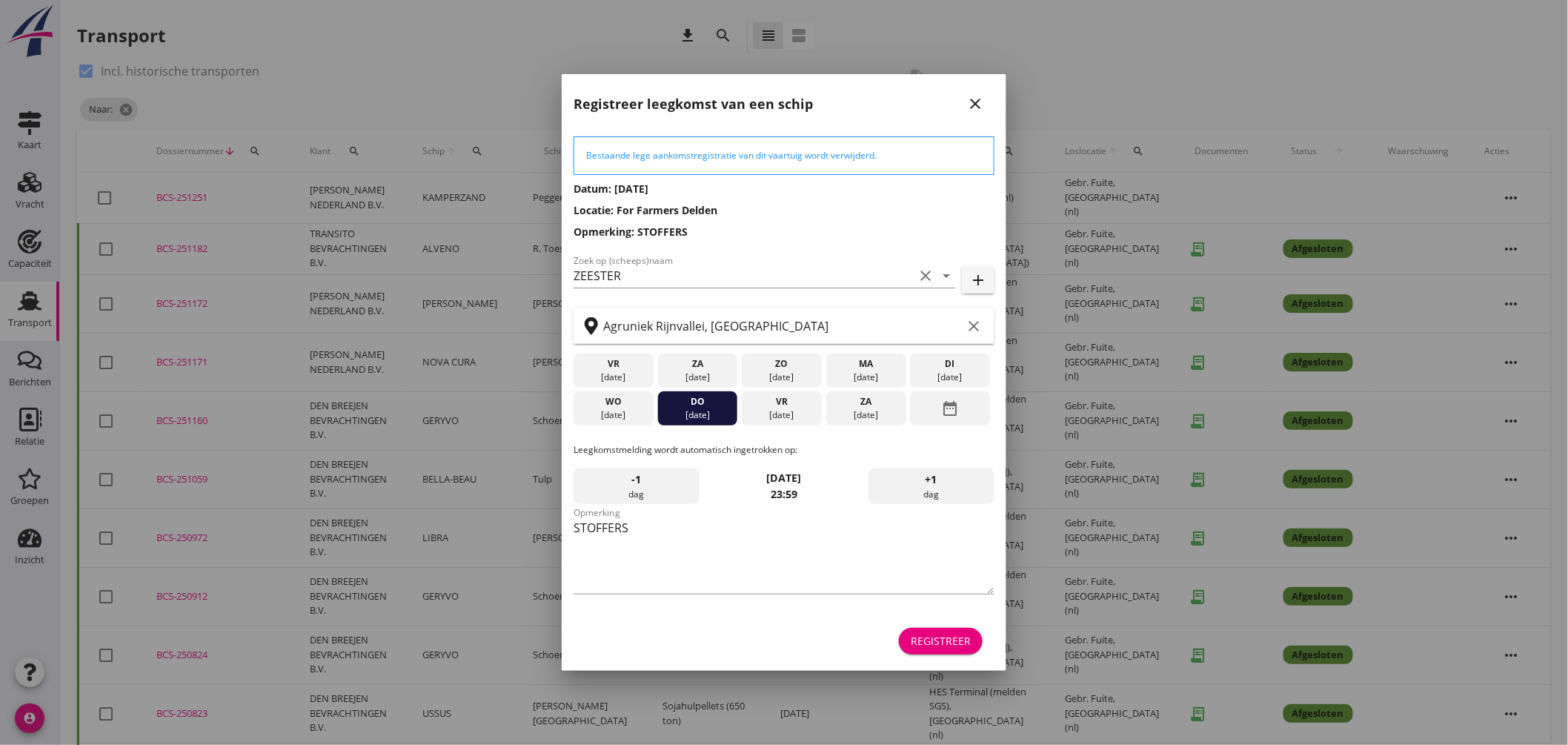
click at [760, 403] on div "vr" at bounding box center [782, 402] width 73 height 13
click at [946, 644] on div "Registreer" at bounding box center [941, 641] width 60 height 15
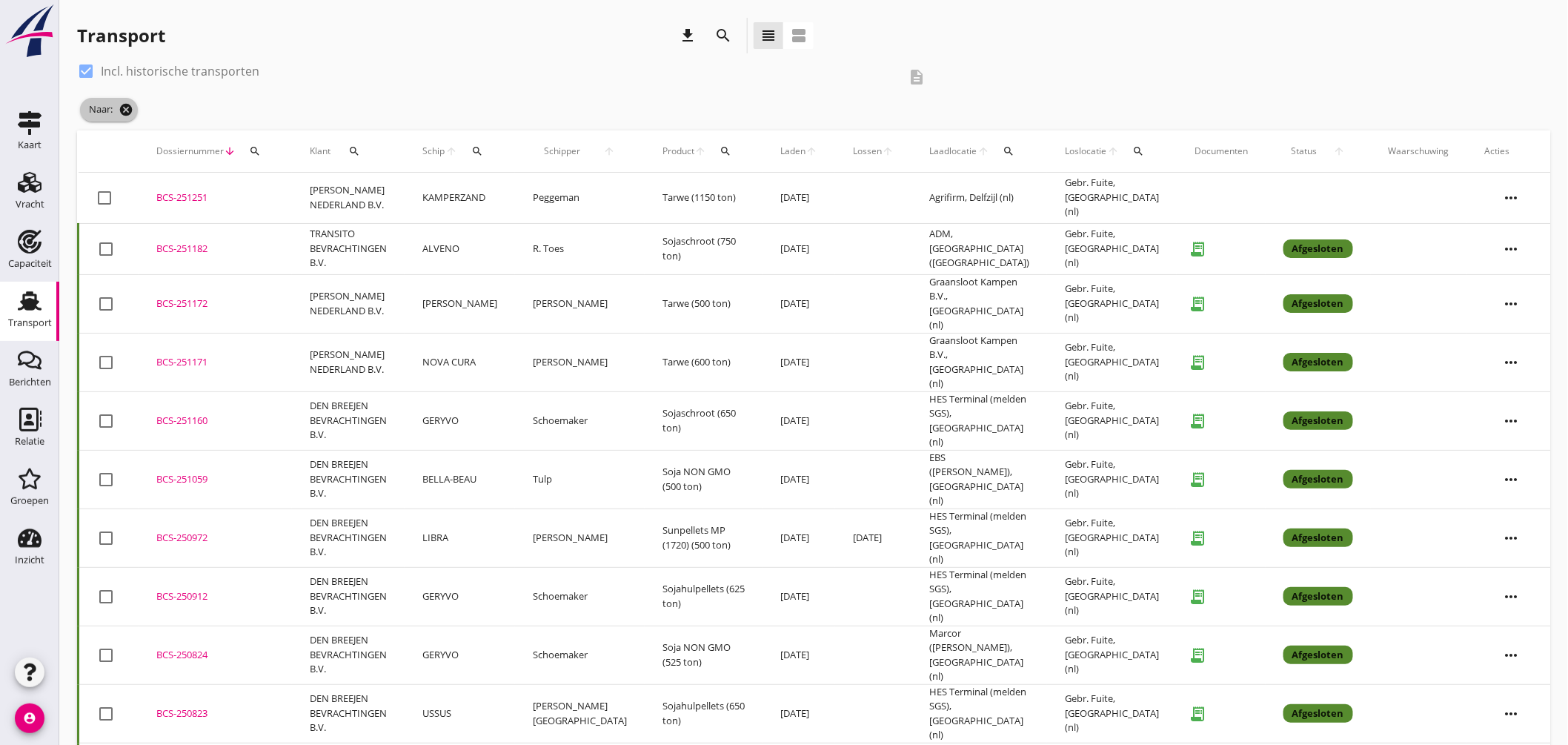
click at [128, 109] on icon "cancel" at bounding box center [126, 110] width 15 height 15
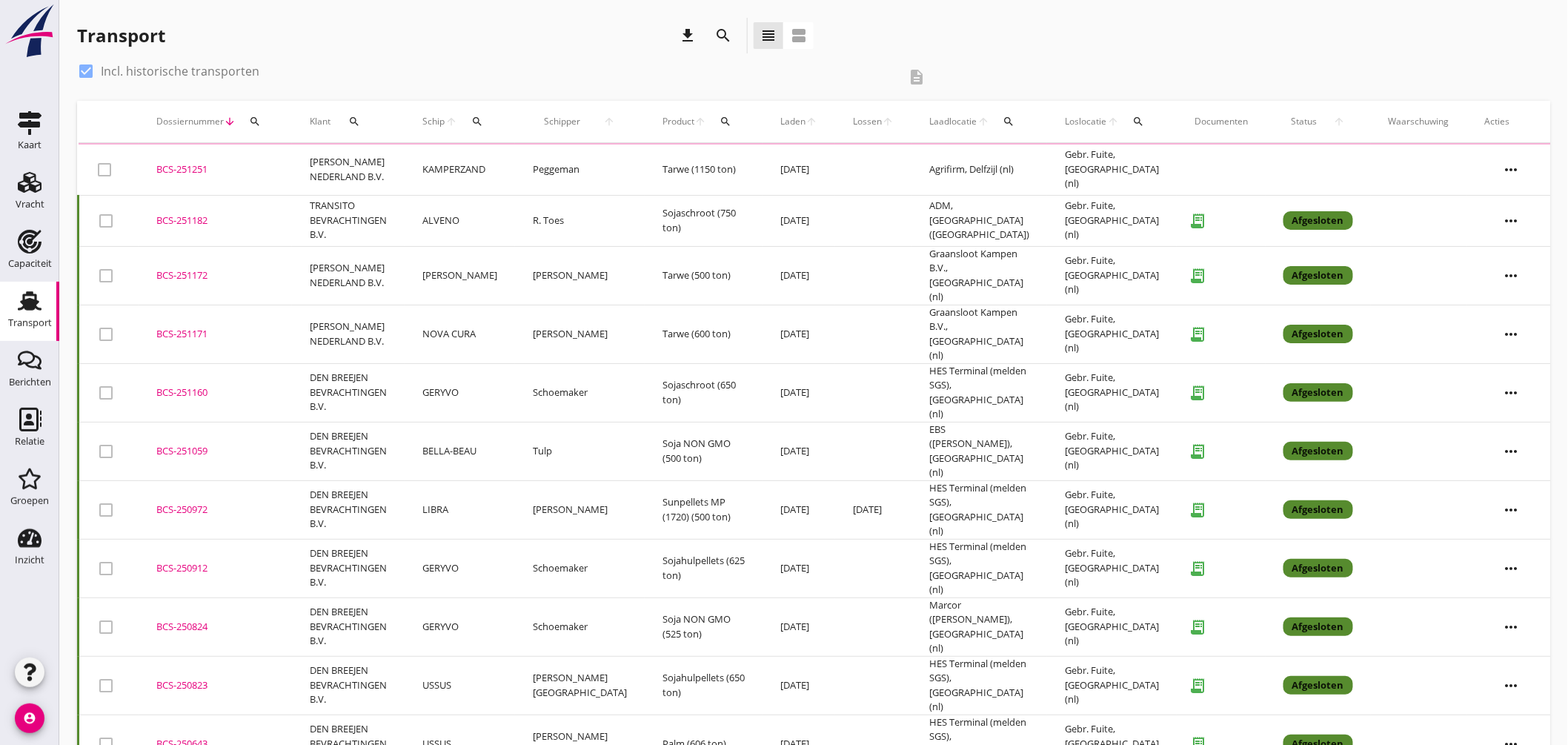
click at [87, 72] on div at bounding box center [86, 71] width 25 height 25
checkbox input "false"
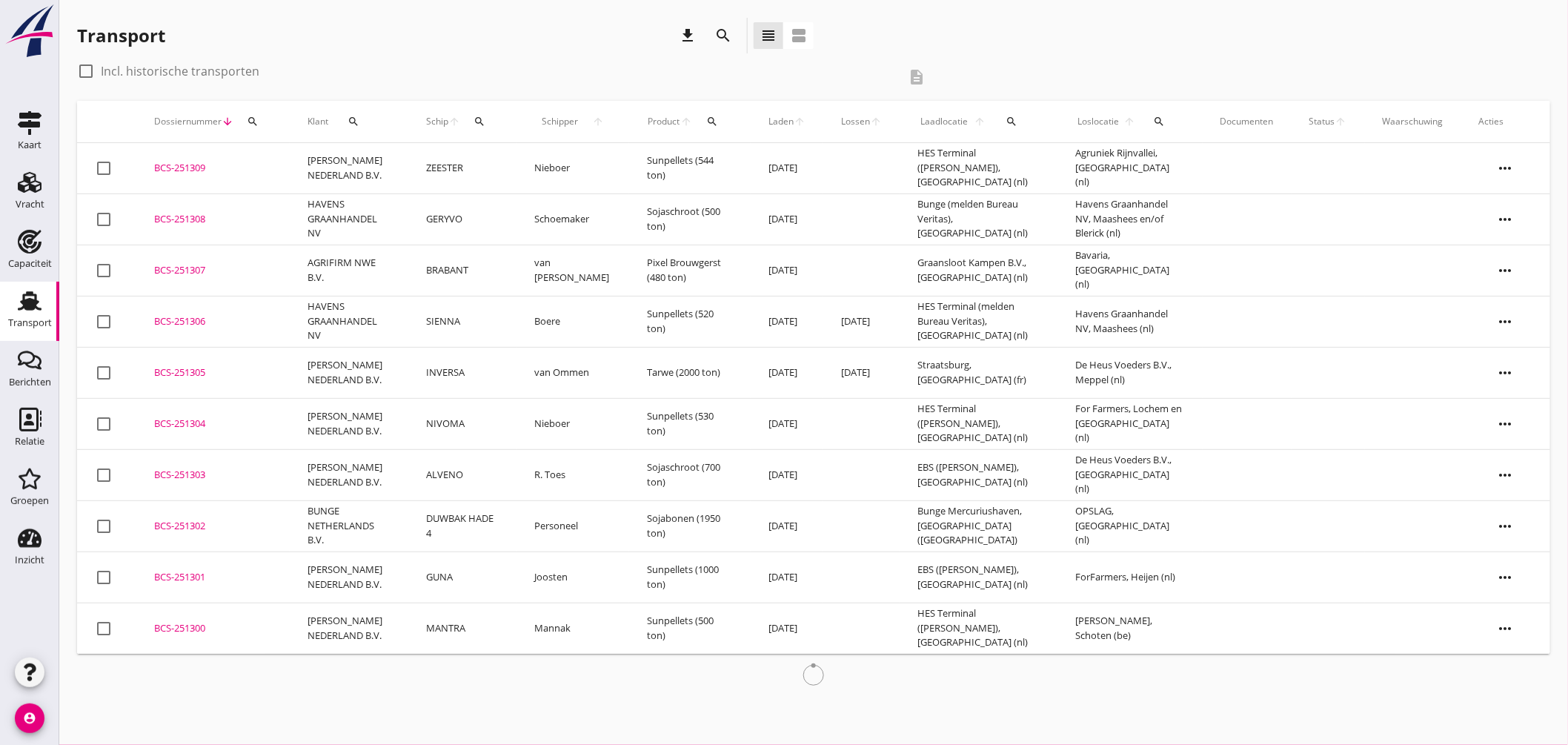
click at [492, 166] on td "ZEESTER" at bounding box center [462, 168] width 108 height 51
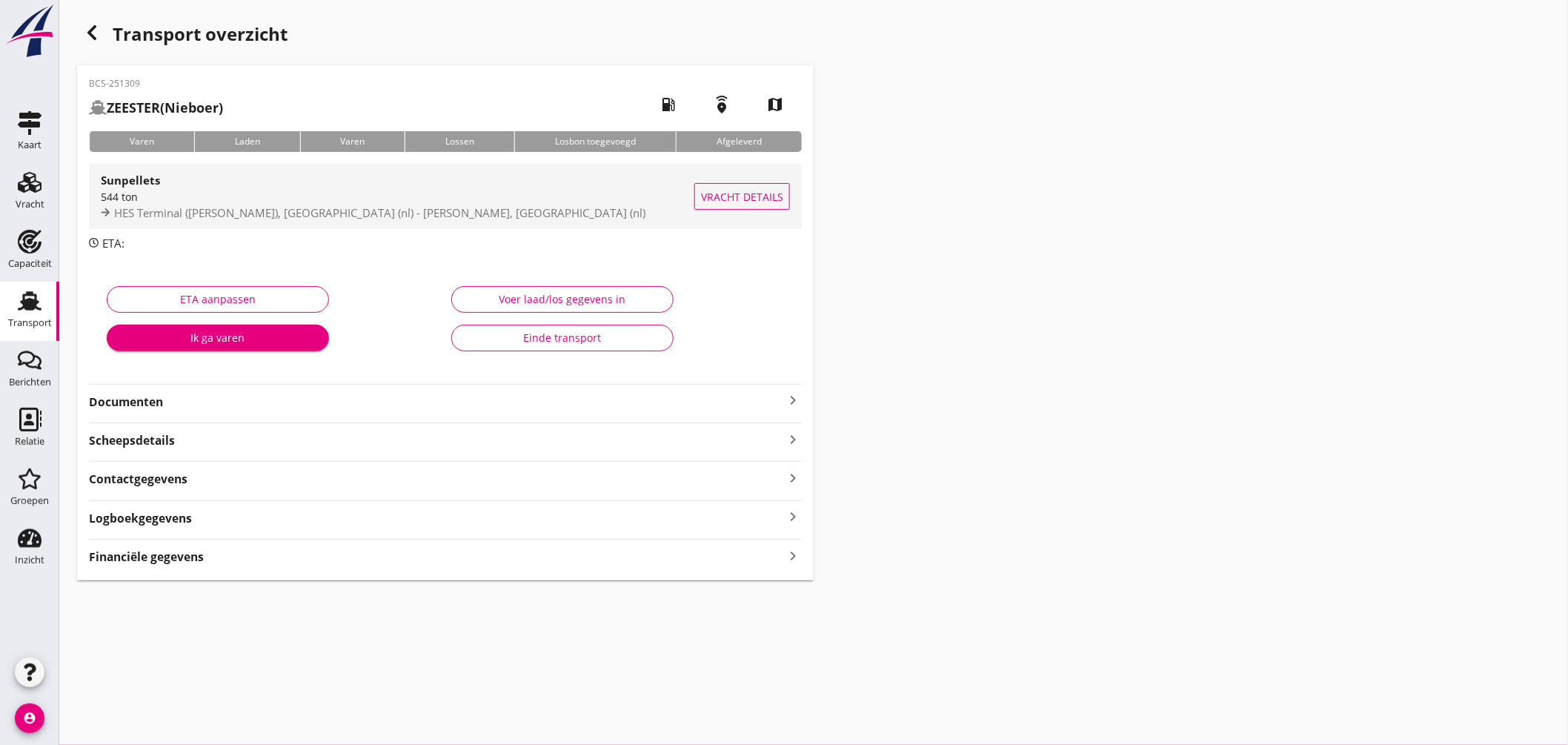
click at [517, 168] on div "Sunpellets 544 ton HES Terminal (melden Peterson), Amsterdam (nl) - Agruniek Ri…" at bounding box center [397, 196] width 594 height 65
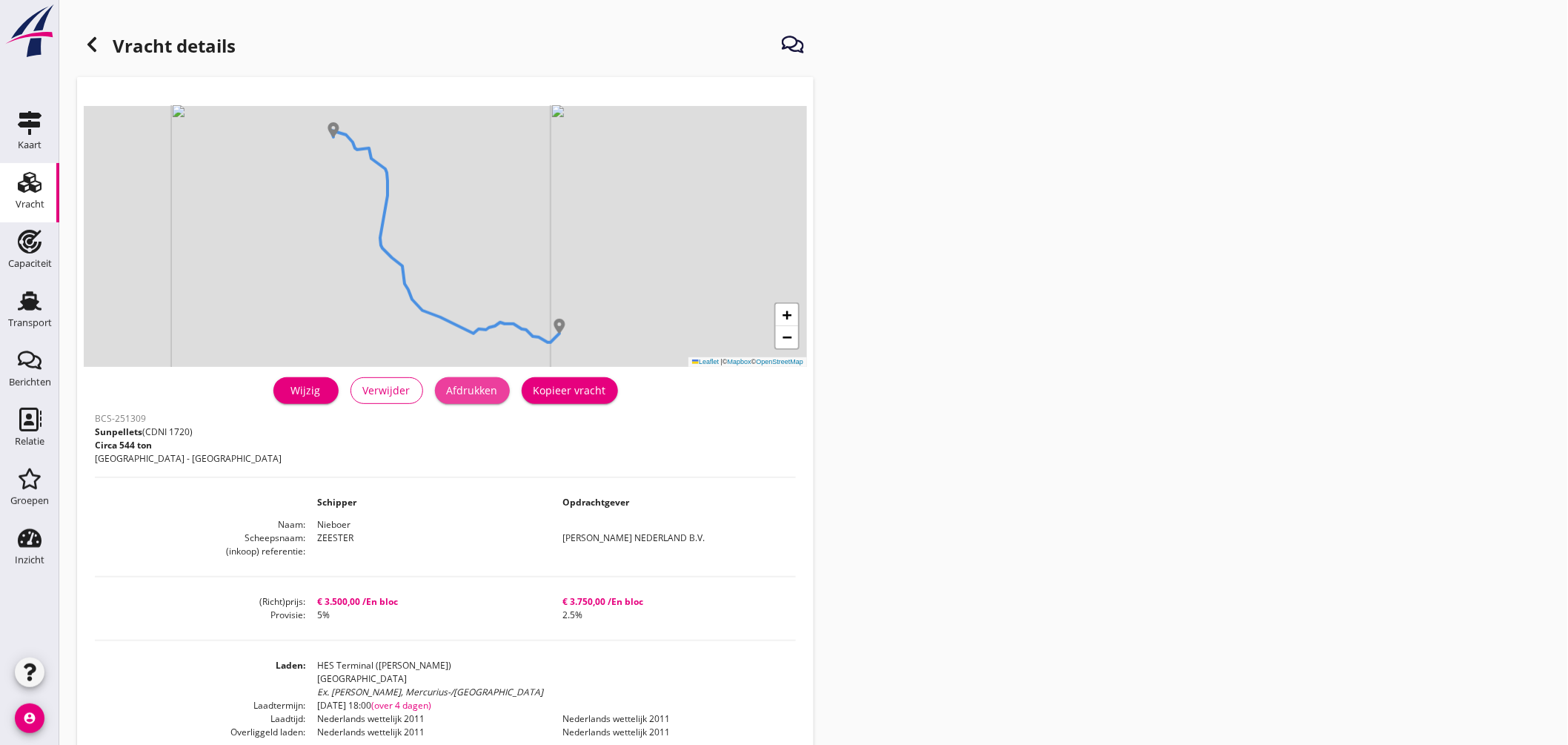
click at [485, 390] on div "Afdrukken" at bounding box center [471, 390] width 51 height 15
click at [94, 49] on use at bounding box center [91, 45] width 9 height 15
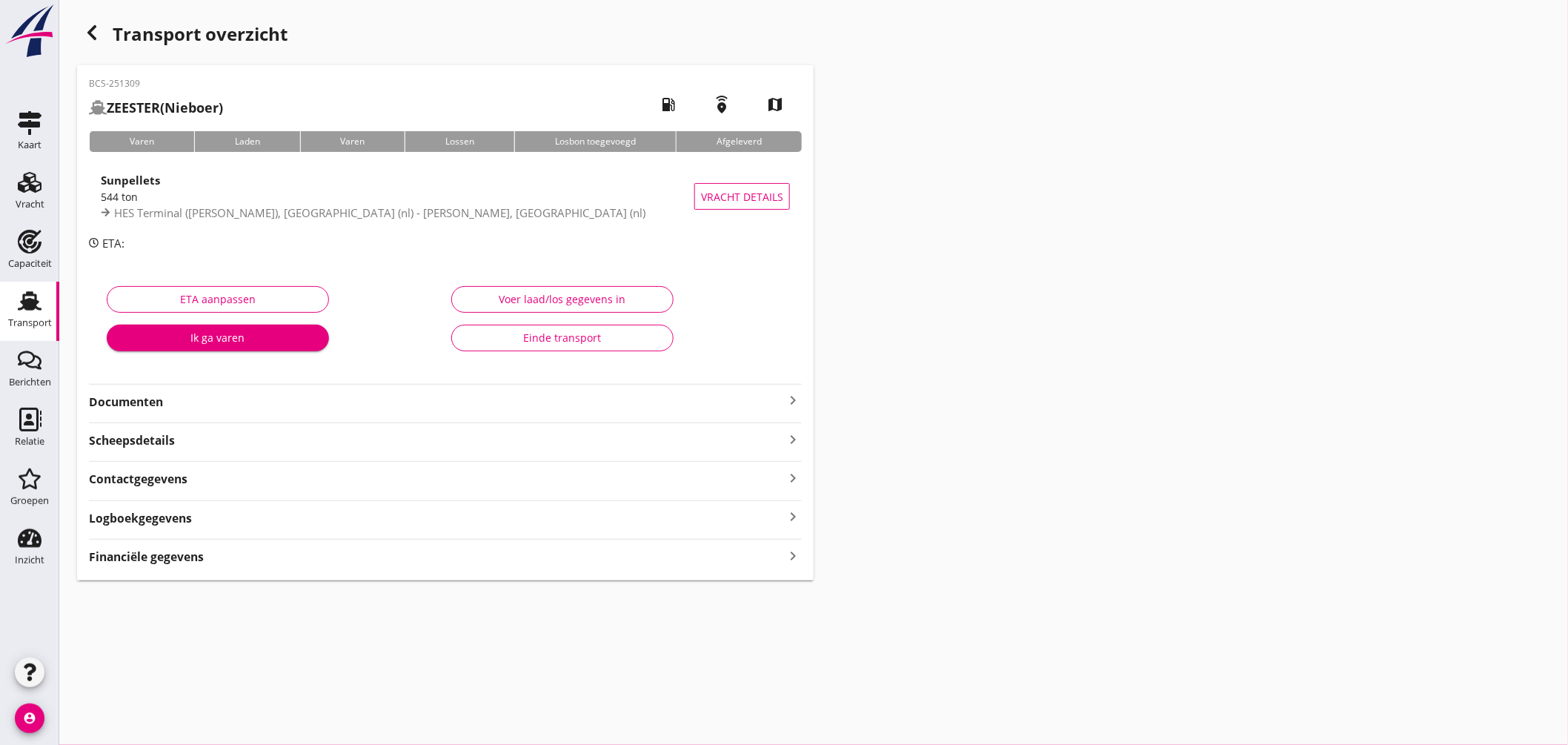
click at [312, 549] on div "Financiële gegevens keyboard_arrow_right" at bounding box center [446, 556] width 713 height 20
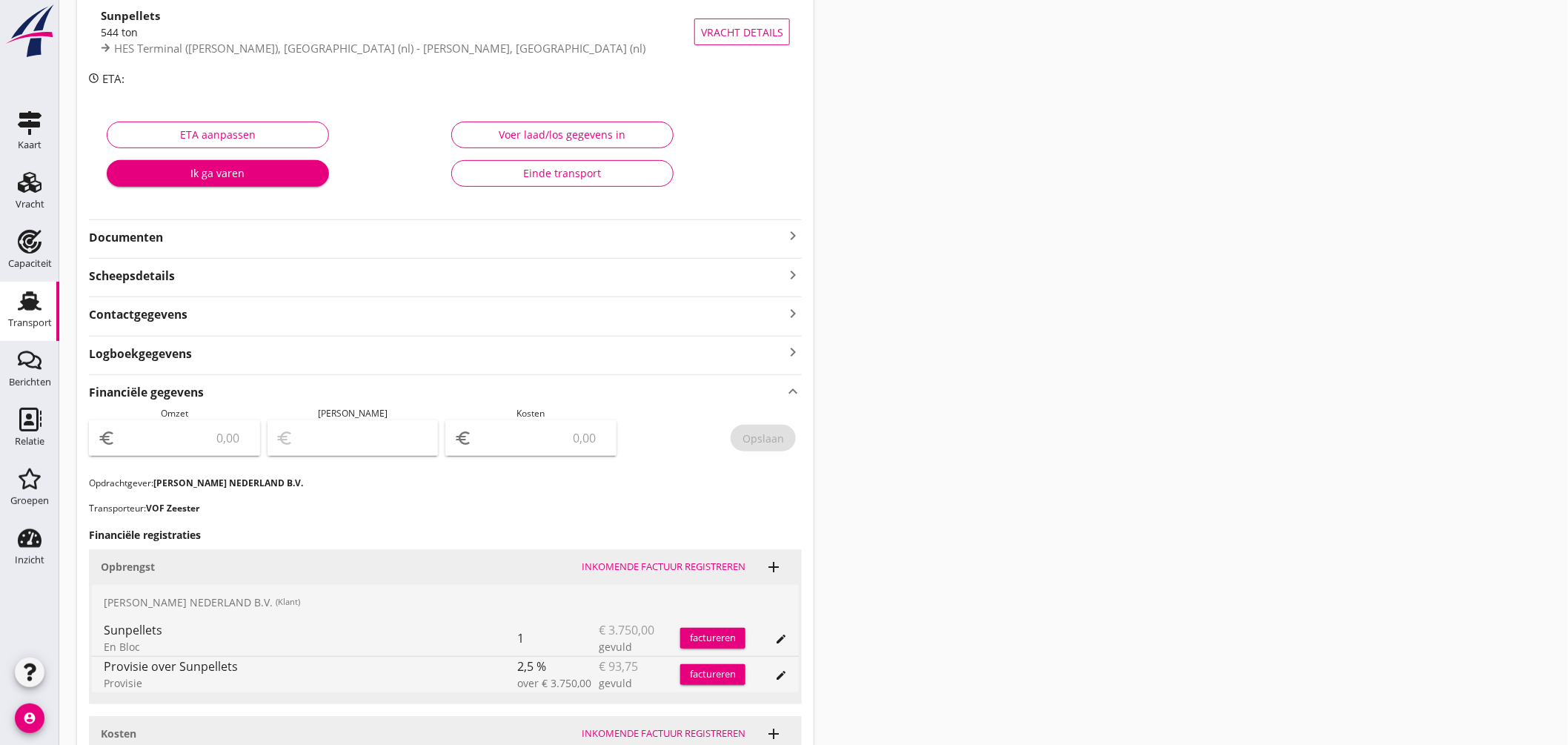
scroll to position [247, 0]
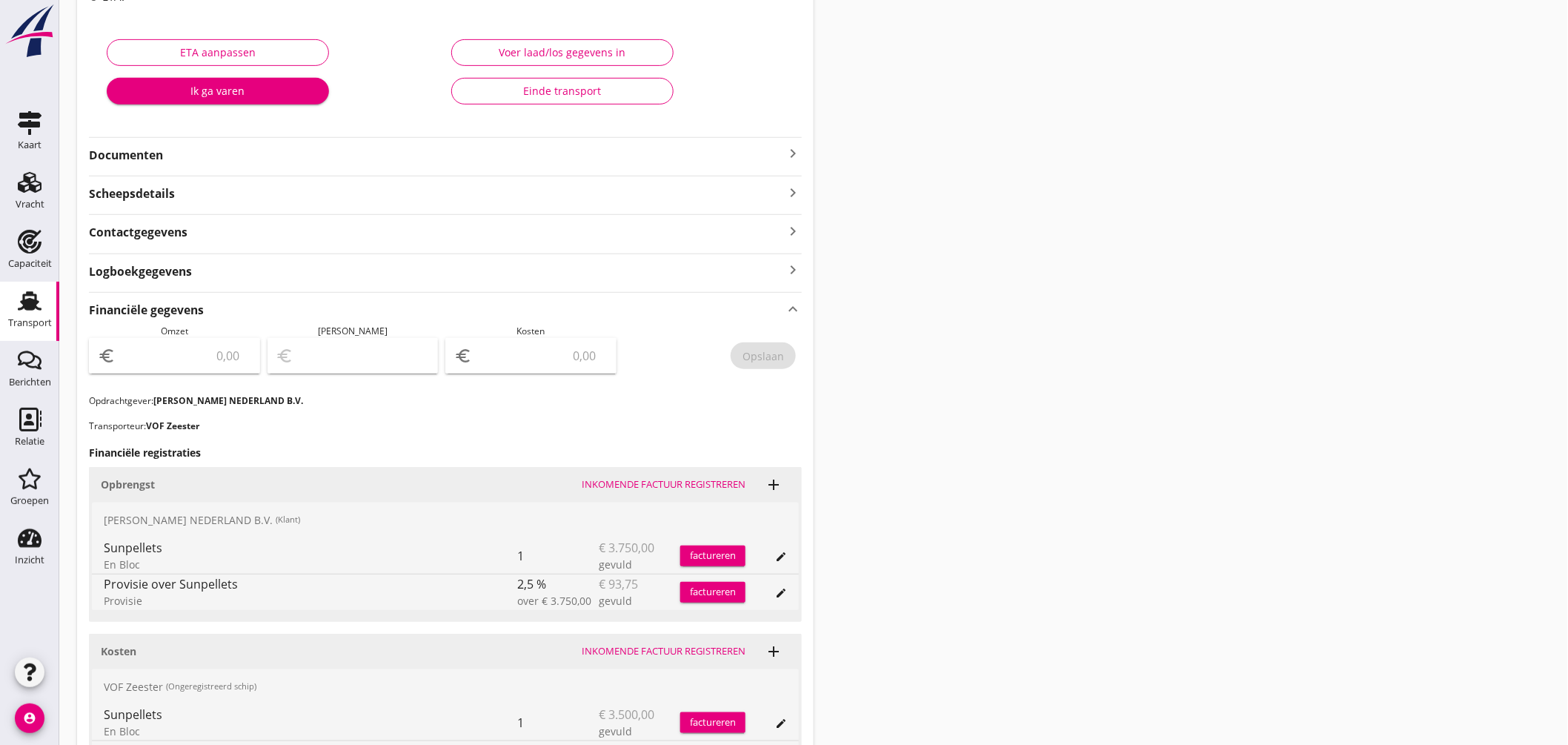
click at [203, 363] on input "number" at bounding box center [185, 356] width 133 height 24
type input "3656.25"
click at [557, 358] on input "number" at bounding box center [541, 356] width 133 height 24
type input "3653.25"
type input "3"
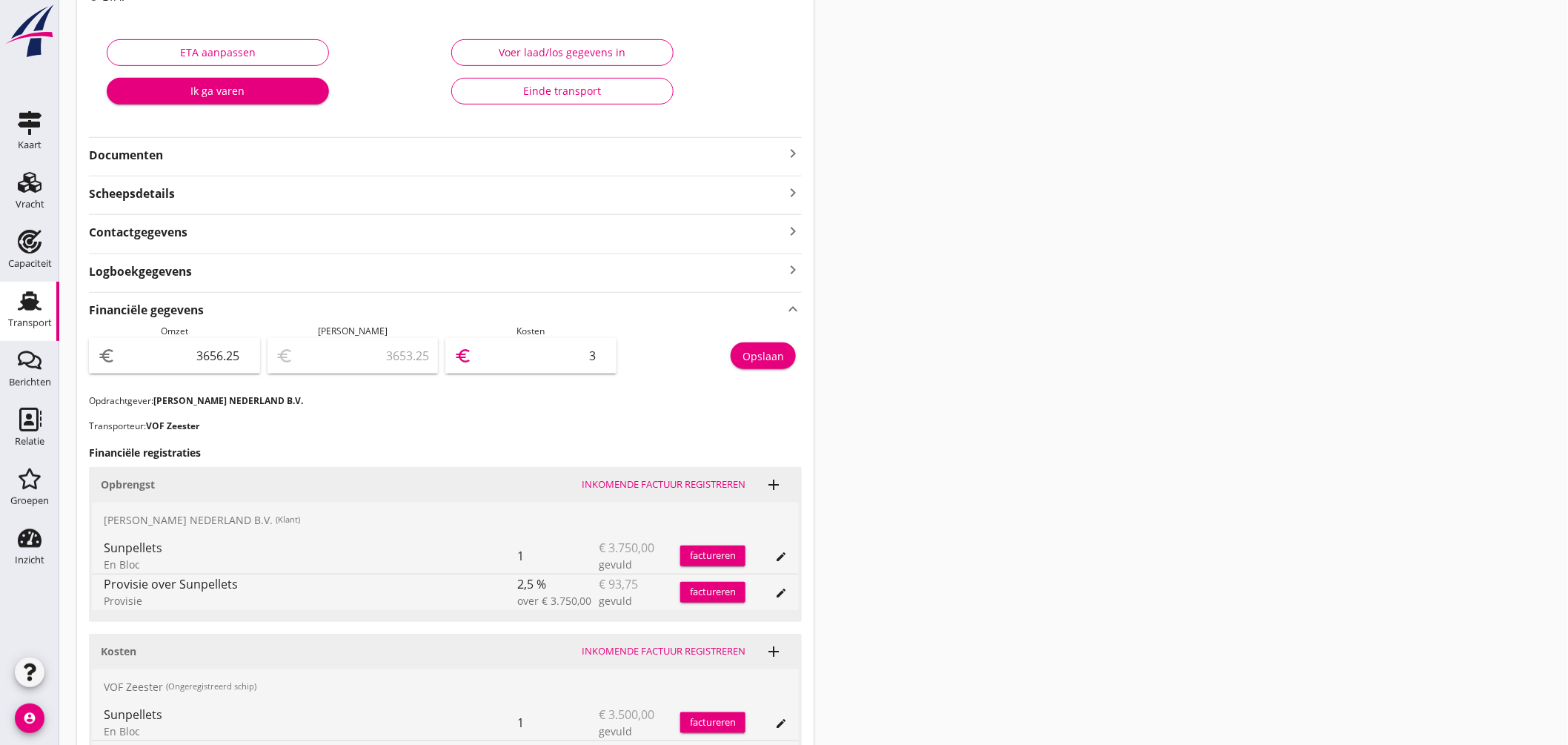
type input "3623.25"
type input "33"
type input "3324.25"
type input "332"
type input "331.25"
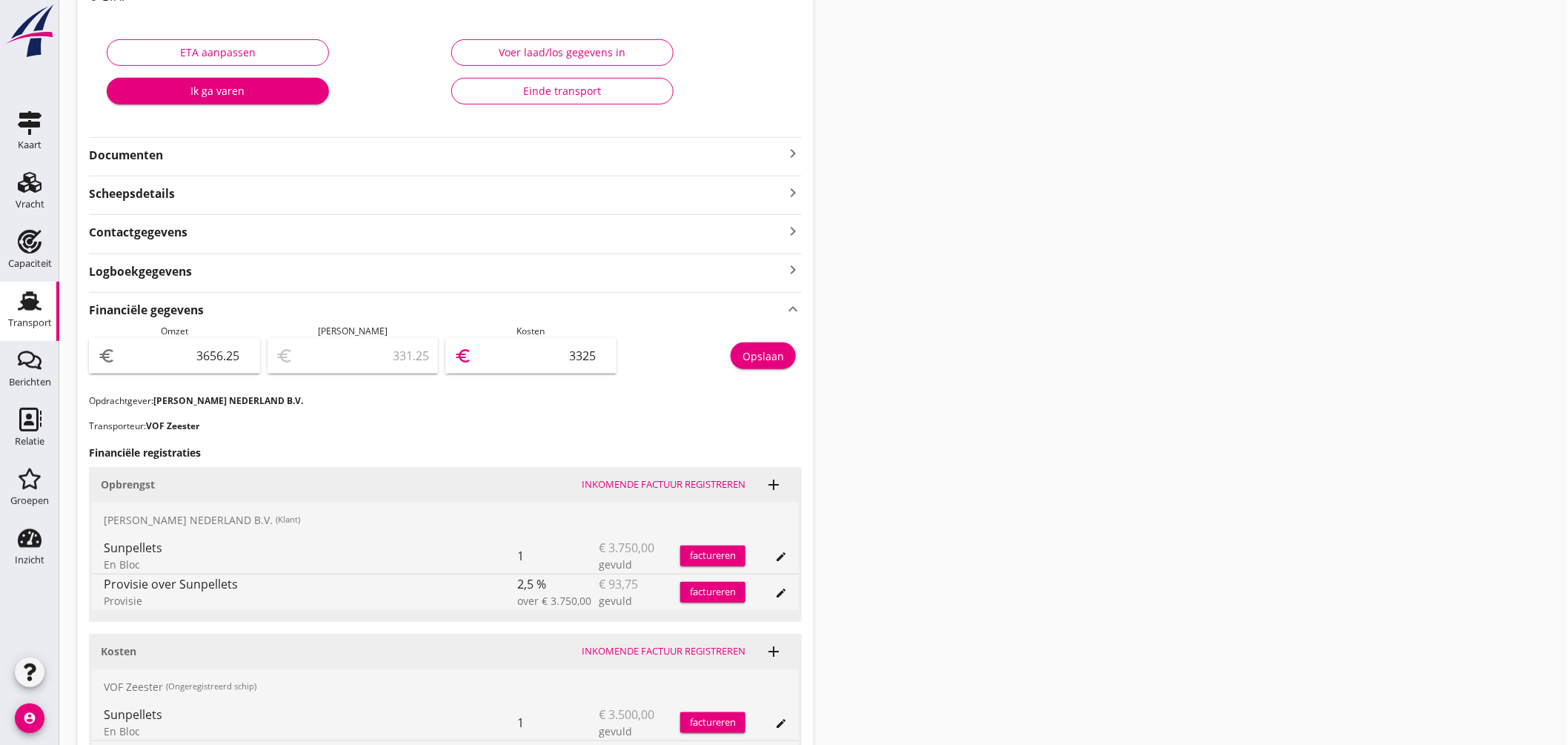
scroll to position [329, 0]
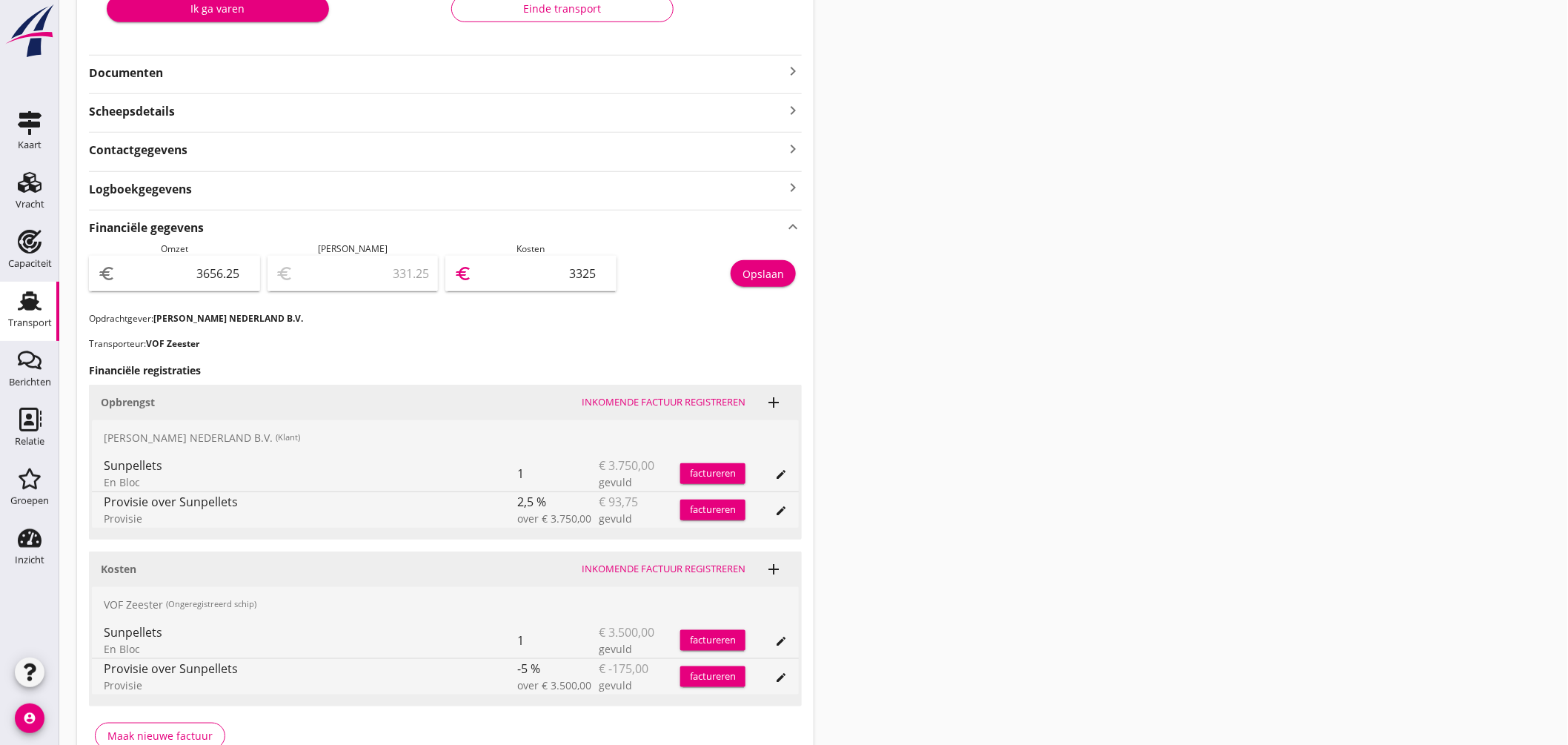
type input "3325"
drag, startPoint x: 765, startPoint y: 270, endPoint x: 804, endPoint y: 282, distance: 40.8
click at [765, 271] on div "Opslaan" at bounding box center [763, 274] width 41 height 15
click at [123, 227] on strong "Financiële gegevens" at bounding box center [146, 228] width 115 height 17
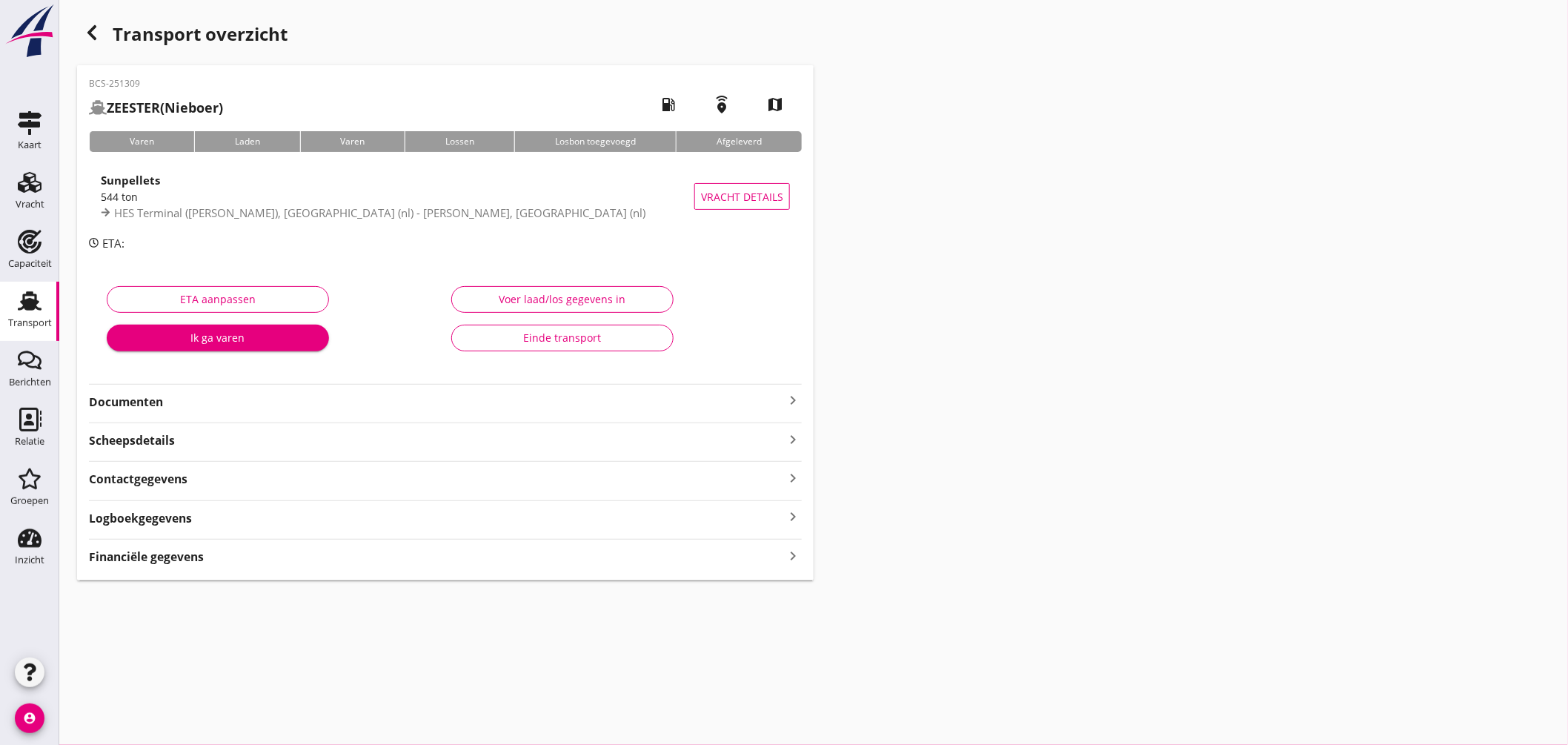
click at [434, 549] on div "Financiële gegevens keyboard_arrow_right" at bounding box center [446, 556] width 713 height 20
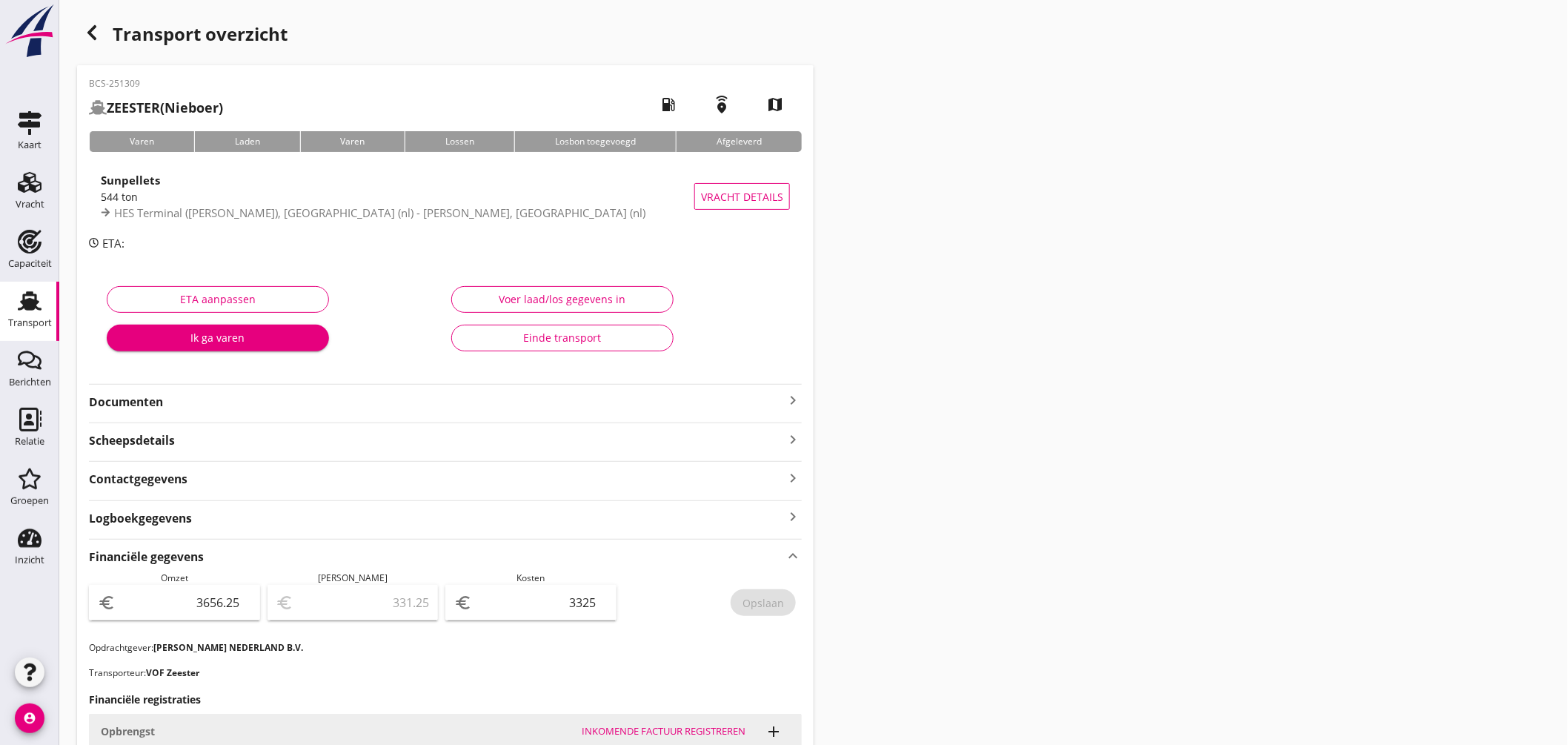
click at [98, 35] on icon "button" at bounding box center [92, 33] width 18 height 18
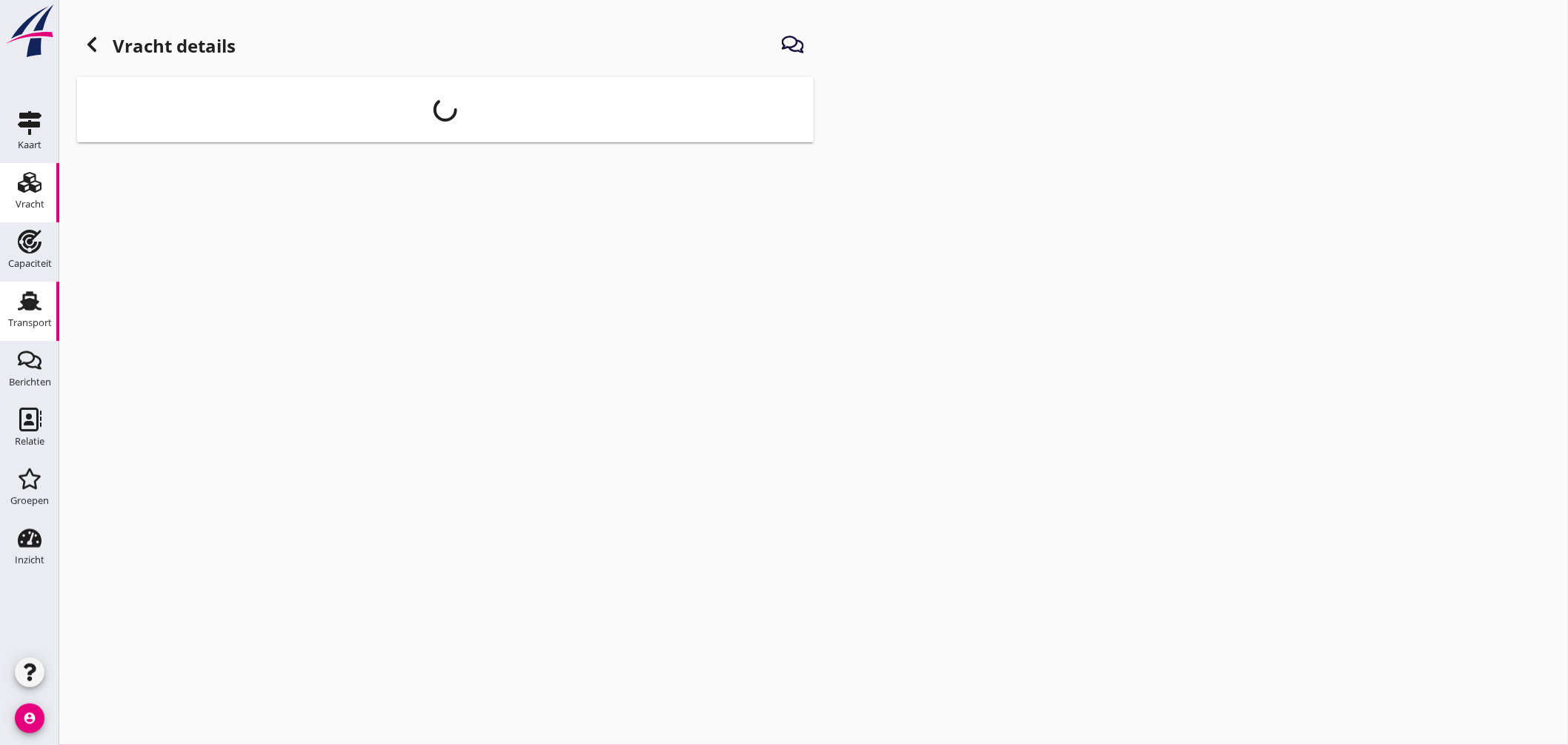
click at [34, 302] on use at bounding box center [30, 301] width 24 height 19
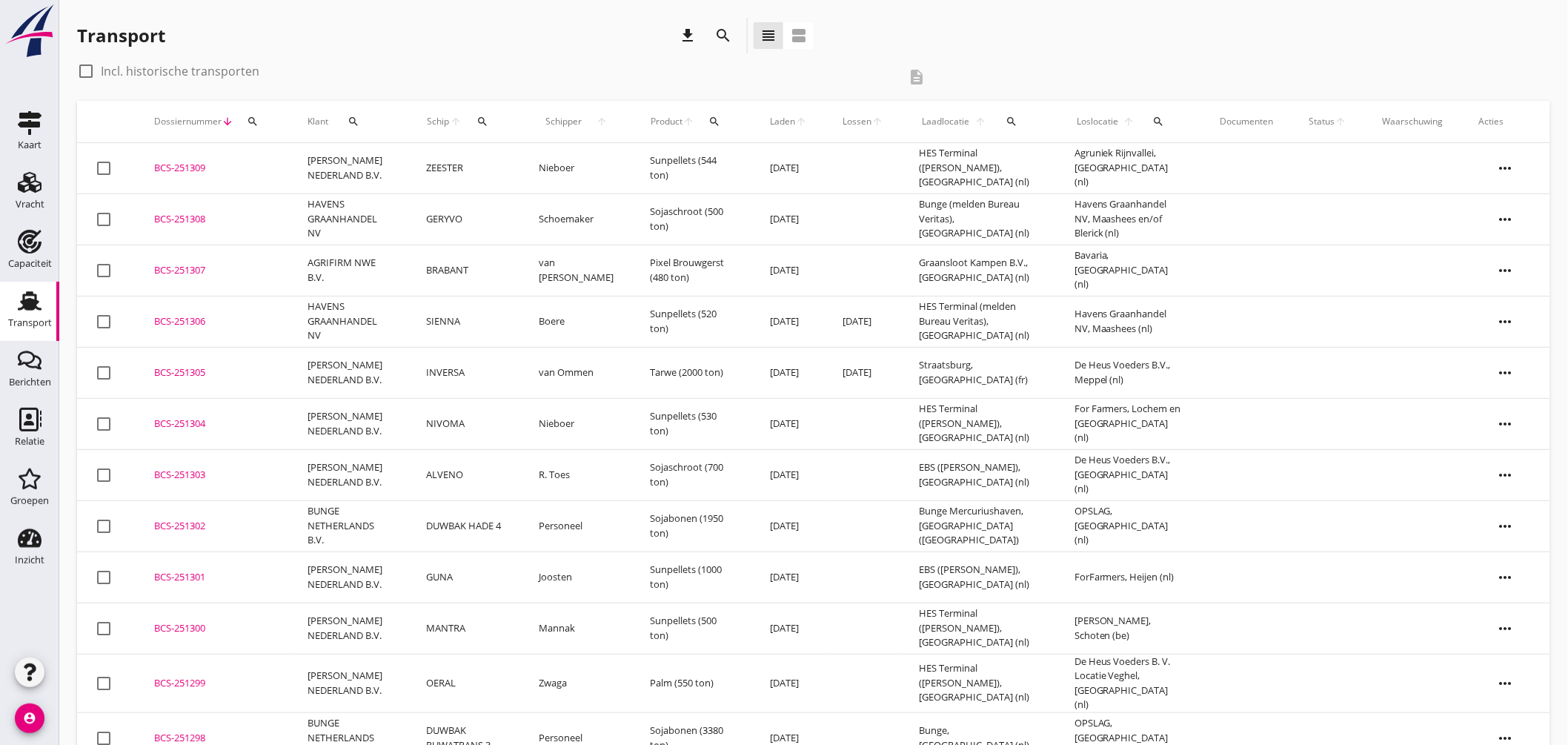
click at [185, 210] on td "BCS-251308 upload_file Drop hier uw bestand om het aan het dossier toe te voegen" at bounding box center [213, 218] width 153 height 51
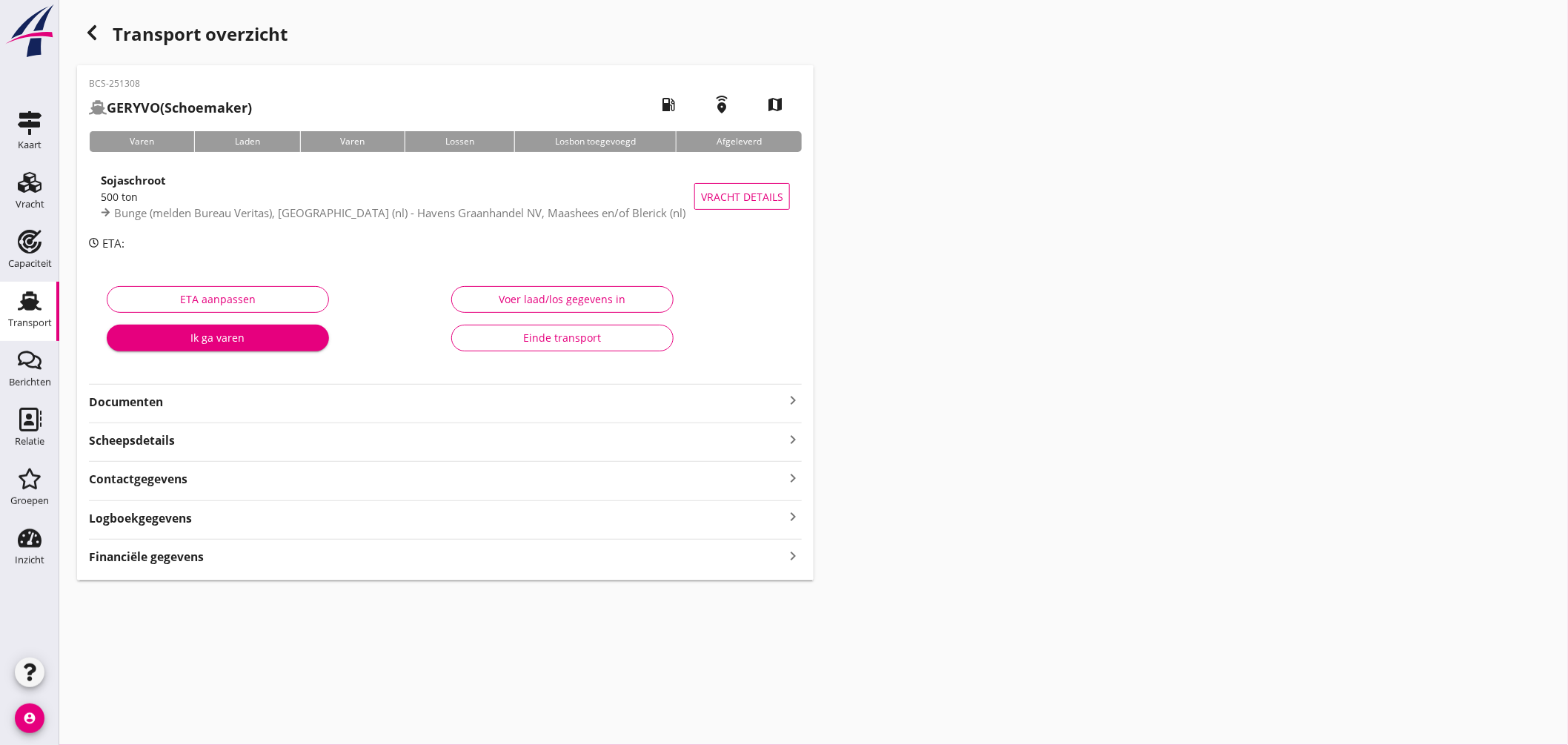
click at [361, 553] on div "Financiële gegevens keyboard_arrow_right" at bounding box center [446, 556] width 713 height 20
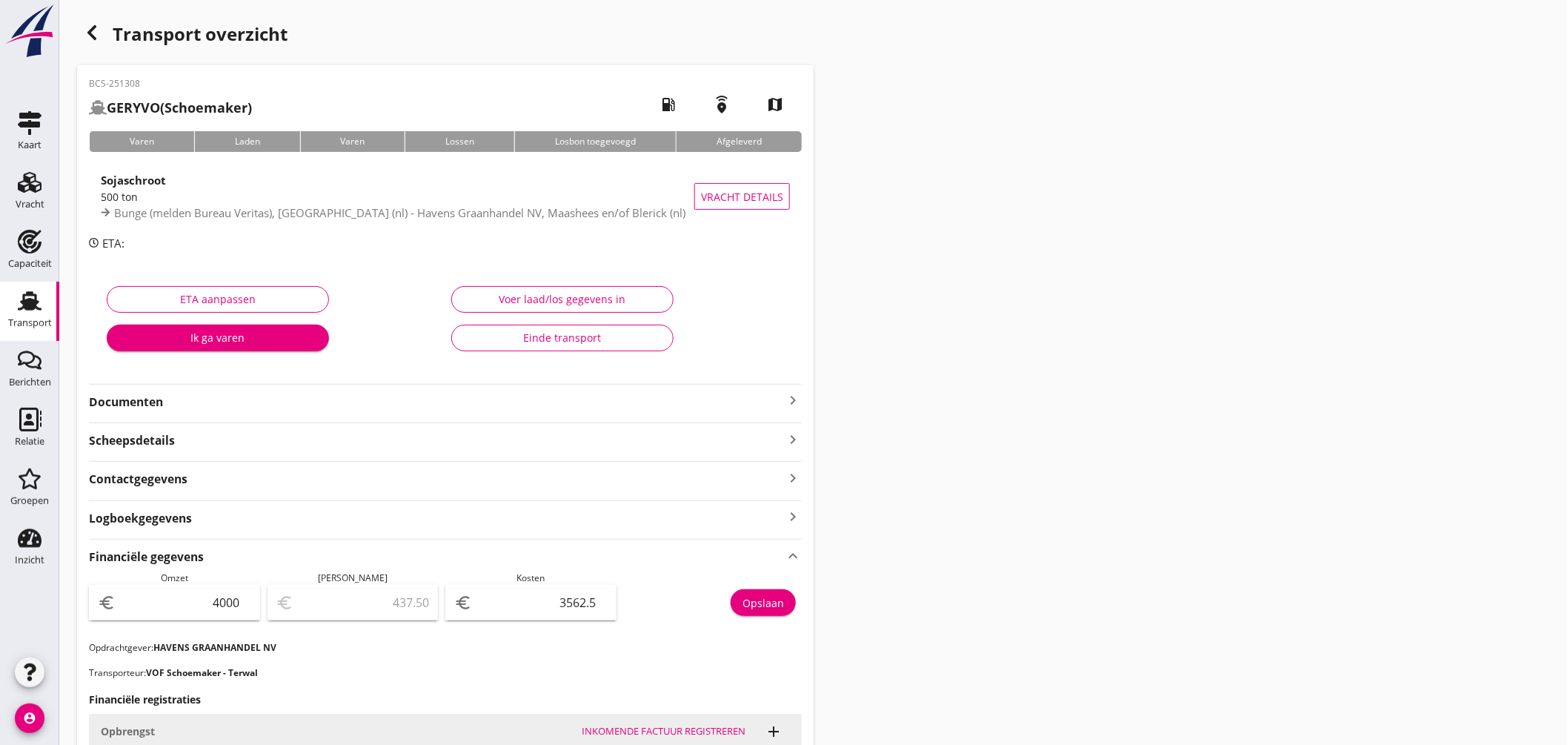
click at [25, 297] on use at bounding box center [30, 301] width 24 height 19
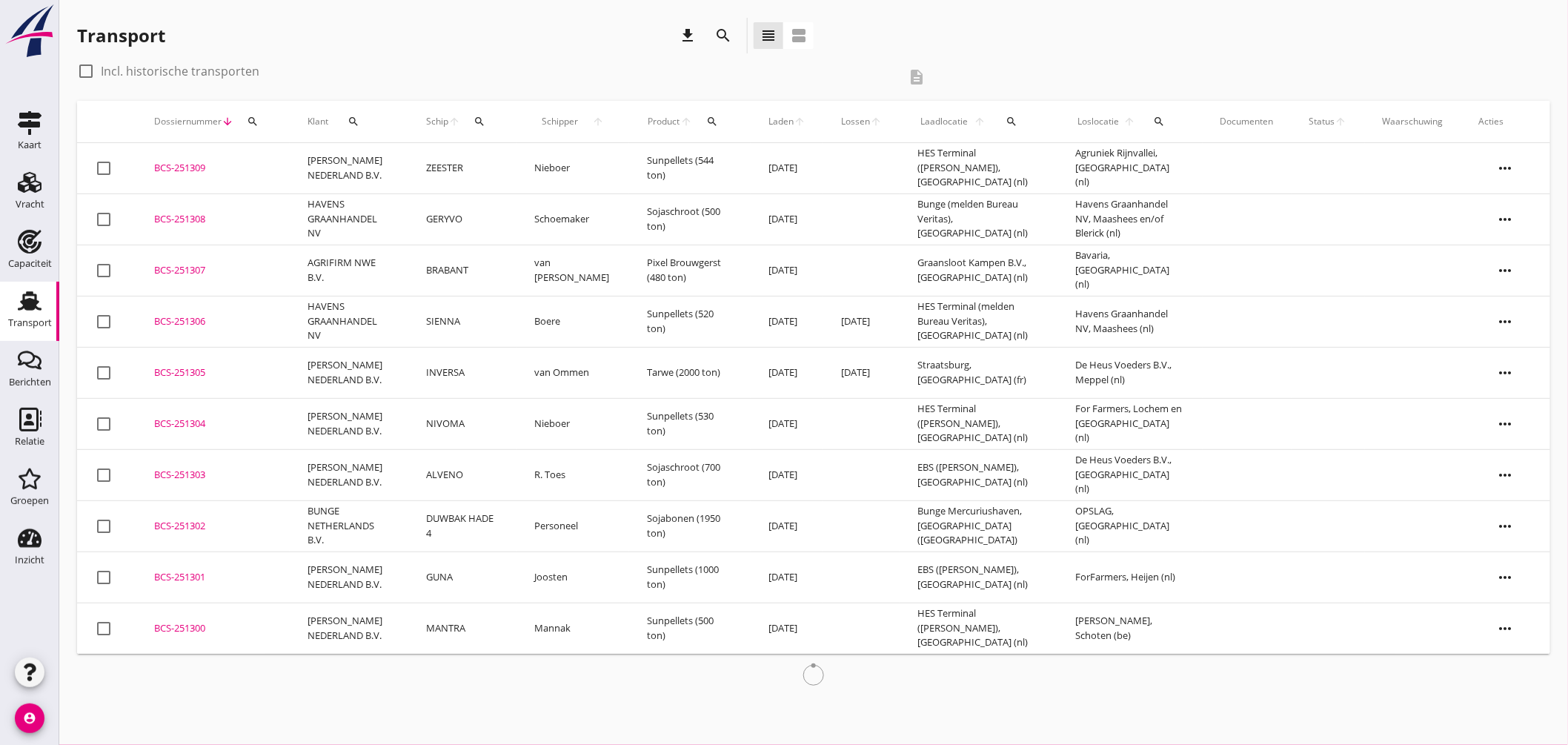
click at [190, 263] on div "BCS-251307" at bounding box center [212, 271] width 118 height 15
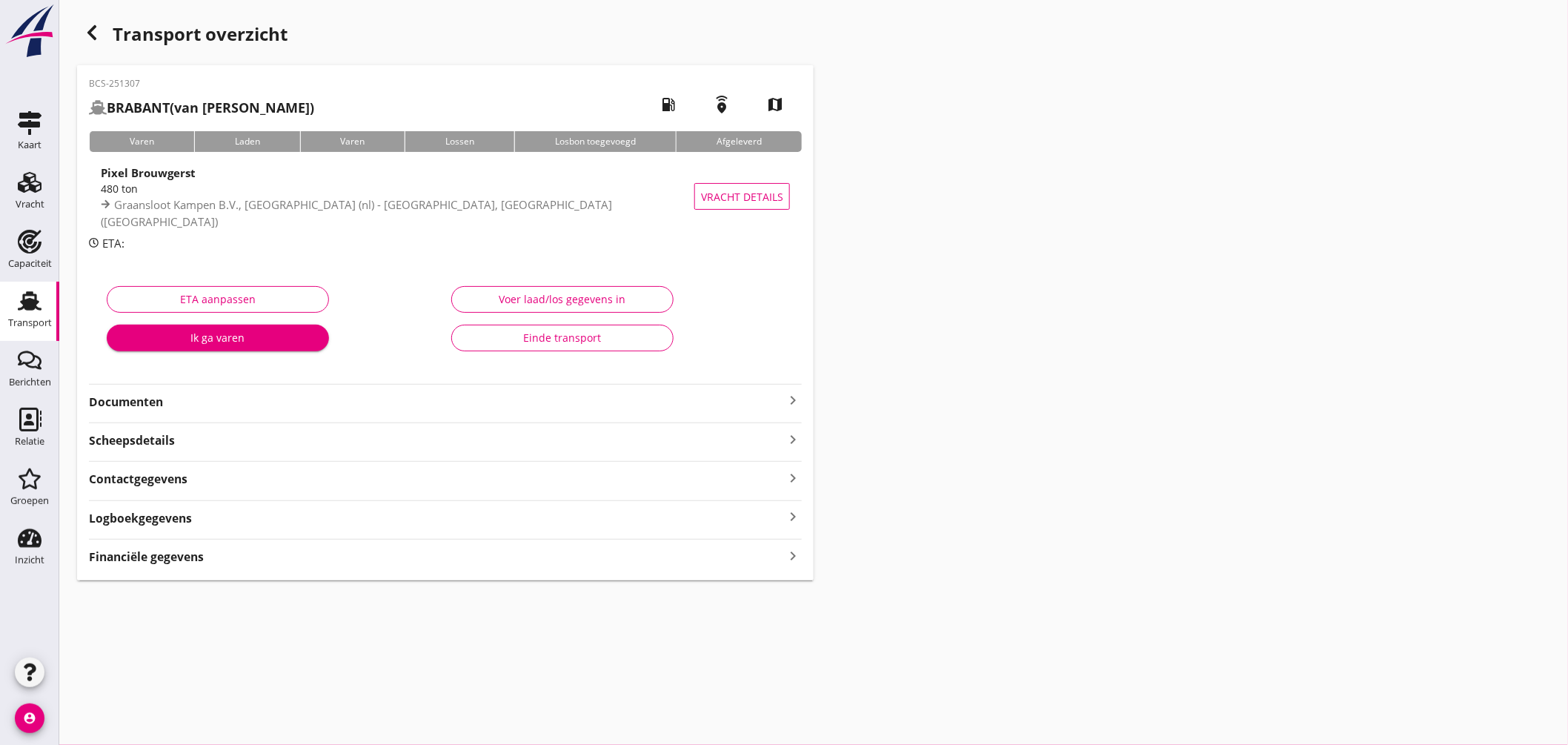
click at [338, 435] on div "Scheepsdetails keyboard_arrow_right" at bounding box center [446, 439] width 713 height 20
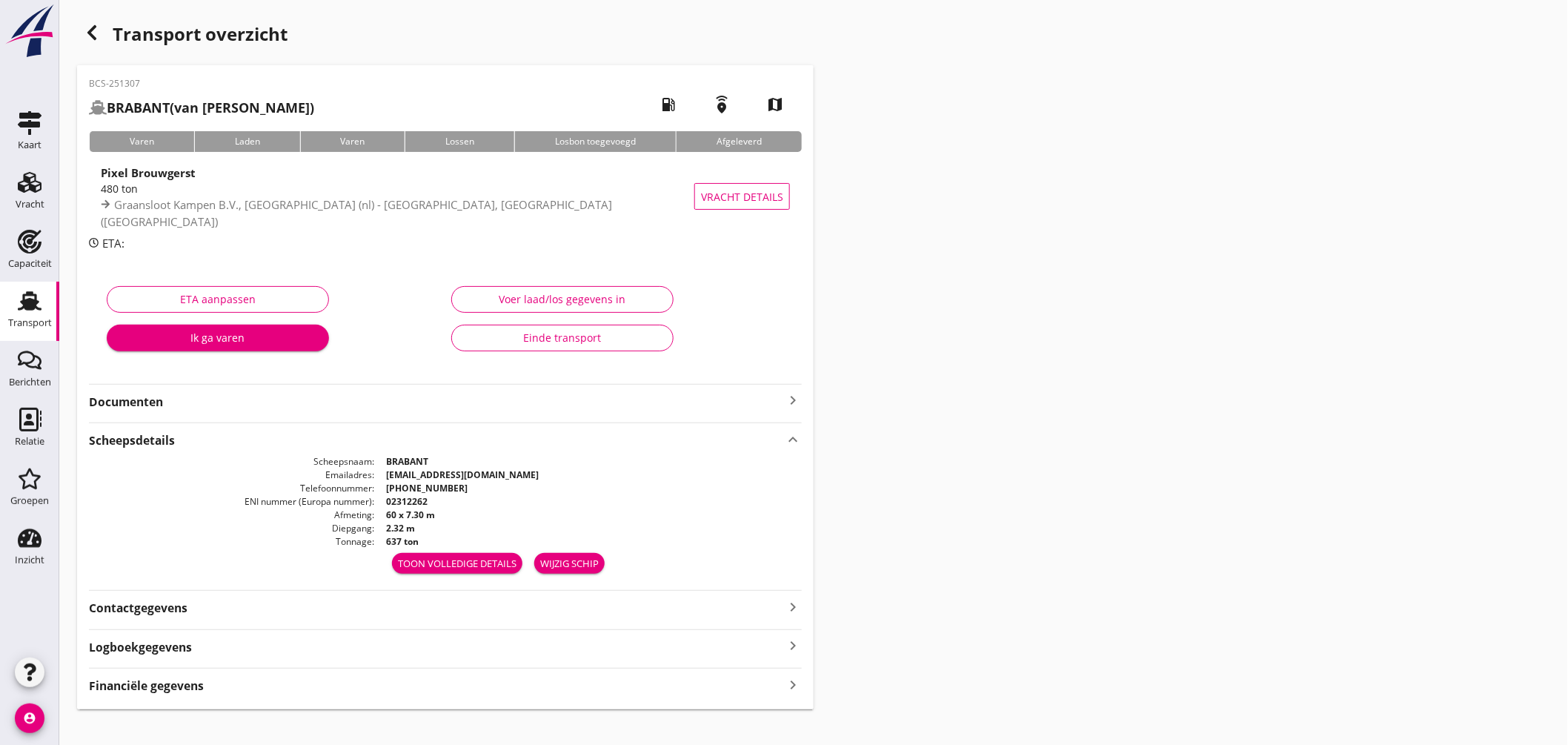
click at [327, 678] on div "Financiële gegevens keyboard_arrow_right" at bounding box center [446, 685] width 713 height 20
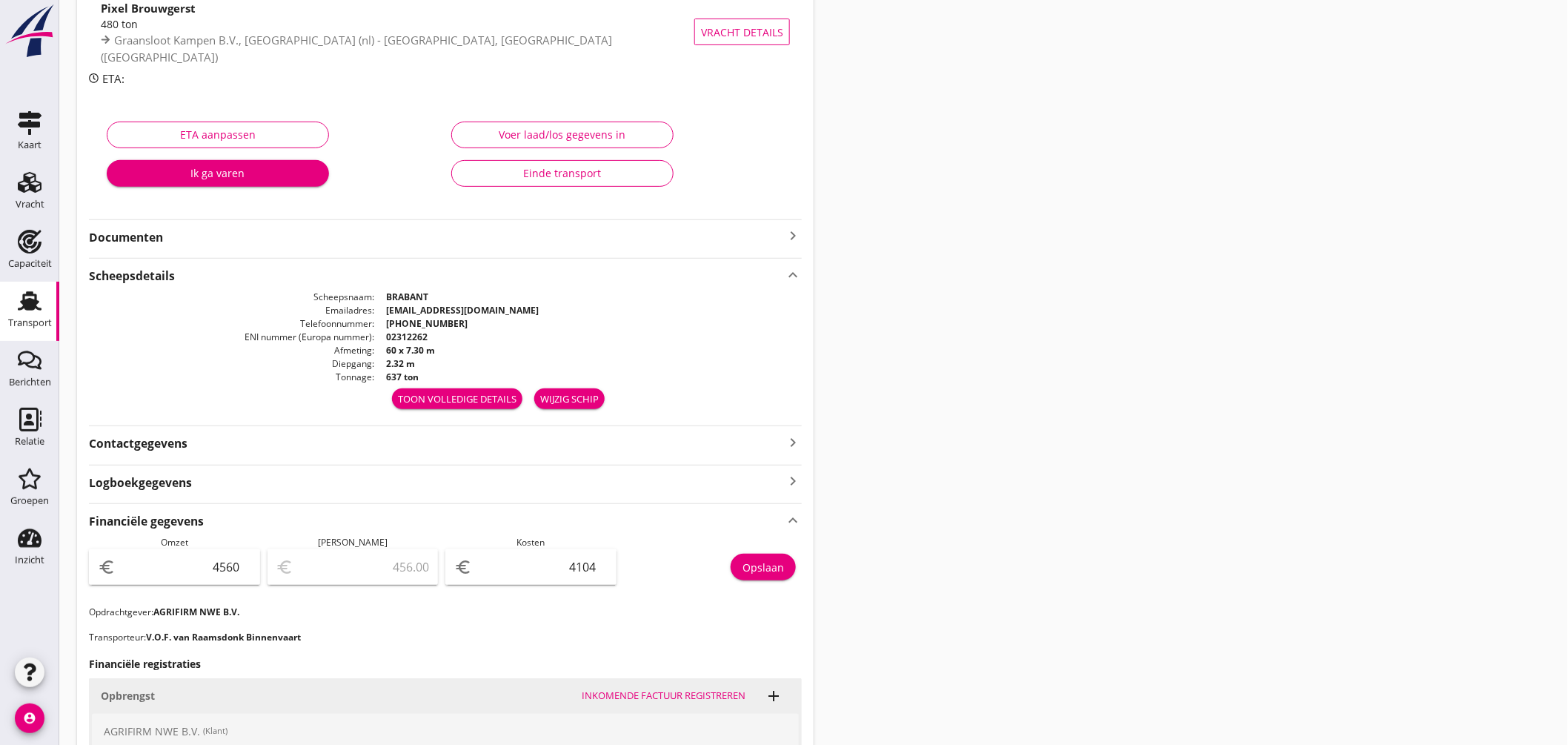
scroll to position [329, 0]
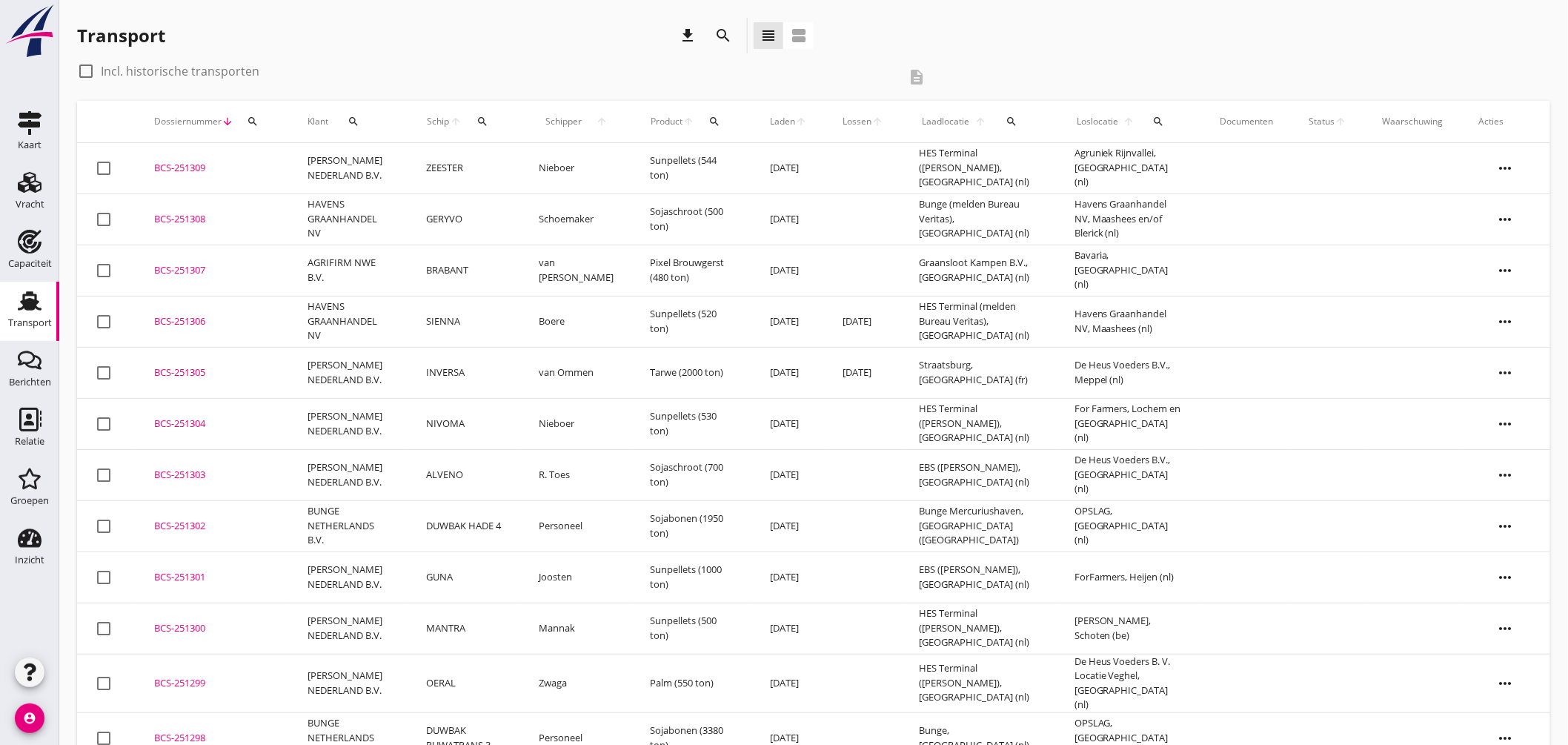
scroll to position [82, 0]
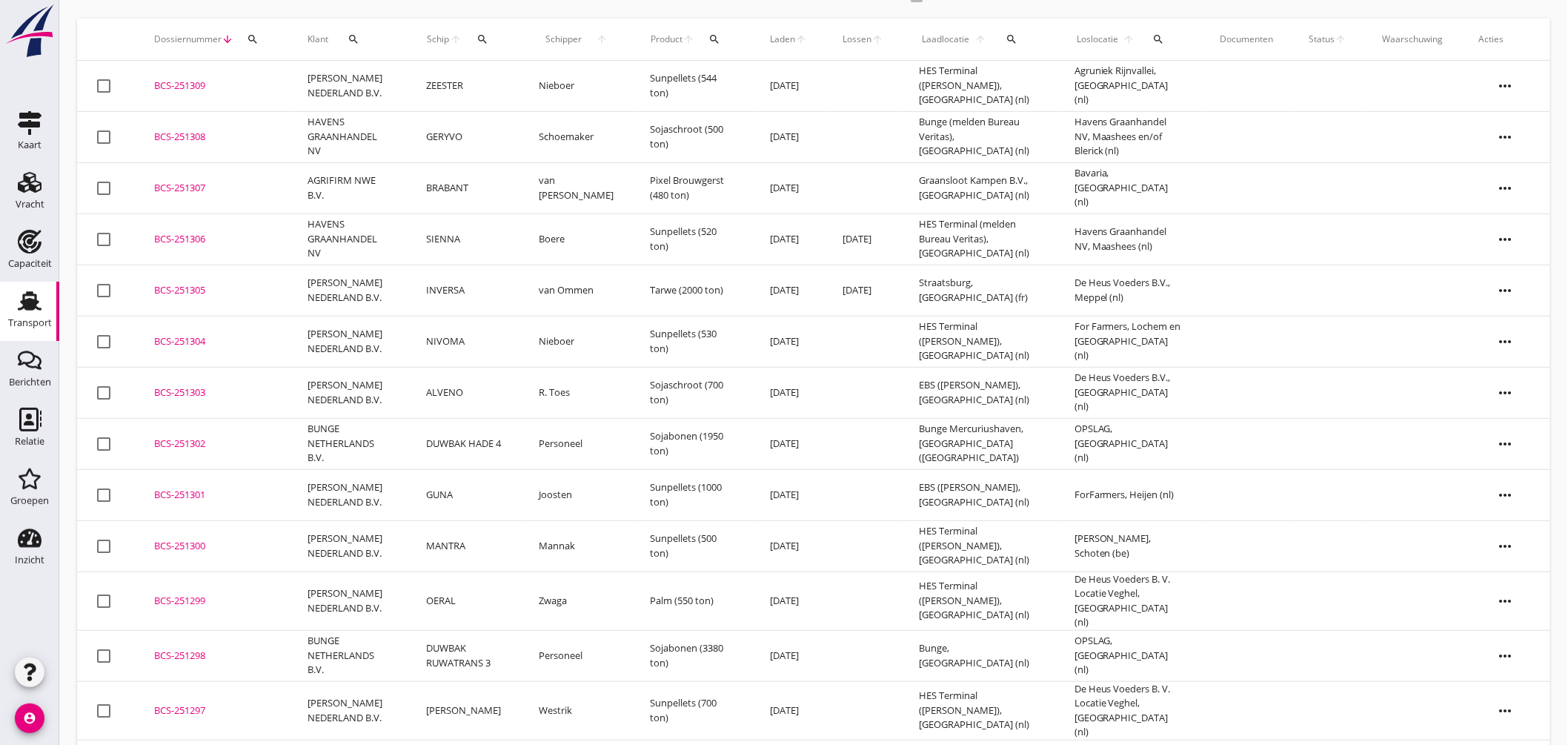
click at [184, 391] on div "BCS-251303" at bounding box center [212, 393] width 118 height 15
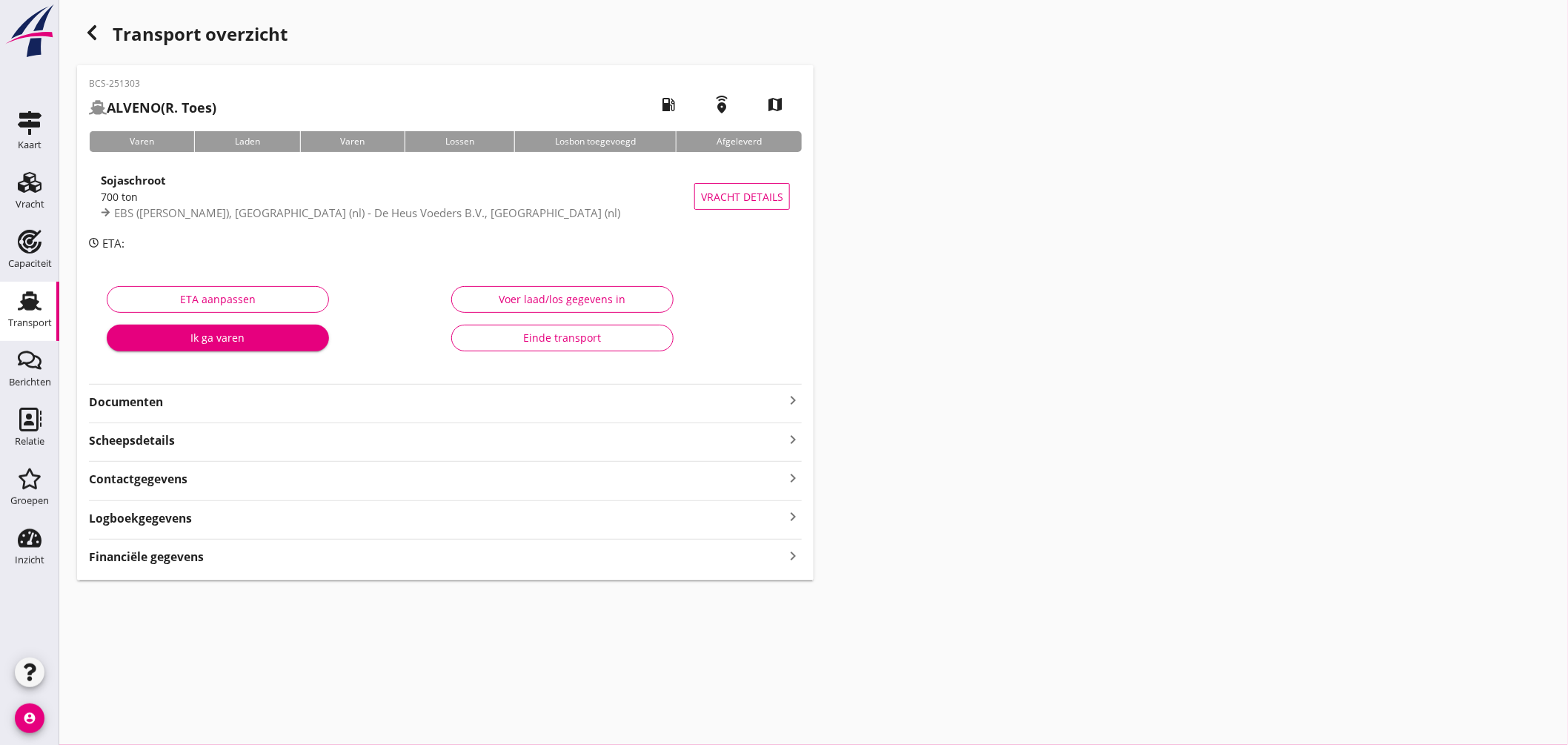
click at [352, 565] on div "Financiële gegevens keyboard_arrow_right" at bounding box center [446, 556] width 713 height 20
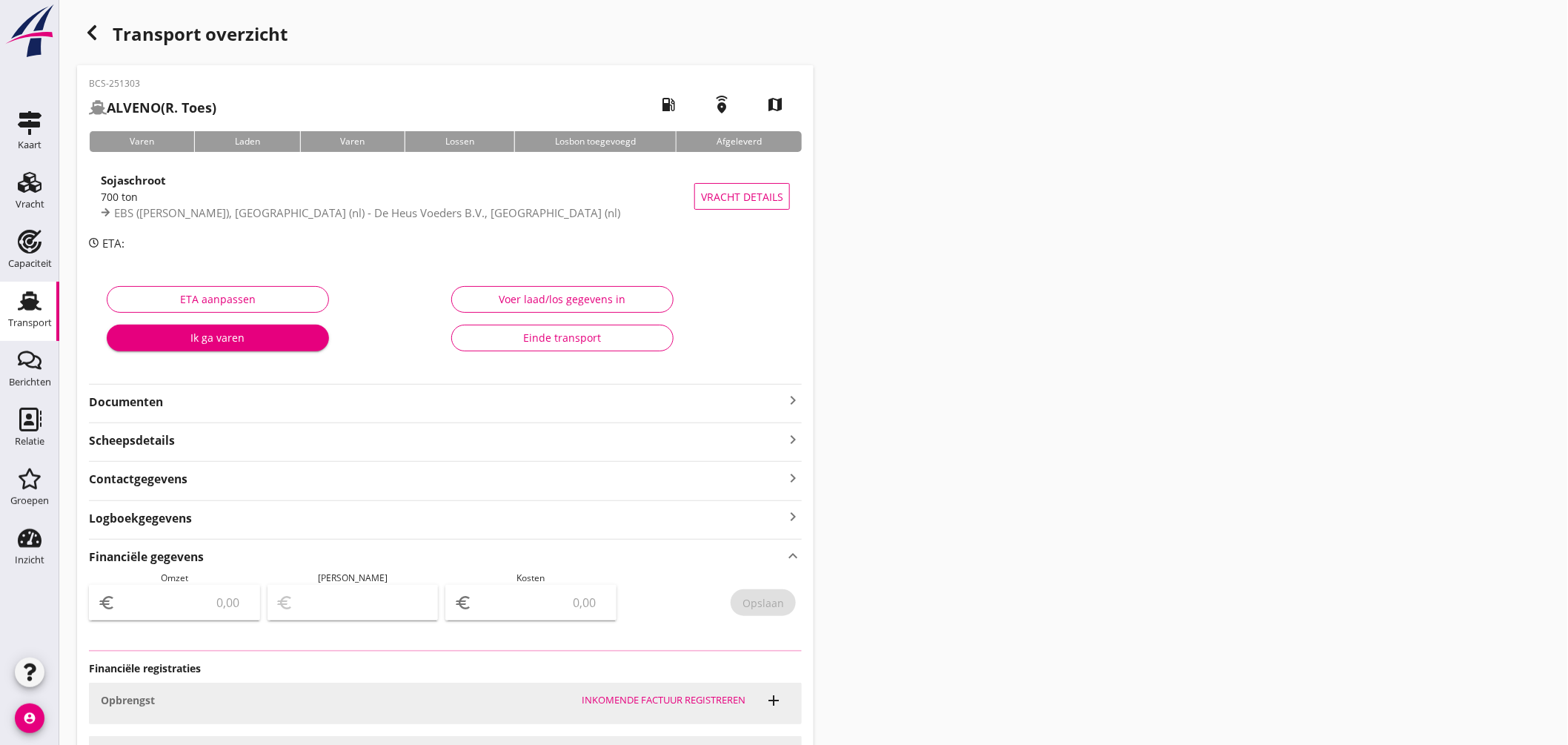
type input "4241.25"
type input "203.75"
type input "4037.5"
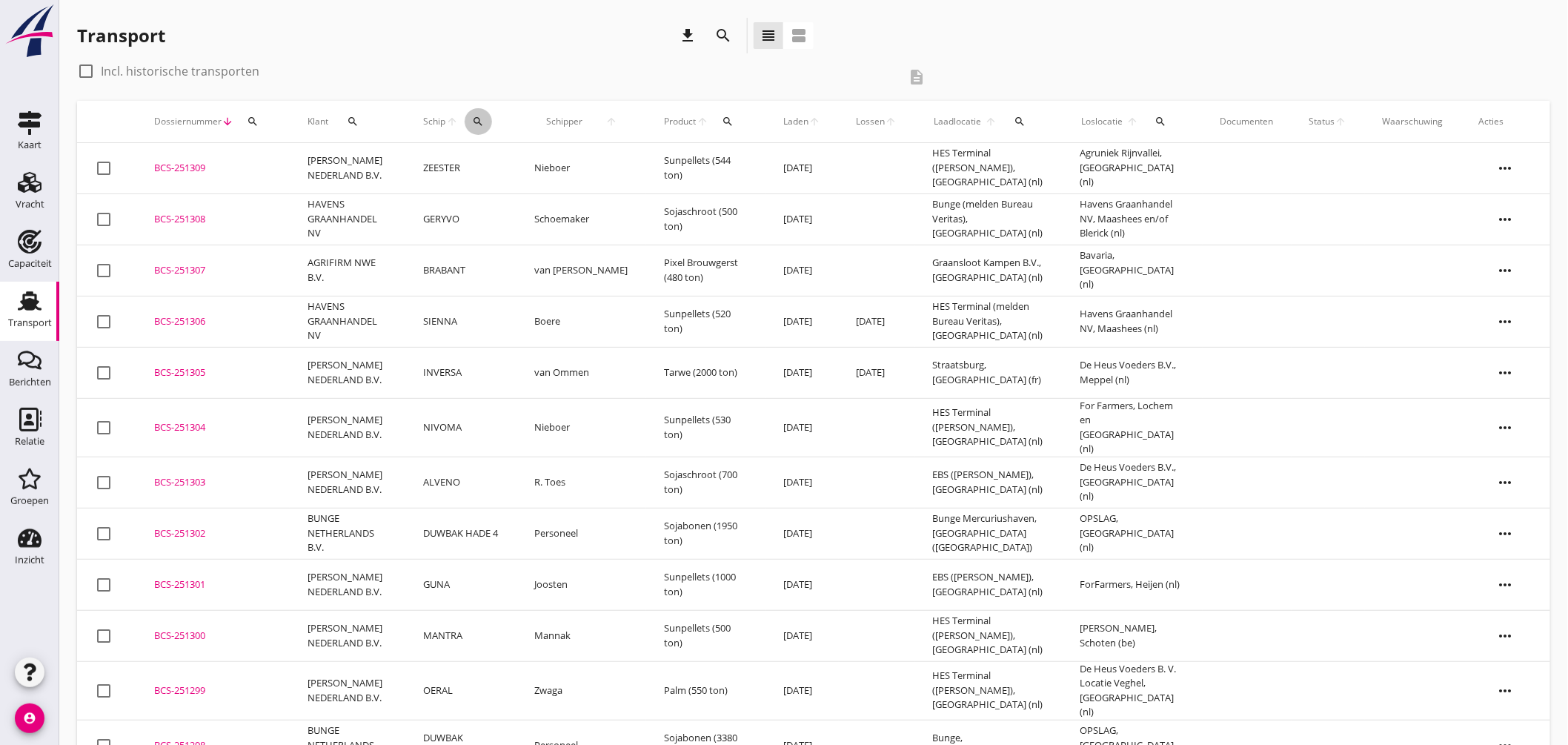
click at [485, 121] on icon "search" at bounding box center [479, 121] width 11 height 11
click at [560, 172] on input "Zoek op (scheeps)naam" at bounding box center [554, 164] width 154 height 24
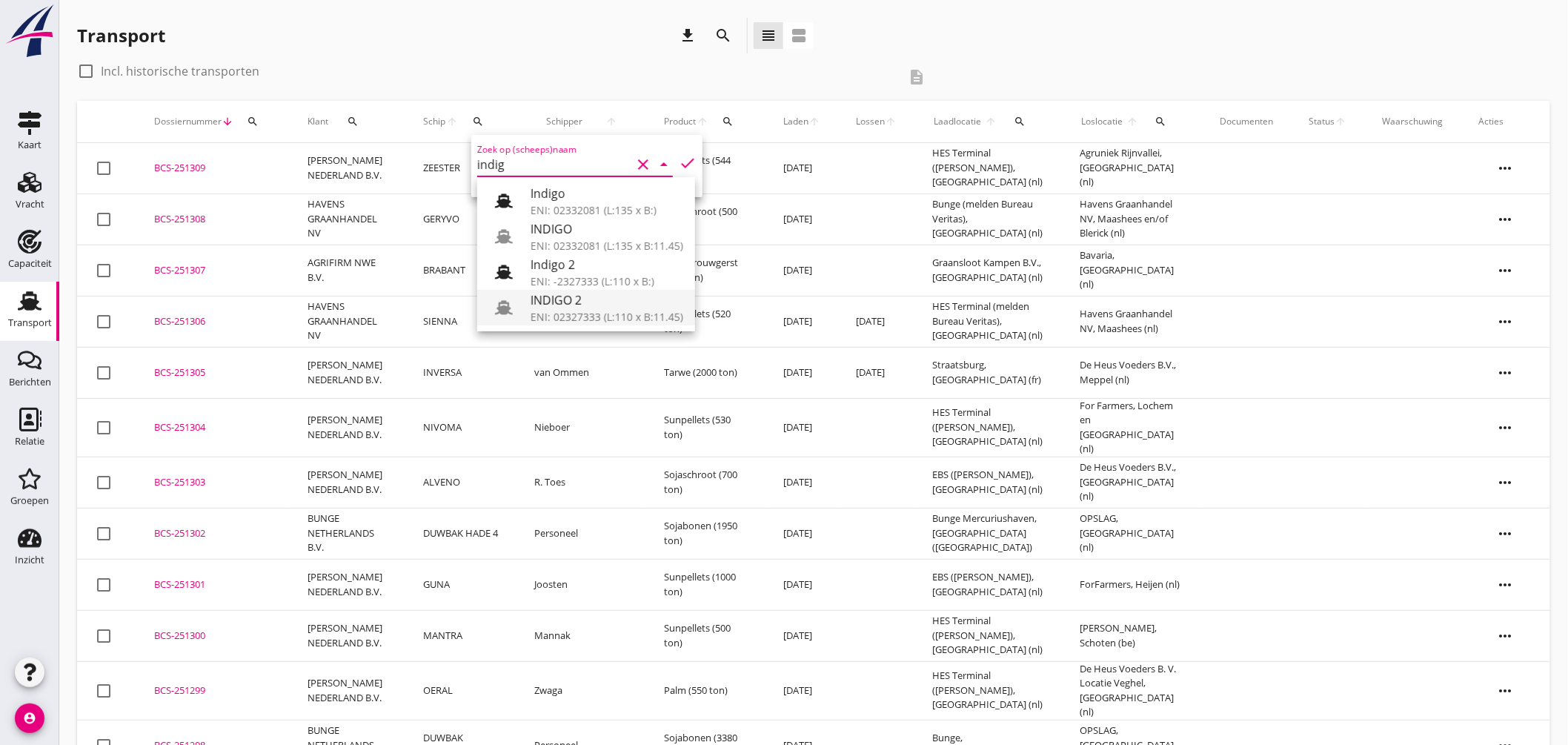
click at [571, 310] on div "ENI: 02327333 (L:110 x B:11.45)" at bounding box center [607, 317] width 153 height 15
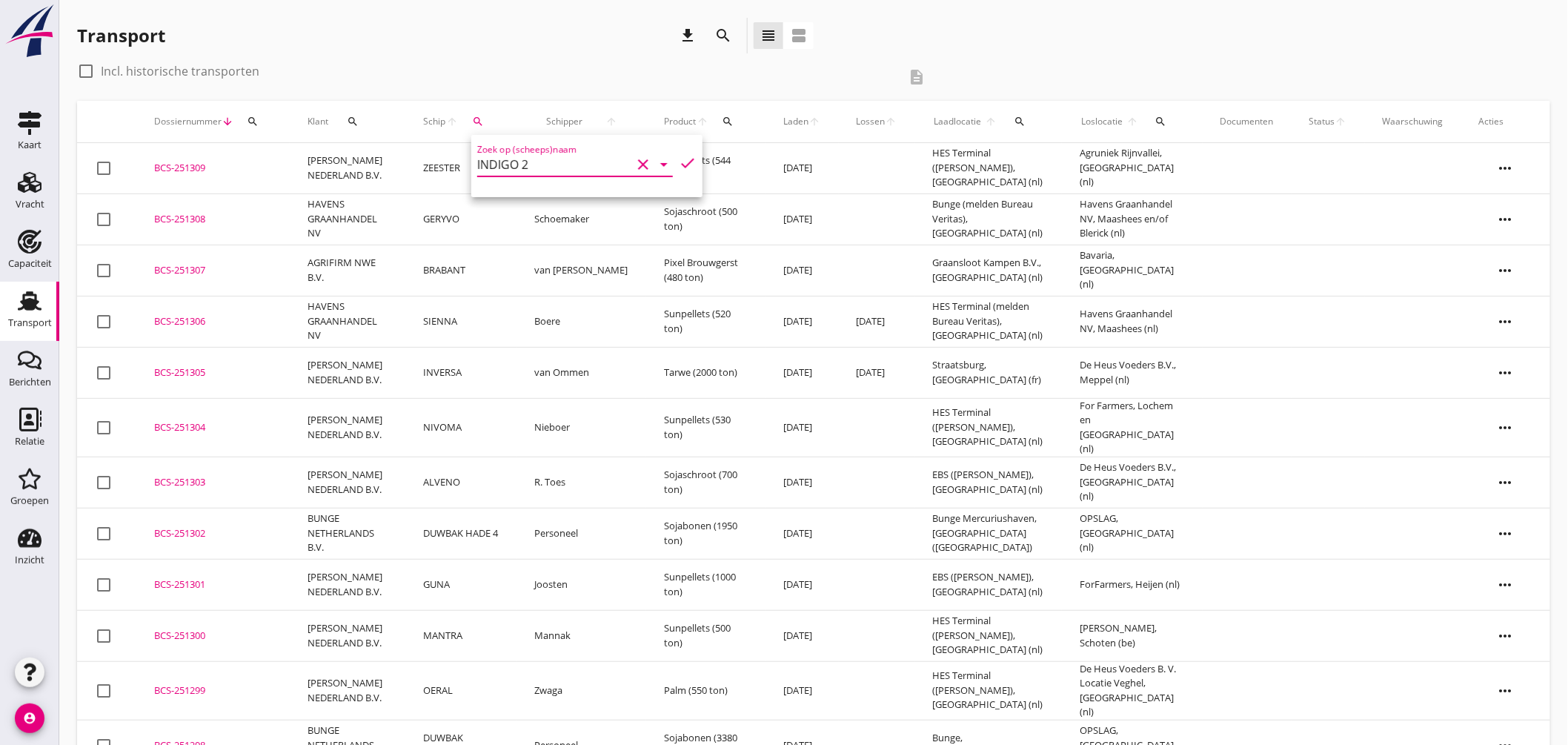
click at [684, 159] on icon "check" at bounding box center [687, 163] width 18 height 18
type input "INDIGO 2"
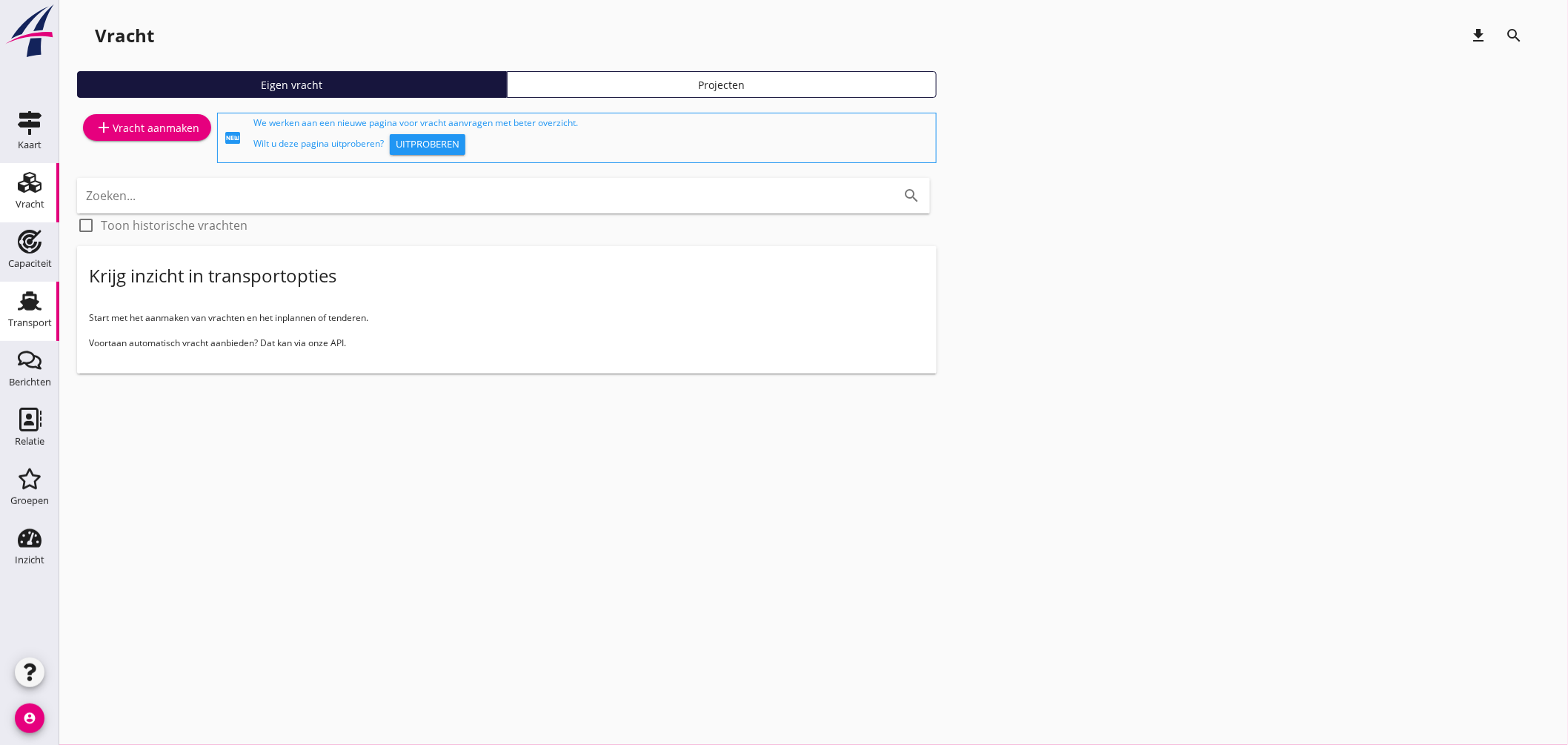
click at [31, 294] on use at bounding box center [30, 301] width 24 height 19
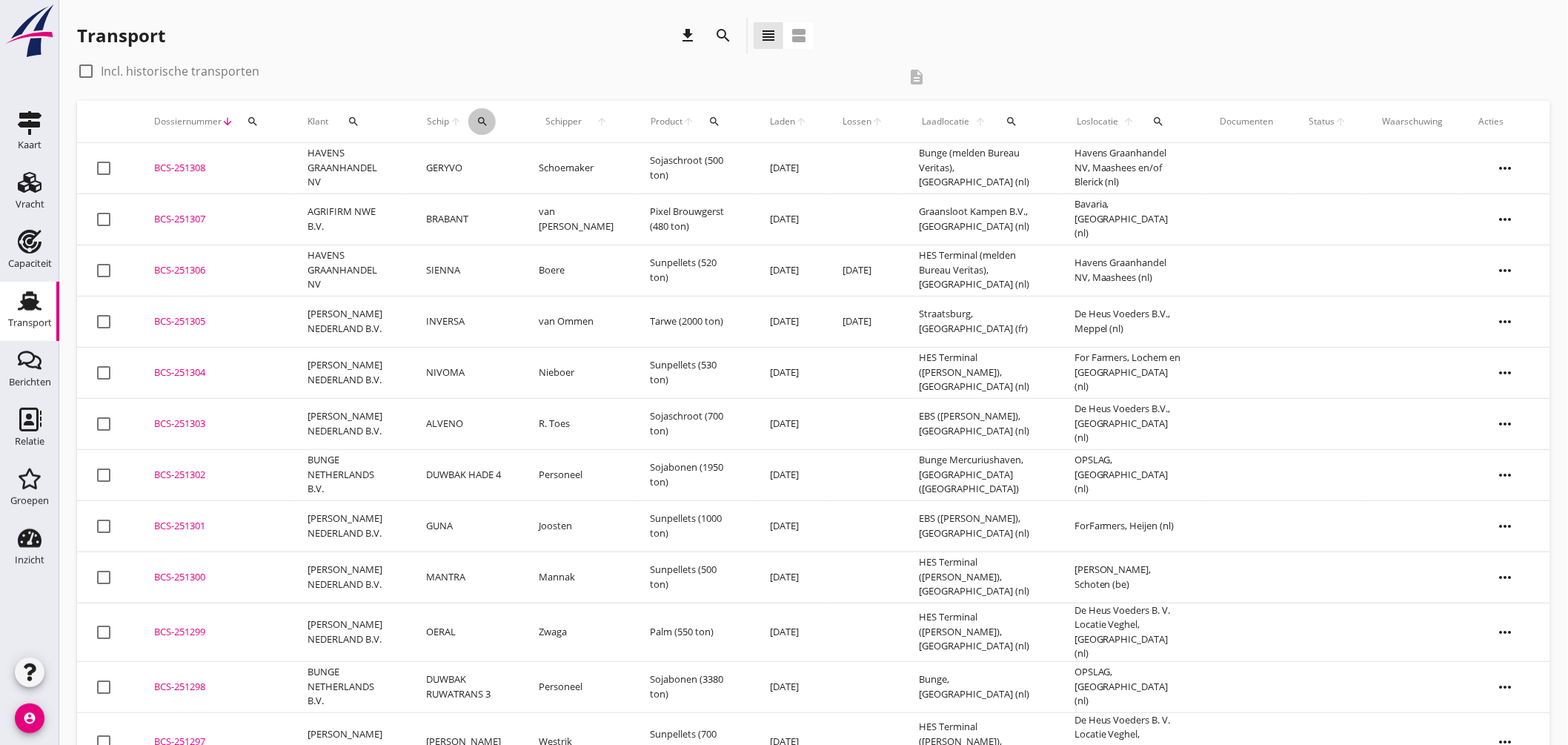
click at [488, 117] on icon "search" at bounding box center [483, 121] width 11 height 11
click at [549, 160] on input "Zoek op (scheeps)naam" at bounding box center [555, 164] width 154 height 24
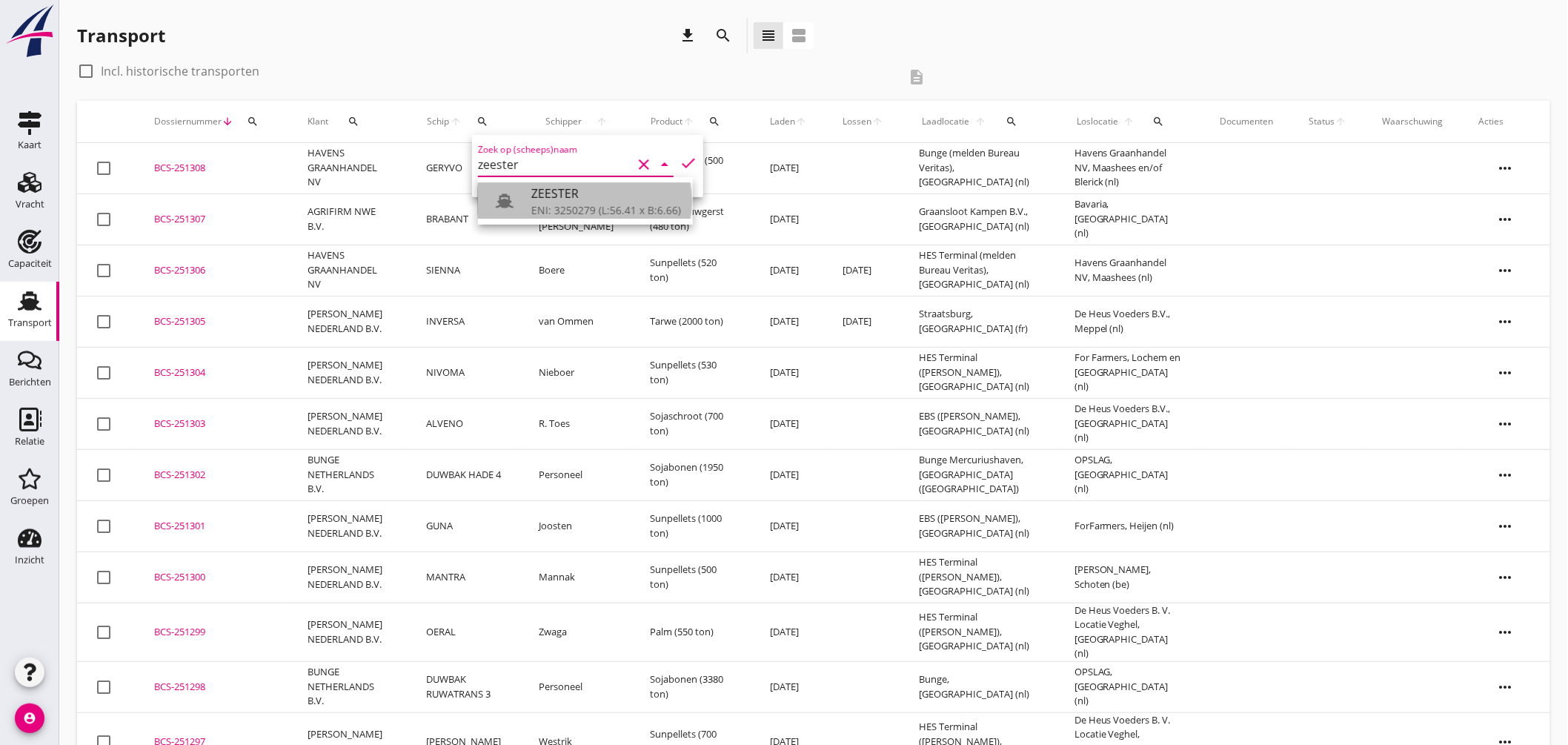
click at [557, 203] on div "ENI: 3250279 (L:56.41 x B:6.66)" at bounding box center [606, 210] width 150 height 15
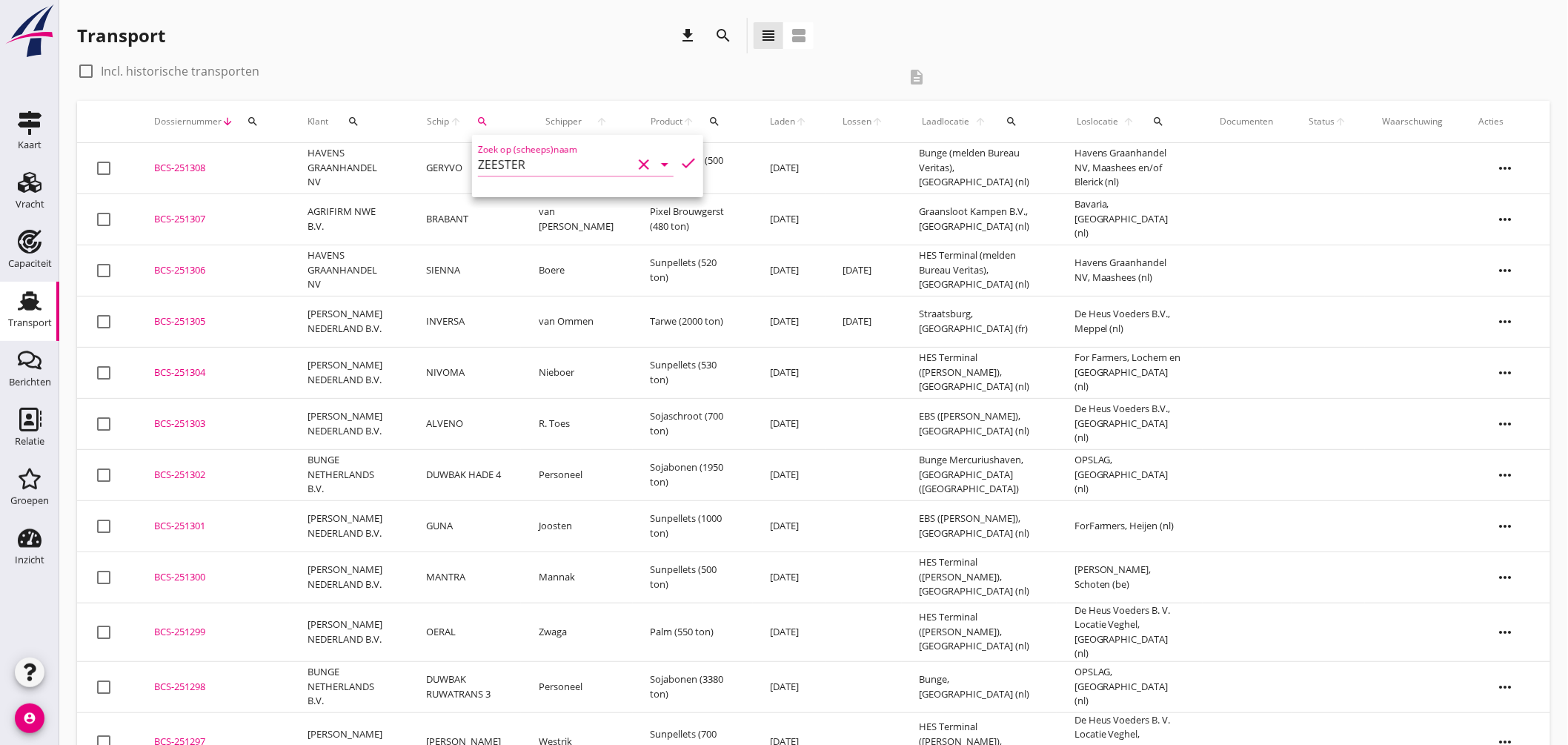
click at [680, 160] on icon "check" at bounding box center [688, 163] width 18 height 18
type input "ZEESTER"
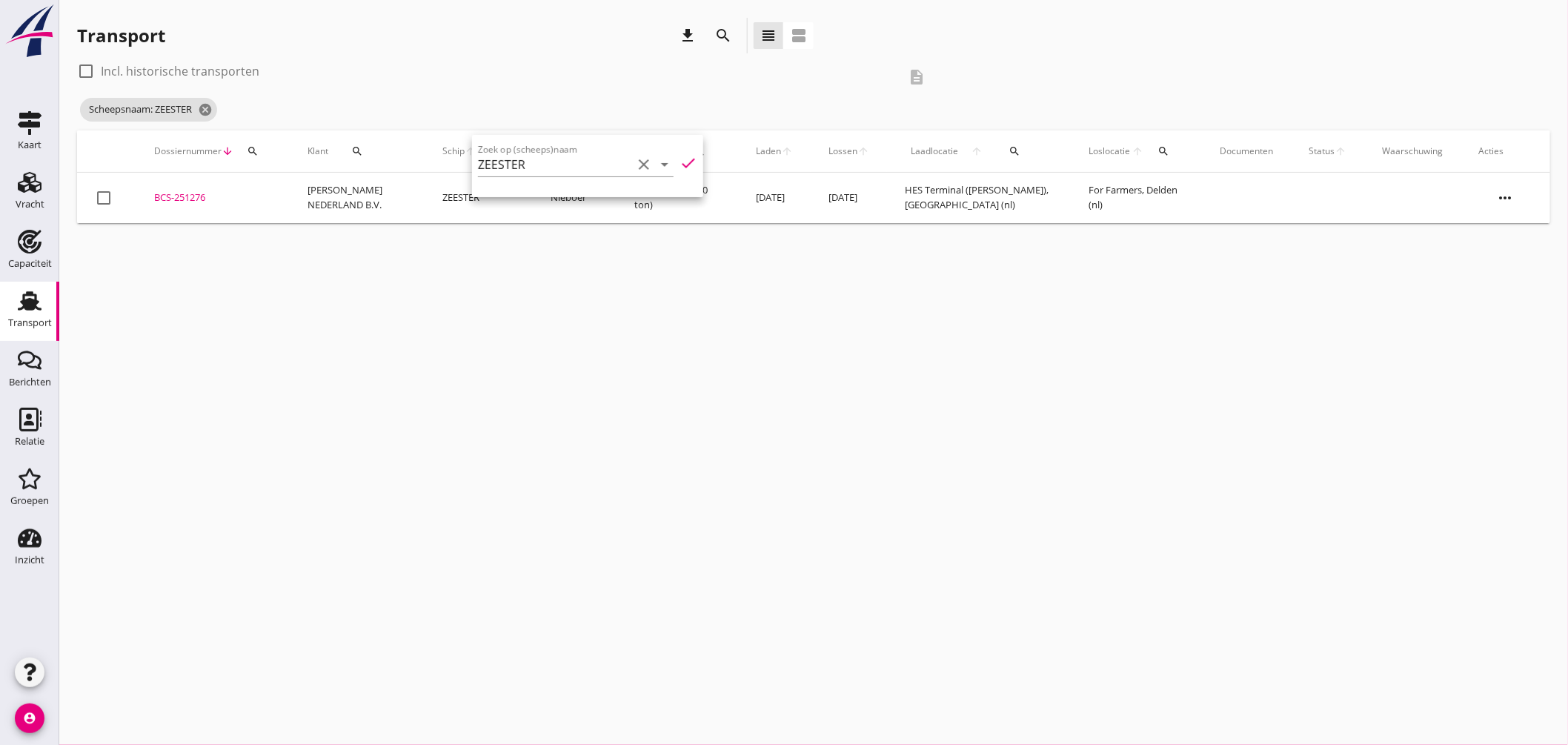
click at [177, 190] on div "BCS-251276" at bounding box center [212, 198] width 118 height 15
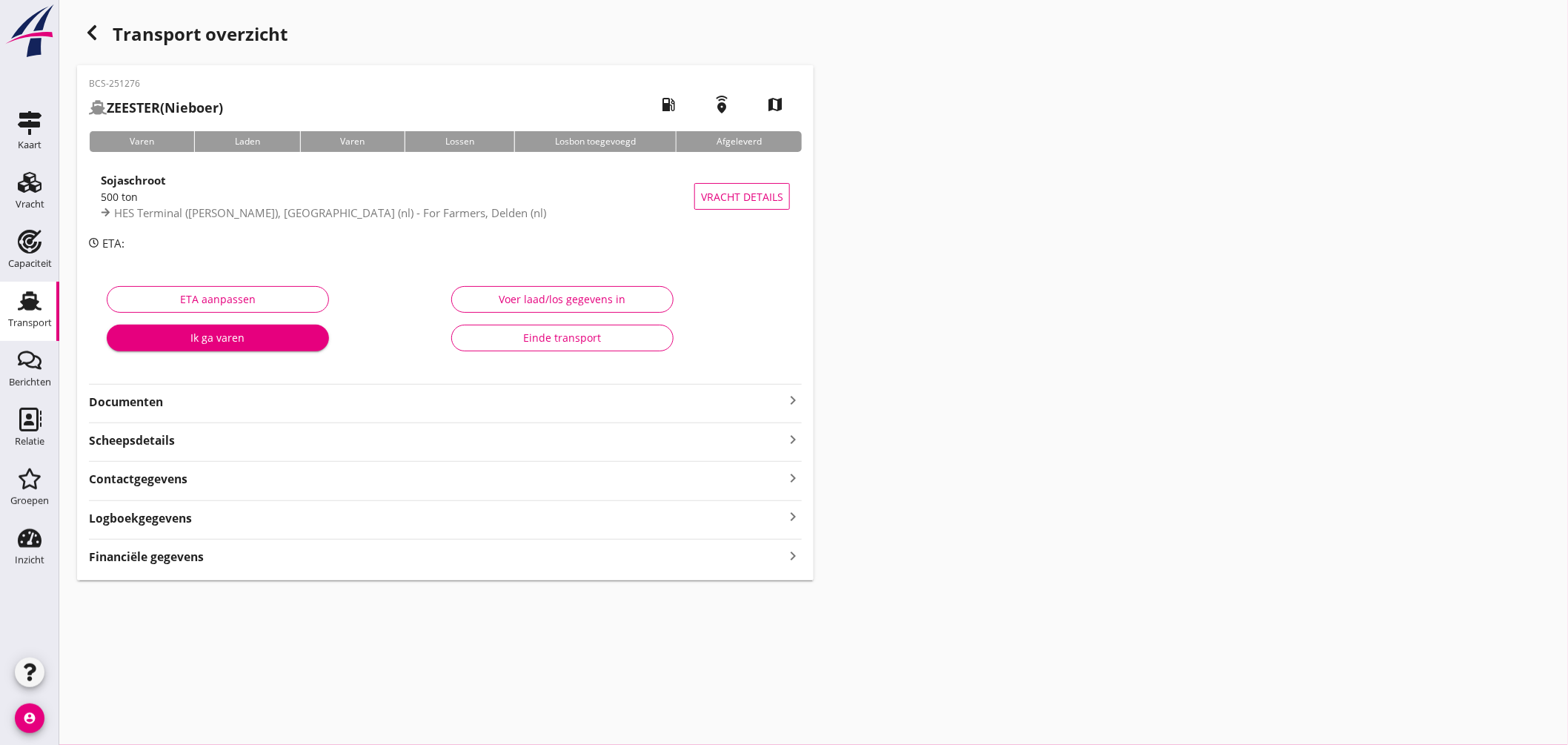
click at [794, 397] on icon "keyboard_arrow_right" at bounding box center [793, 400] width 18 height 18
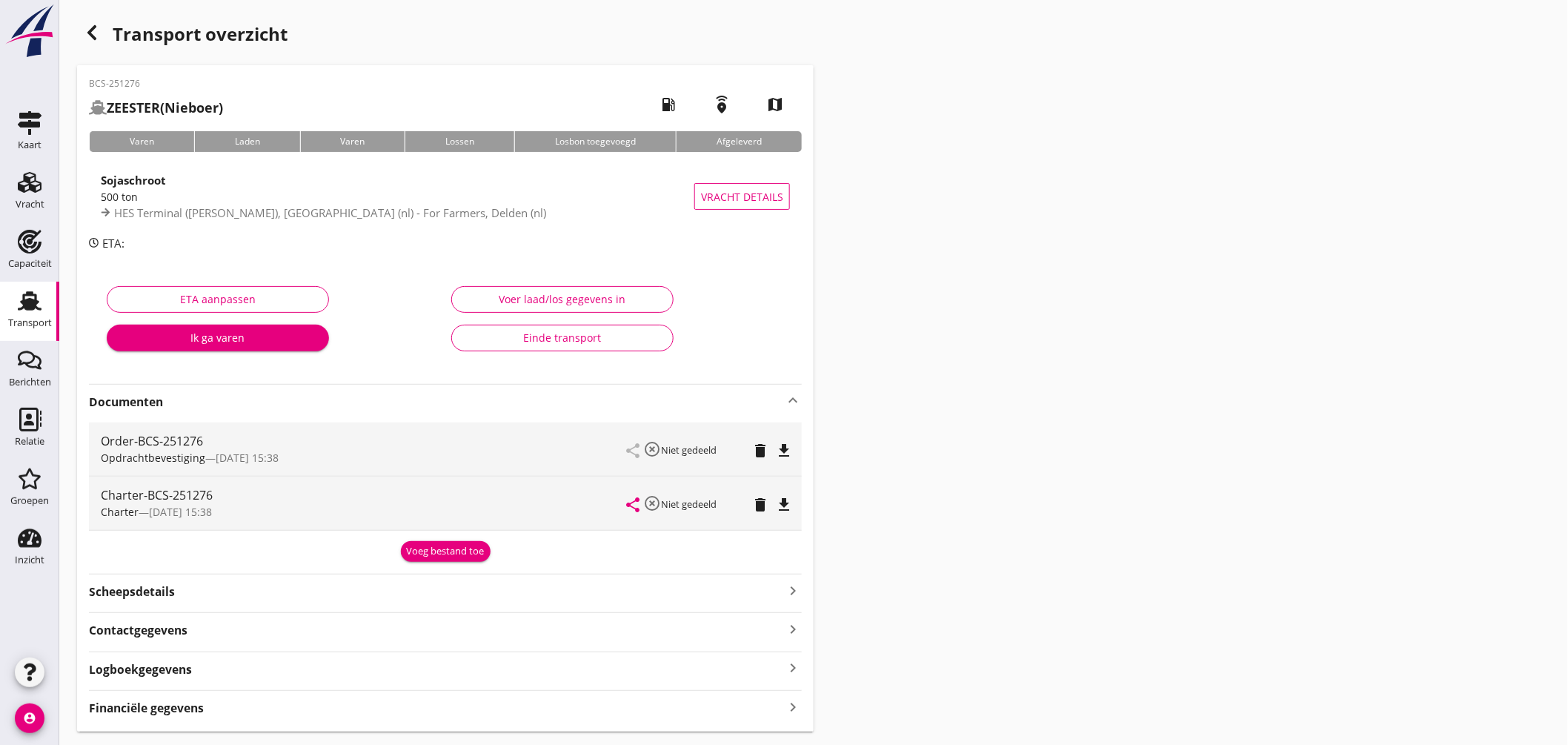
click at [783, 498] on icon "file_download" at bounding box center [784, 505] width 18 height 18
